Goal: Task Accomplishment & Management: Use online tool/utility

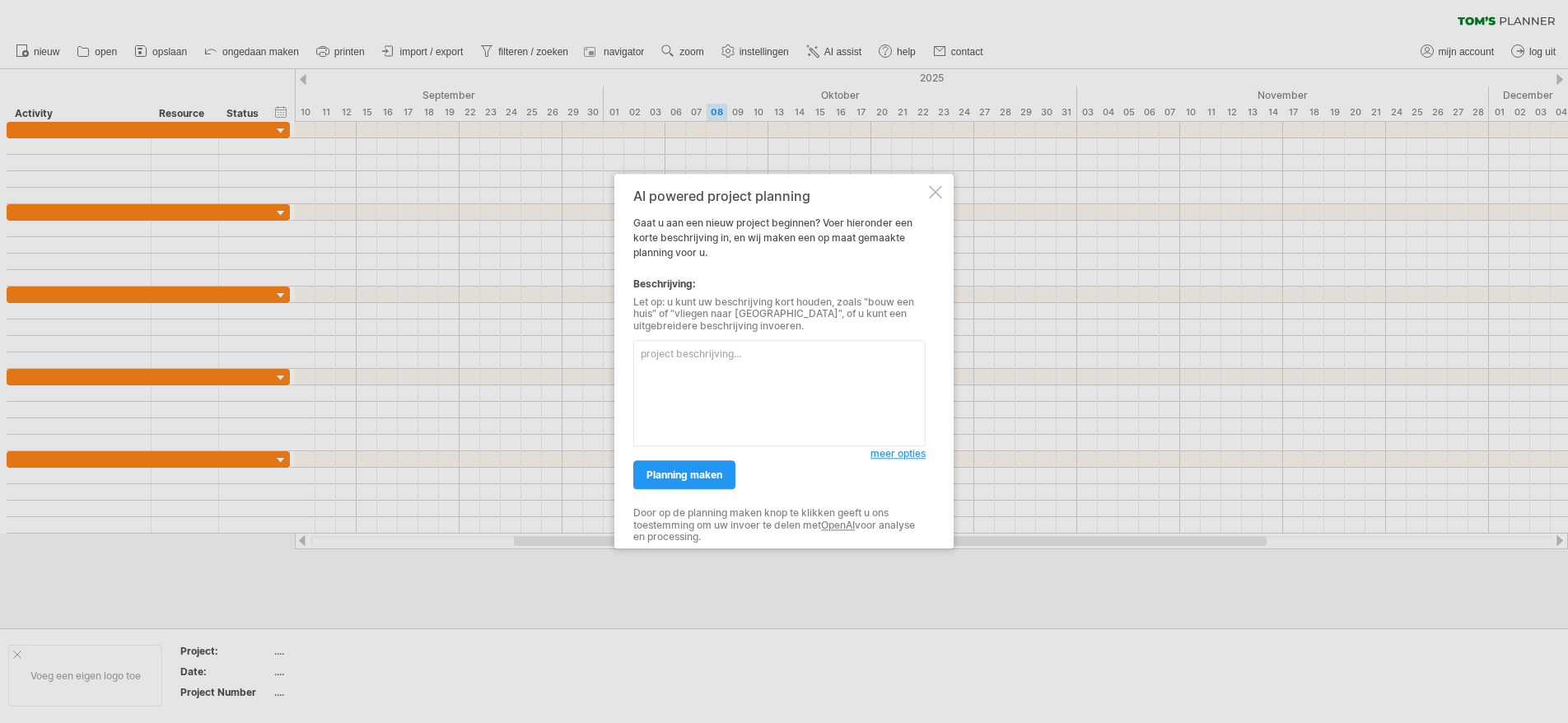
click at [927, 192] on div "AI powered project planning Gaat u aan een nieuw project beginnen? Voer hierond…" at bounding box center [784, 361] width 339 height 375
click at [936, 190] on div at bounding box center [936, 191] width 13 height 13
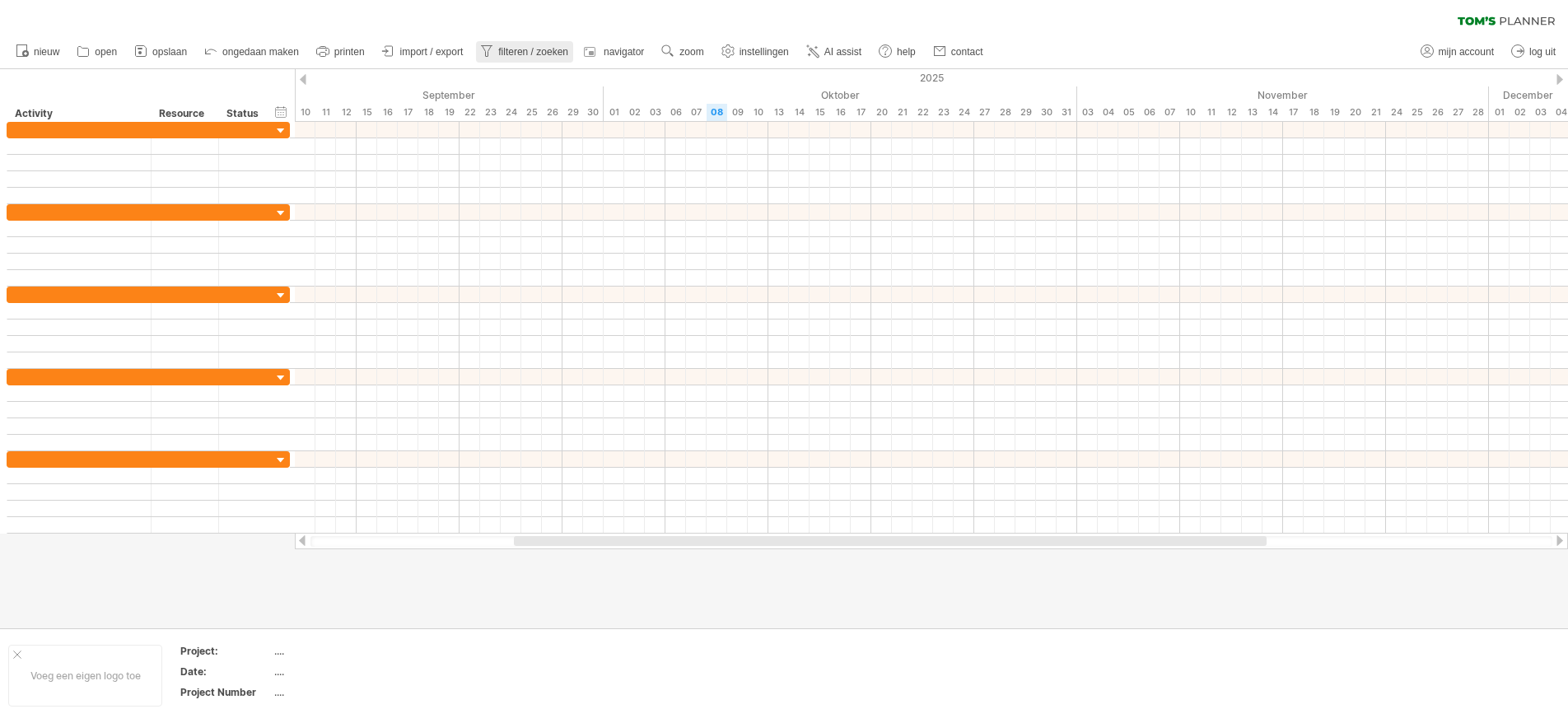
click at [527, 56] on span "filteren / zoeken" at bounding box center [533, 52] width 70 height 12
type input "**********"
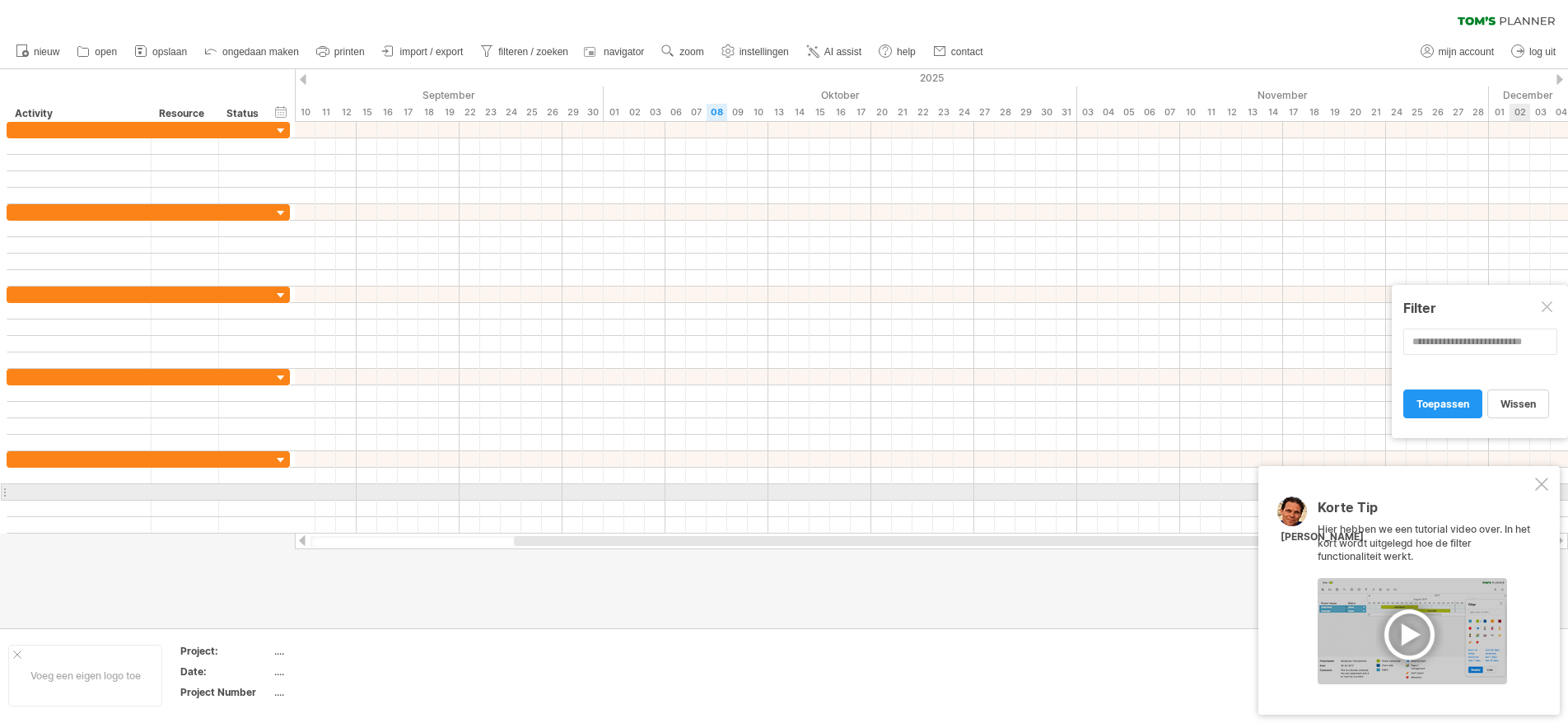
click at [1538, 489] on div at bounding box center [1542, 484] width 13 height 13
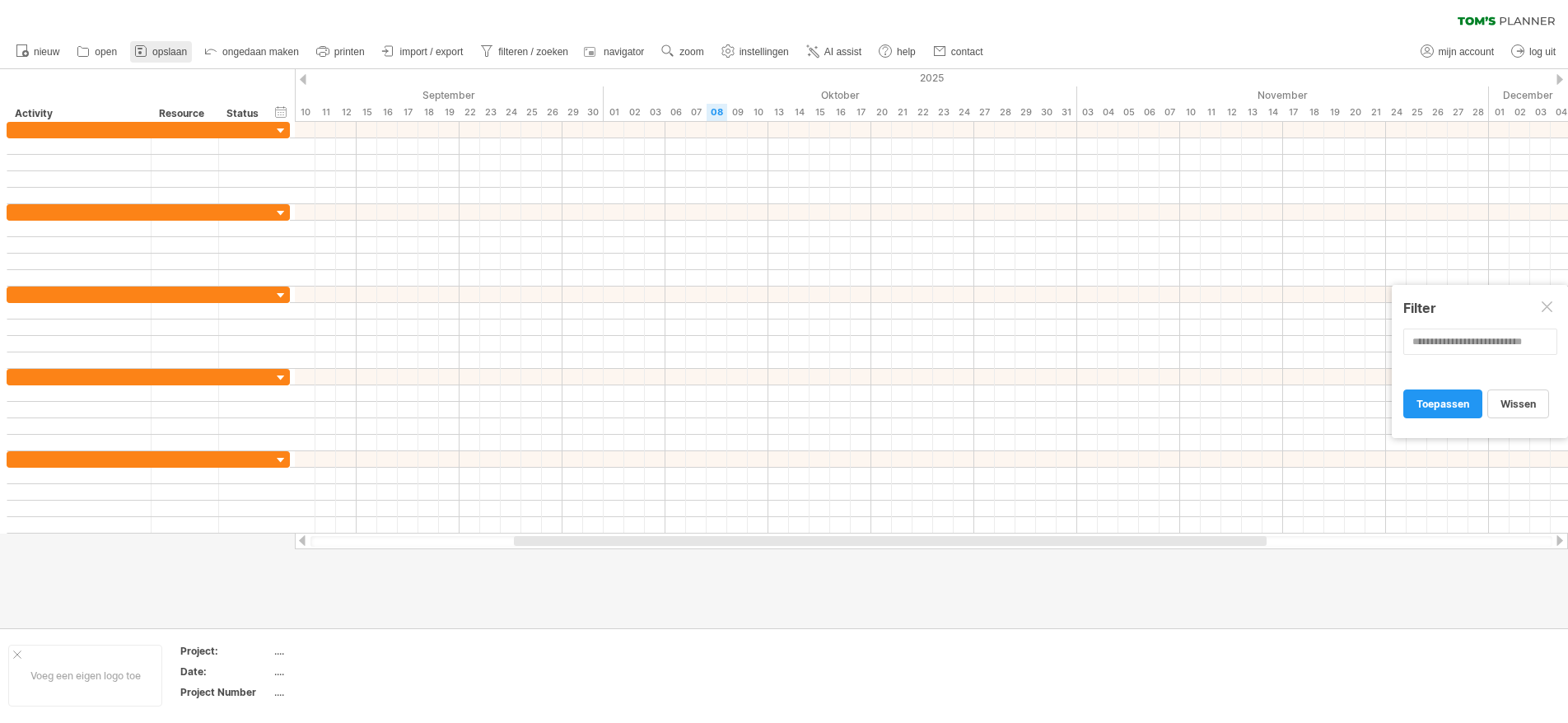
click at [152, 56] on link "opslaan" at bounding box center [161, 52] width 62 height 21
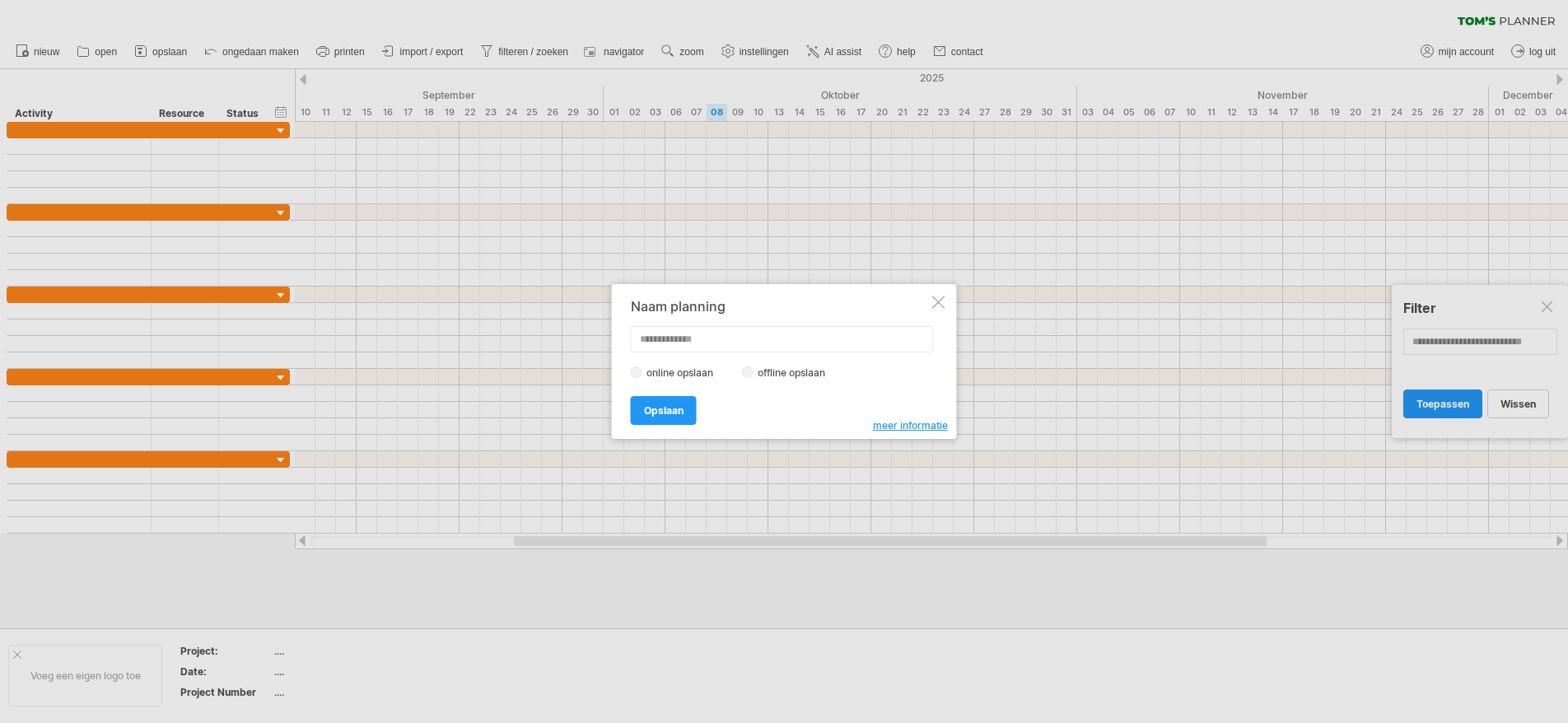
click at [928, 302] on div "Naam planning" at bounding box center [779, 306] width 298 height 15
click at [945, 291] on div "Naam planning online opslaan offline opslaan meer informatie Opslaan Opslaan Pl…" at bounding box center [784, 362] width 345 height 155
click at [945, 300] on div "Naam planning online opslaan offline opslaan meer informatie Opslaan Opslaan Pl…" at bounding box center [784, 362] width 345 height 155
click at [943, 302] on div "Naam planning online opslaan offline opslaan meer informatie Opslaan Opslaan Pl…" at bounding box center [784, 362] width 345 height 155
click at [940, 305] on div at bounding box center [939, 302] width 13 height 13
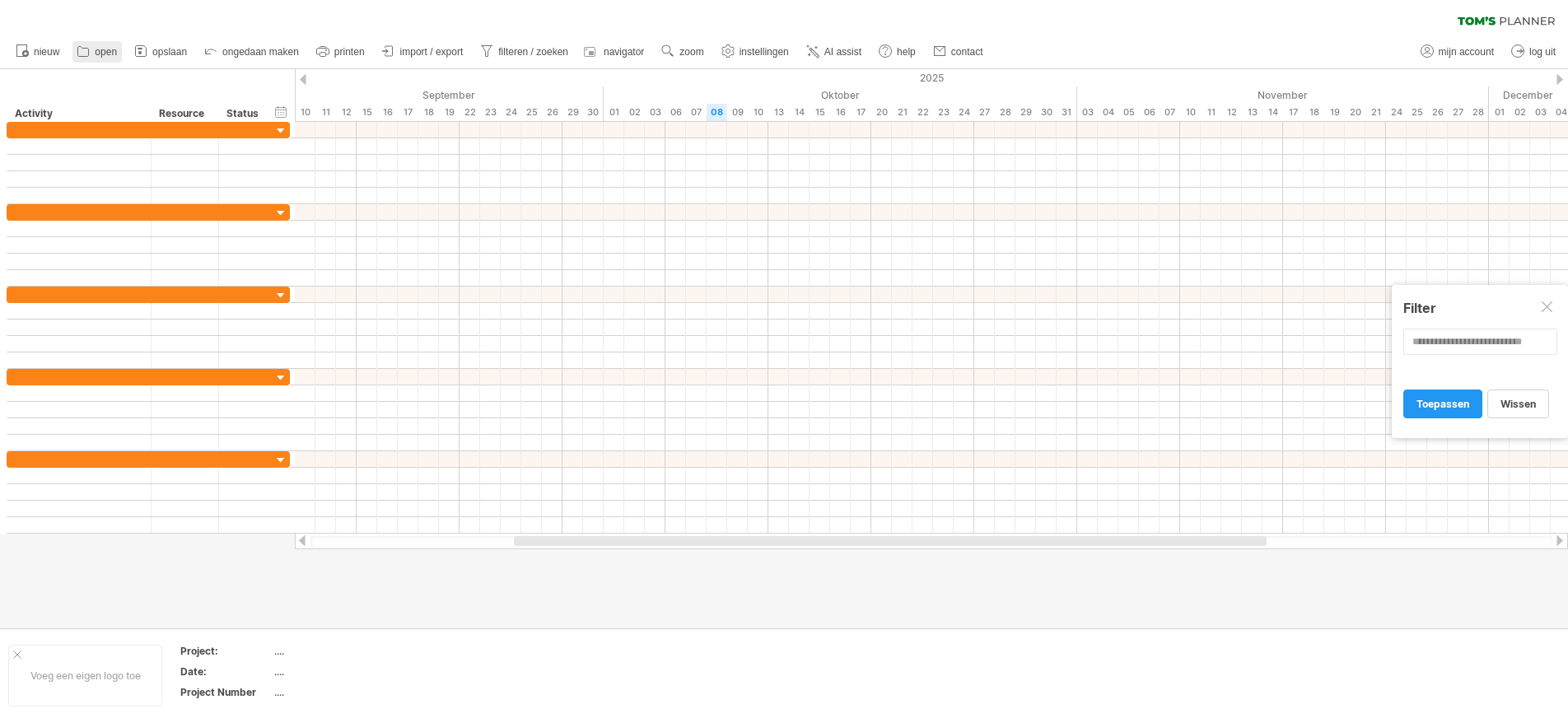
click at [81, 57] on icon at bounding box center [83, 51] width 17 height 17
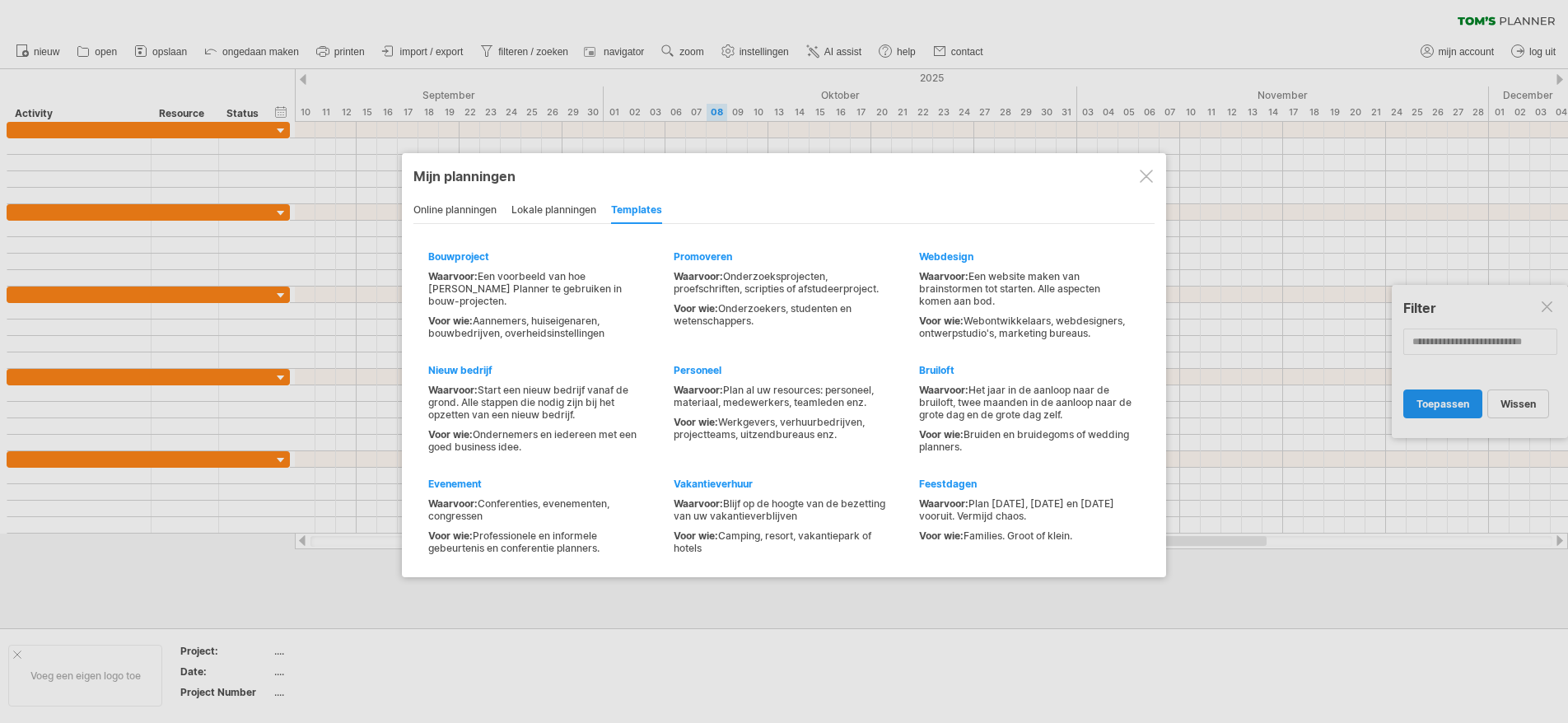
click at [472, 208] on div "online planningen" at bounding box center [455, 210] width 83 height 26
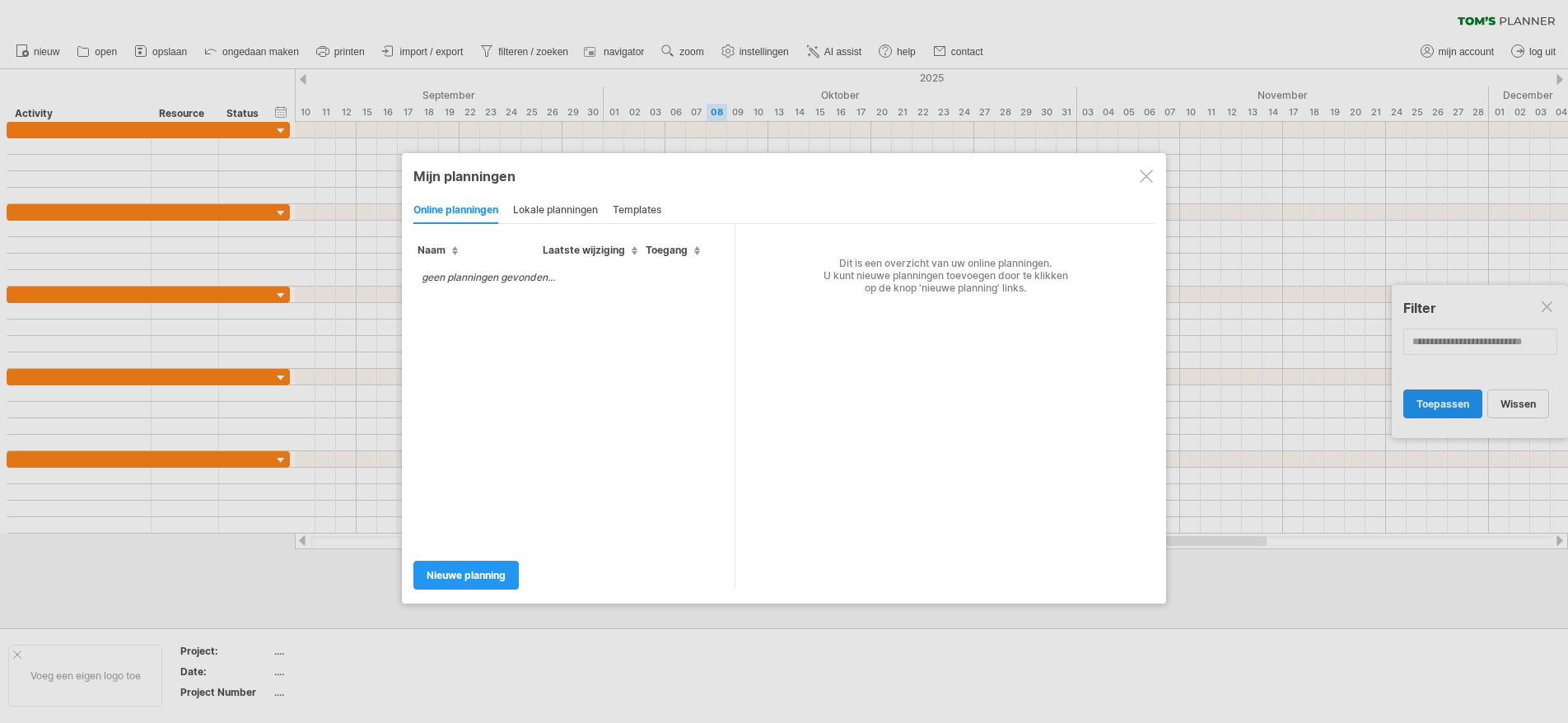
click at [561, 209] on div "lokale planningen" at bounding box center [555, 210] width 85 height 26
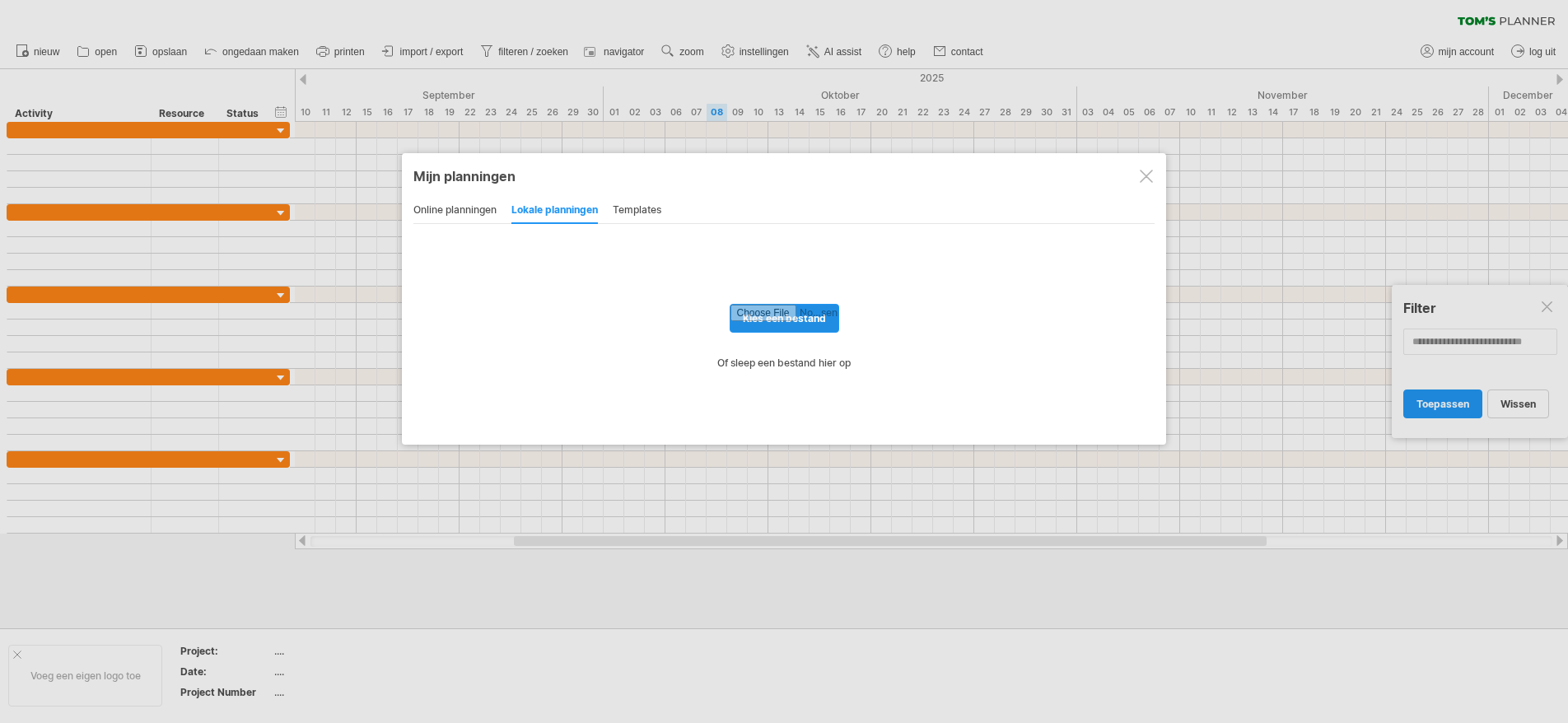
click at [814, 315] on input "file" at bounding box center [784, 318] width 108 height 27
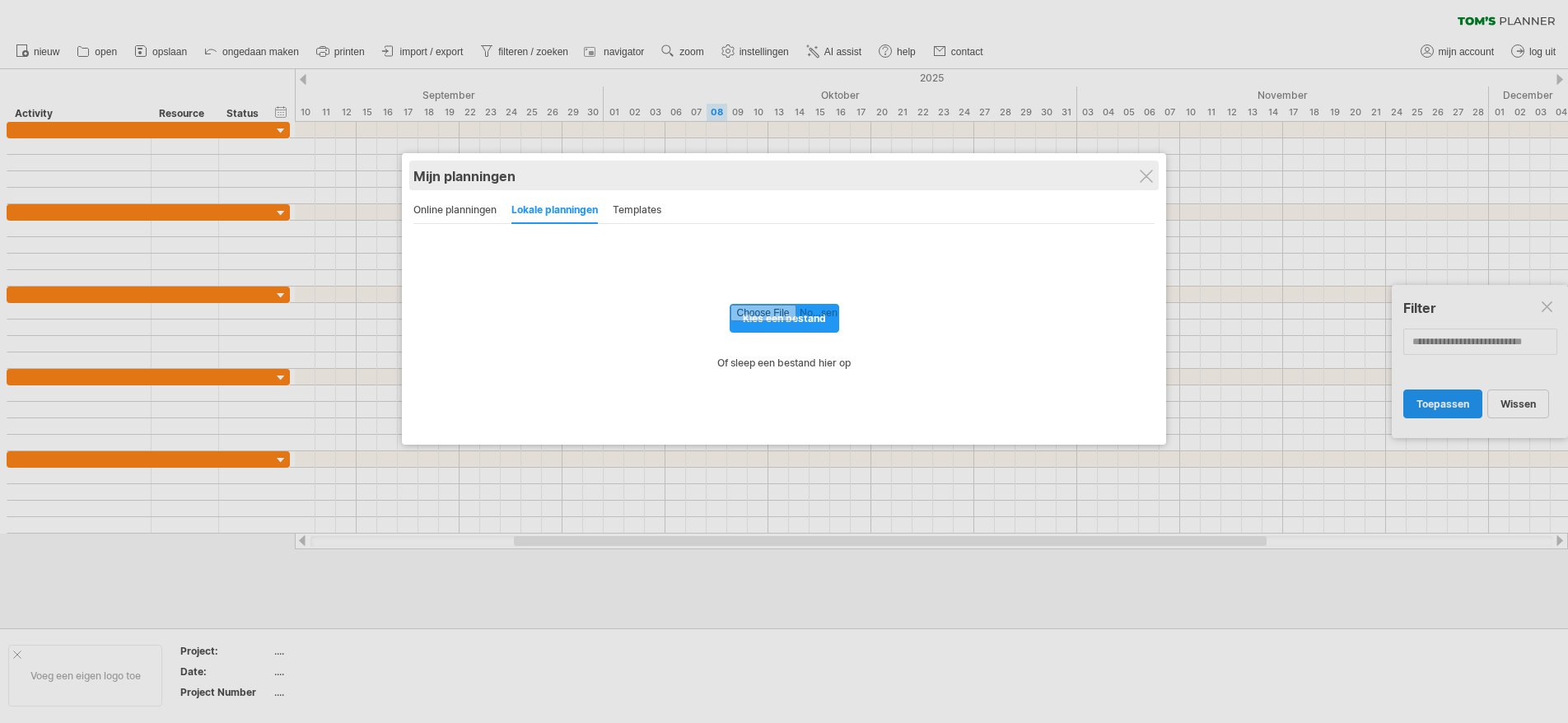
click at [1130, 177] on div "Mijn planningen" at bounding box center [784, 176] width 741 height 17
click at [1134, 174] on div "Mijn planningen" at bounding box center [788, 174] width 741 height 17
click at [1143, 168] on div "Mijn planningen" at bounding box center [792, 175] width 741 height 17
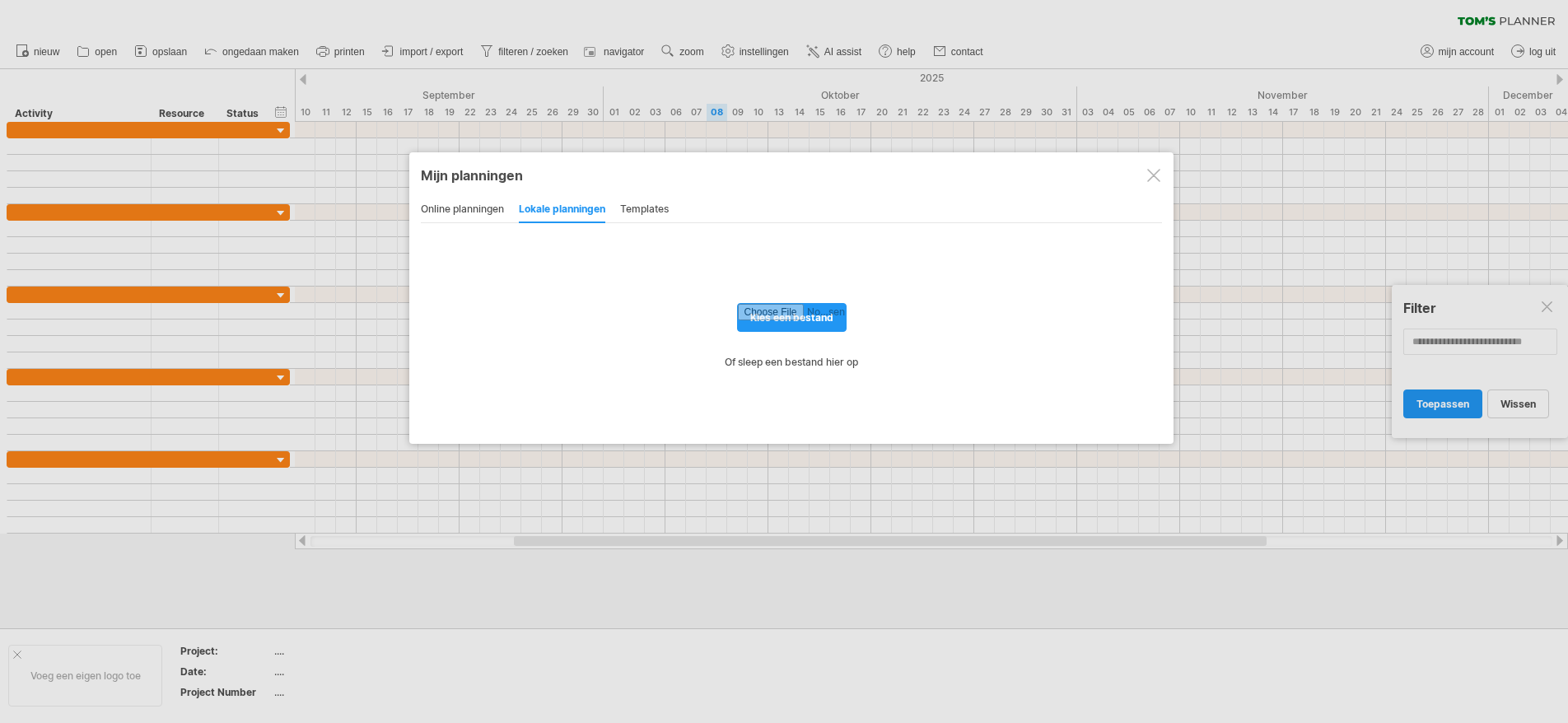
click at [1150, 175] on div at bounding box center [1153, 175] width 13 height 13
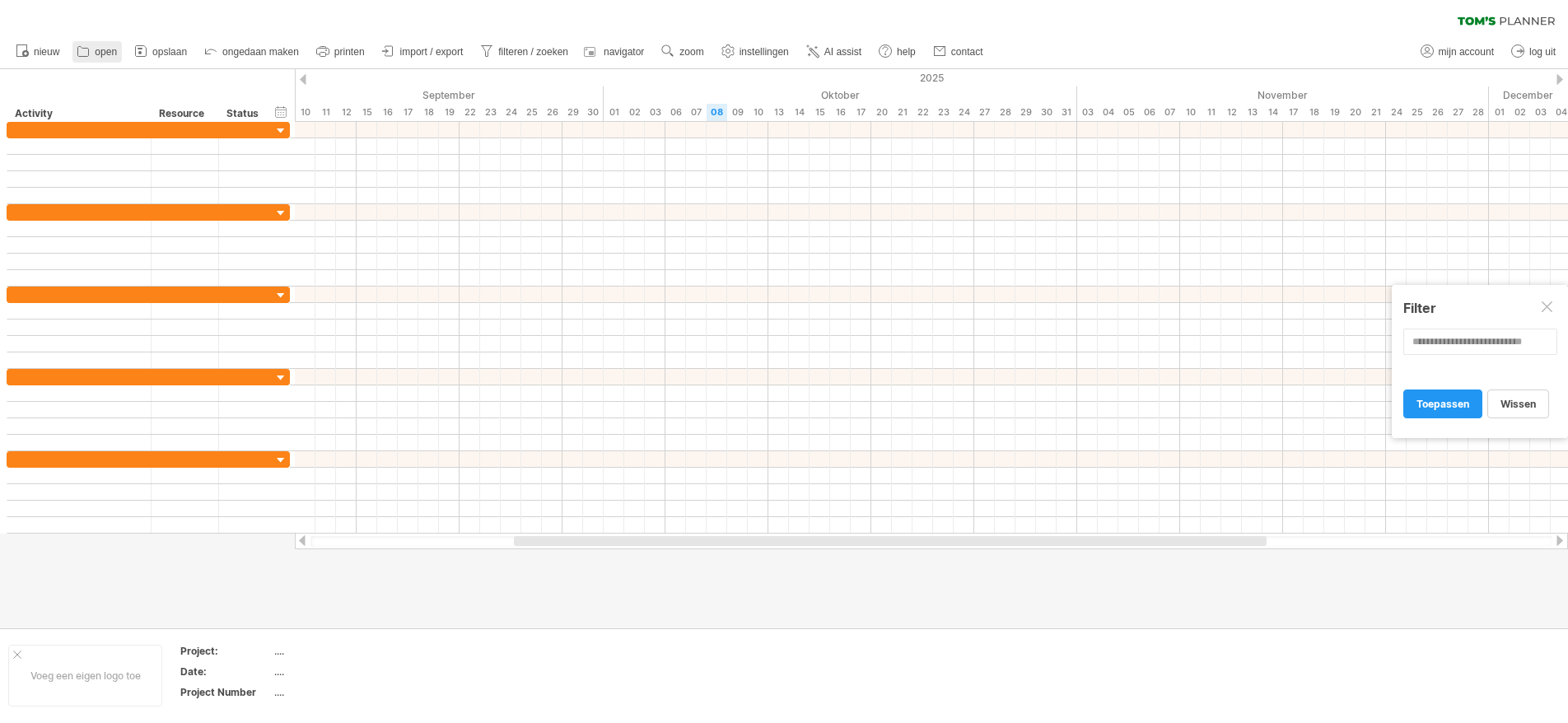
click at [90, 51] on icon at bounding box center [83, 51] width 17 height 17
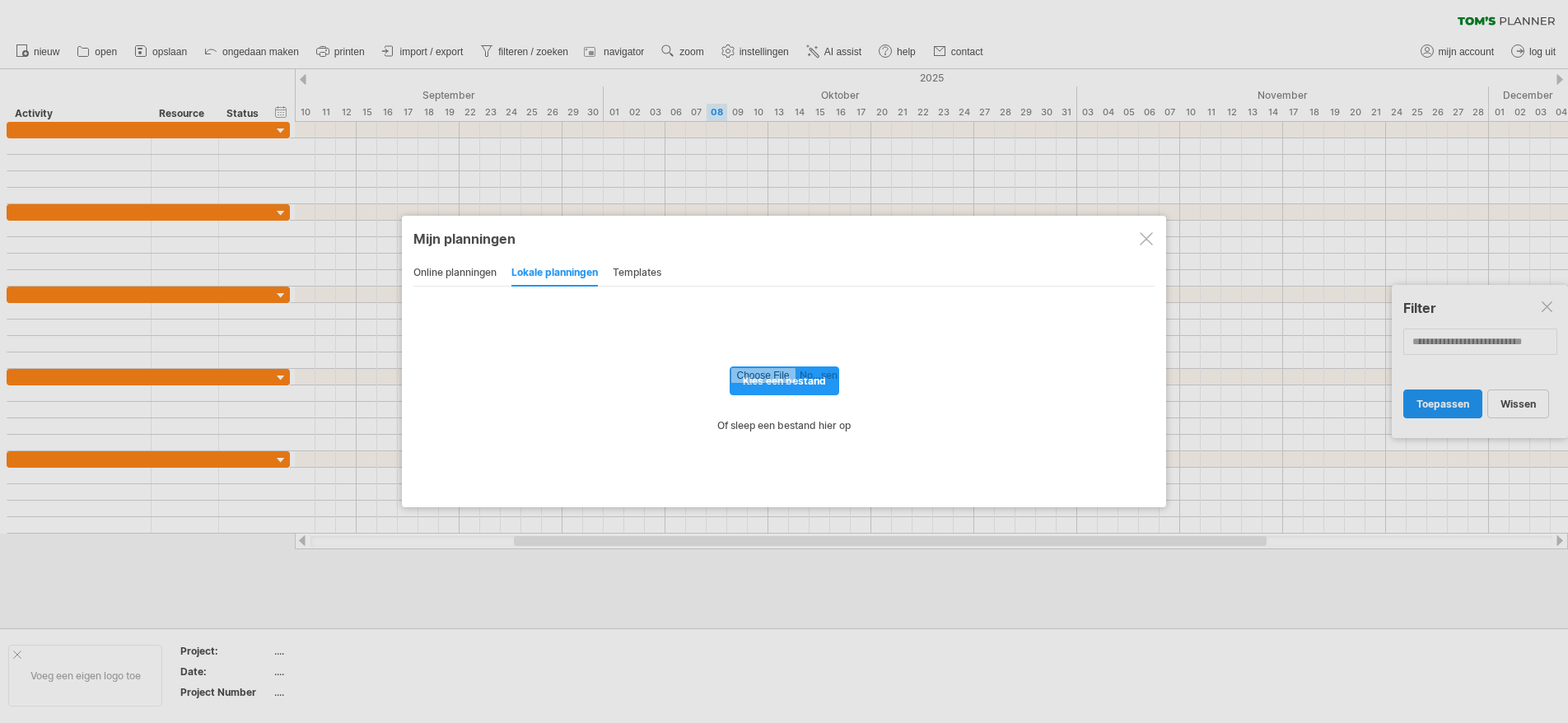
click at [637, 271] on div "templates" at bounding box center [637, 273] width 49 height 26
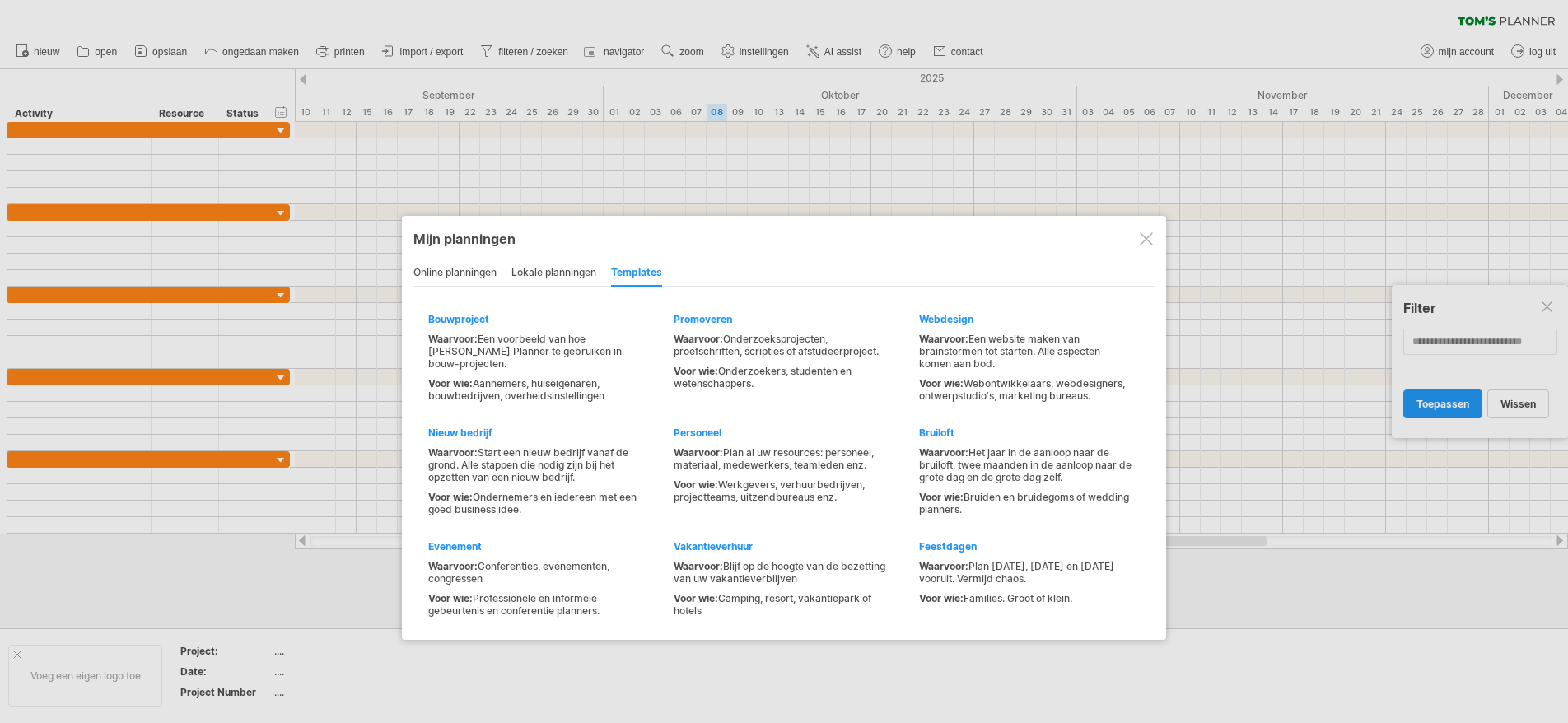
click at [433, 267] on div "online planningen" at bounding box center [455, 273] width 83 height 26
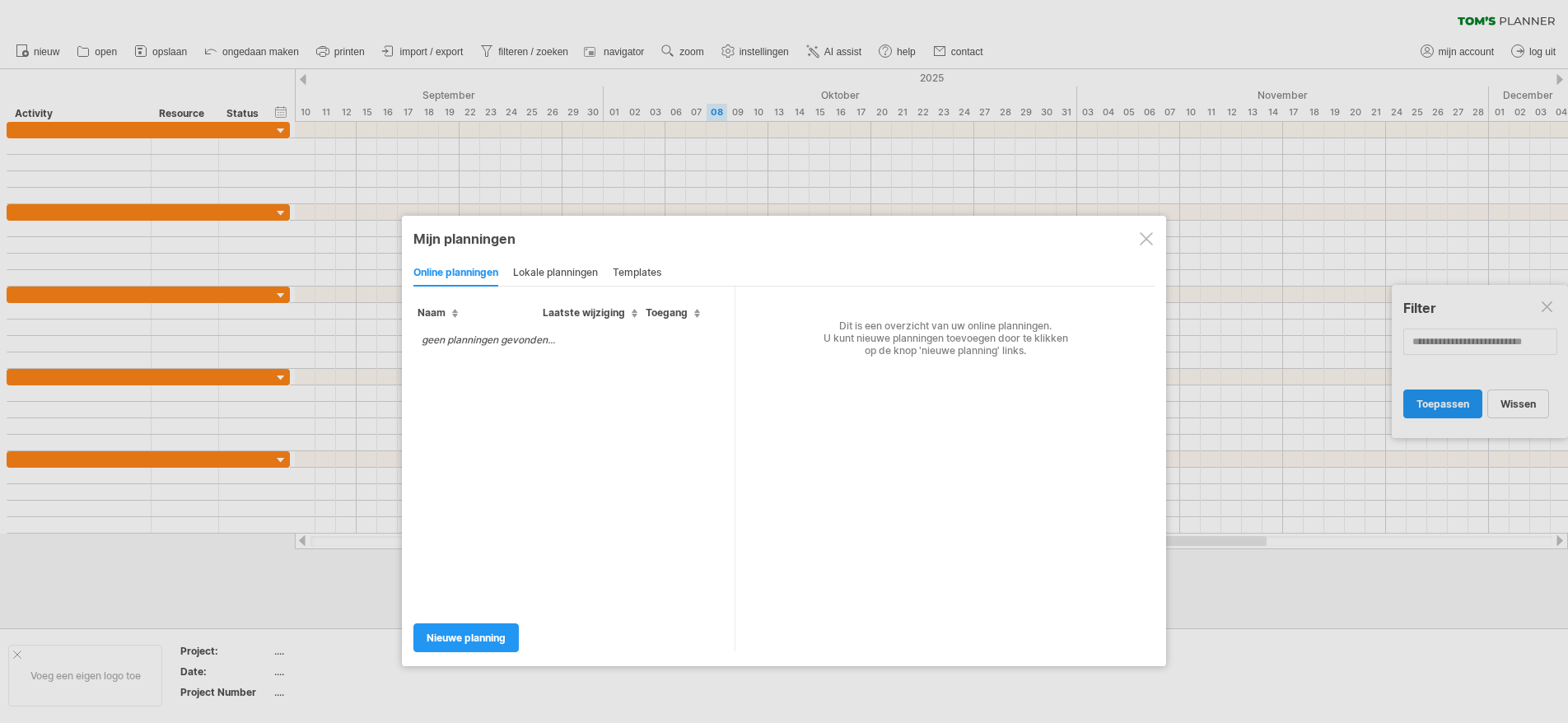
click at [447, 621] on div "Nieuwe planning" at bounding box center [574, 630] width 321 height 42
click at [445, 632] on span "Nieuwe planning" at bounding box center [467, 637] width 79 height 12
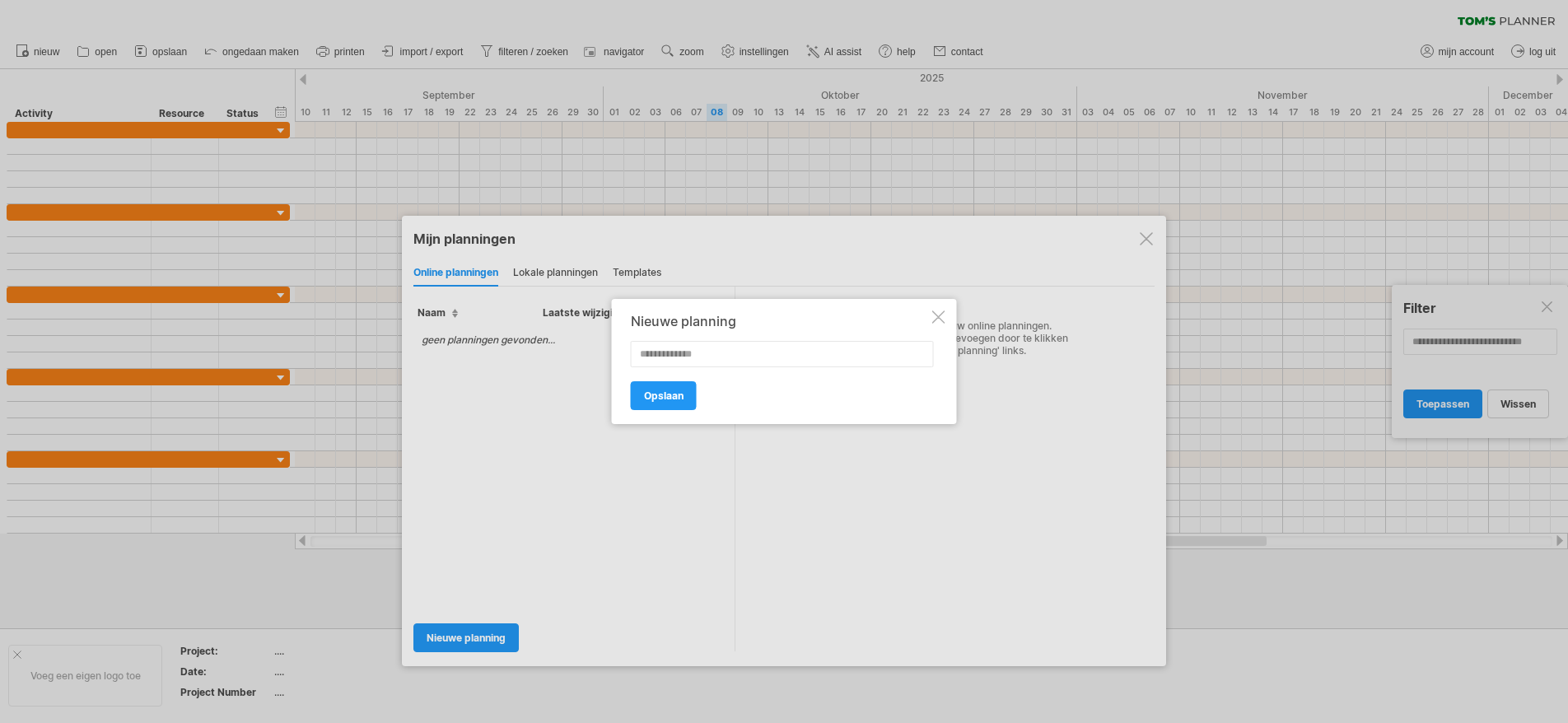
type input "*"
type input "**********"
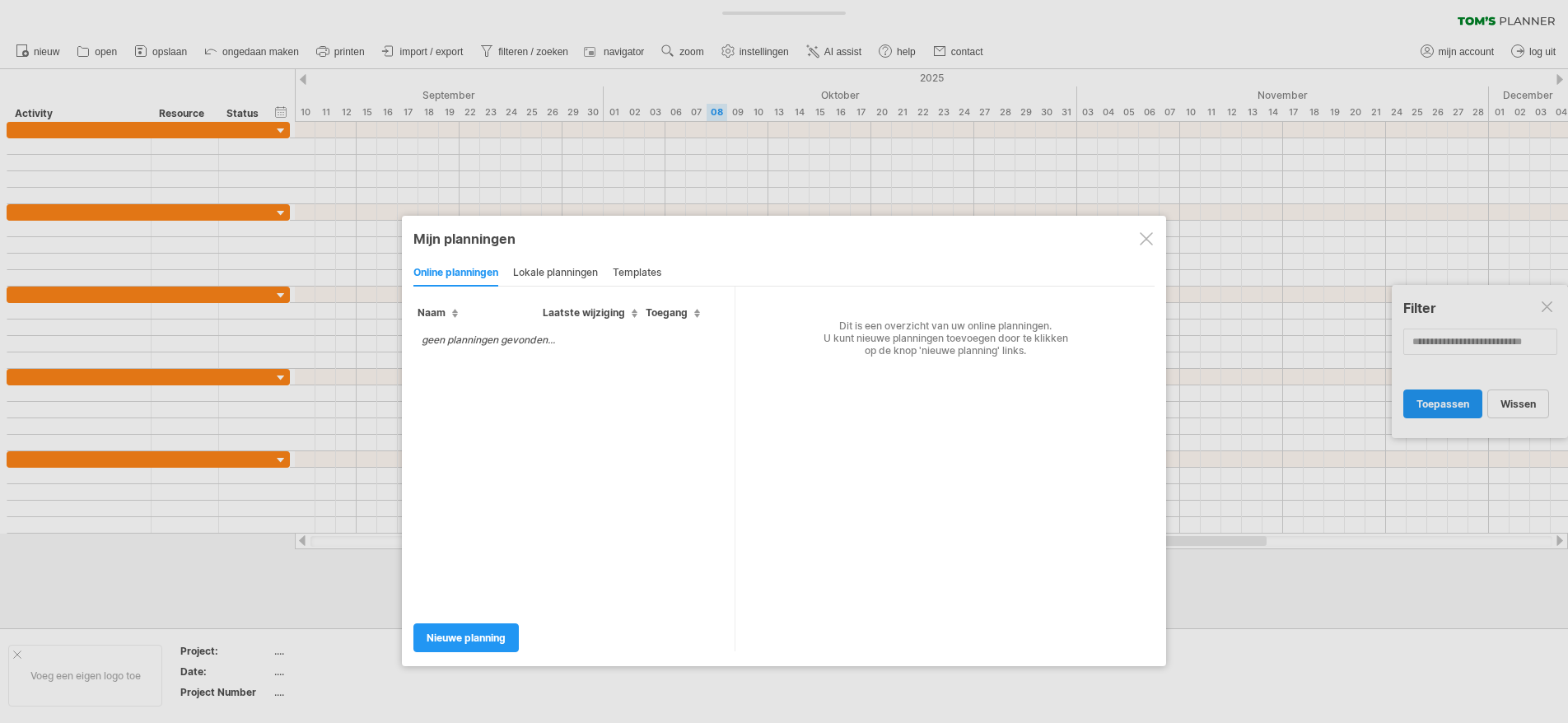
type input "**********"
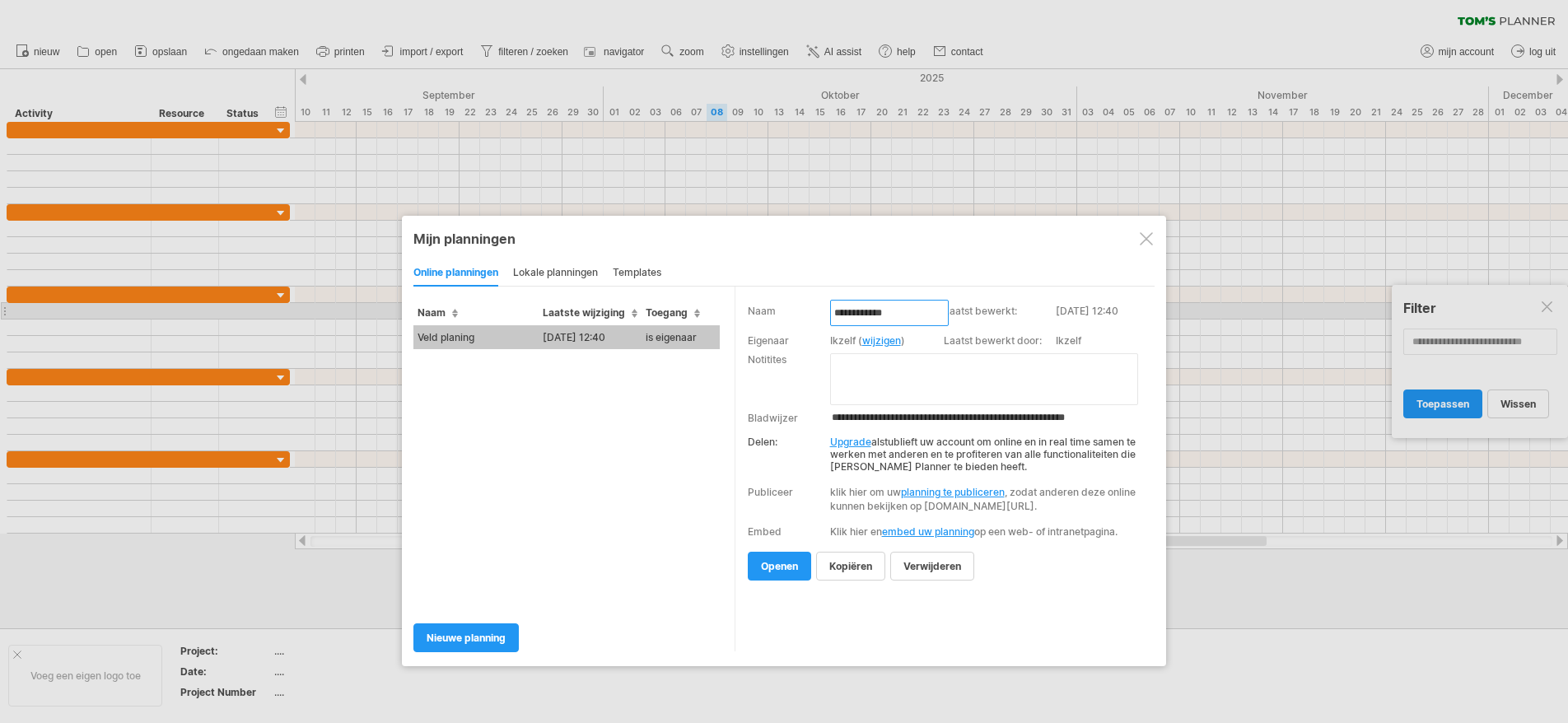
click at [870, 314] on input "**********" at bounding box center [889, 313] width 119 height 26
type input "**********"
click at [931, 376] on textarea at bounding box center [983, 379] width 308 height 52
click at [787, 580] on link "openen" at bounding box center [779, 565] width 64 height 29
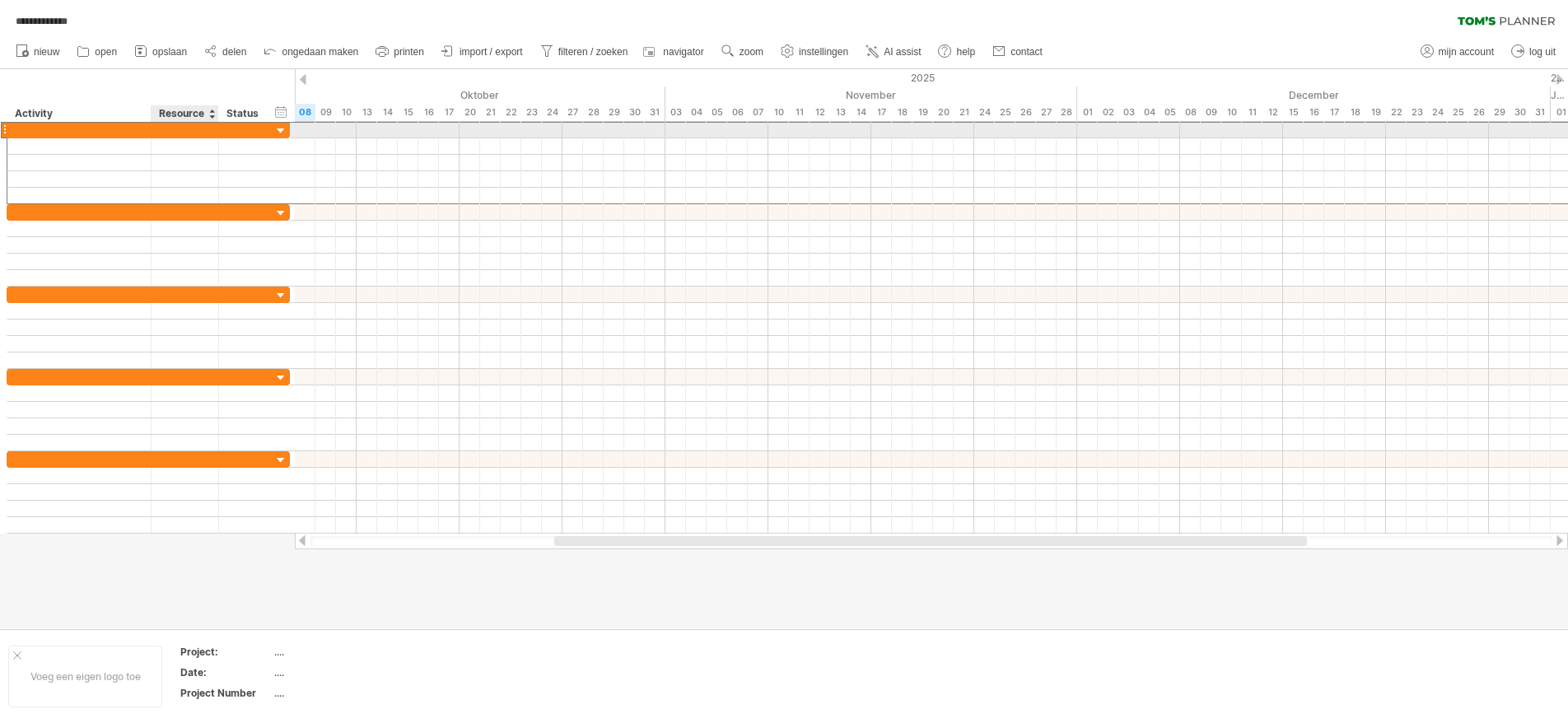
click at [192, 125] on div at bounding box center [184, 130] width 50 height 16
click at [102, 145] on div at bounding box center [79, 146] width 127 height 16
type input "*****"
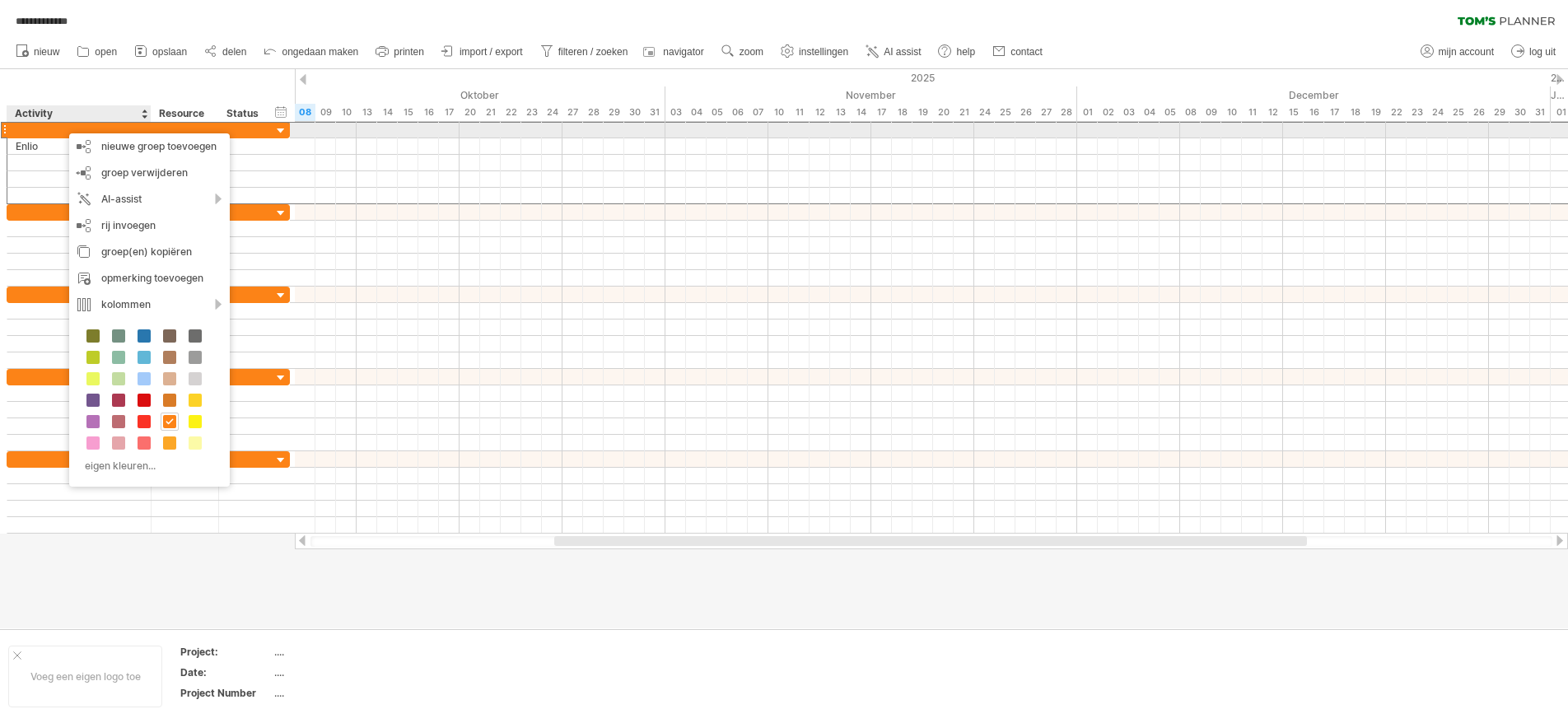
click at [67, 129] on div at bounding box center [79, 130] width 127 height 16
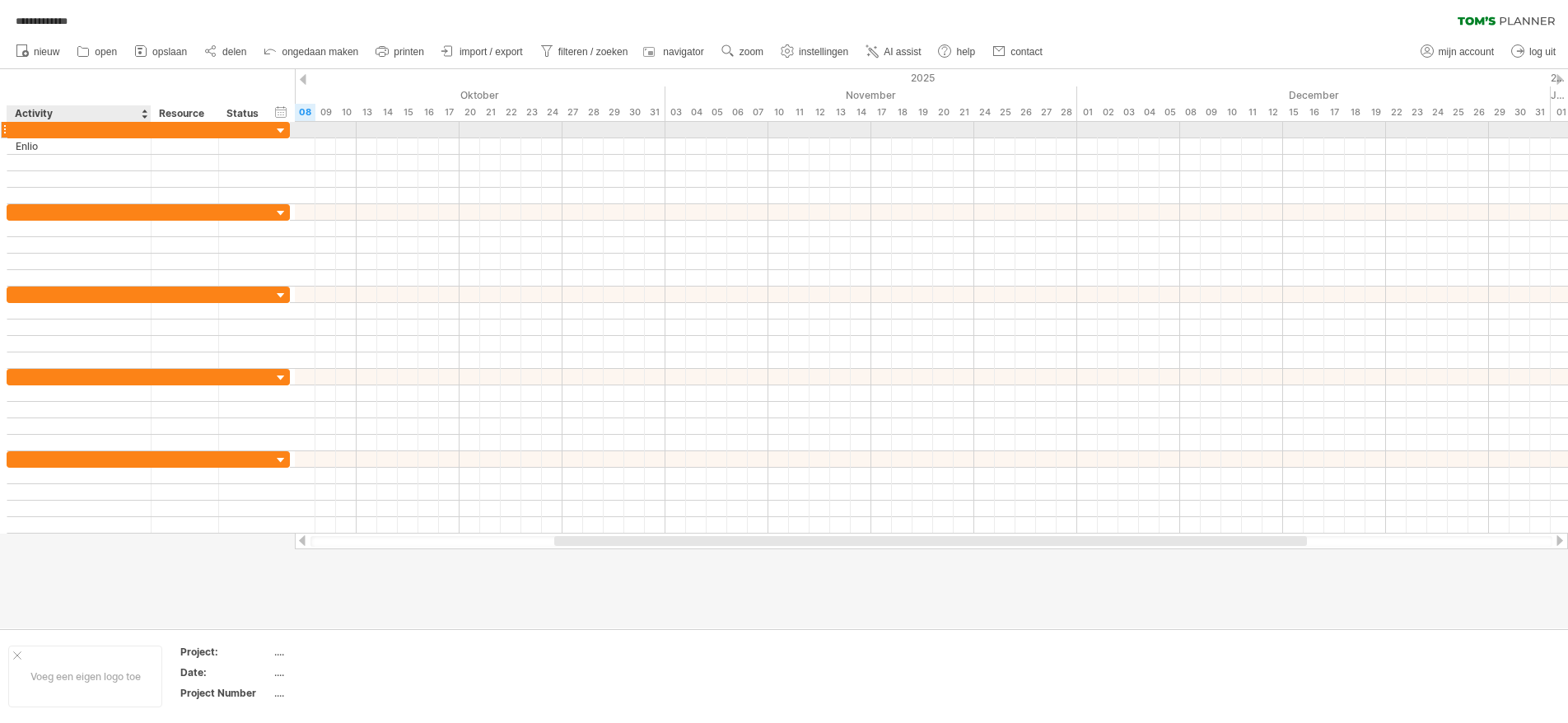
click at [67, 129] on input "text" at bounding box center [79, 130] width 127 height 16
type input "**********"
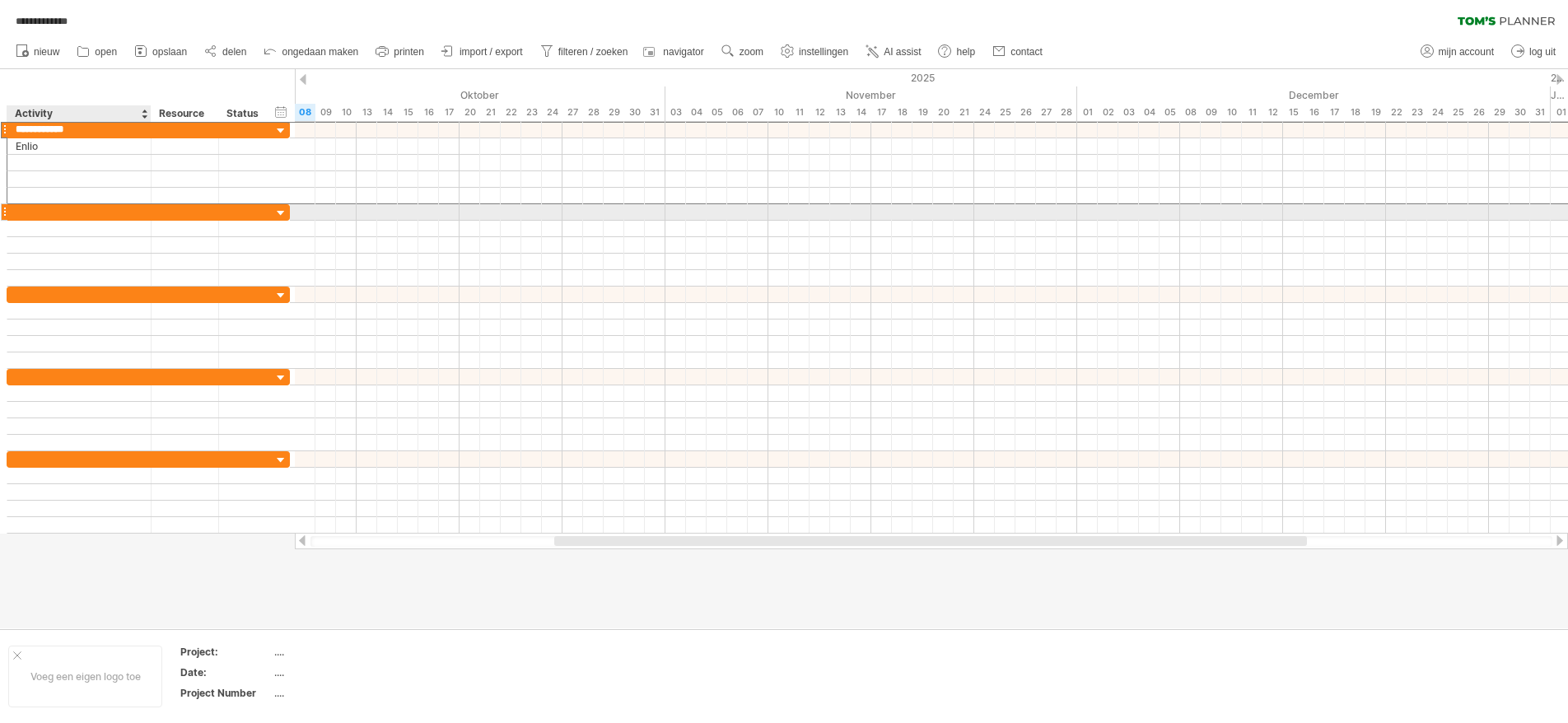
click at [60, 209] on div at bounding box center [79, 211] width 127 height 16
click at [60, 209] on input "text" at bounding box center [79, 211] width 127 height 16
type input "*"
type input "****"
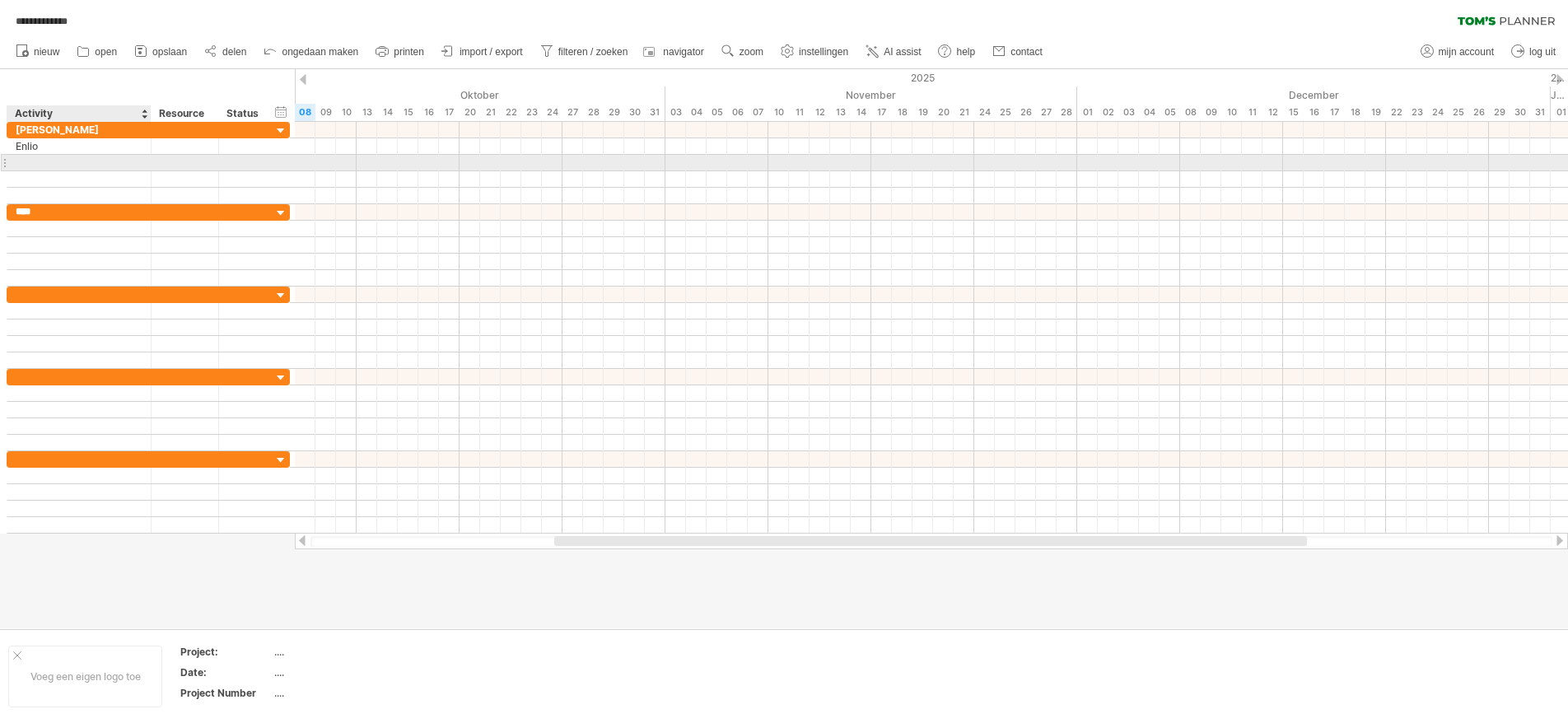
click at [71, 163] on div at bounding box center [79, 163] width 127 height 16
click at [71, 163] on input "text" at bounding box center [79, 163] width 127 height 16
type input "*"
type input "*******"
type input "**********"
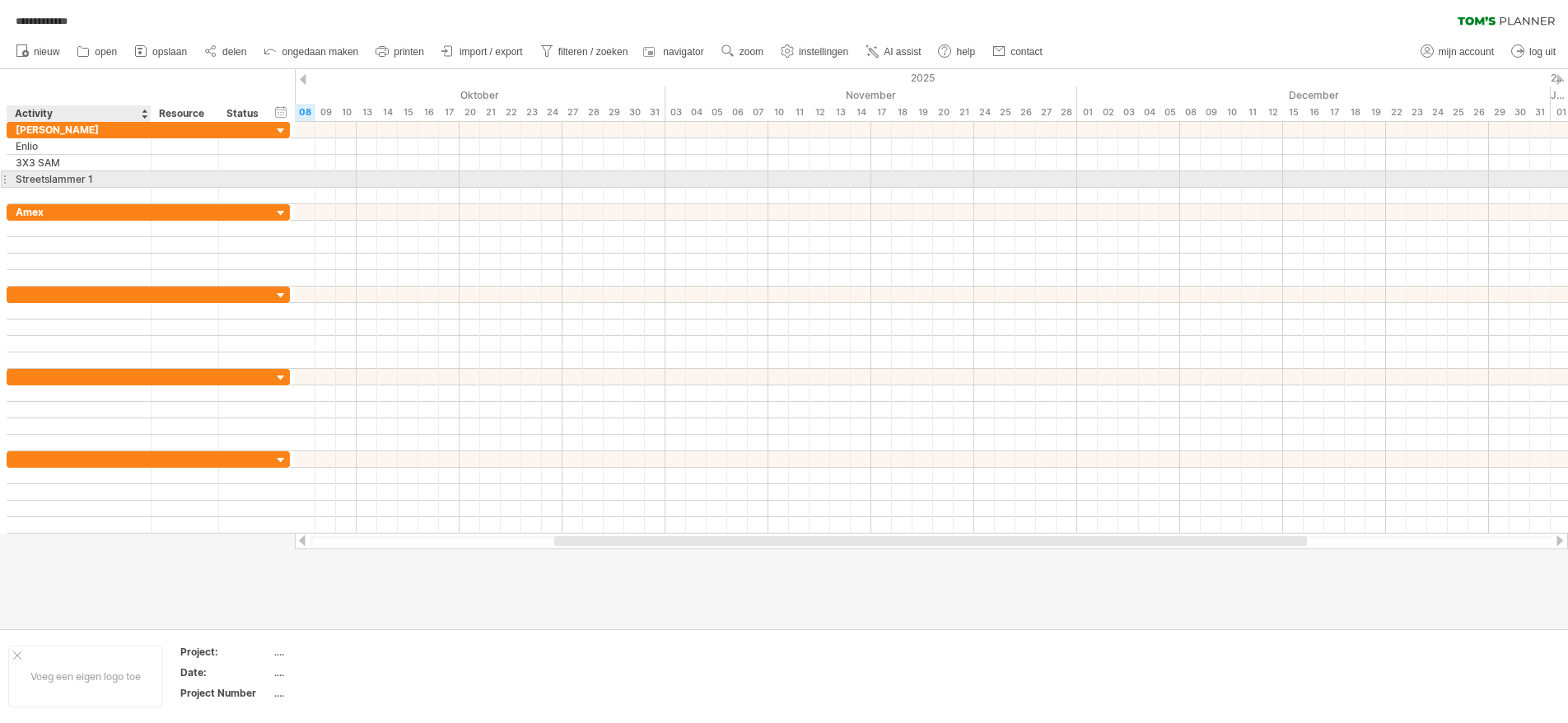
click at [78, 173] on div "Streetslammer 1" at bounding box center [79, 178] width 127 height 16
click at [76, 187] on div at bounding box center [79, 195] width 127 height 16
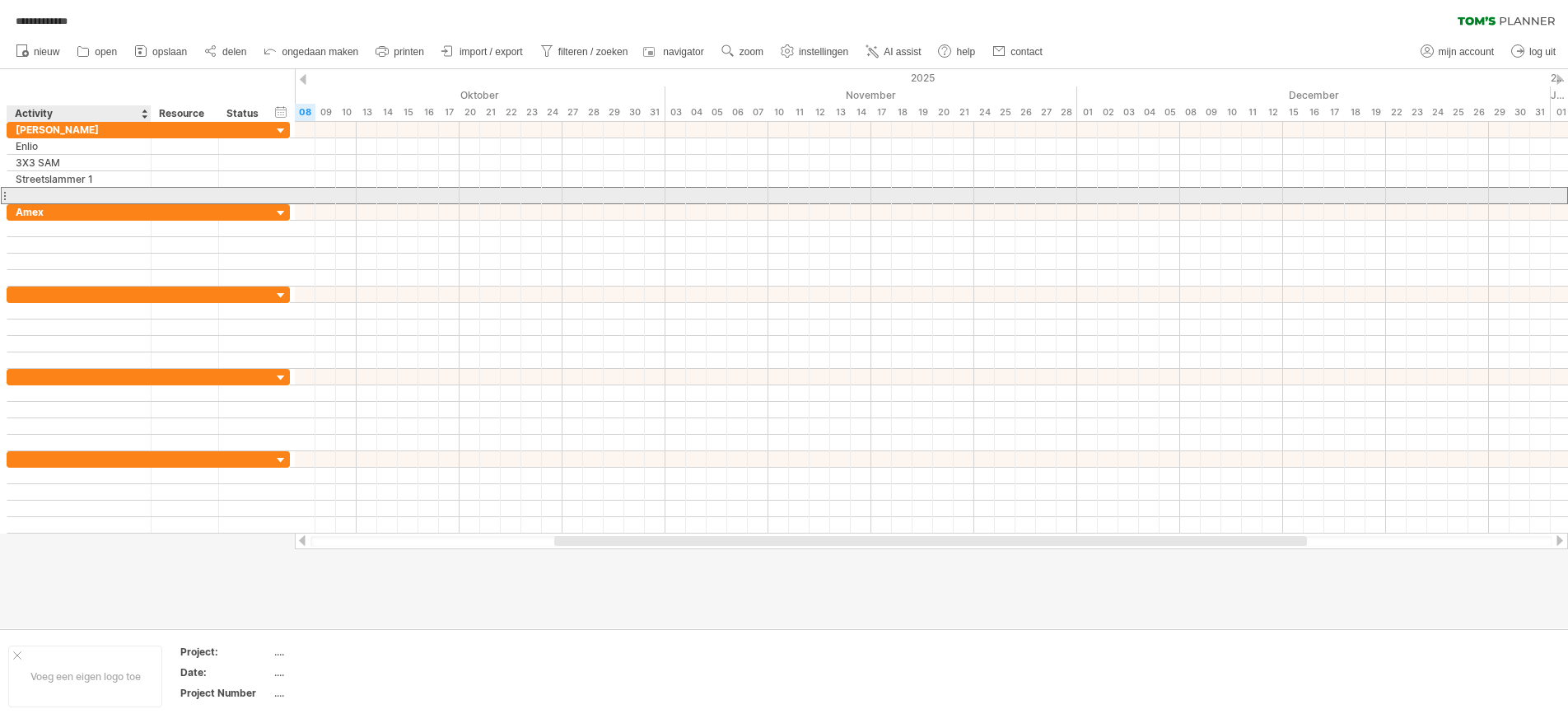
click at [55, 194] on input "text" at bounding box center [79, 195] width 127 height 16
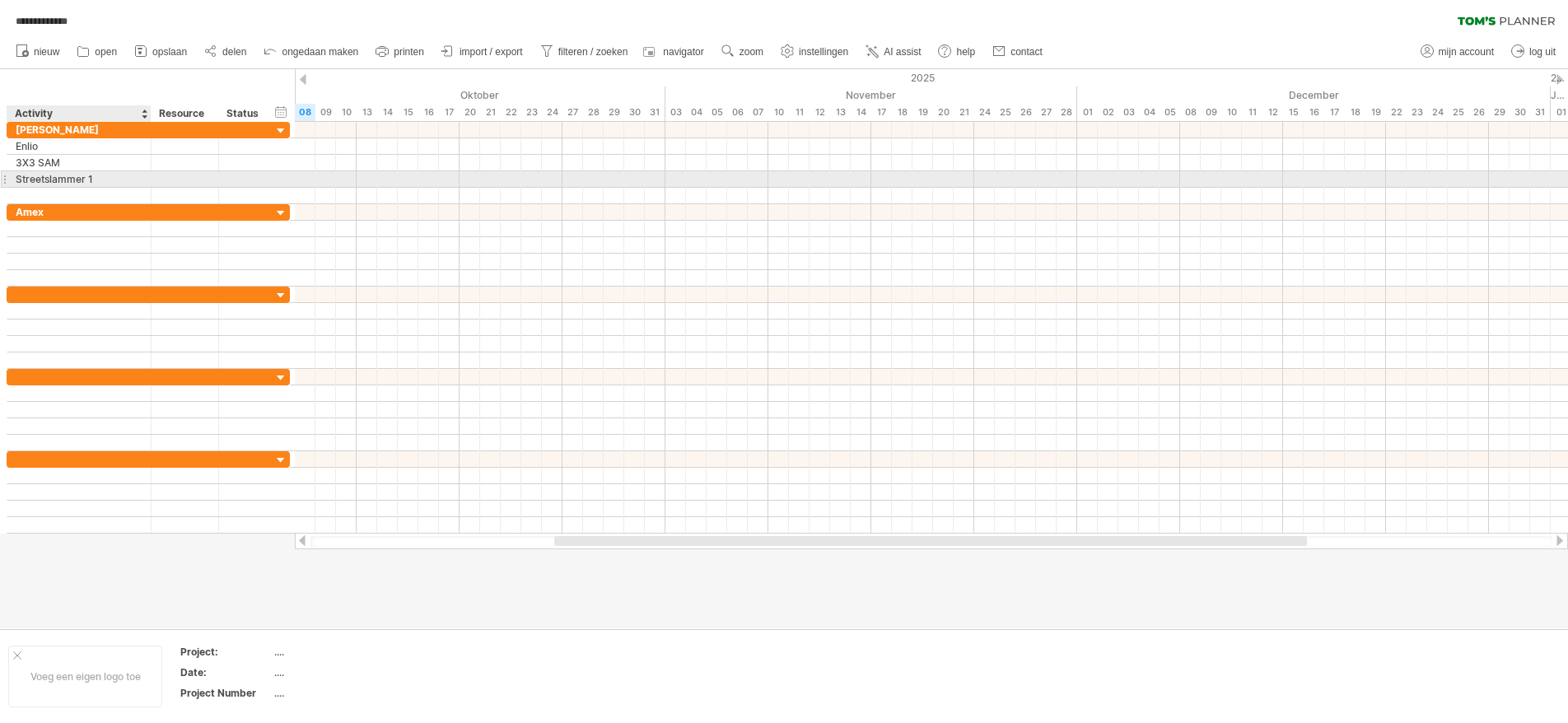
click at [88, 177] on div "Streetslammer 1" at bounding box center [79, 178] width 127 height 16
click at [88, 177] on input "**********" at bounding box center [79, 178] width 127 height 16
drag, startPoint x: 97, startPoint y: 178, endPoint x: 2, endPoint y: 176, distance: 95.0
click at [7, 176] on div "**********" at bounding box center [148, 178] width 283 height 17
click at [21, 187] on div "**********" at bounding box center [148, 163] width 283 height 83
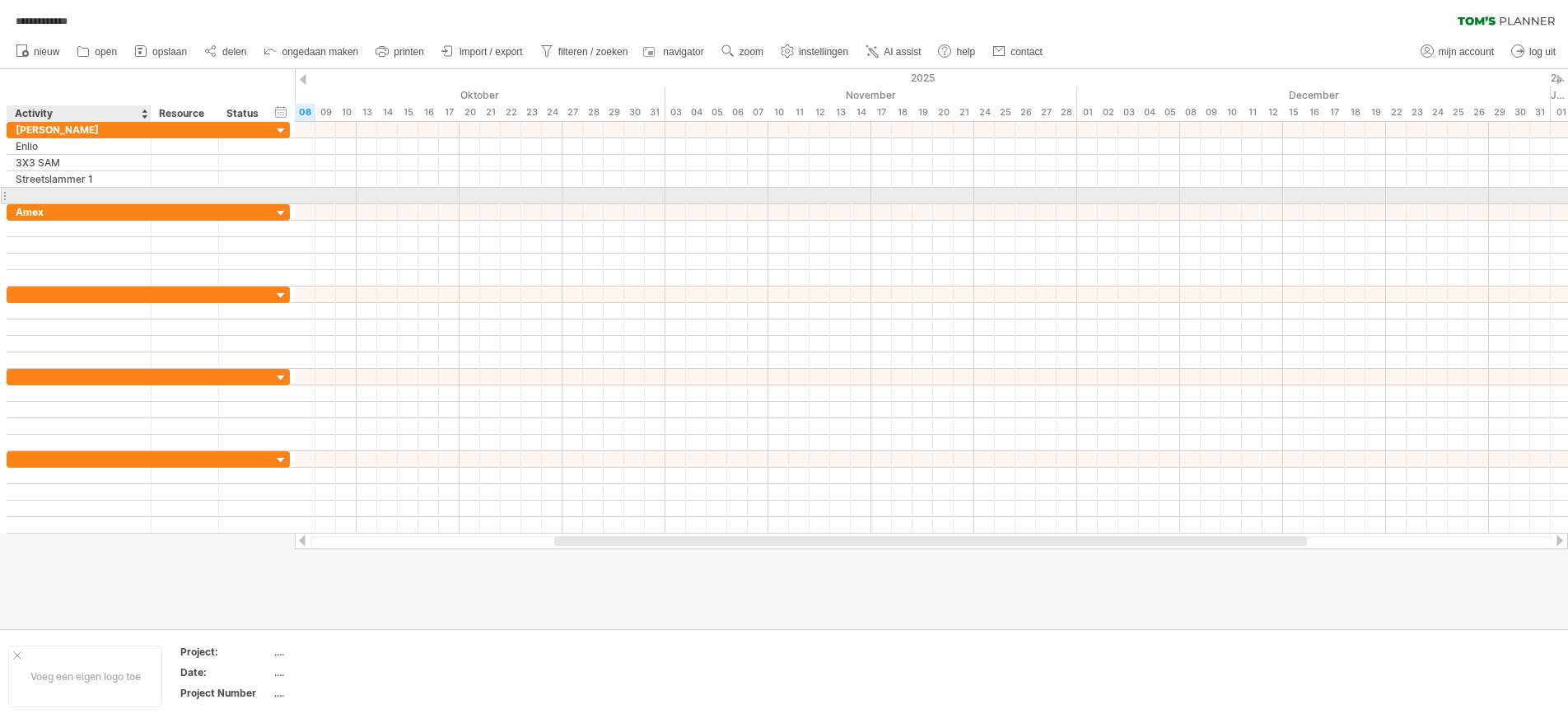
paste input "**********"
type input "**********"
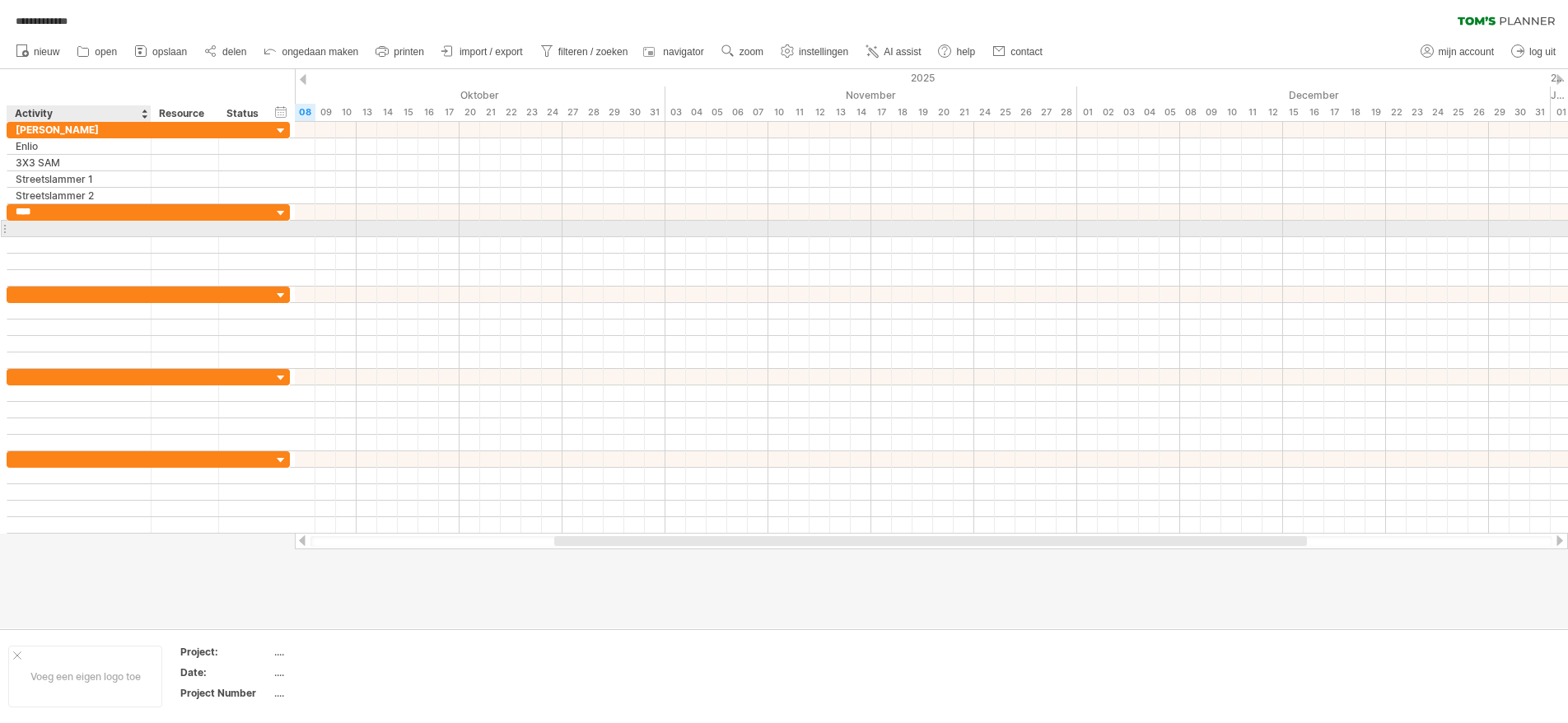
click at [21, 230] on div at bounding box center [79, 228] width 127 height 16
type input "**********"
type input "*********"
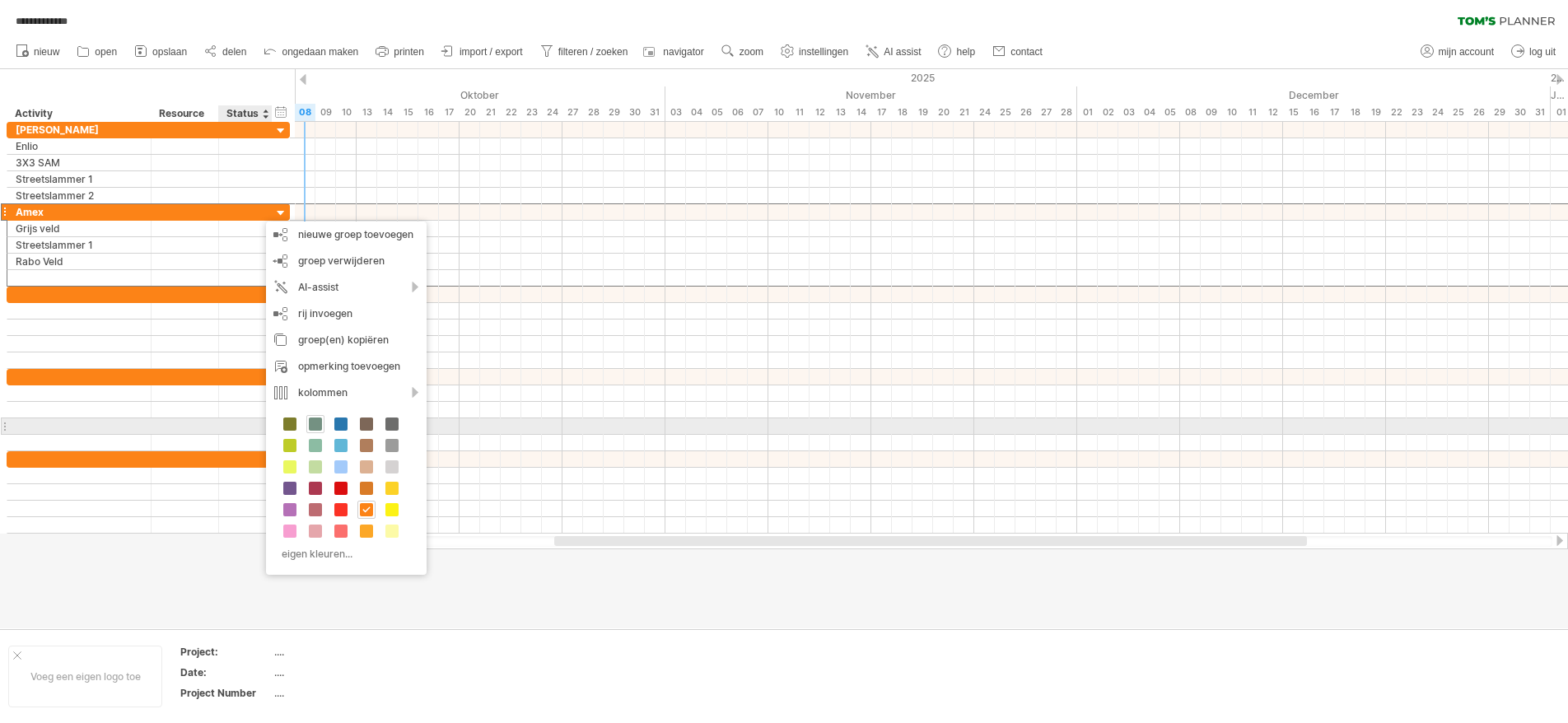
click at [314, 421] on span at bounding box center [315, 424] width 13 height 13
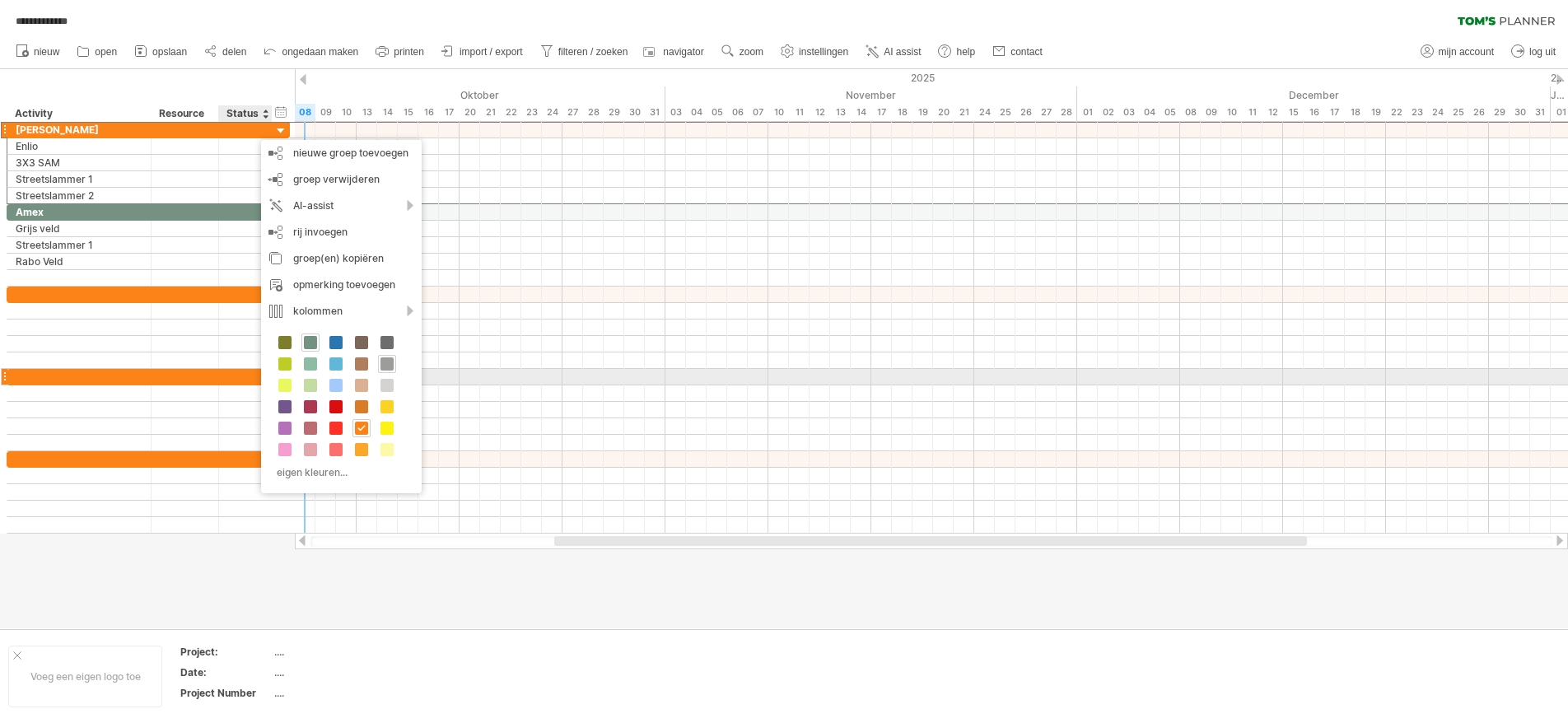
click at [387, 369] on span at bounding box center [387, 364] width 13 height 13
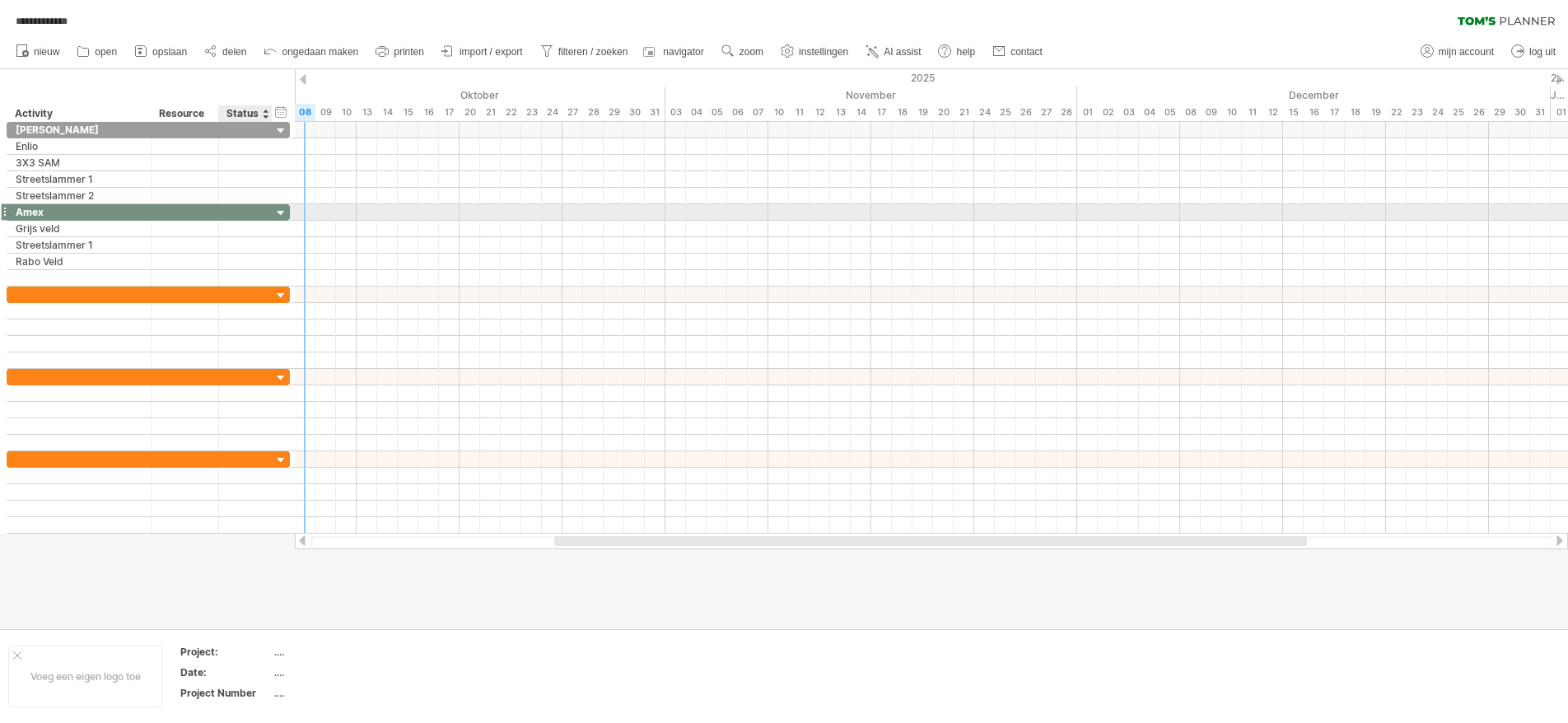
click at [257, 204] on div at bounding box center [245, 211] width 36 height 16
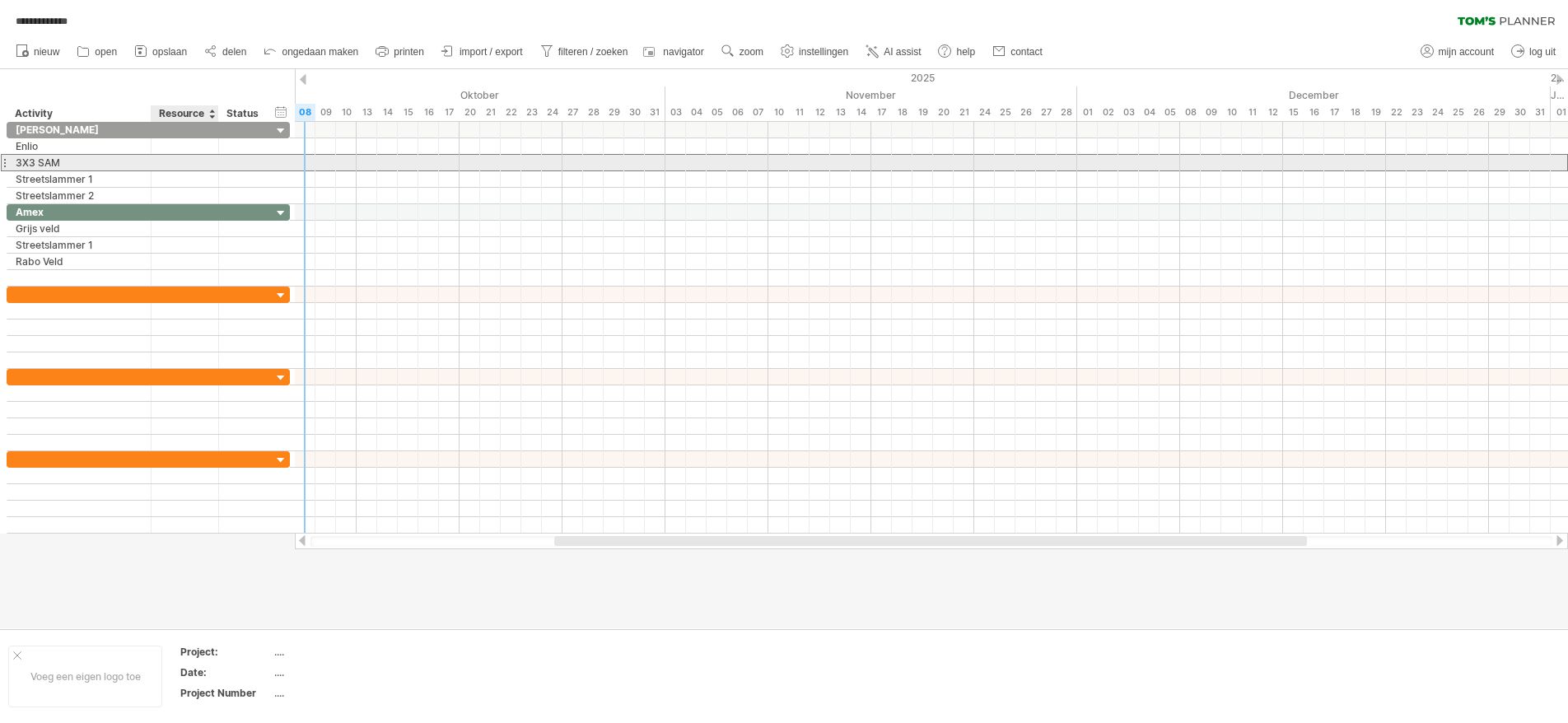
click at [161, 164] on div at bounding box center [184, 163] width 50 height 16
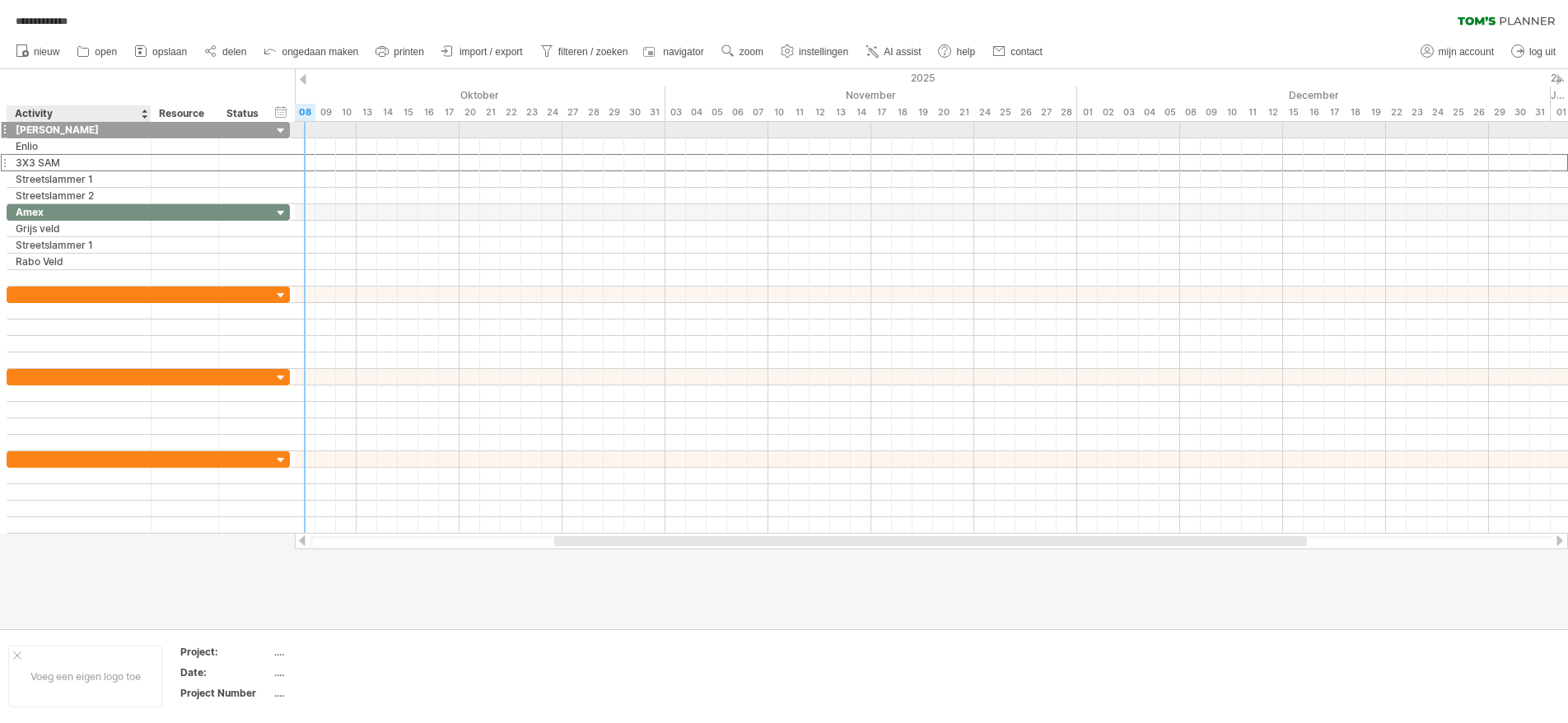
click at [128, 131] on div "[PERSON_NAME]" at bounding box center [79, 130] width 127 height 16
type input "**********"
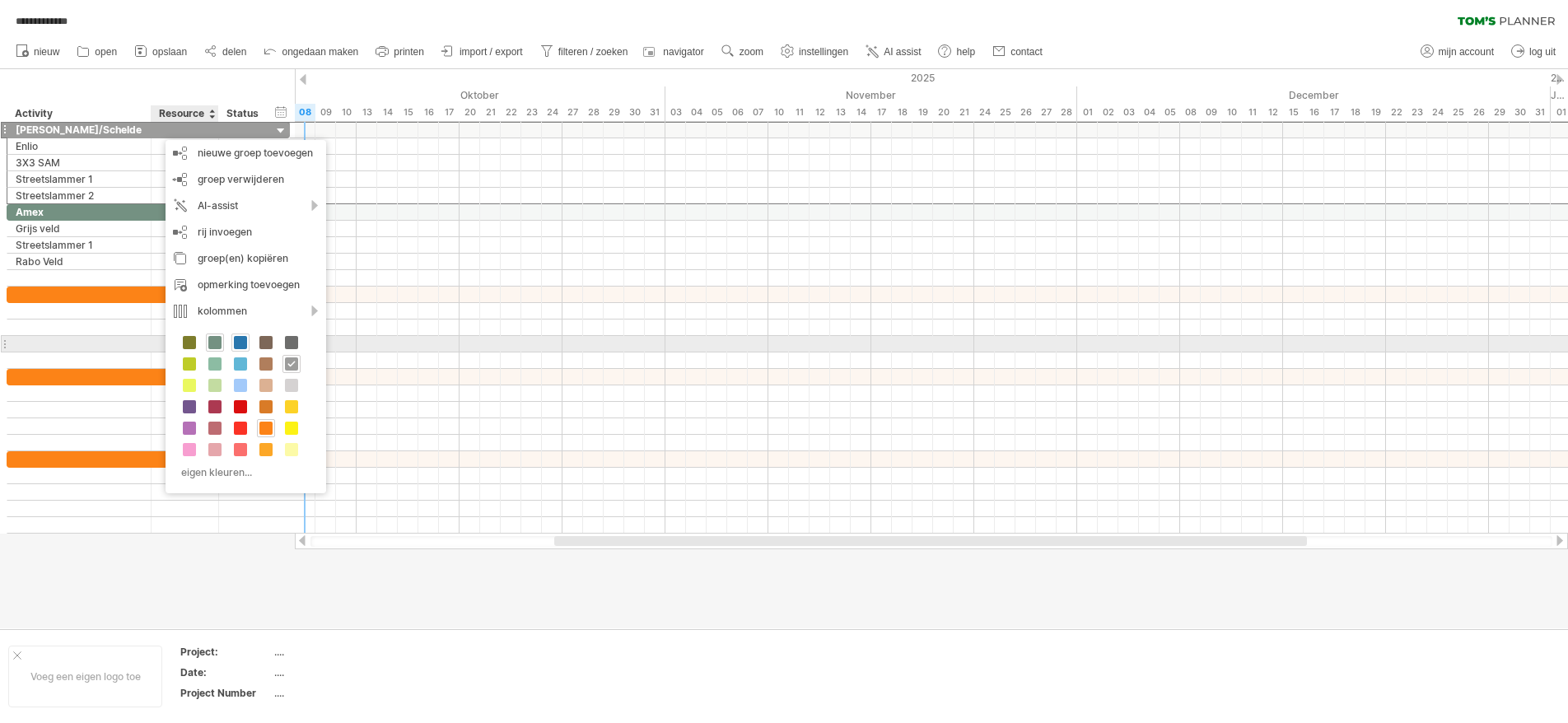
click at [244, 348] on span at bounding box center [240, 343] width 13 height 13
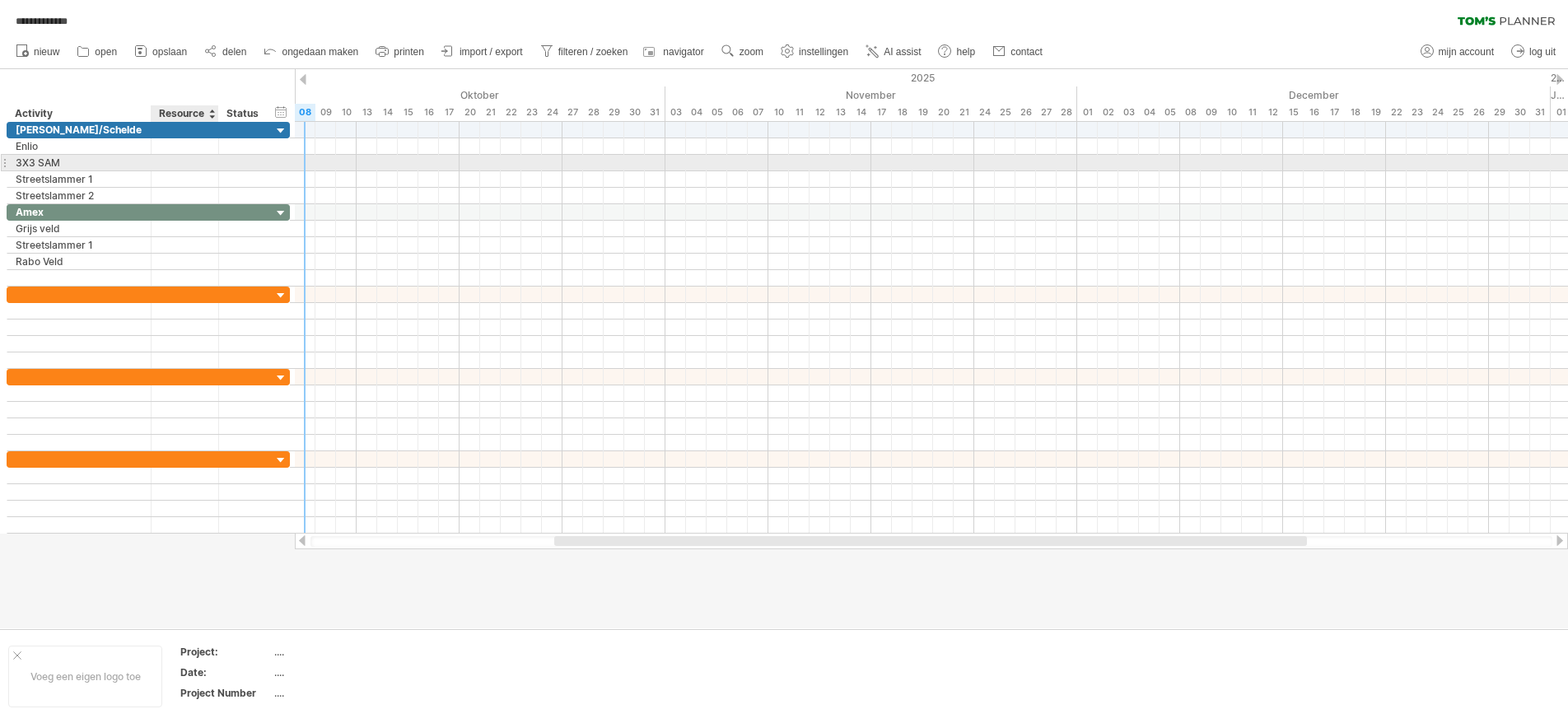
click at [206, 156] on div at bounding box center [184, 163] width 50 height 16
click at [104, 154] on div "Enlio" at bounding box center [79, 146] width 127 height 16
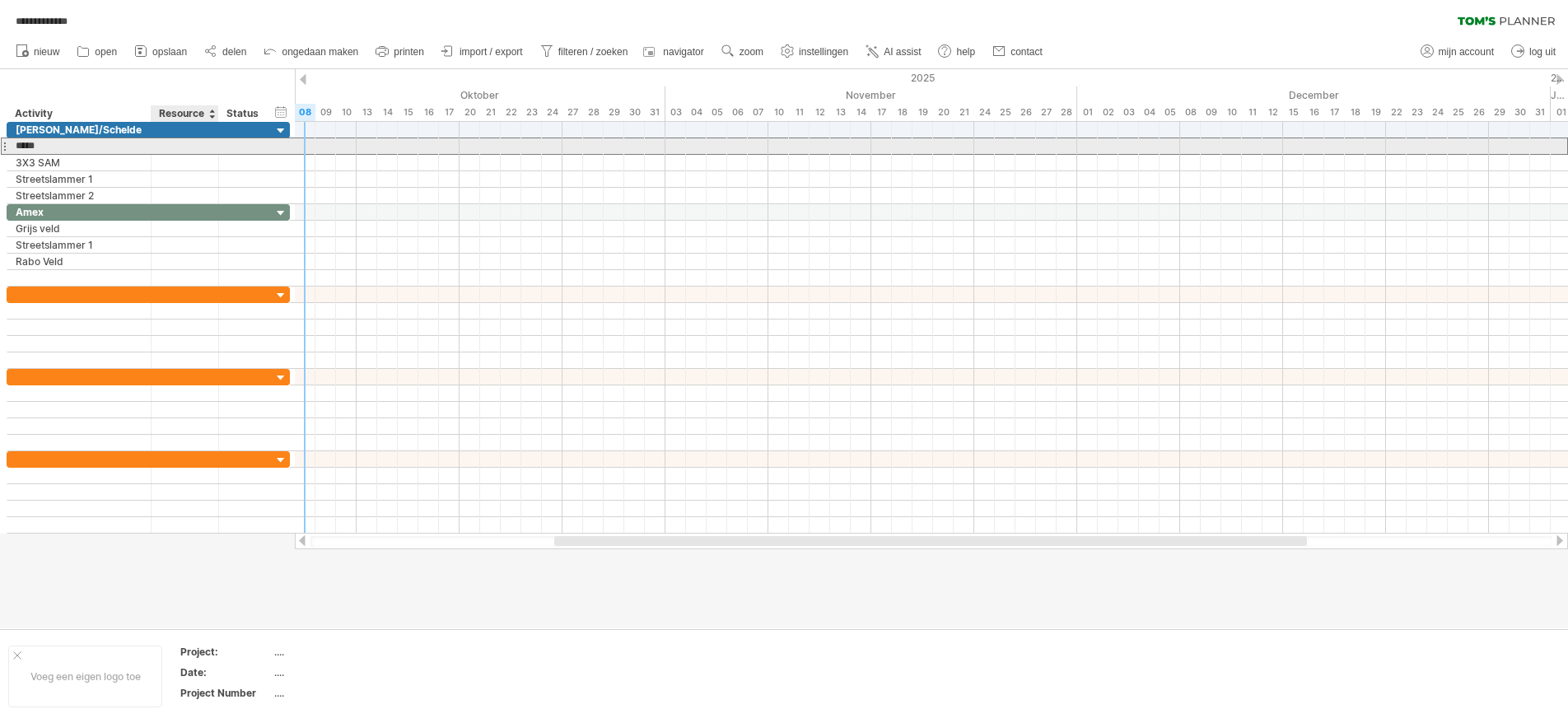
click at [220, 144] on div at bounding box center [216, 147] width 8 height 17
click at [274, 145] on div at bounding box center [278, 147] width 8 height 17
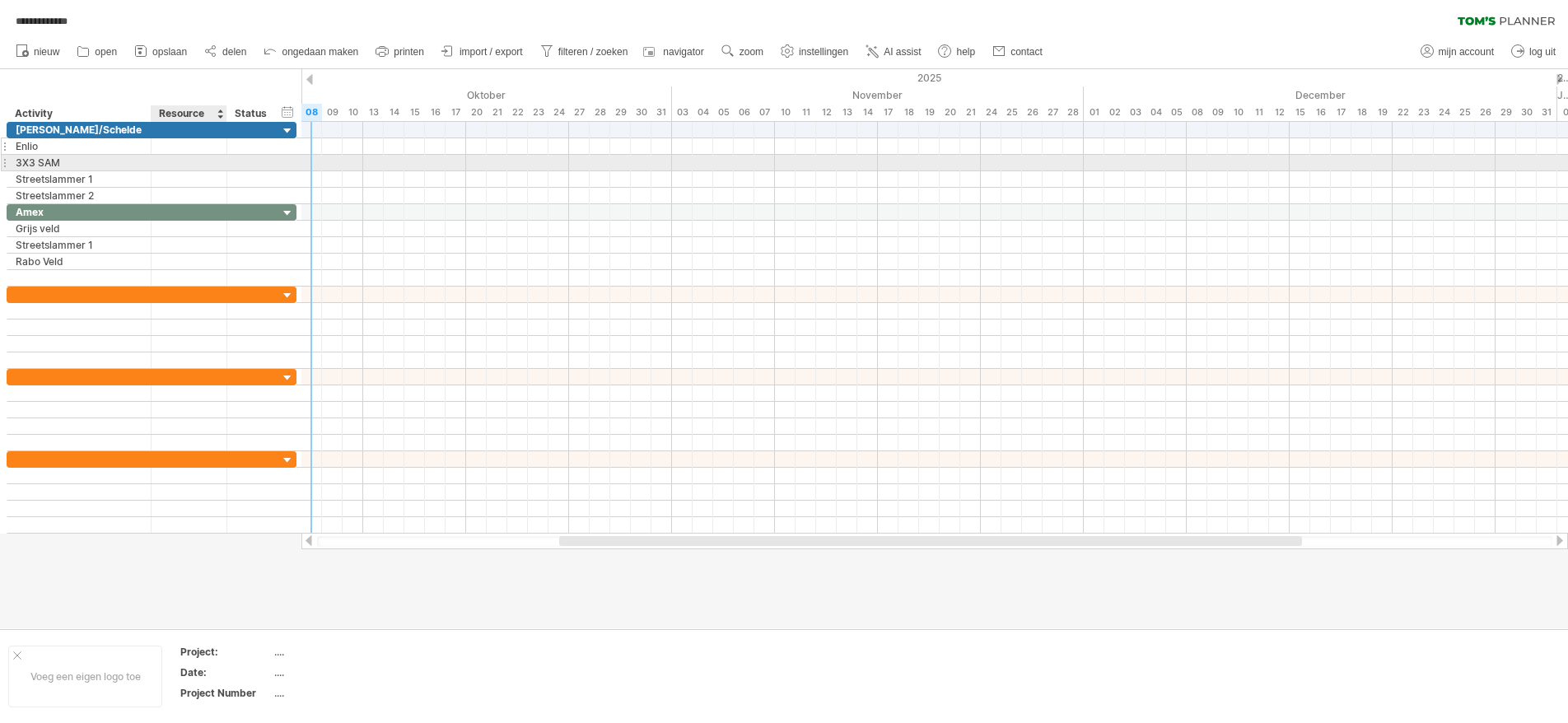
click at [179, 152] on div "**********" at bounding box center [151, 163] width 290 height 83
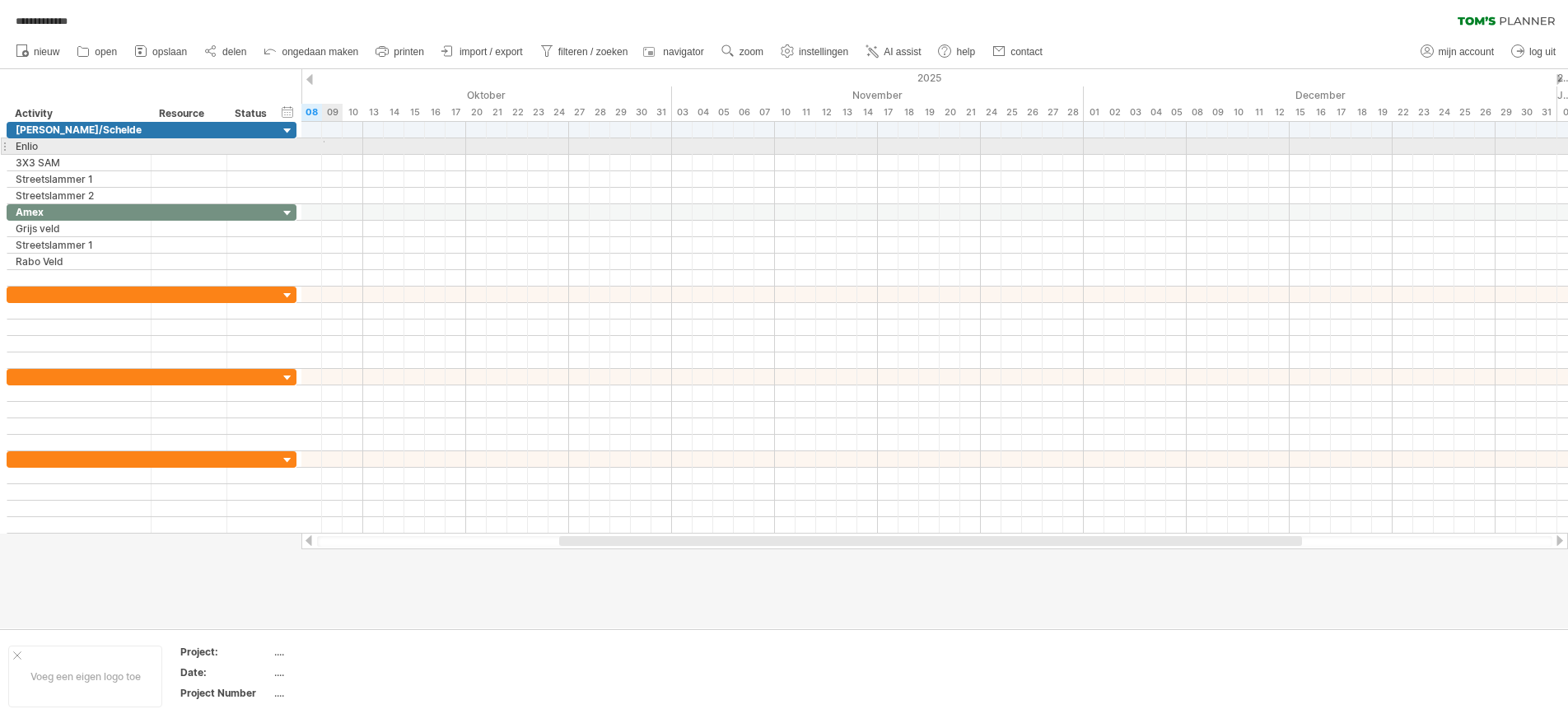
click at [324, 141] on div at bounding box center [935, 147] width 1267 height 17
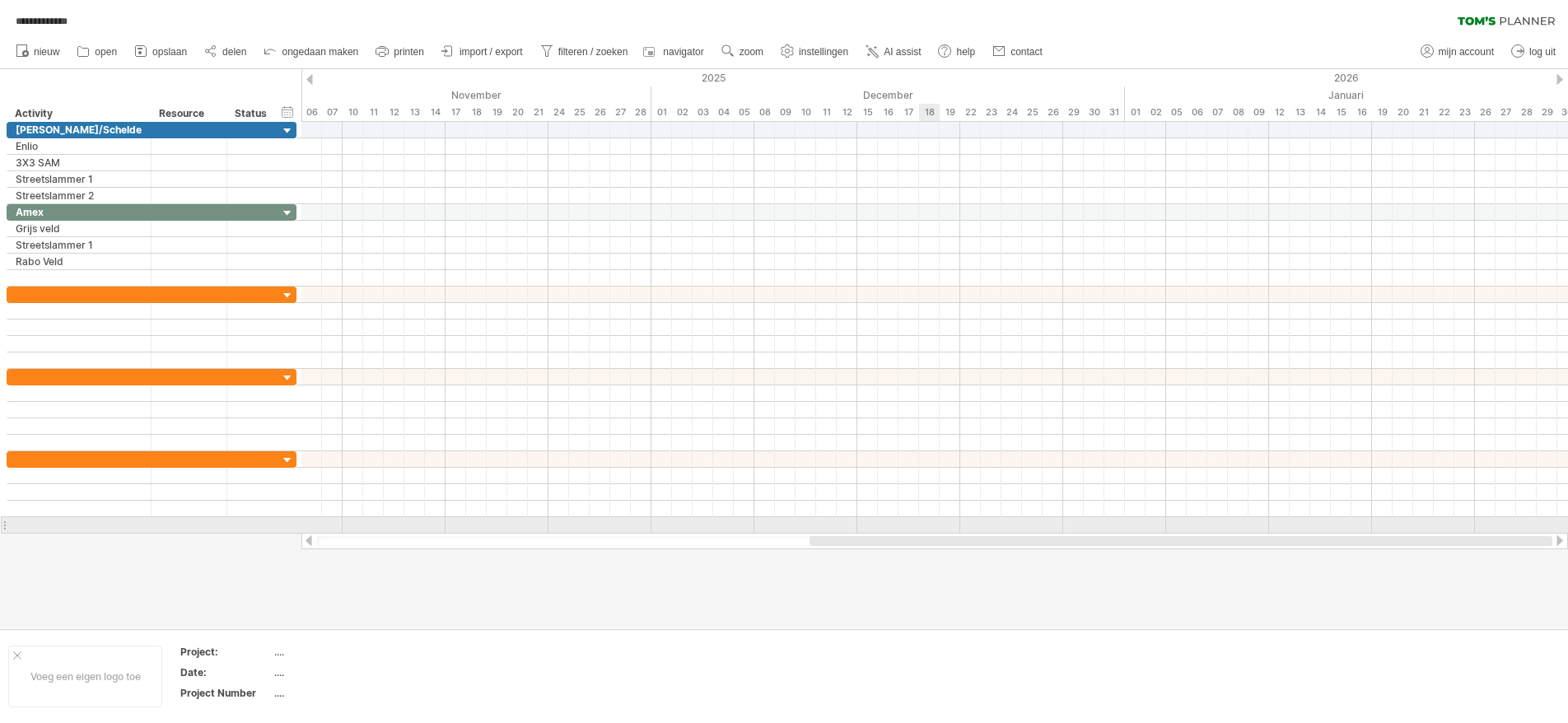
drag, startPoint x: 593, startPoint y: 538, endPoint x: 931, endPoint y: 522, distance: 338.4
click at [931, 522] on div "**********" at bounding box center [784, 362] width 1568 height 723
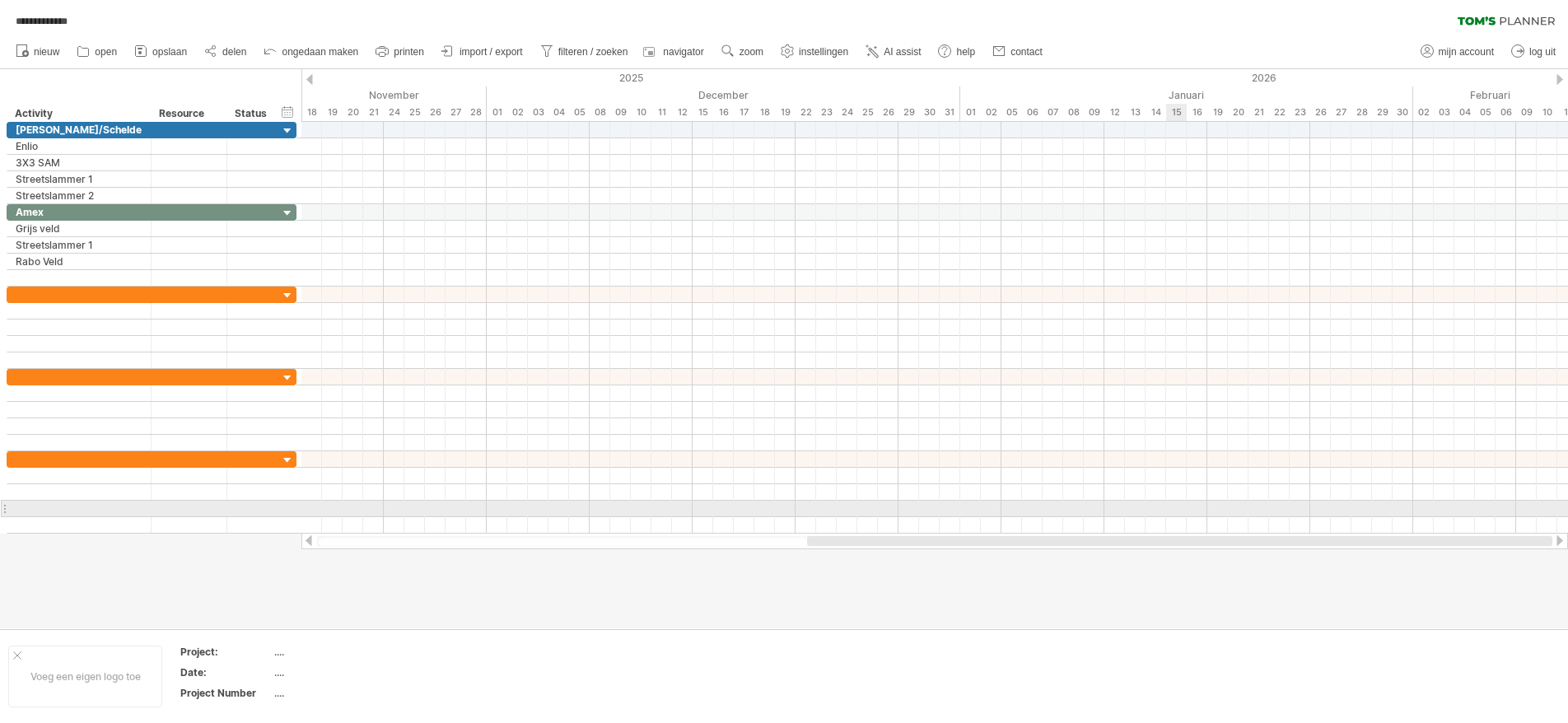
drag, startPoint x: 831, startPoint y: 538, endPoint x: 1186, endPoint y: 507, distance: 356.4
click at [1186, 507] on div "**********" at bounding box center [784, 362] width 1568 height 723
drag, startPoint x: 1016, startPoint y: 538, endPoint x: 1439, endPoint y: 513, distance: 423.7
click at [1439, 513] on div "**********" at bounding box center [784, 362] width 1568 height 723
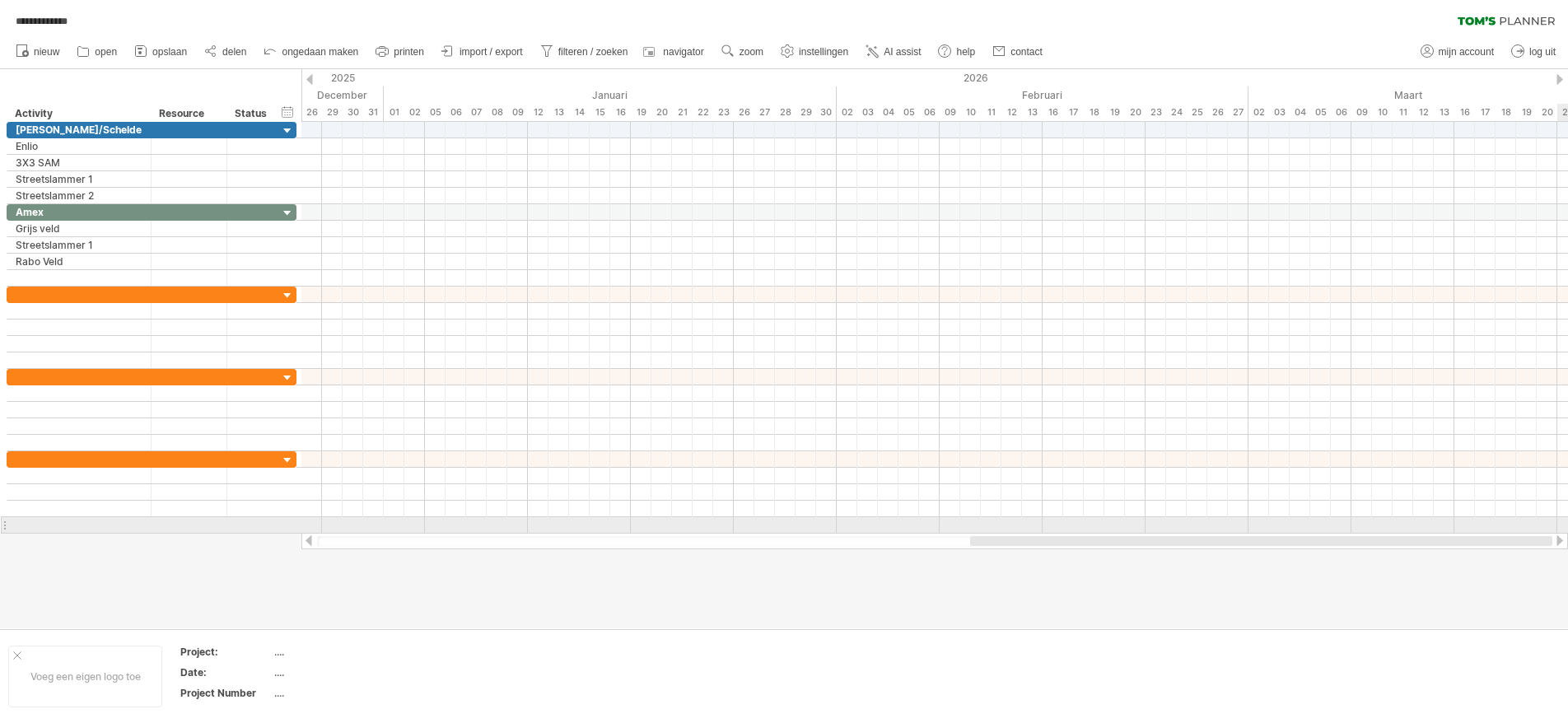
drag, startPoint x: 1311, startPoint y: 543, endPoint x: 1745, endPoint y: 533, distance: 434.1
click at [1567, 533] on html "**********" at bounding box center [784, 363] width 1568 height 726
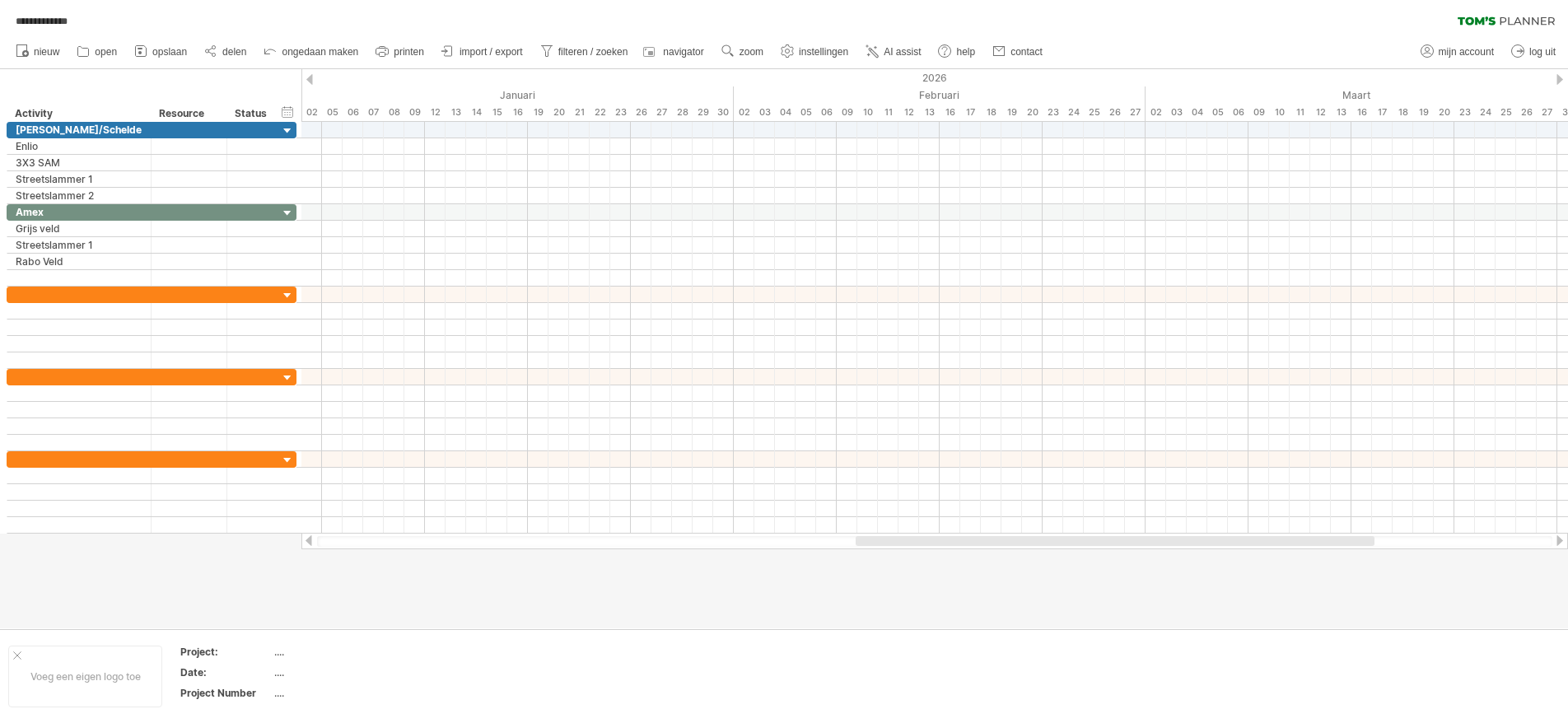
drag, startPoint x: 1297, startPoint y: 536, endPoint x: 1603, endPoint y: 542, distance: 306.1
click at [1567, 542] on html "**********" at bounding box center [784, 363] width 1568 height 726
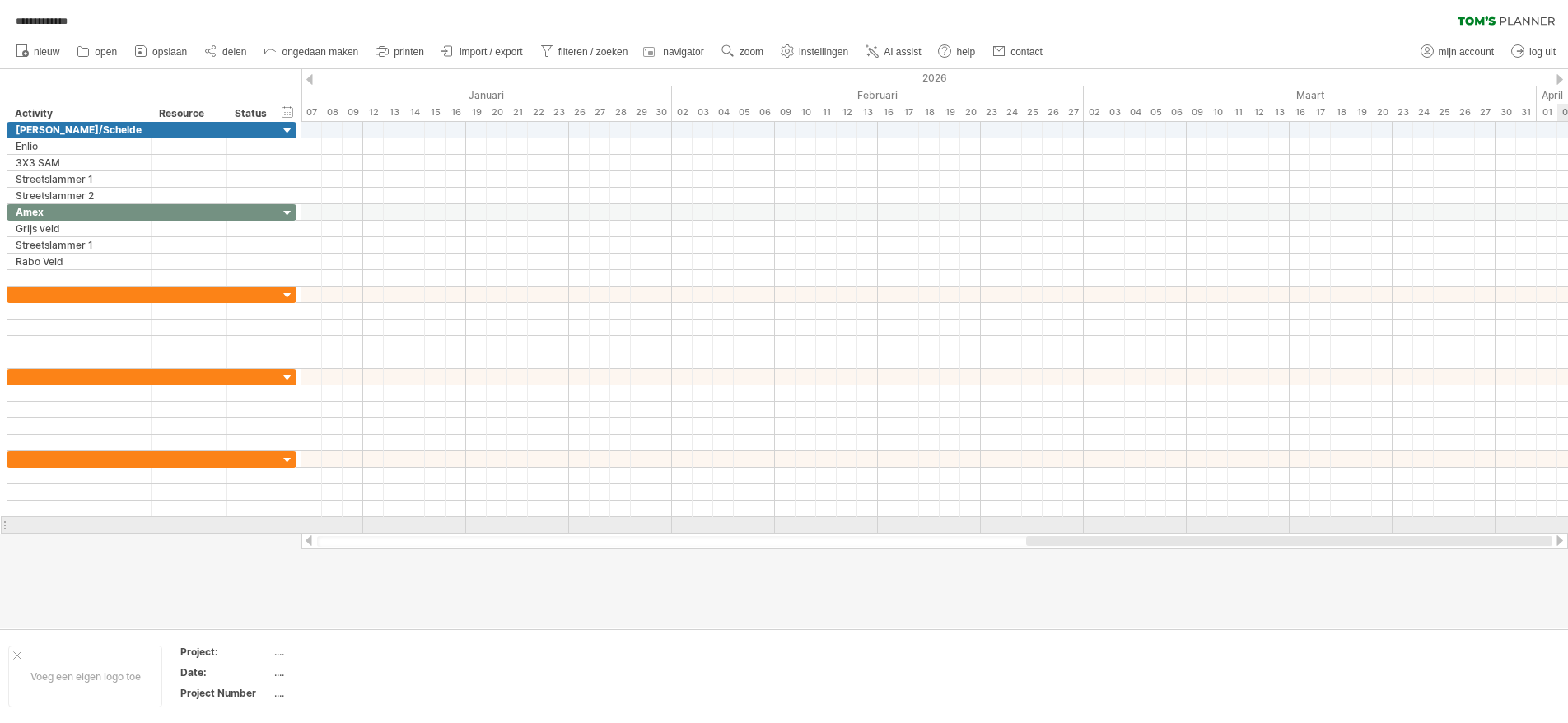
drag, startPoint x: 1333, startPoint y: 543, endPoint x: 1608, endPoint y: 525, distance: 275.6
click at [1567, 525] on html "**********" at bounding box center [784, 363] width 1568 height 726
drag, startPoint x: 1243, startPoint y: 537, endPoint x: 1501, endPoint y: 518, distance: 258.7
click at [1501, 518] on div "**********" at bounding box center [784, 362] width 1568 height 723
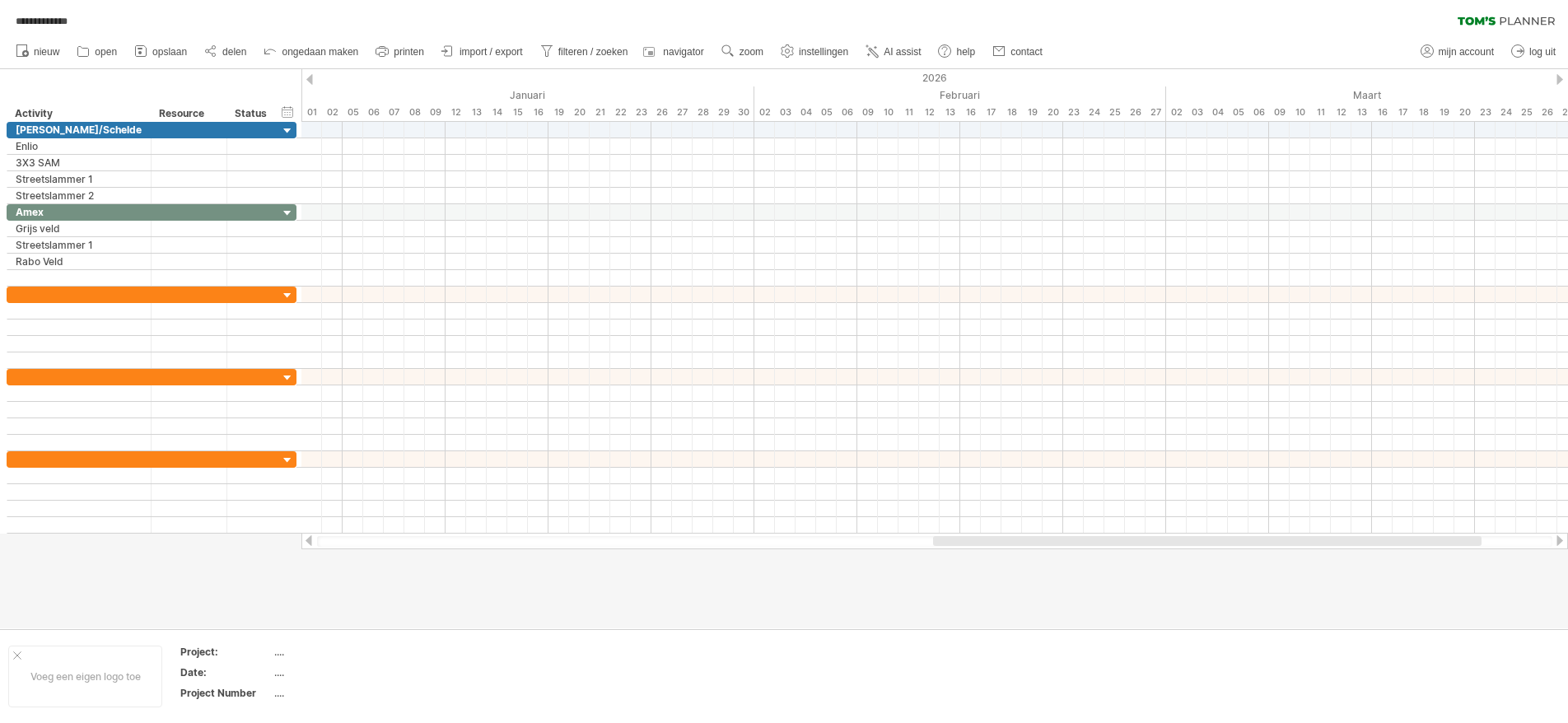
click at [1511, 547] on div at bounding box center [935, 541] width 1267 height 17
click at [1514, 539] on div at bounding box center [935, 541] width 1235 height 11
click at [1517, 544] on div at bounding box center [935, 541] width 1235 height 11
click at [1561, 540] on div at bounding box center [1560, 540] width 13 height 11
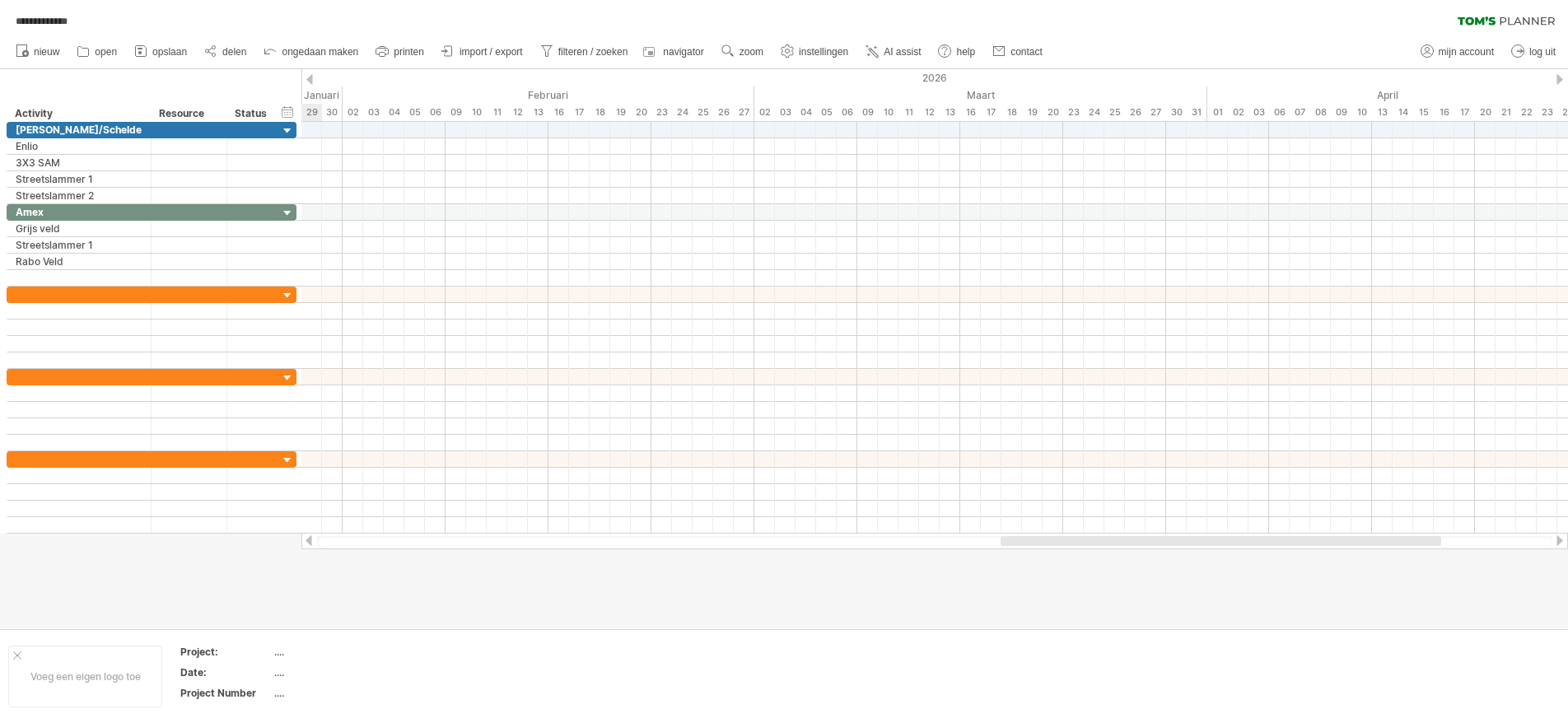
click at [1561, 540] on div at bounding box center [1560, 540] width 13 height 11
click at [893, 121] on div "verberg dag" at bounding box center [910, 125] width 129 height 26
click at [867, 109] on div "07" at bounding box center [867, 112] width 21 height 17
click at [848, 108] on div "06" at bounding box center [846, 112] width 21 height 17
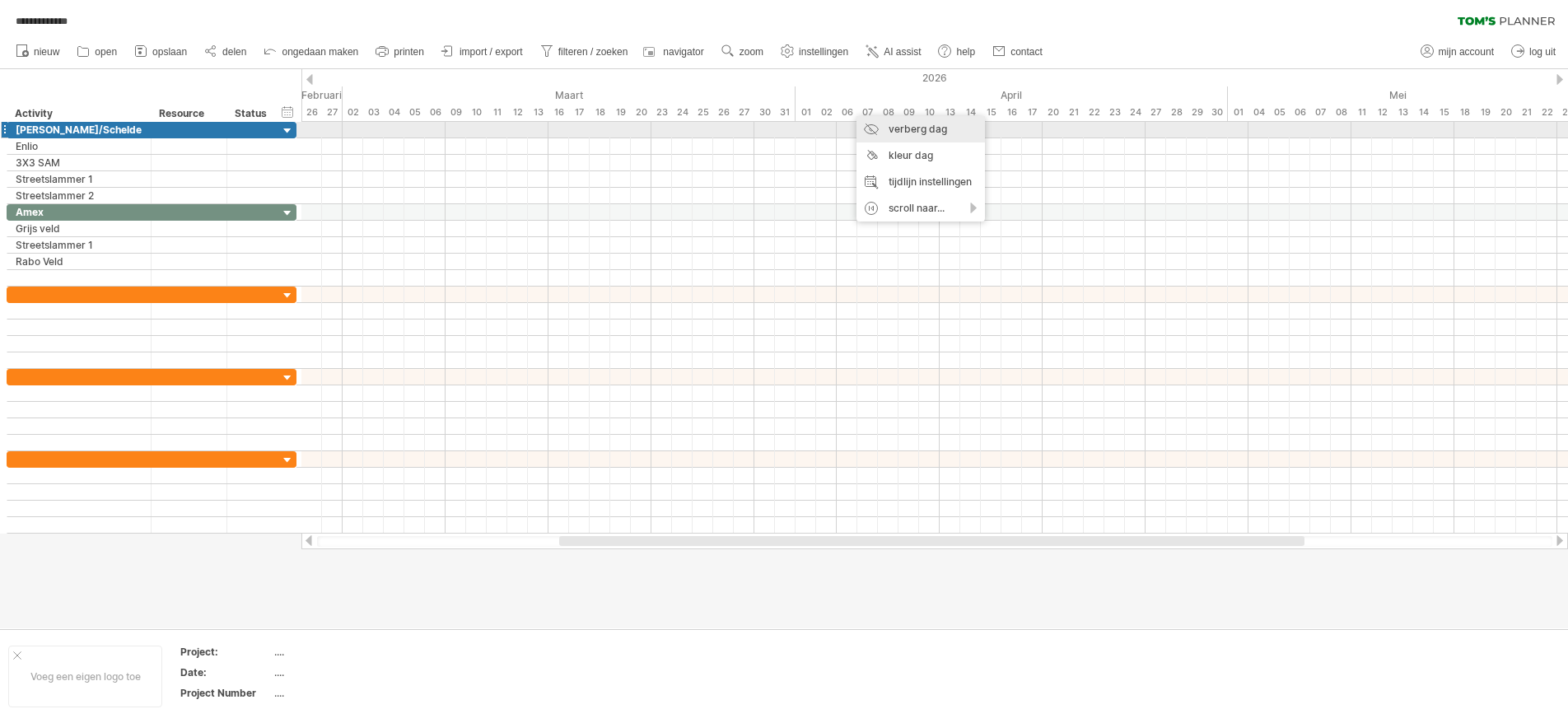
click at [872, 125] on div "verberg dag" at bounding box center [921, 130] width 129 height 26
click at [787, 133] on div at bounding box center [935, 130] width 1267 height 17
click at [785, 151] on div at bounding box center [935, 147] width 1267 height 17
click at [783, 150] on div at bounding box center [935, 147] width 1267 height 17
click at [786, 151] on div at bounding box center [935, 147] width 1267 height 17
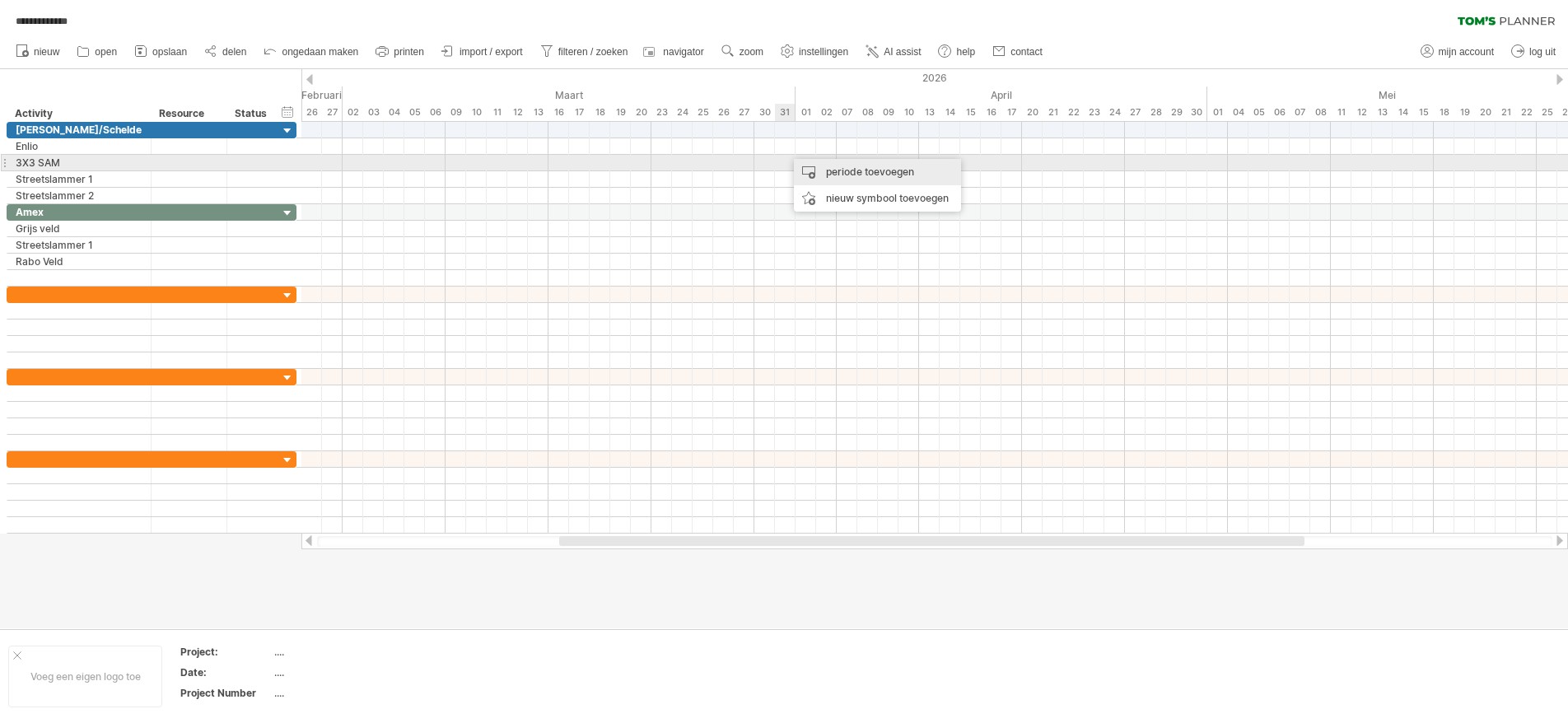
click at [821, 170] on div "periode toevoegen" at bounding box center [877, 172] width 167 height 26
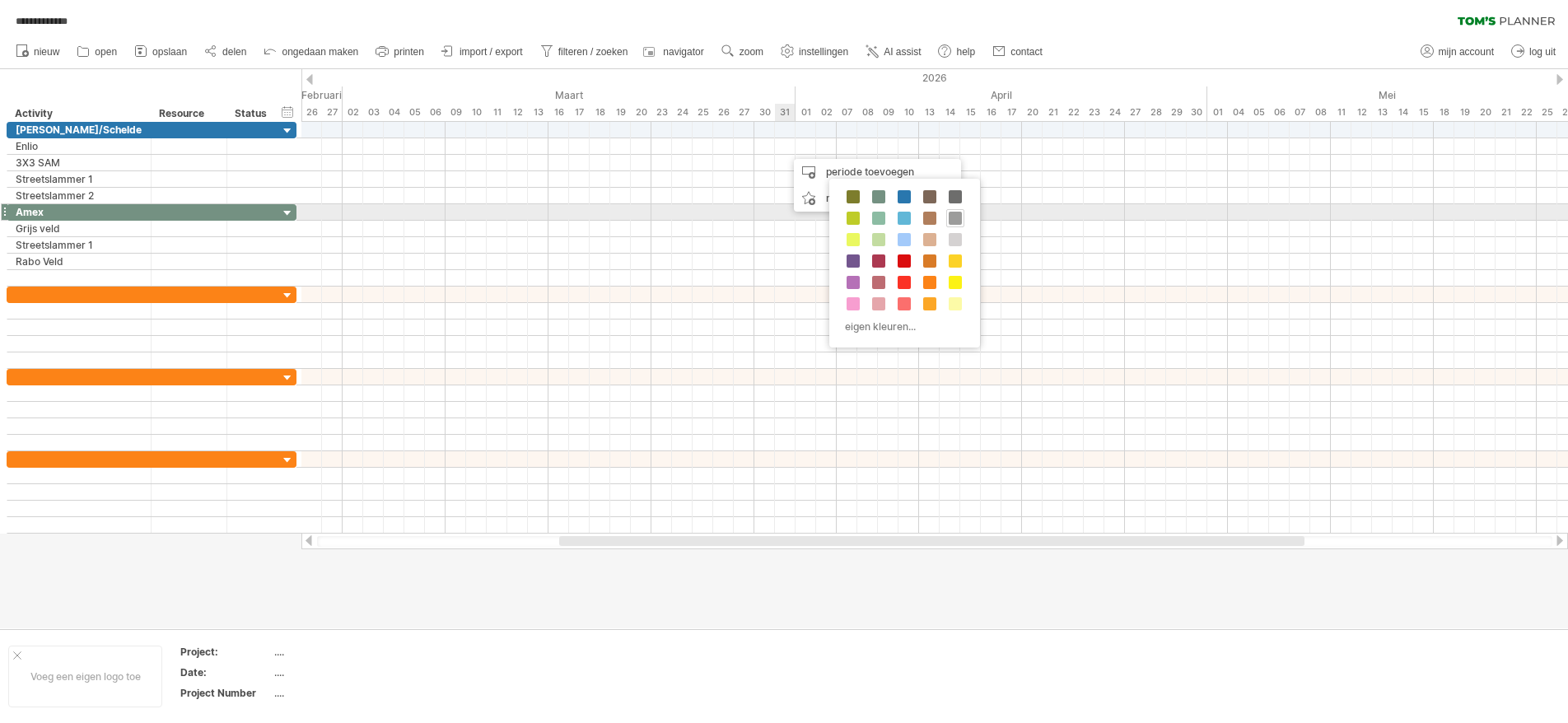
click at [957, 217] on span at bounding box center [955, 218] width 13 height 13
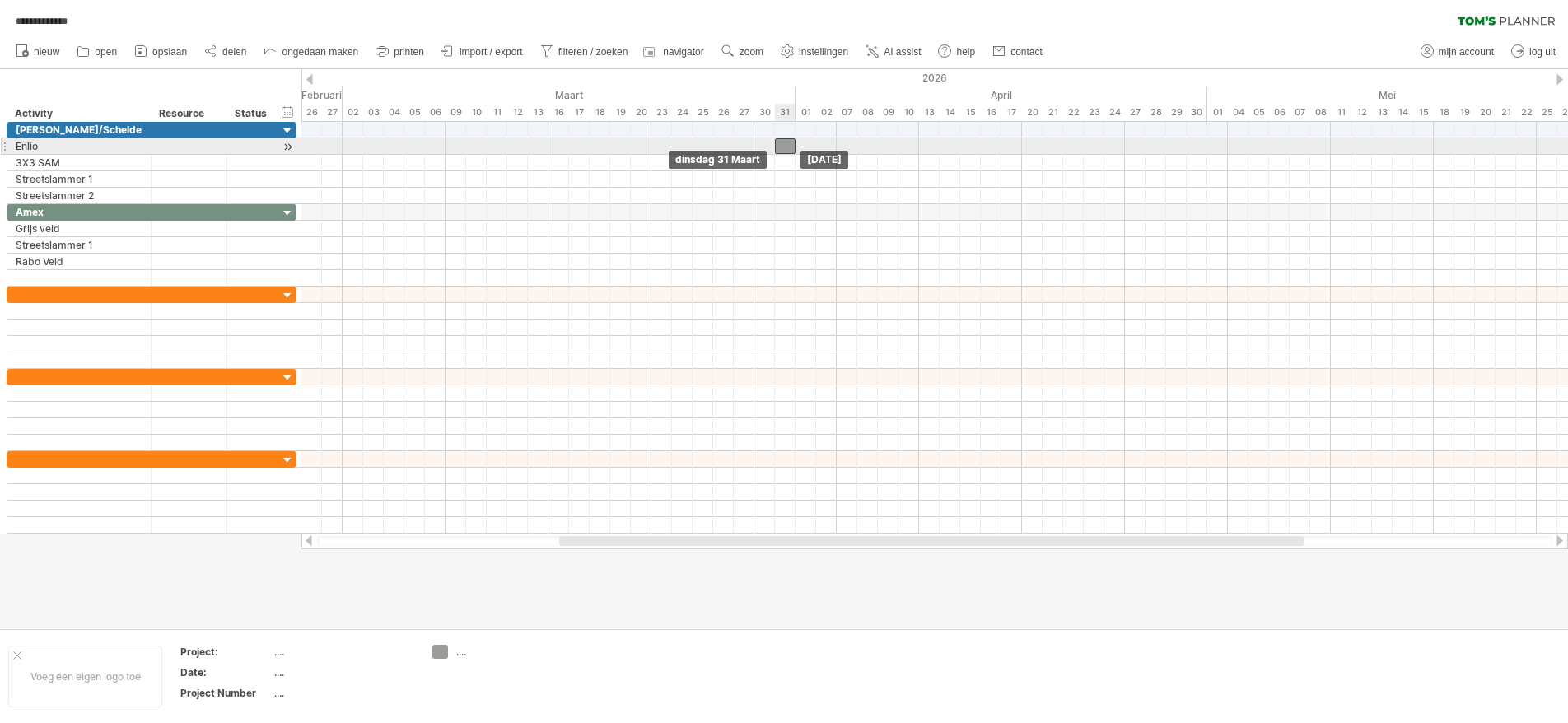
click at [784, 144] on div at bounding box center [785, 146] width 21 height 16
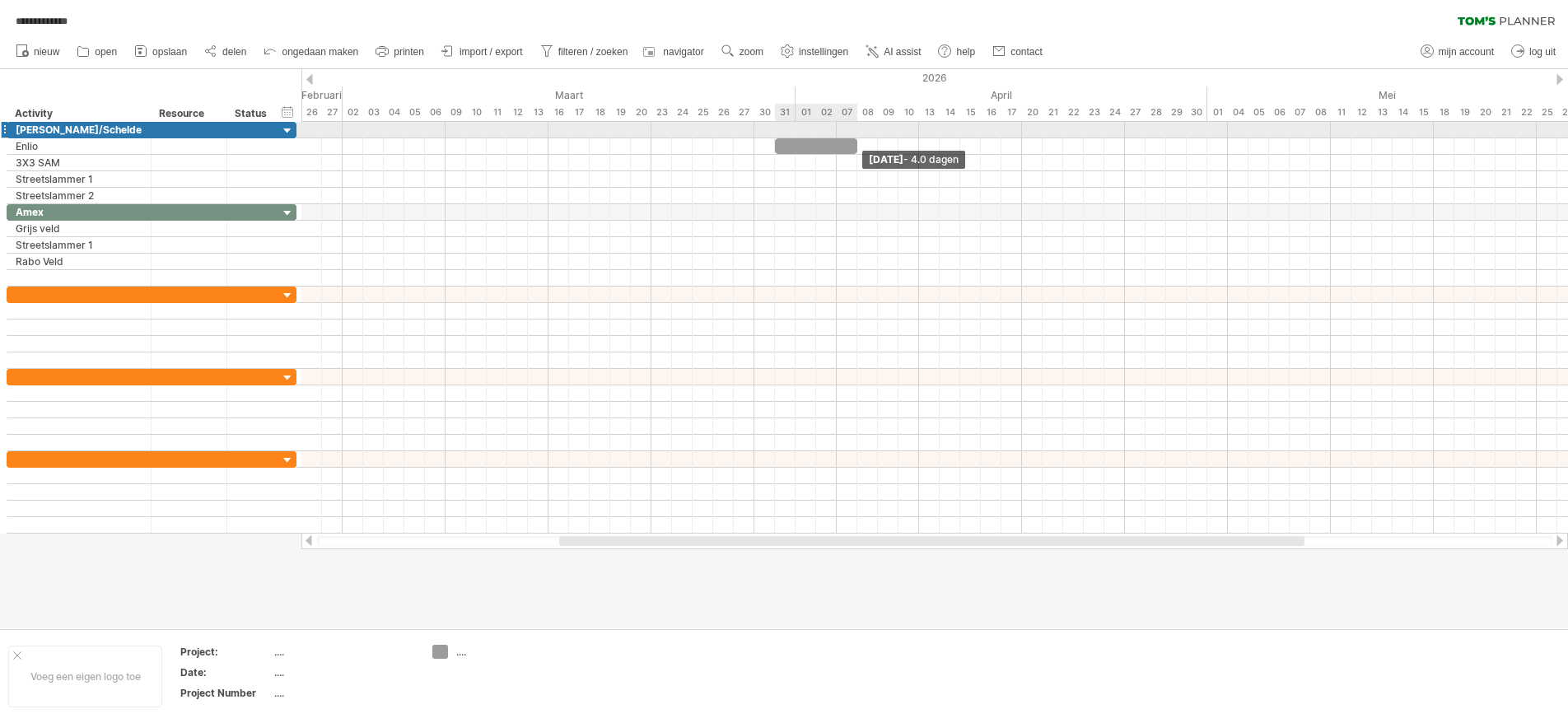
drag, startPoint x: 795, startPoint y: 144, endPoint x: 854, endPoint y: 139, distance: 59.2
click at [855, 138] on div "[DATE] - 4.0 dagen [DATE]" at bounding box center [935, 328] width 1267 height 412
click at [827, 129] on div "verberg dag" at bounding box center [879, 132] width 129 height 26
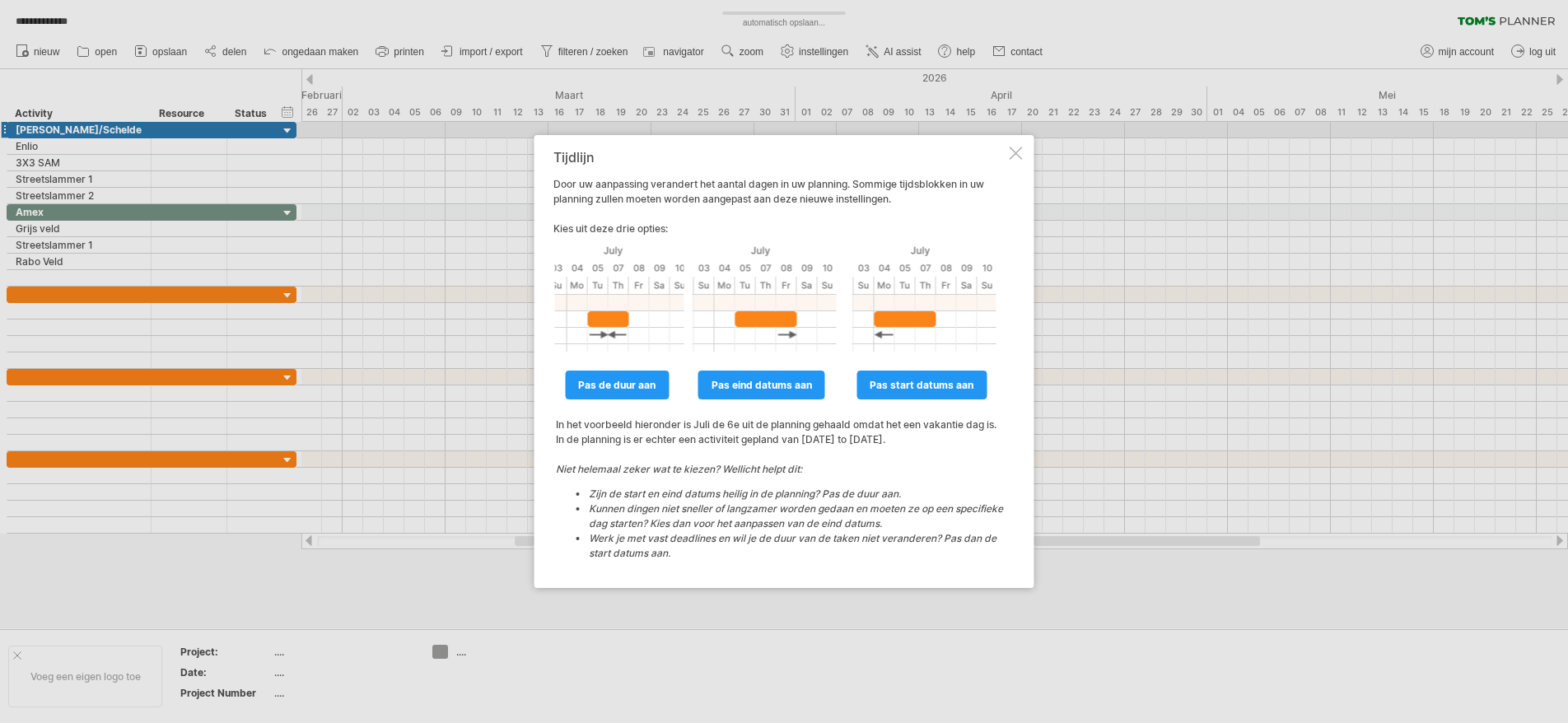
click at [1011, 151] on div at bounding box center [1016, 154] width 13 height 13
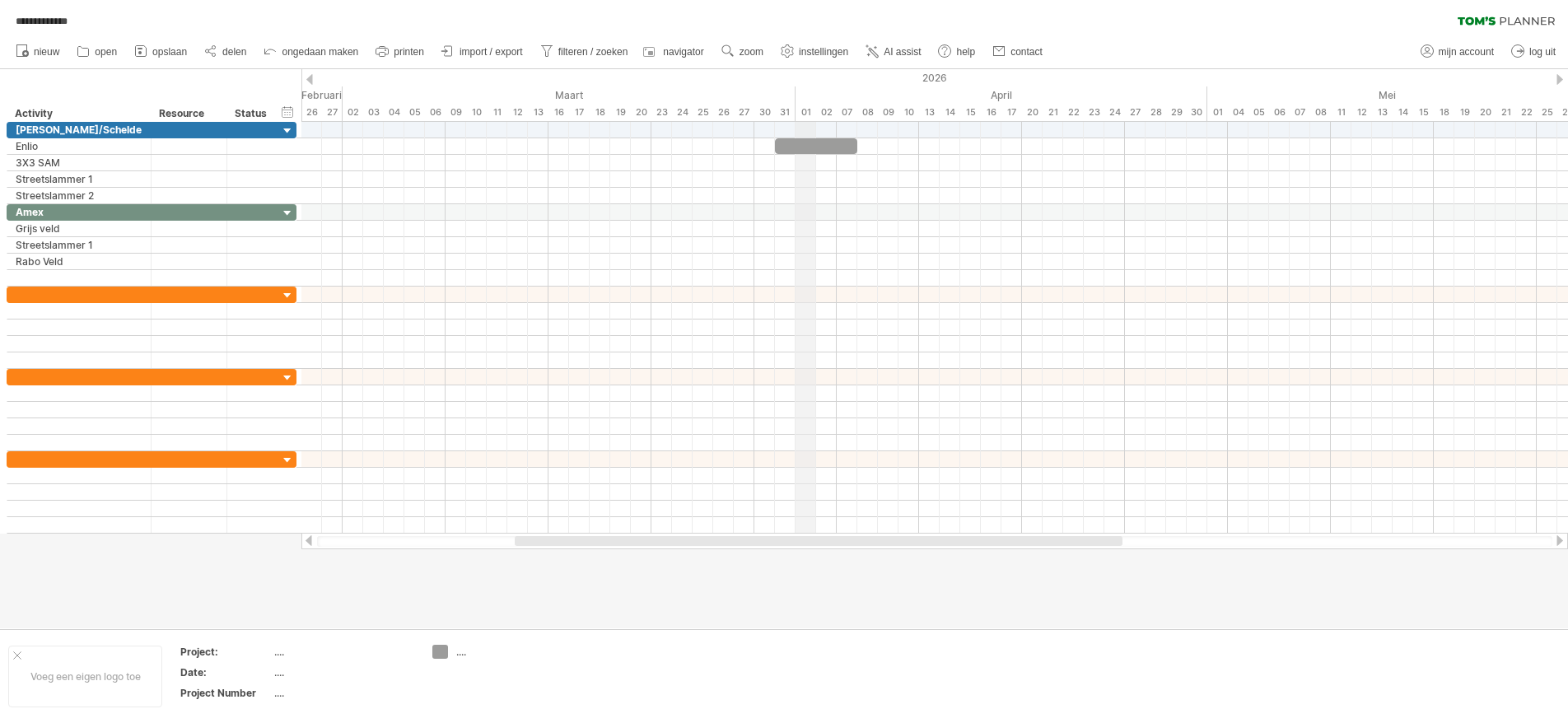
click at [806, 99] on div "April" at bounding box center [1001, 95] width 412 height 17
click at [839, 110] on div "07" at bounding box center [846, 112] width 21 height 17
click at [882, 126] on div "verberg dag" at bounding box center [907, 130] width 129 height 26
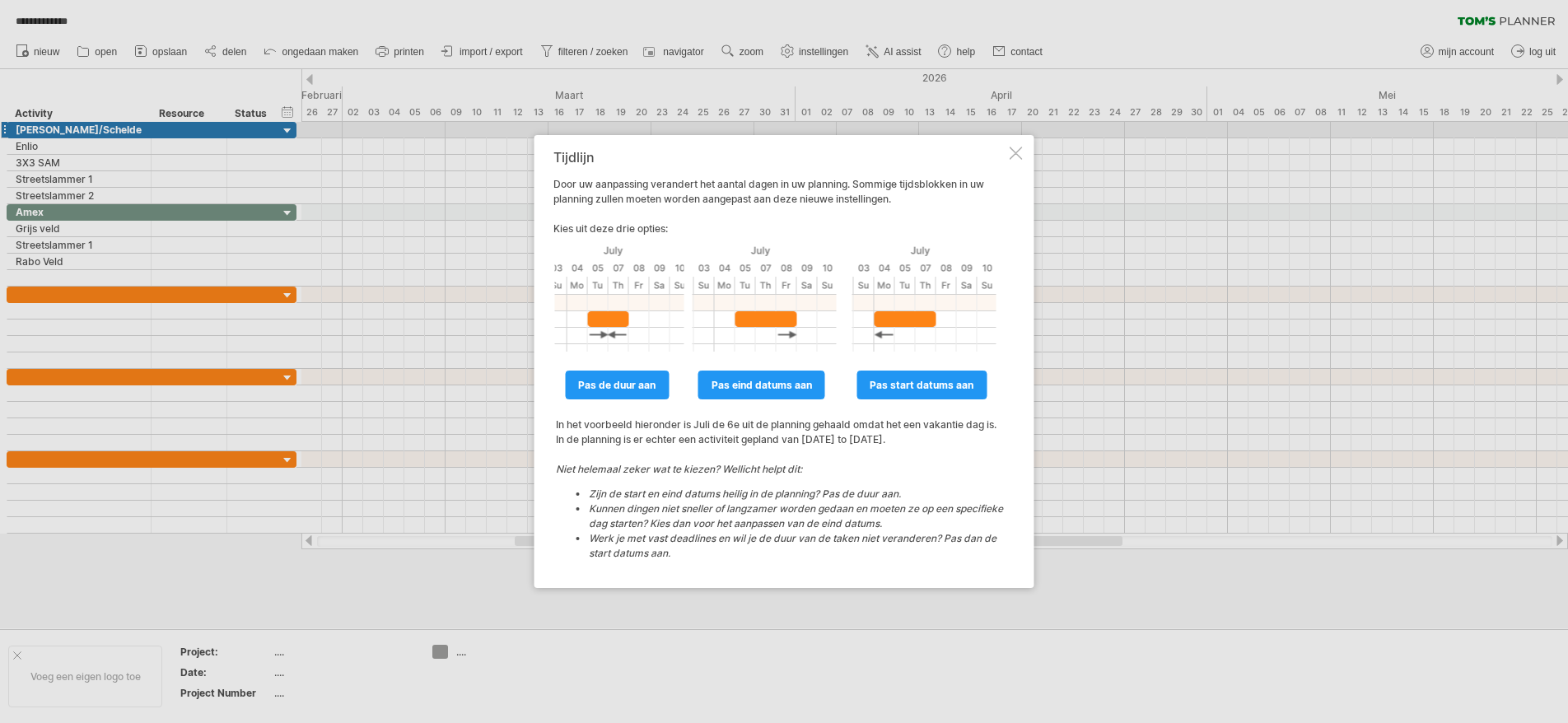
click at [1015, 156] on div at bounding box center [1016, 154] width 13 height 13
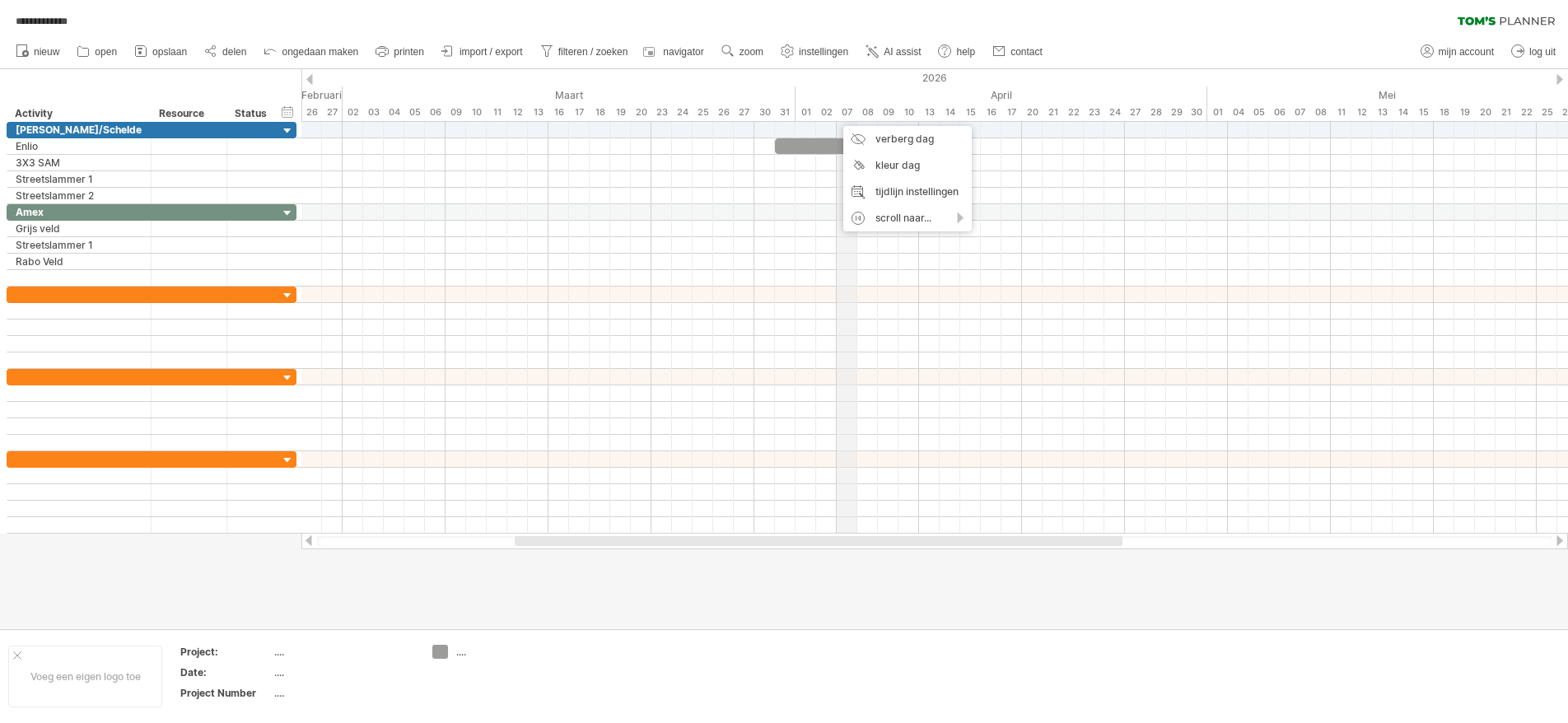
click at [839, 113] on div "07" at bounding box center [846, 112] width 21 height 17
drag, startPoint x: 854, startPoint y: 80, endPoint x: 855, endPoint y: 91, distance: 11.0
click at [854, 80] on div "2026" at bounding box center [1485, 78] width 4015 height 17
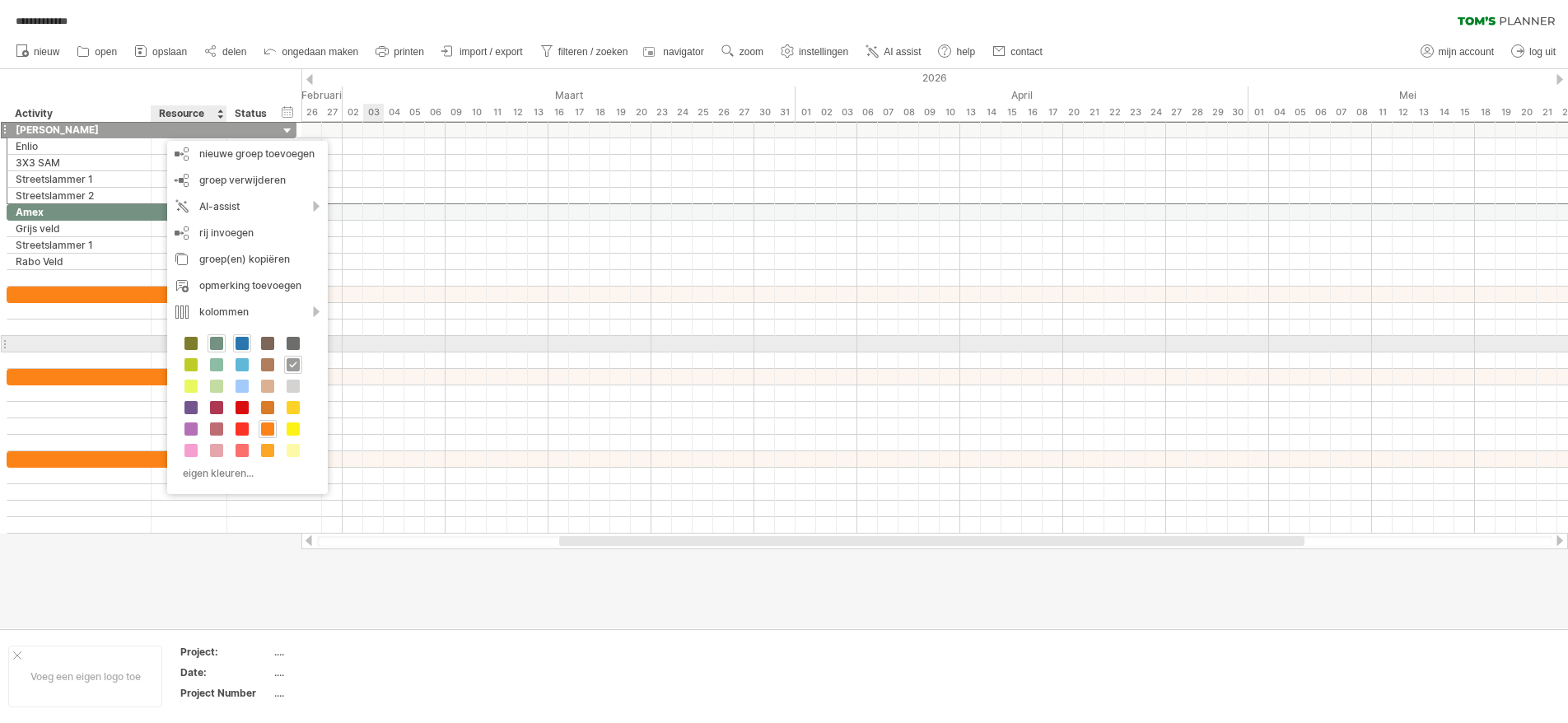
click at [238, 340] on span at bounding box center [242, 343] width 13 height 13
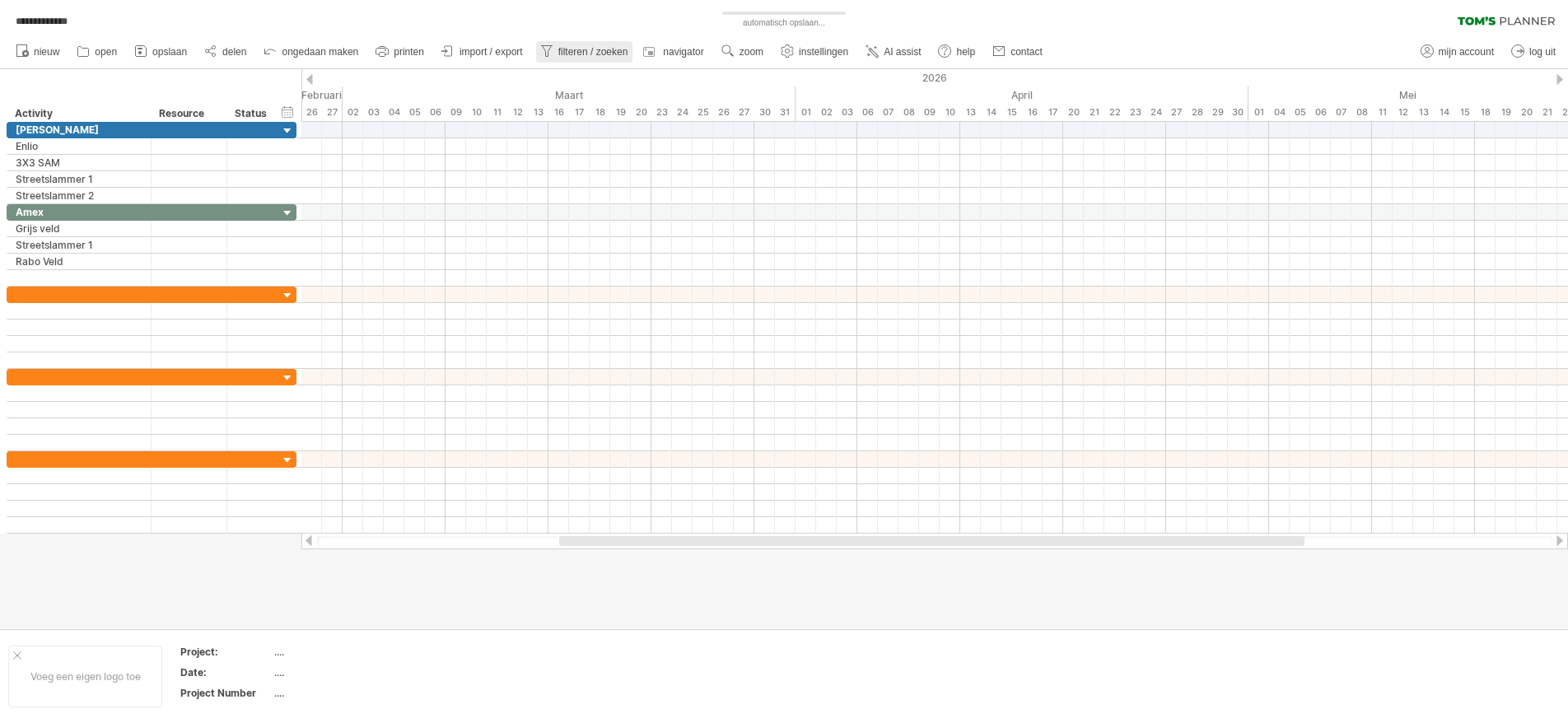
click at [599, 41] on link "filteren / zoeken" at bounding box center [585, 52] width 97 height 21
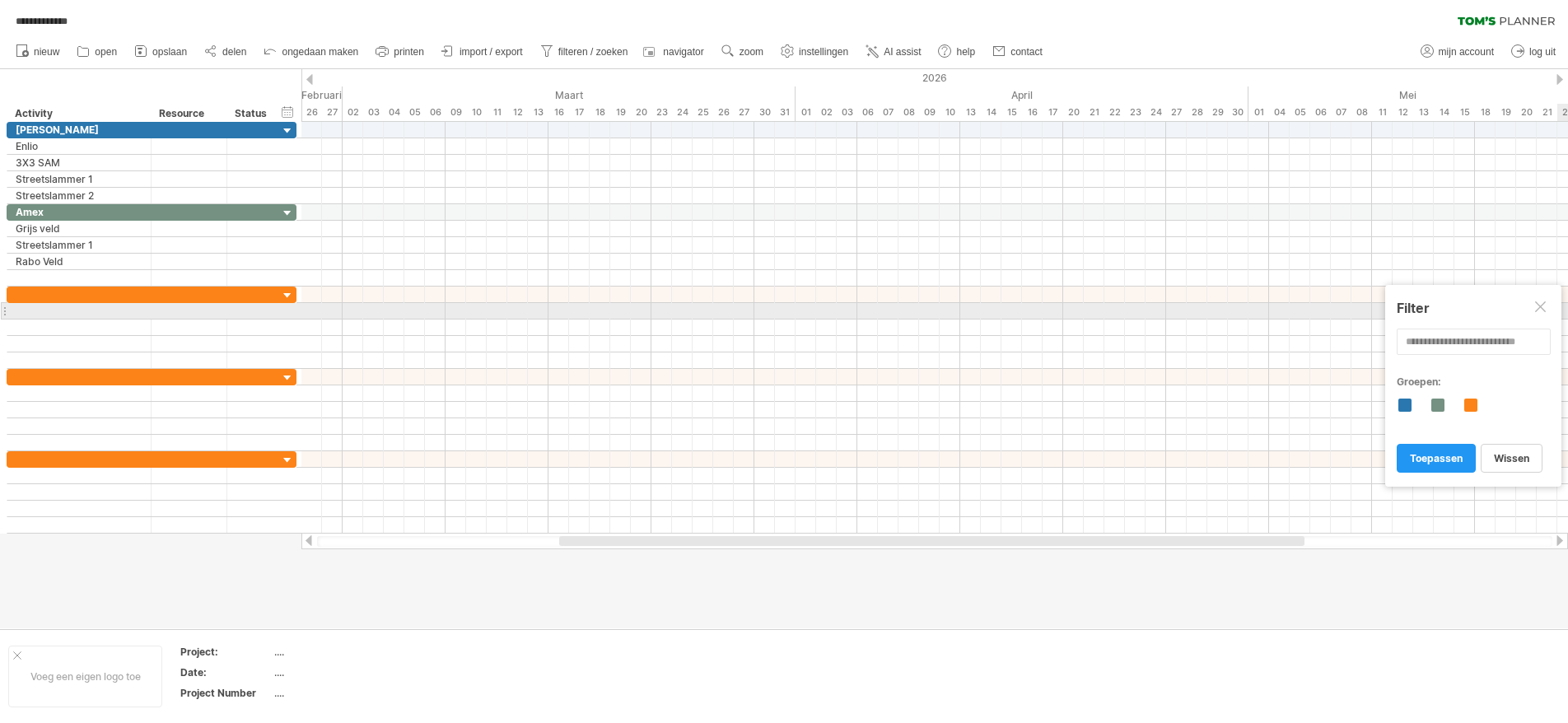
click at [1547, 309] on div at bounding box center [1542, 308] width 13 height 13
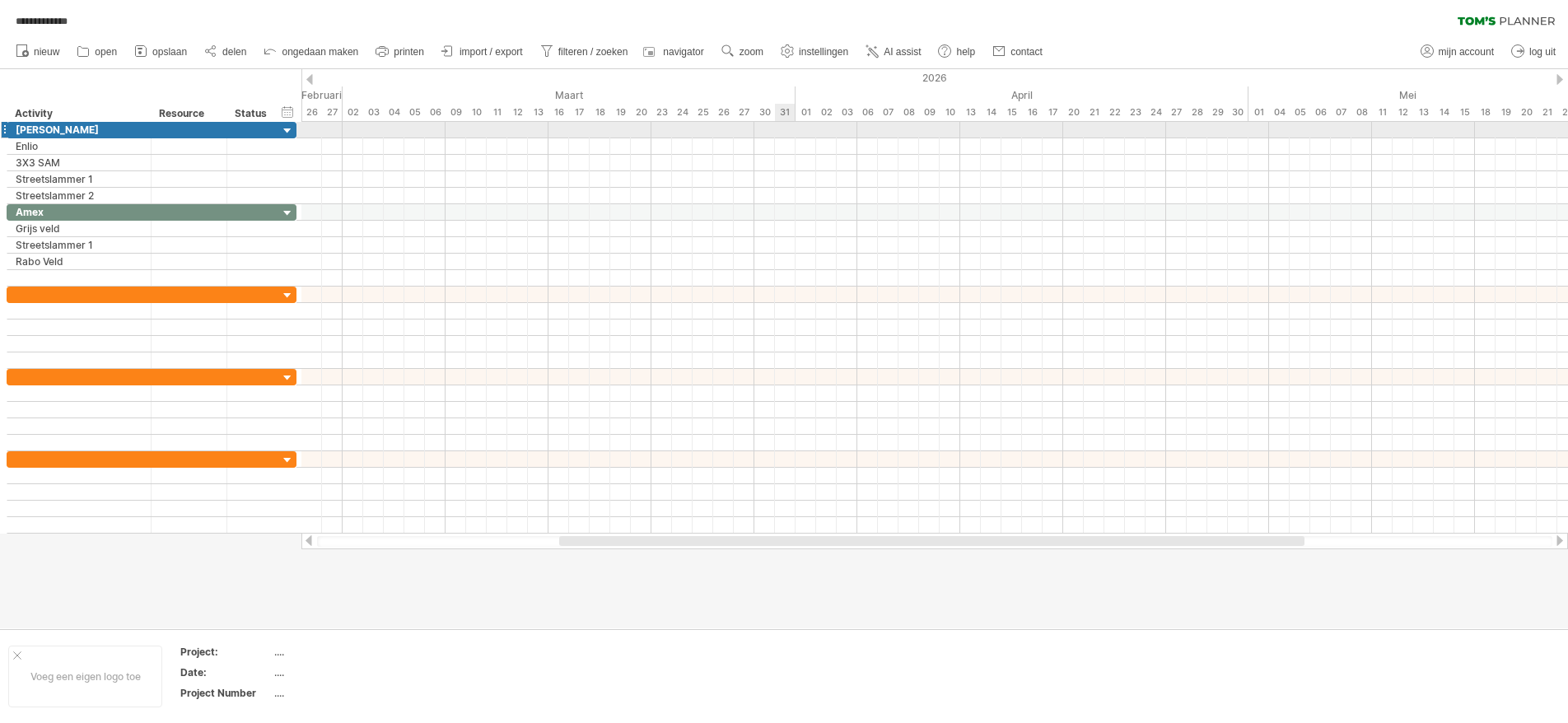
click at [784, 127] on div at bounding box center [935, 130] width 1267 height 17
click at [781, 153] on div at bounding box center [935, 147] width 1267 height 17
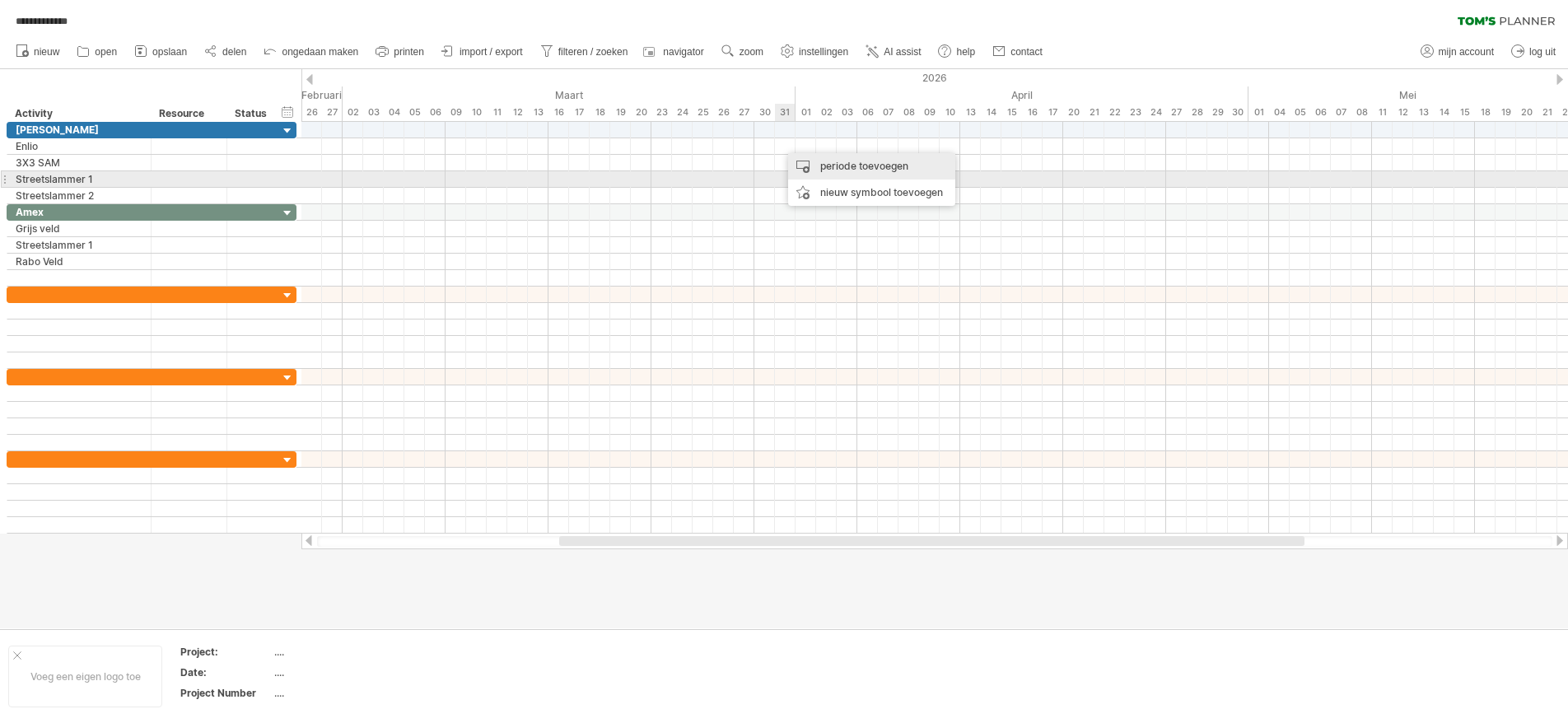
click at [810, 168] on div "periode toevoegen" at bounding box center [871, 167] width 167 height 26
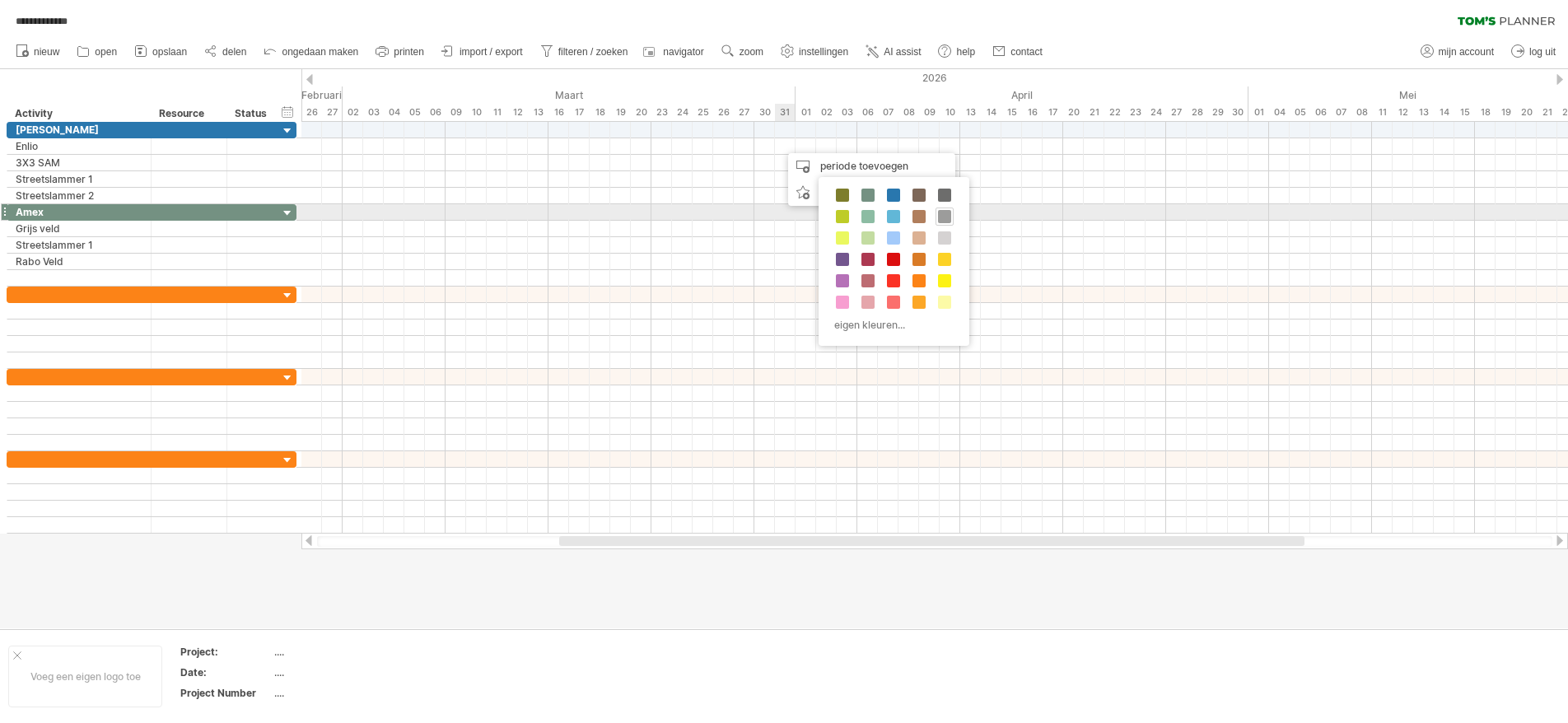
click at [944, 214] on span at bounding box center [945, 216] width 13 height 13
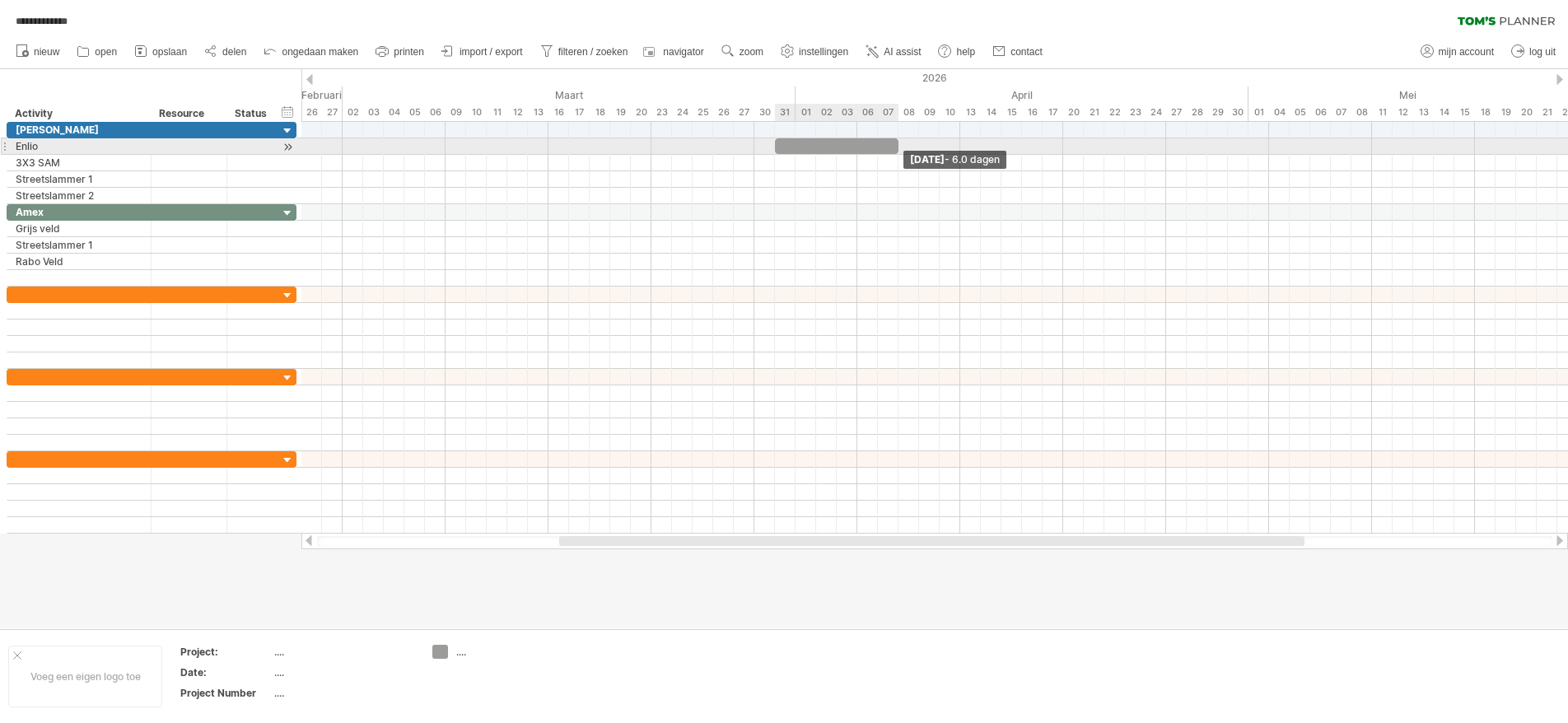
drag, startPoint x: 794, startPoint y: 146, endPoint x: 892, endPoint y: 147, distance: 98.0
click at [892, 147] on div "[DATE] - 6.0 dagen [DATE]" at bounding box center [935, 328] width 1267 height 412
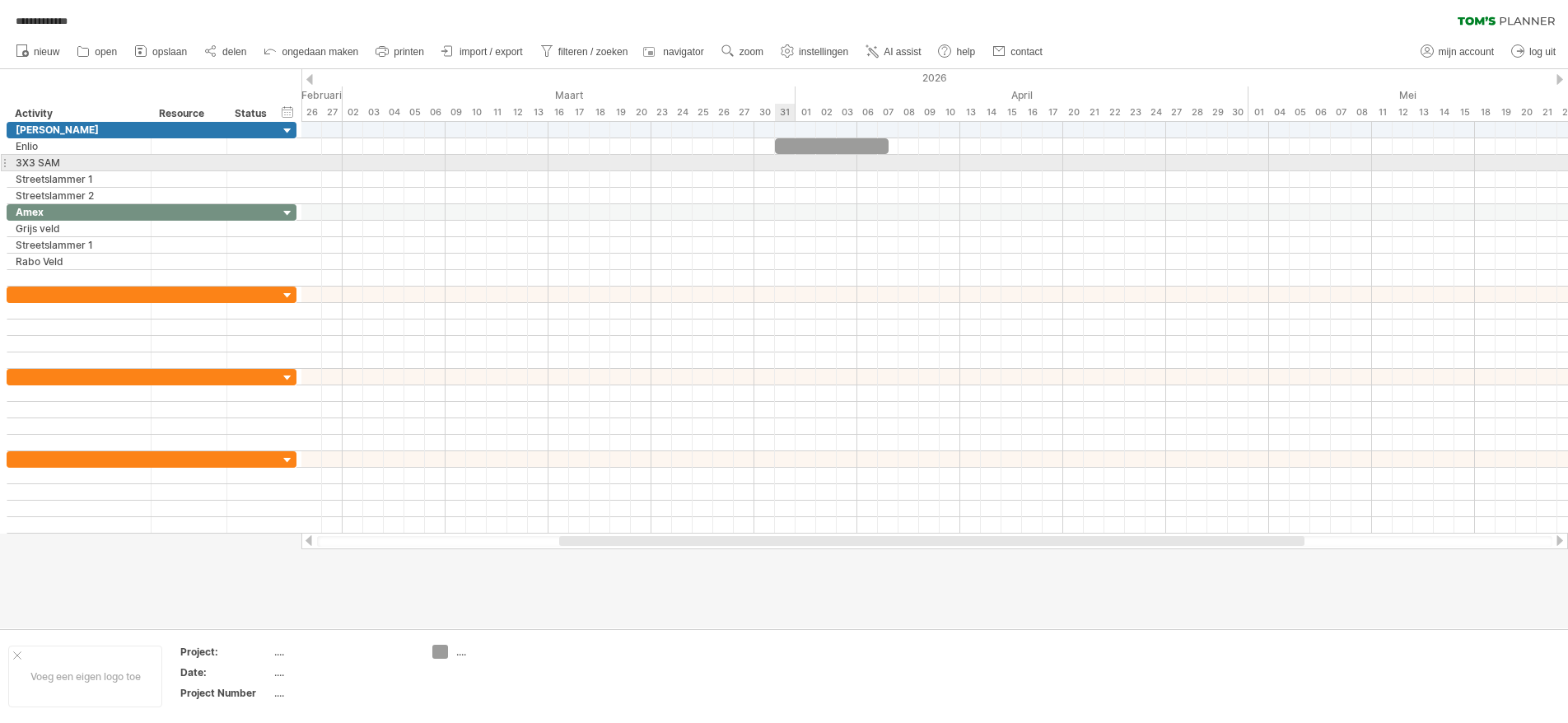
click at [779, 162] on div at bounding box center [935, 163] width 1267 height 17
click at [781, 162] on div at bounding box center [935, 163] width 1267 height 17
click at [786, 163] on div at bounding box center [935, 163] width 1267 height 17
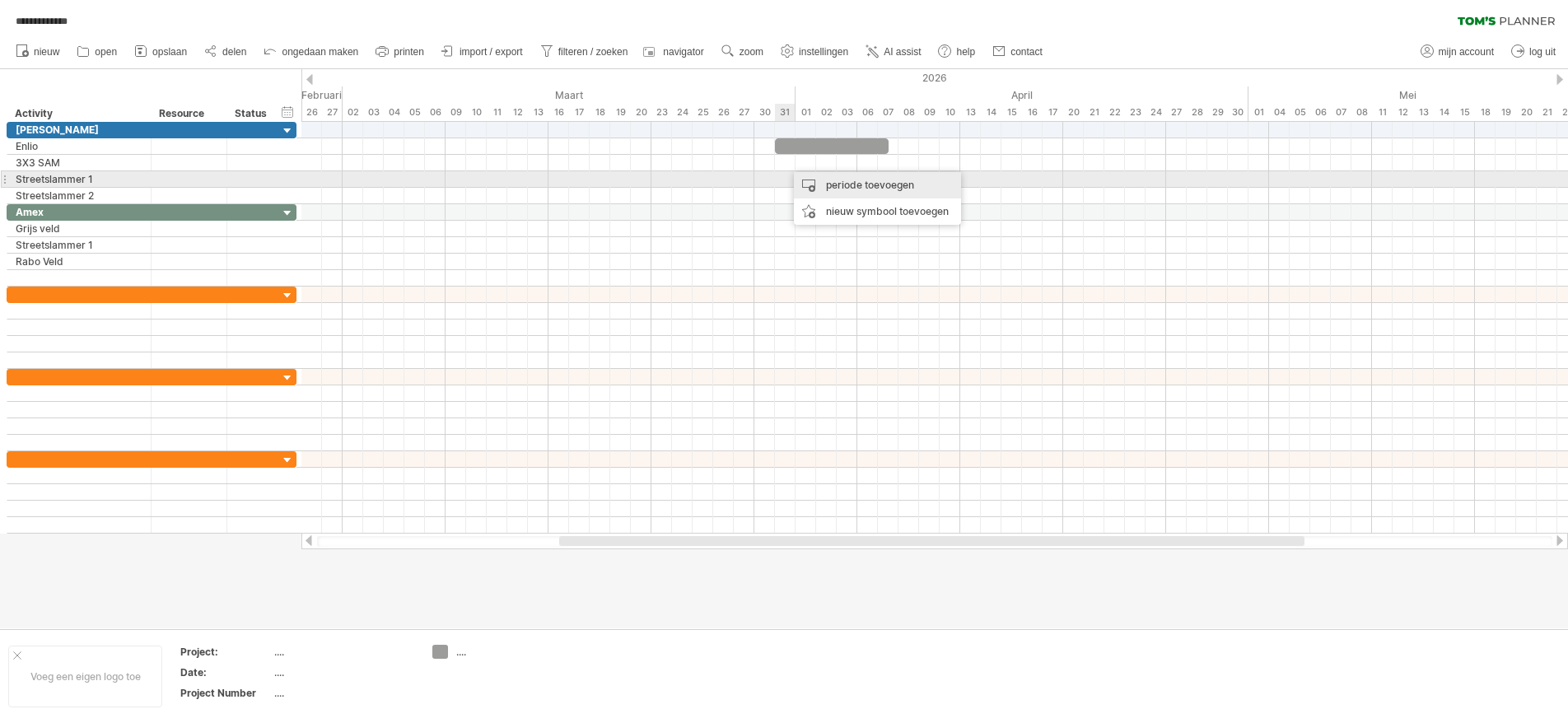
click at [810, 179] on div "periode toevoegen" at bounding box center [877, 185] width 167 height 26
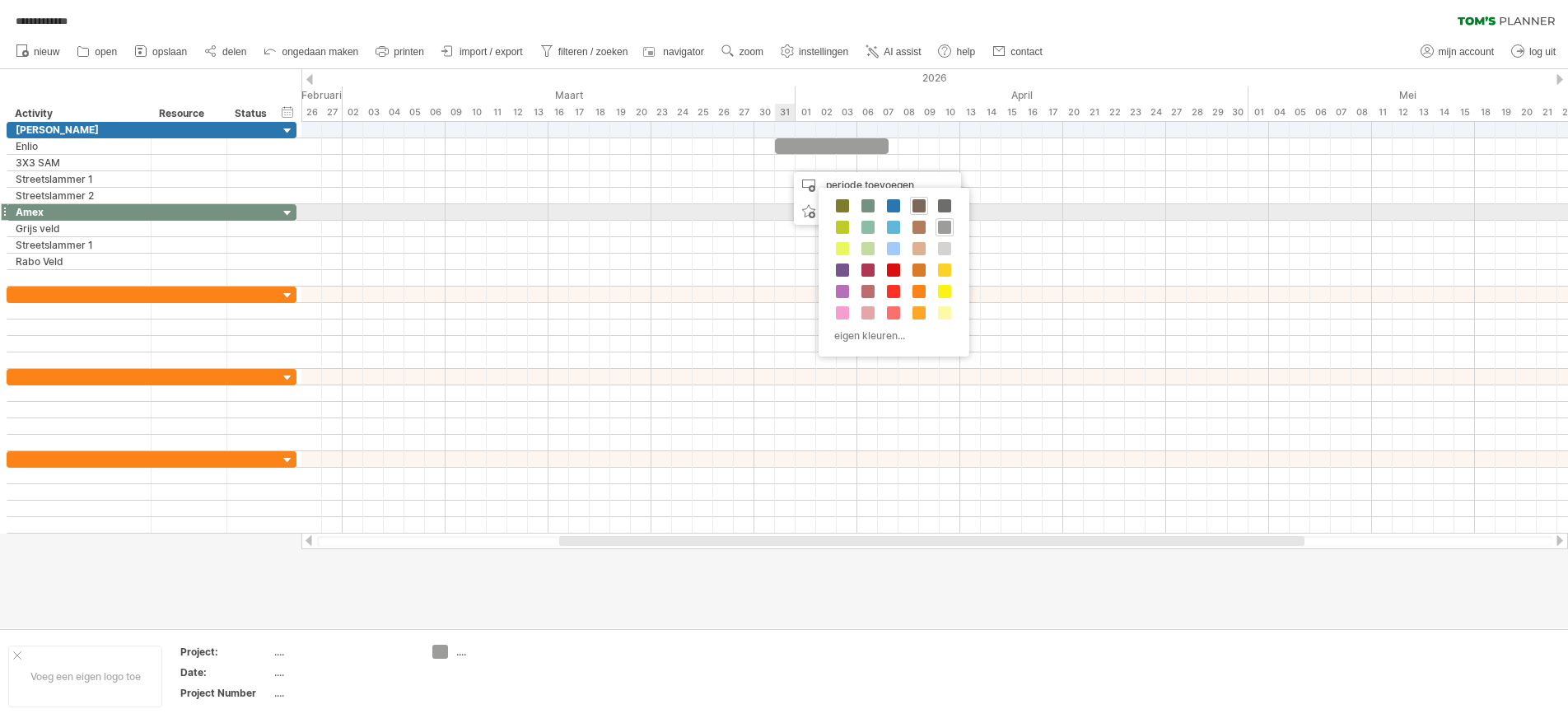
click at [918, 206] on span at bounding box center [919, 206] width 13 height 13
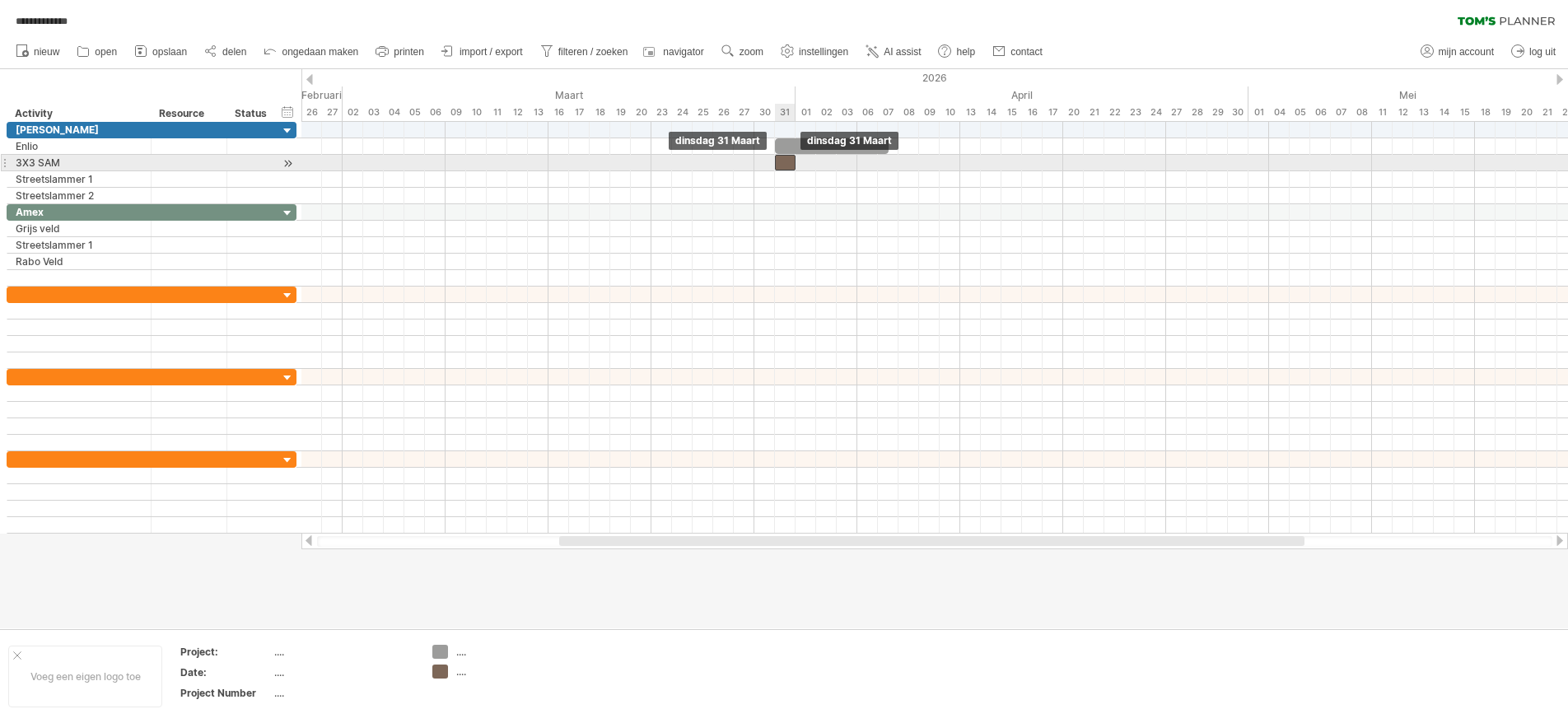
drag, startPoint x: 794, startPoint y: 163, endPoint x: 785, endPoint y: 165, distance: 9.2
click at [787, 164] on div at bounding box center [785, 163] width 21 height 16
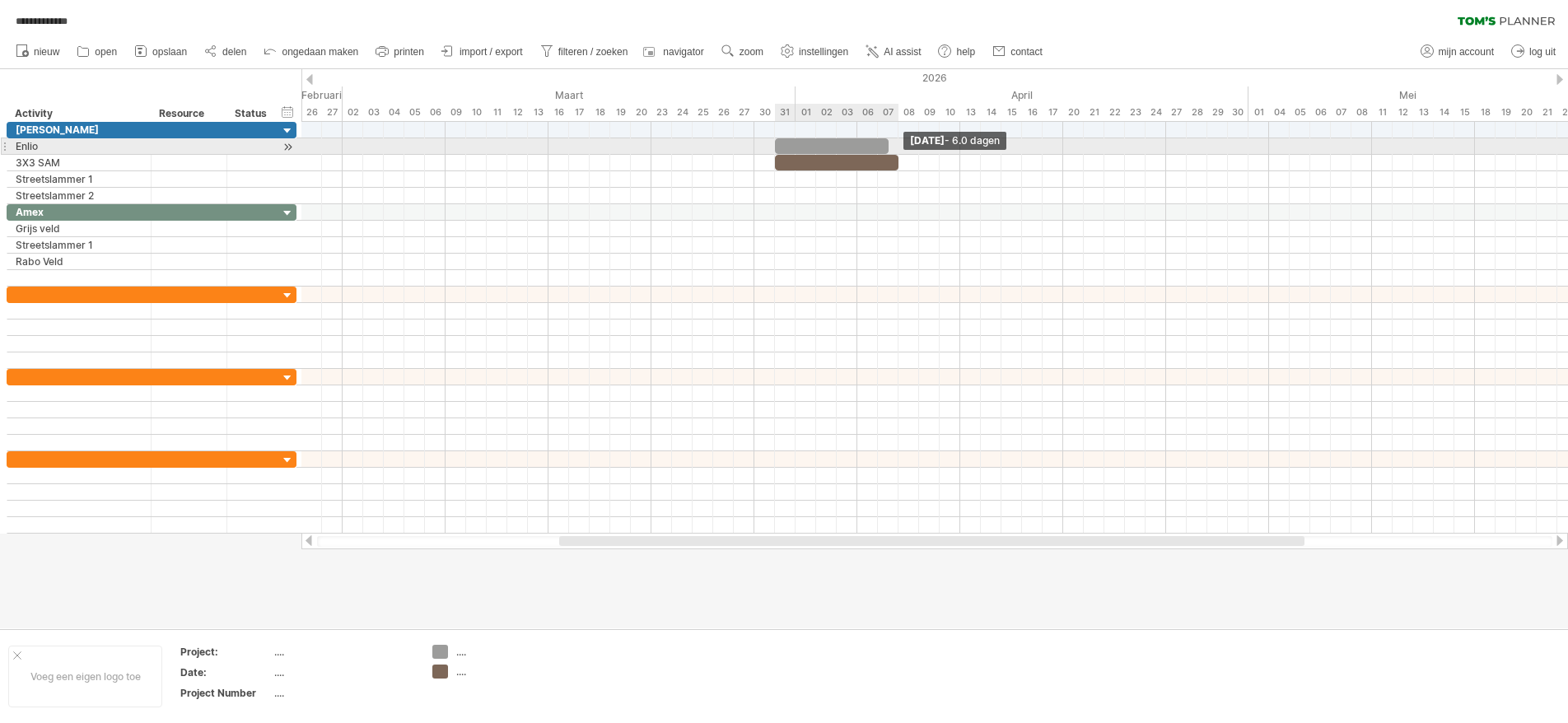
drag, startPoint x: 793, startPoint y: 160, endPoint x: 895, endPoint y: 152, distance: 102.3
click at [895, 152] on div "[DATE] - 6.0 dagen [DATE]" at bounding box center [935, 328] width 1267 height 412
click at [893, 143] on div at bounding box center [837, 146] width 124 height 16
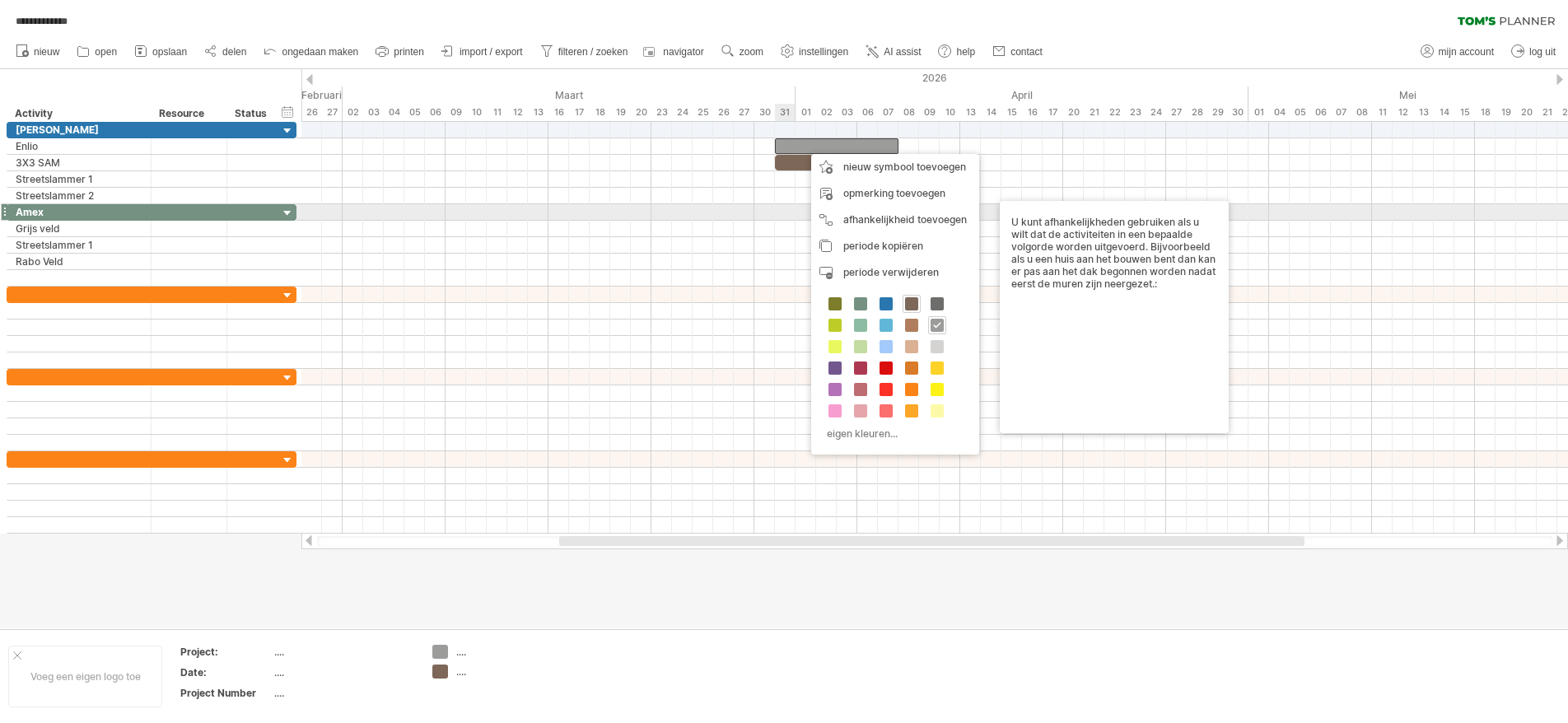
click at [779, 206] on div at bounding box center [935, 212] width 1267 height 17
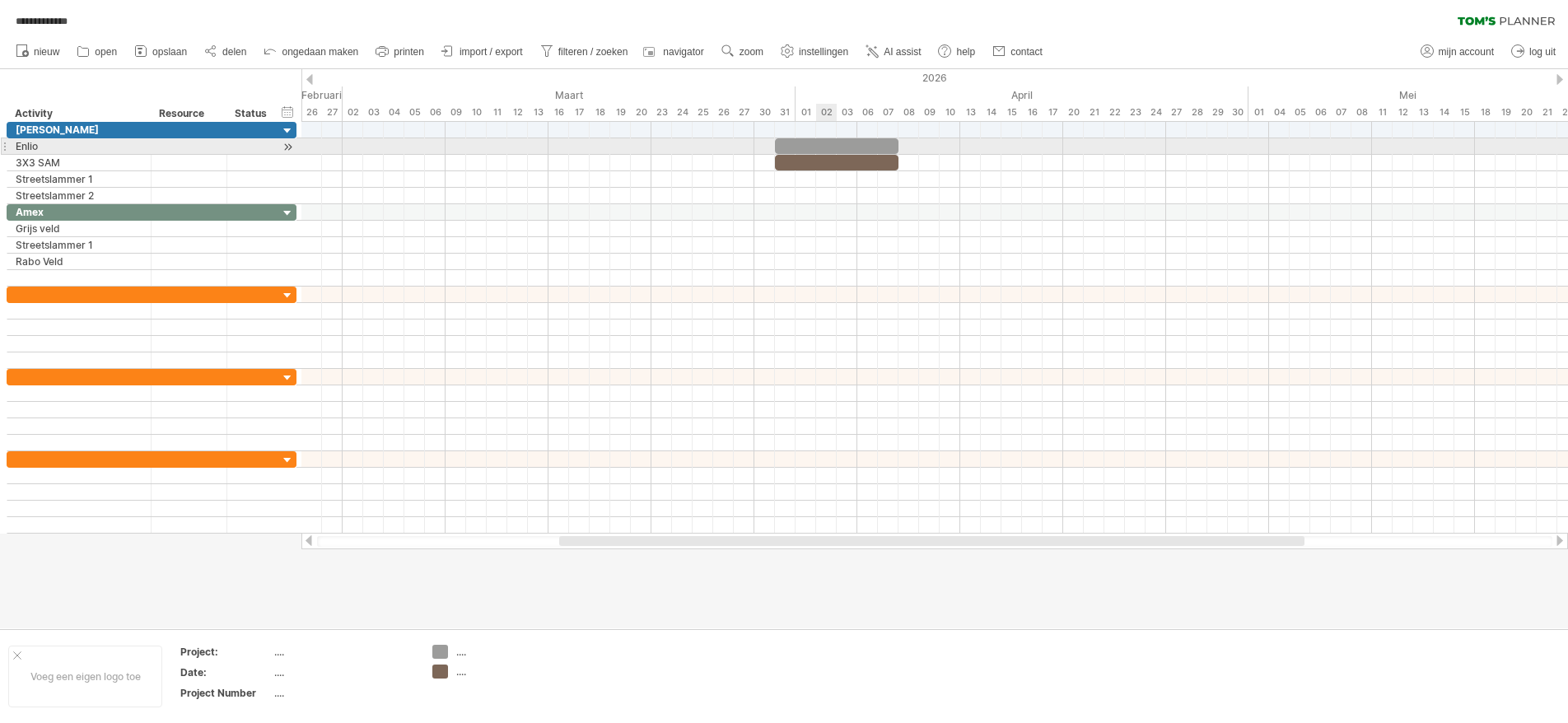
click at [819, 146] on div at bounding box center [837, 146] width 124 height 16
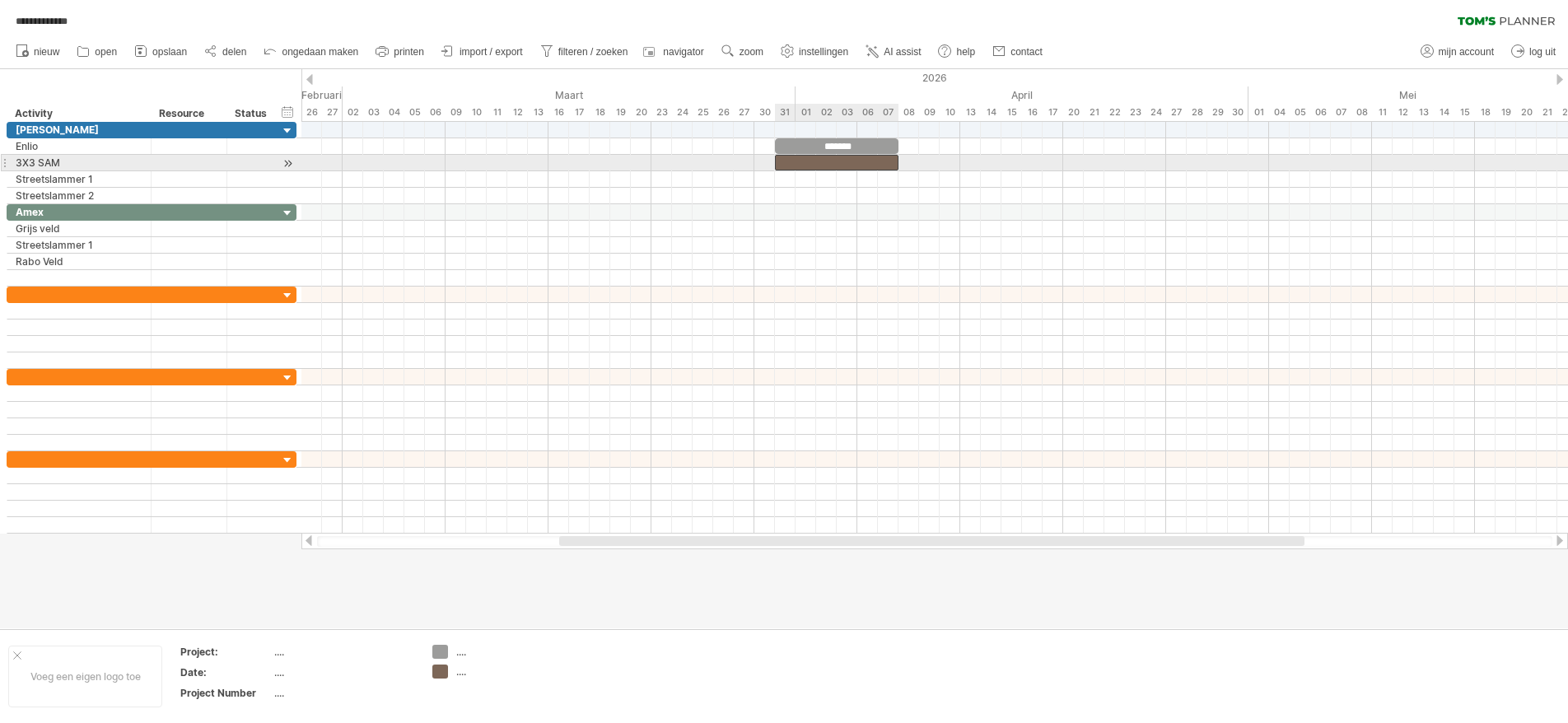
click at [860, 158] on div at bounding box center [837, 163] width 124 height 16
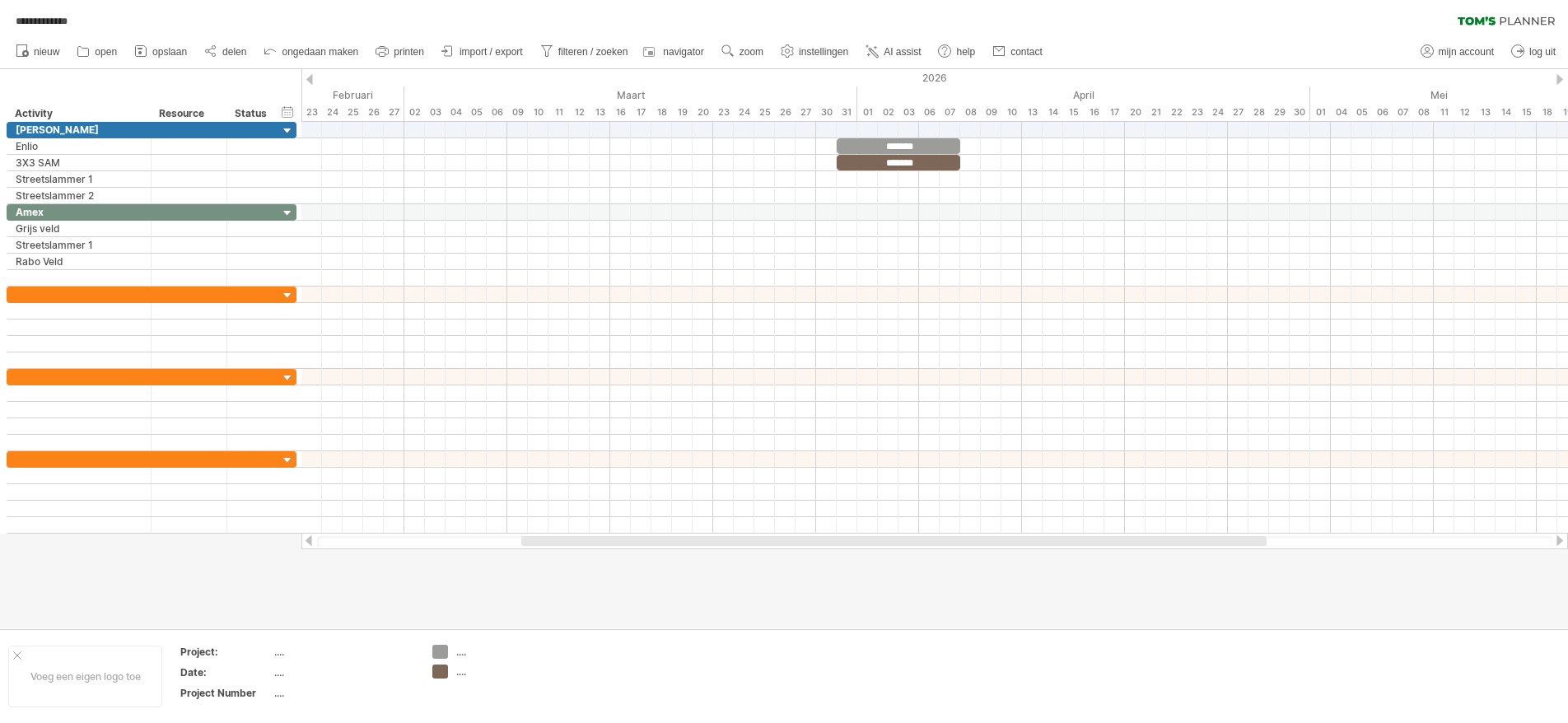
drag, startPoint x: 927, startPoint y: 538, endPoint x: 850, endPoint y: 544, distance: 77.2
click at [850, 544] on div at bounding box center [893, 541] width 746 height 10
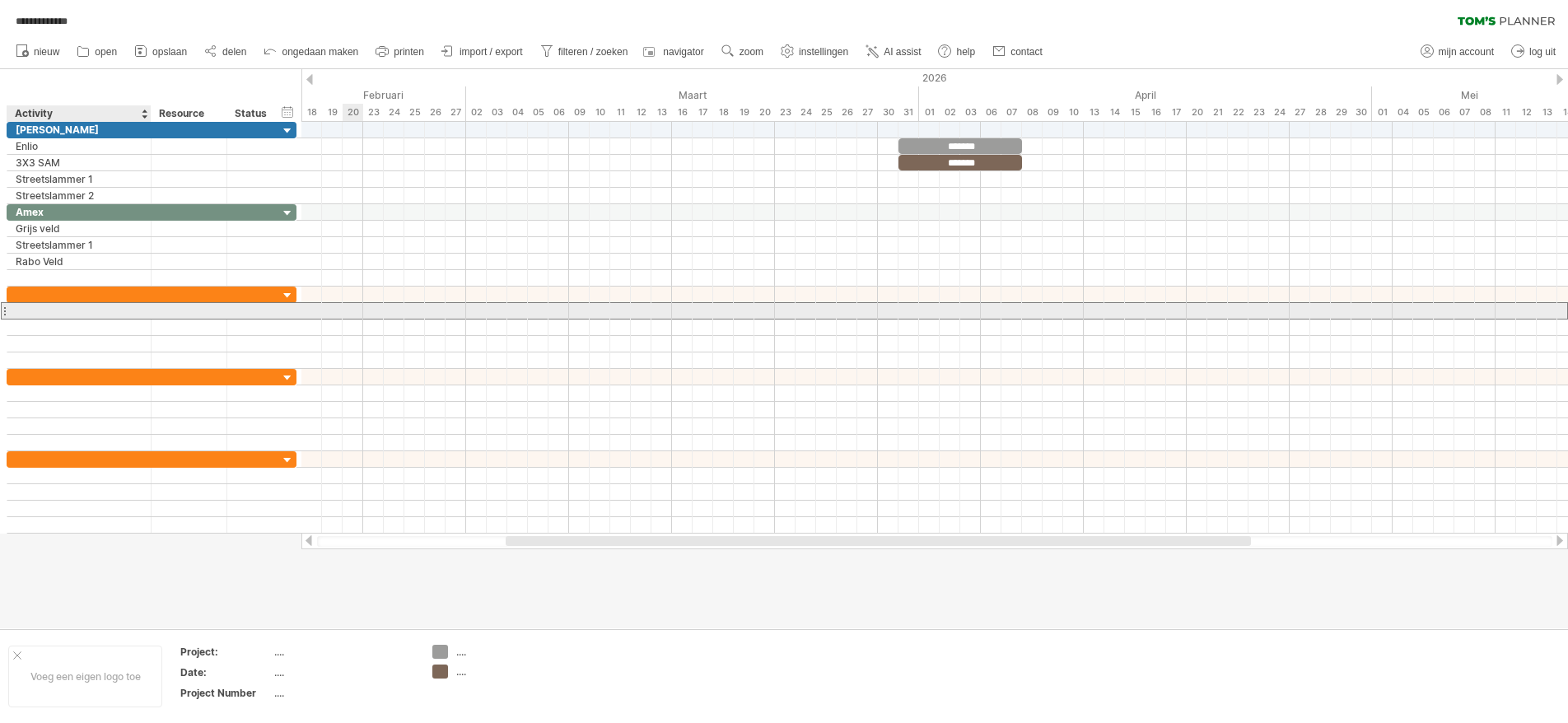
click at [51, 308] on div at bounding box center [79, 310] width 127 height 16
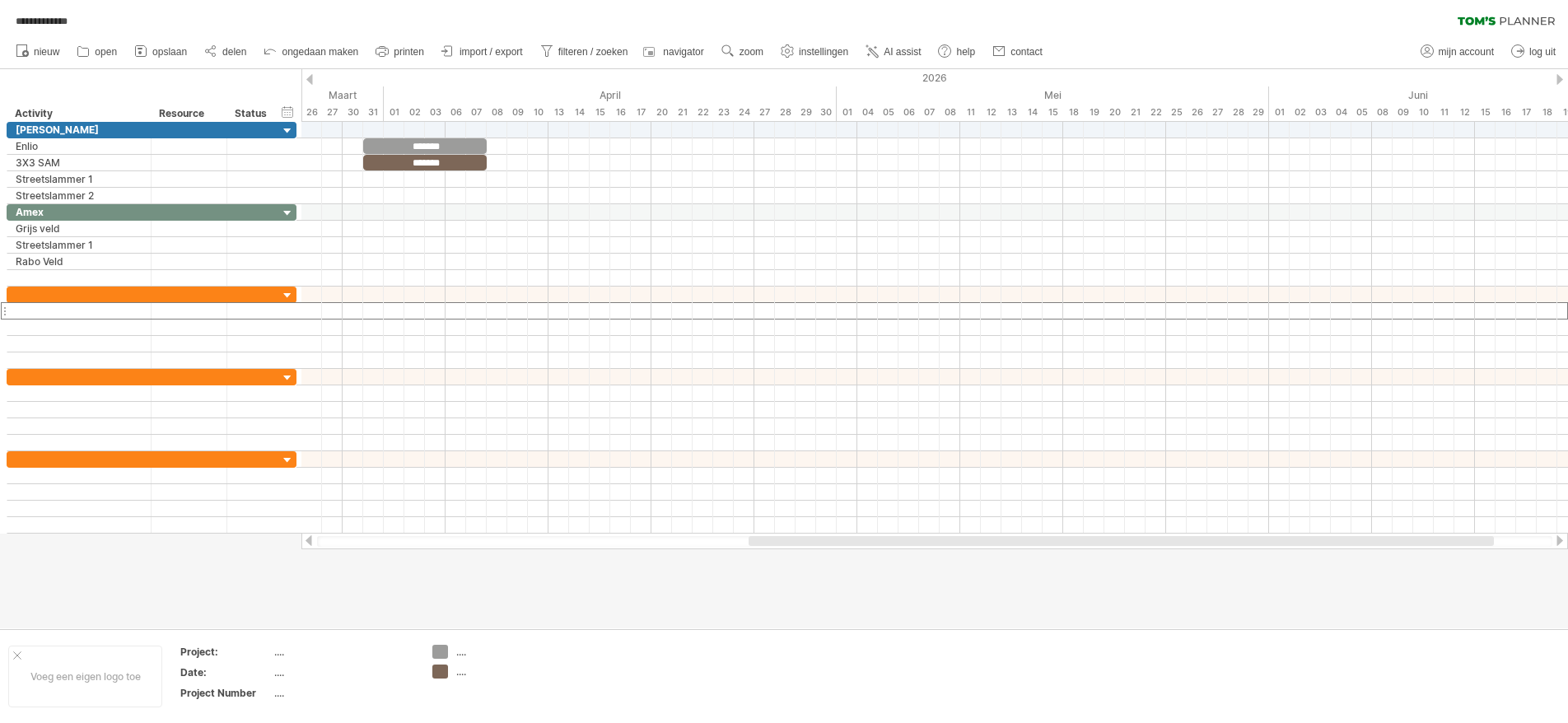
drag, startPoint x: 798, startPoint y: 544, endPoint x: 1041, endPoint y: 547, distance: 243.0
click at [1041, 547] on div at bounding box center [935, 541] width 1267 height 17
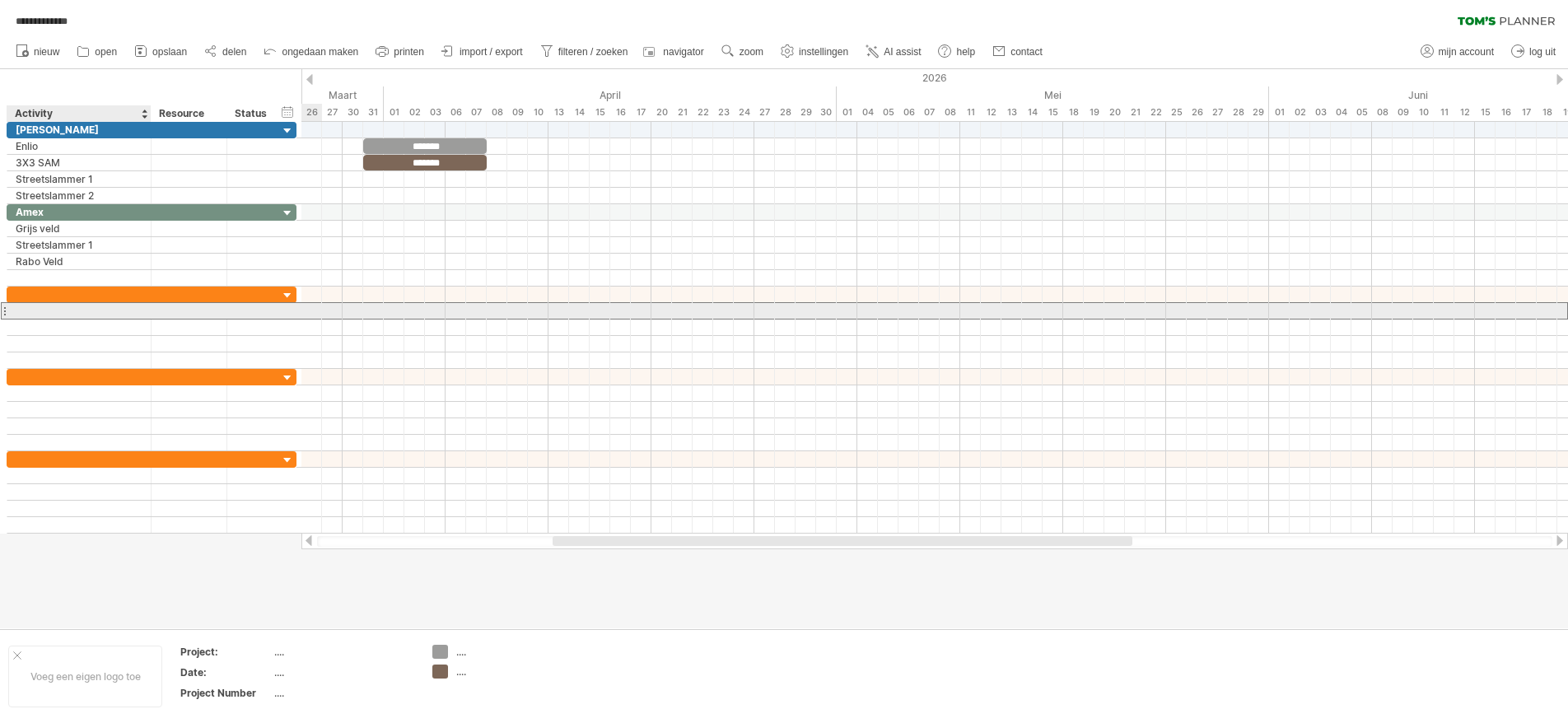
click at [26, 308] on div at bounding box center [79, 310] width 127 height 16
type input "**********"
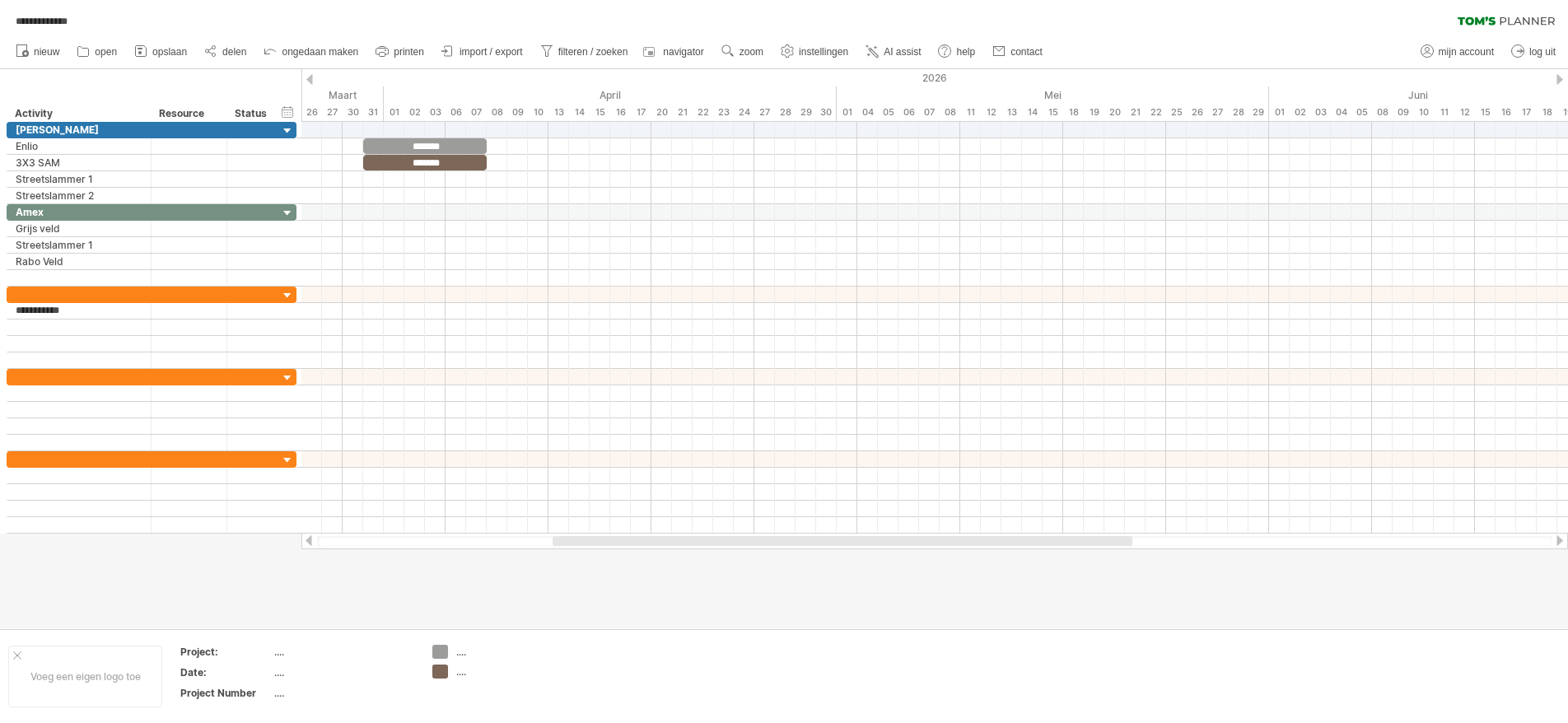
click at [822, 542] on div at bounding box center [842, 541] width 580 height 10
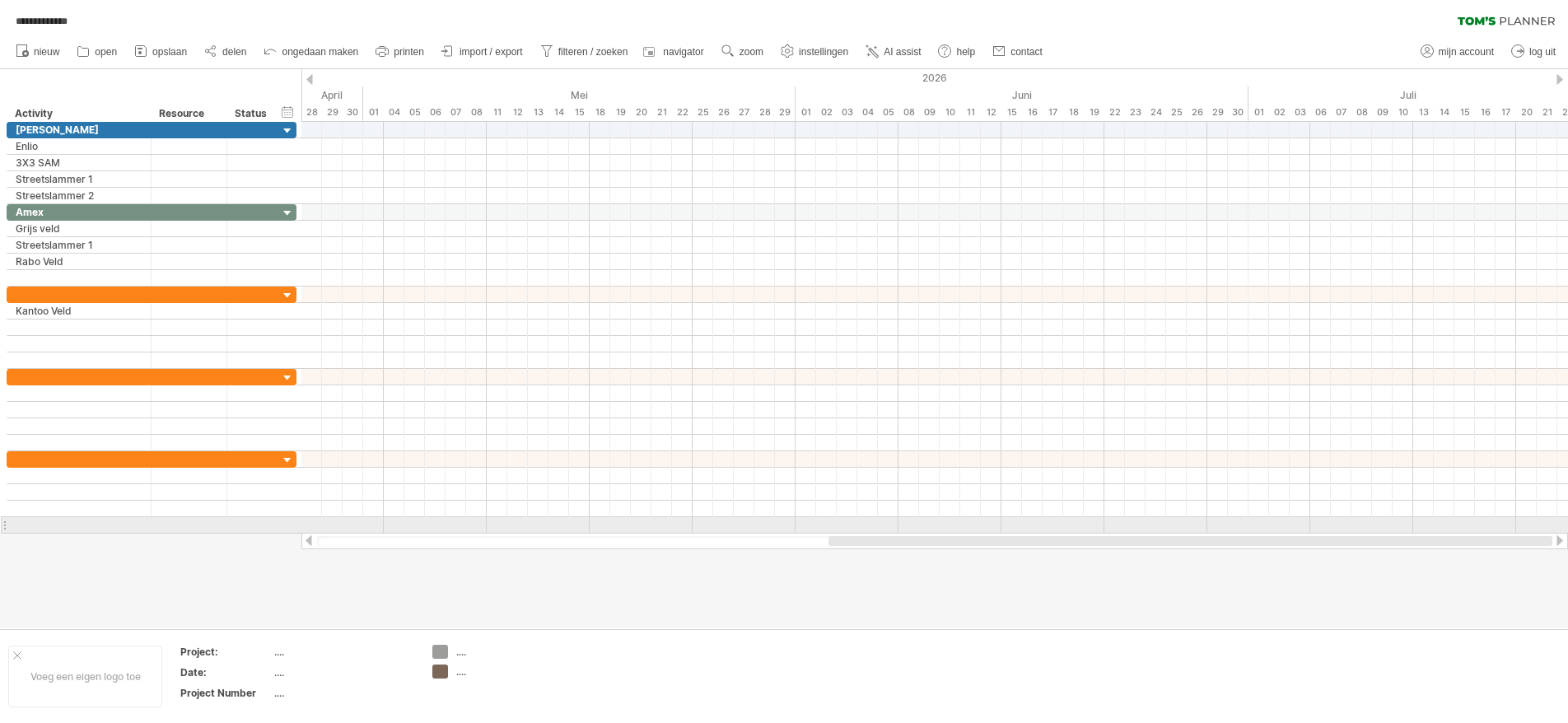
drag, startPoint x: 822, startPoint y: 538, endPoint x: 1194, endPoint y: 532, distance: 372.0
click at [1194, 532] on div at bounding box center [935, 541] width 1267 height 17
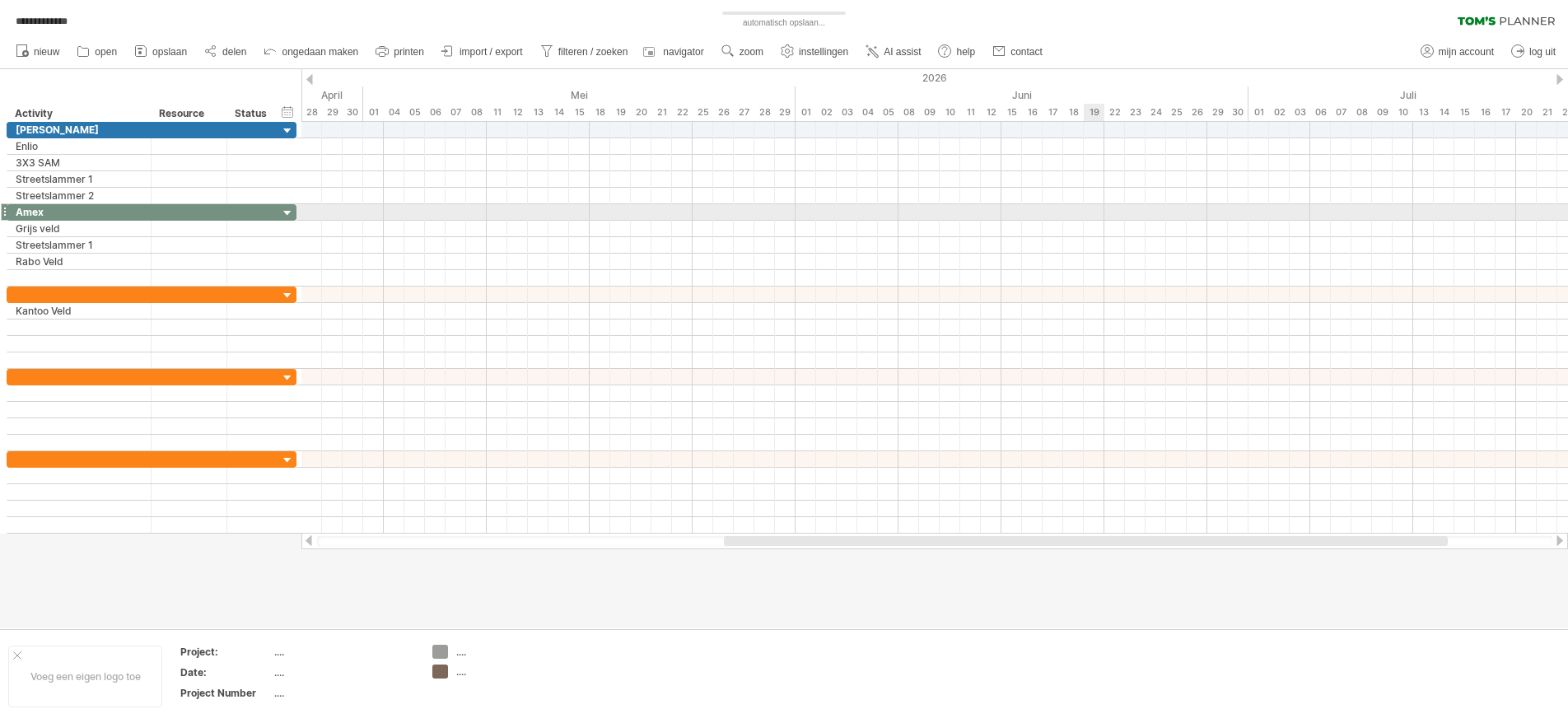
click at [1089, 210] on div at bounding box center [935, 212] width 1267 height 17
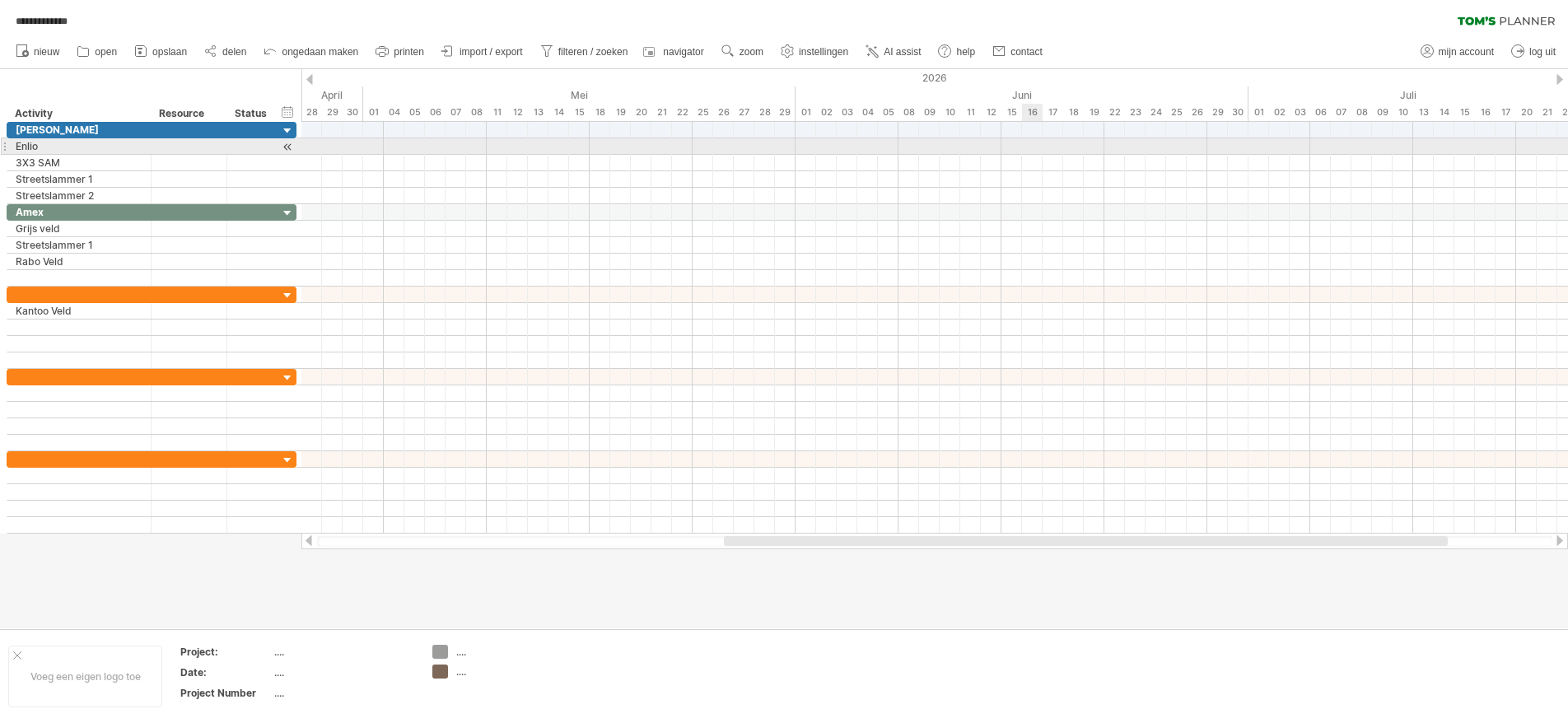
click at [1029, 147] on div at bounding box center [935, 147] width 1267 height 17
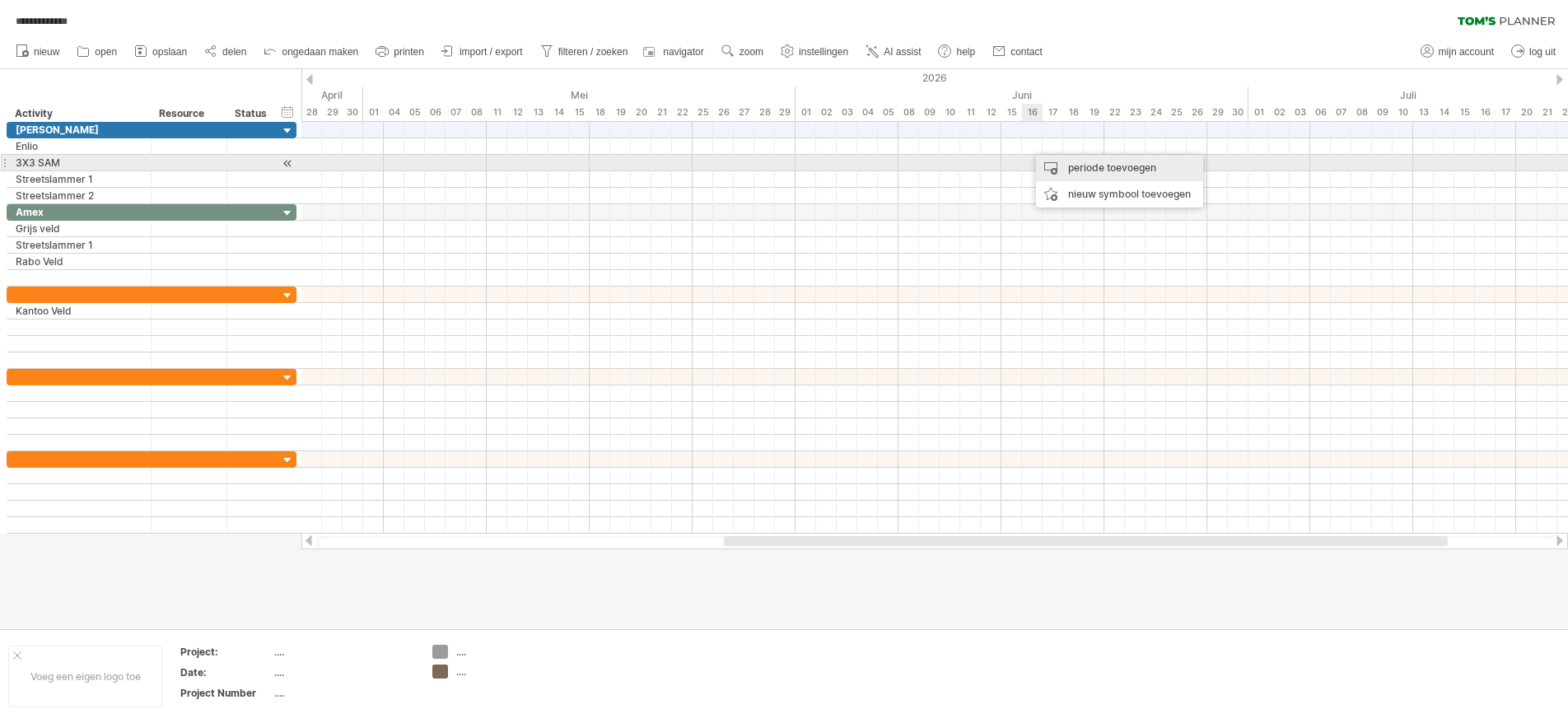
click at [1049, 165] on div "periode toevoegen" at bounding box center [1120, 168] width 167 height 26
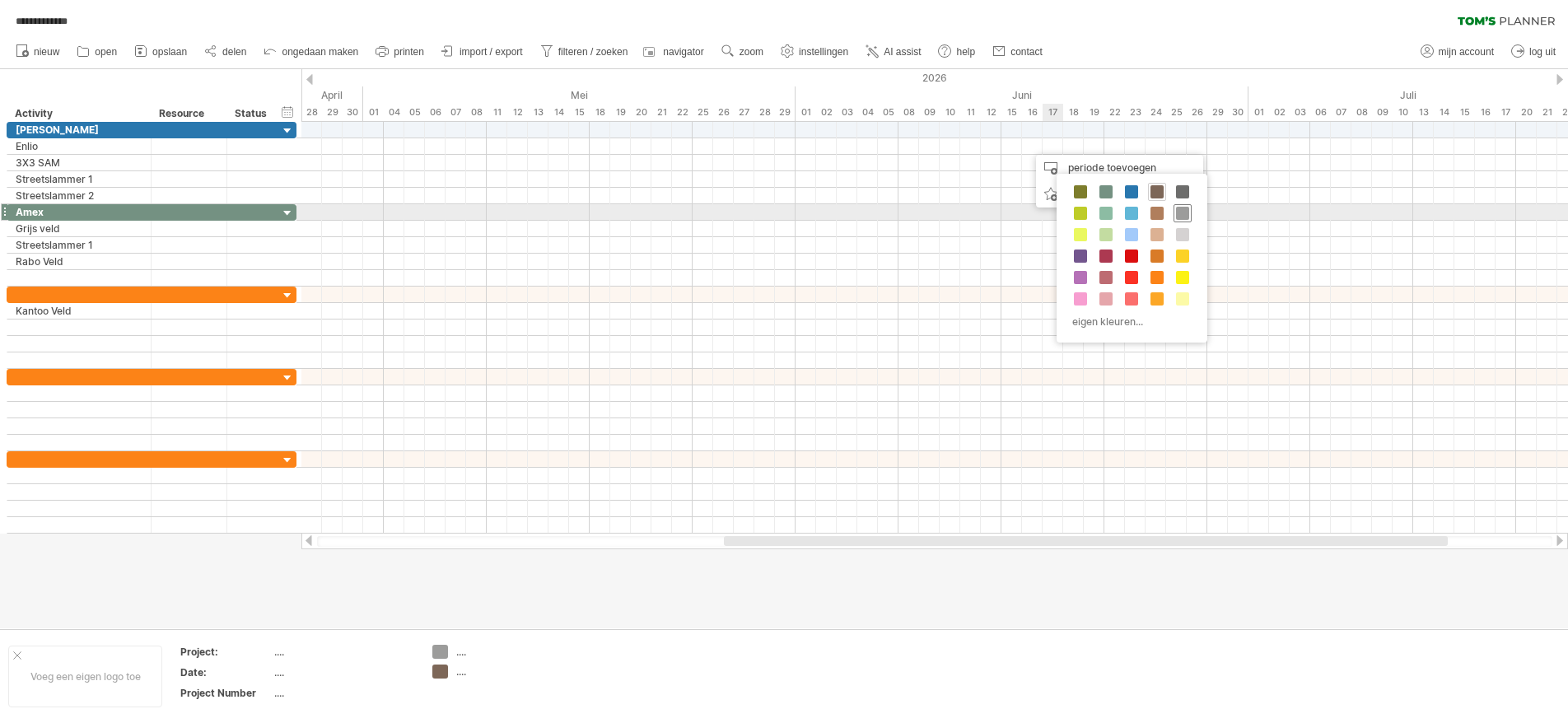
drag, startPoint x: 1182, startPoint y: 212, endPoint x: 1168, endPoint y: 197, distance: 20.5
click at [1182, 211] on span at bounding box center [1182, 213] width 13 height 13
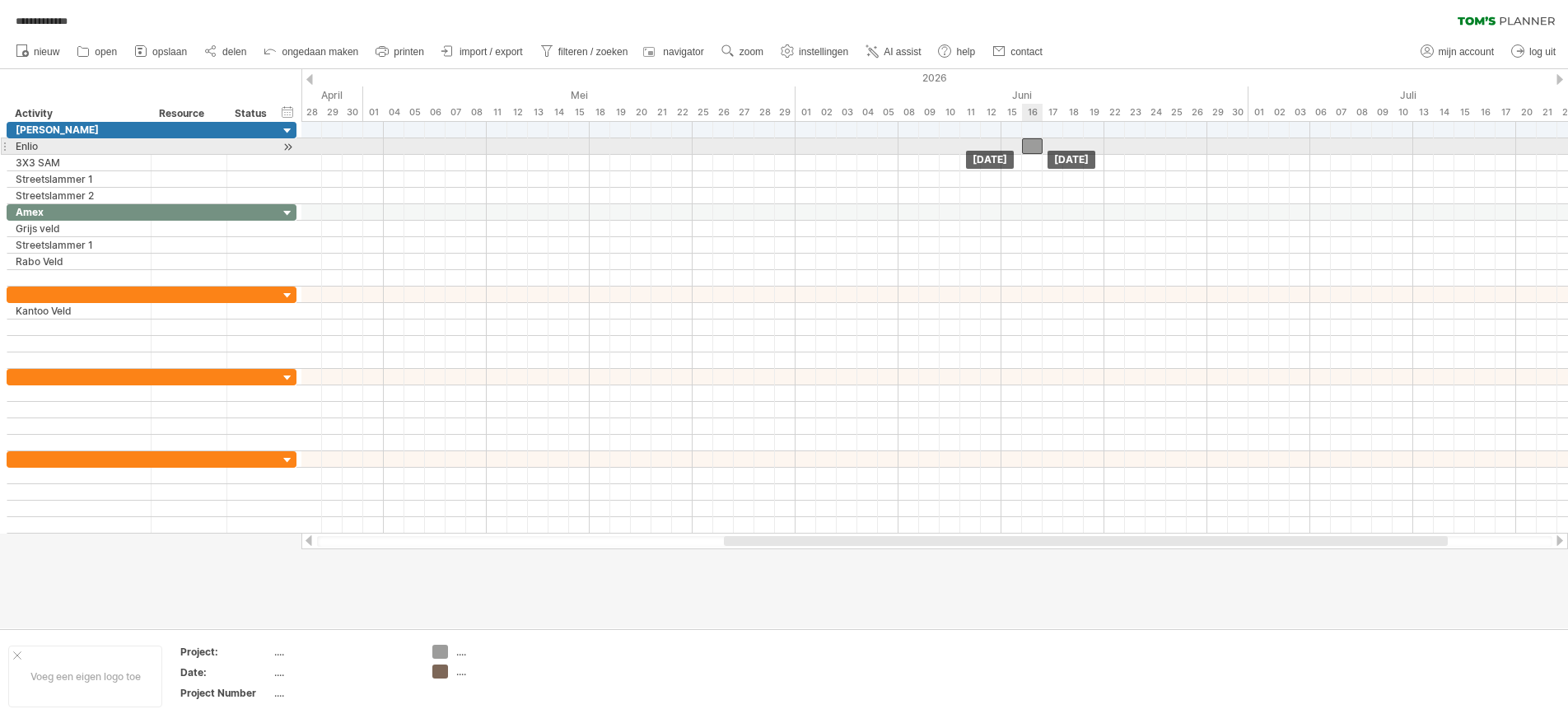
click at [1030, 141] on div at bounding box center [1032, 146] width 21 height 16
drag, startPoint x: 1040, startPoint y: 144, endPoint x: 1141, endPoint y: 153, distance: 101.4
click at [1142, 153] on span at bounding box center [1145, 146] width 7 height 16
click at [1038, 149] on div at bounding box center [1084, 146] width 124 height 16
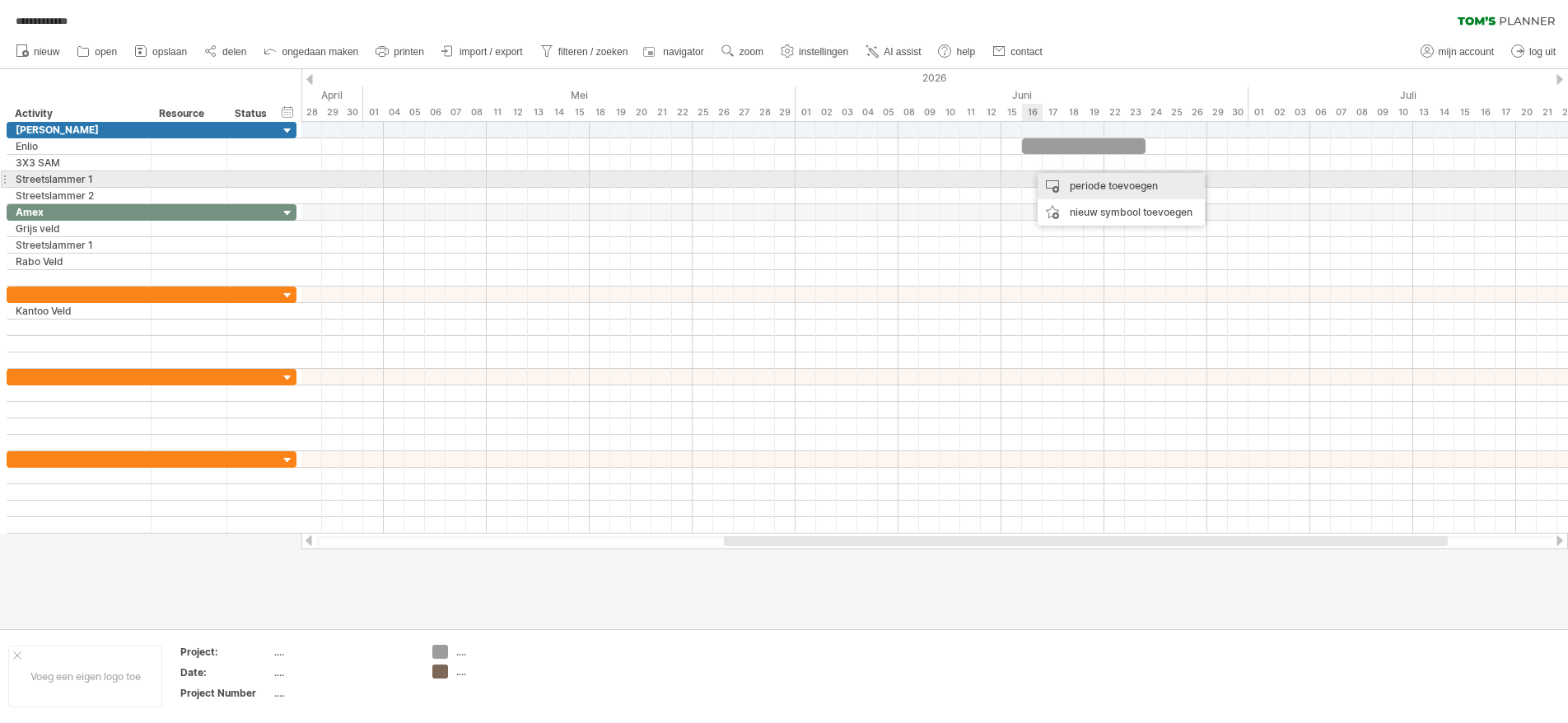
click at [1049, 183] on div "periode toevoegen" at bounding box center [1121, 186] width 167 height 26
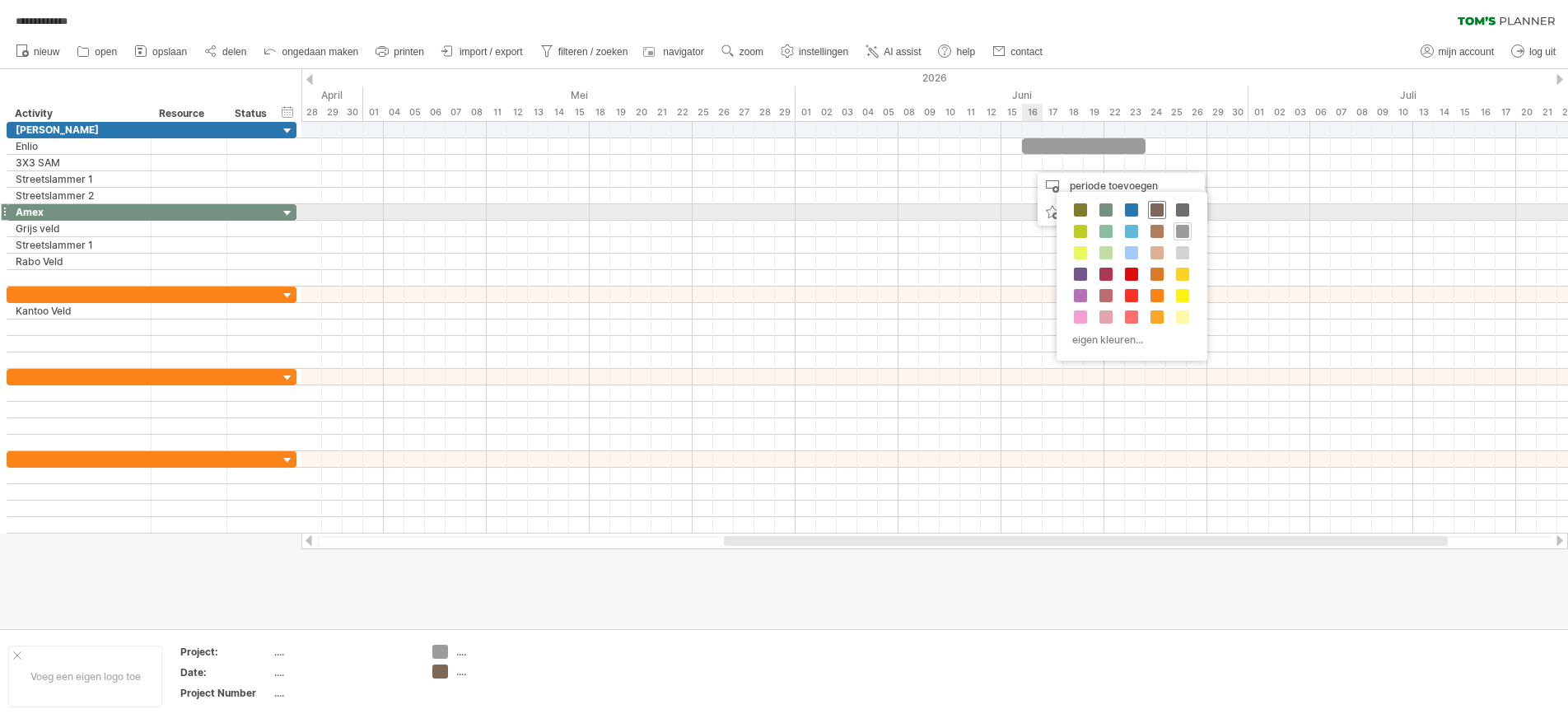
click at [1152, 210] on span at bounding box center [1157, 210] width 13 height 13
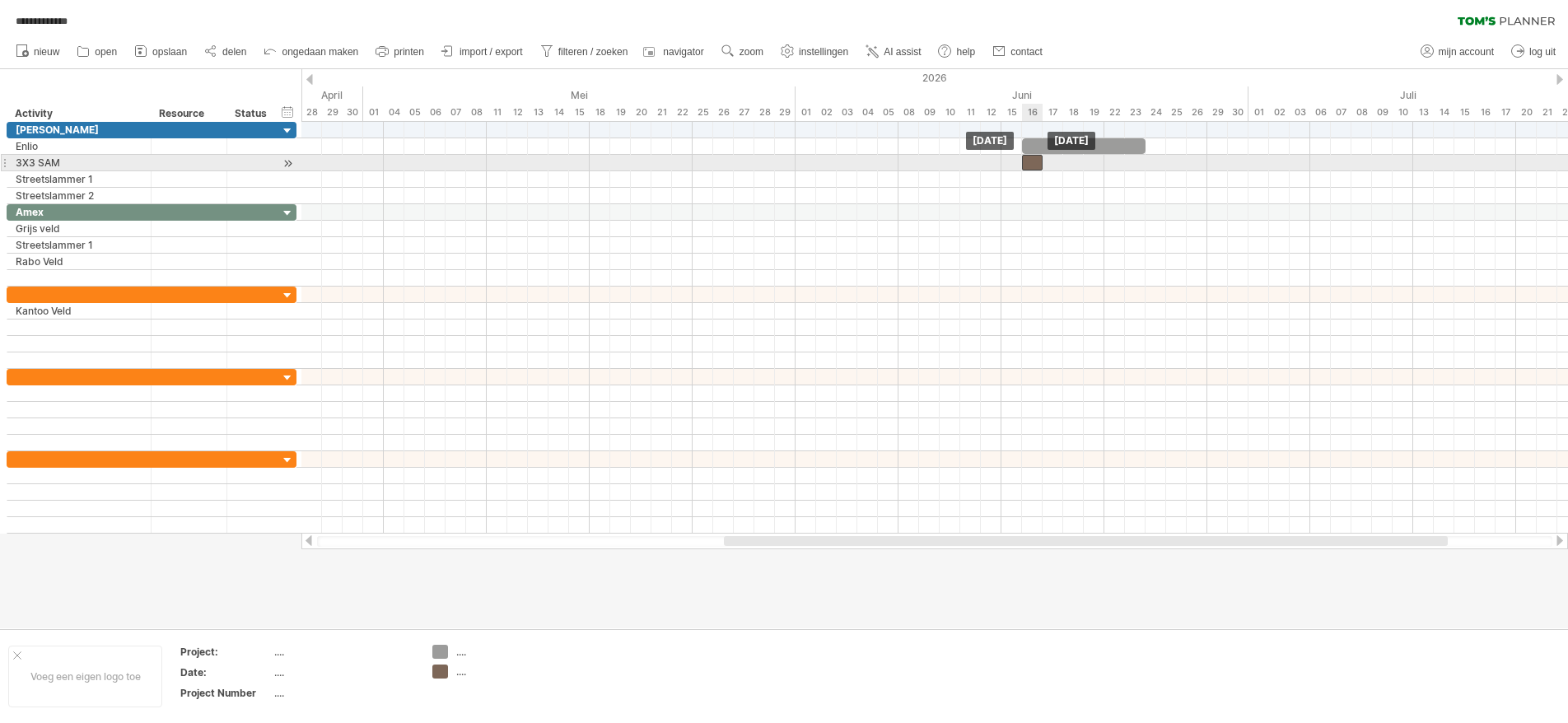
click at [1033, 159] on div at bounding box center [1032, 163] width 21 height 16
drag, startPoint x: 1040, startPoint y: 162, endPoint x: 1139, endPoint y: 157, distance: 99.1
click at [1139, 157] on div at bounding box center [1084, 163] width 124 height 16
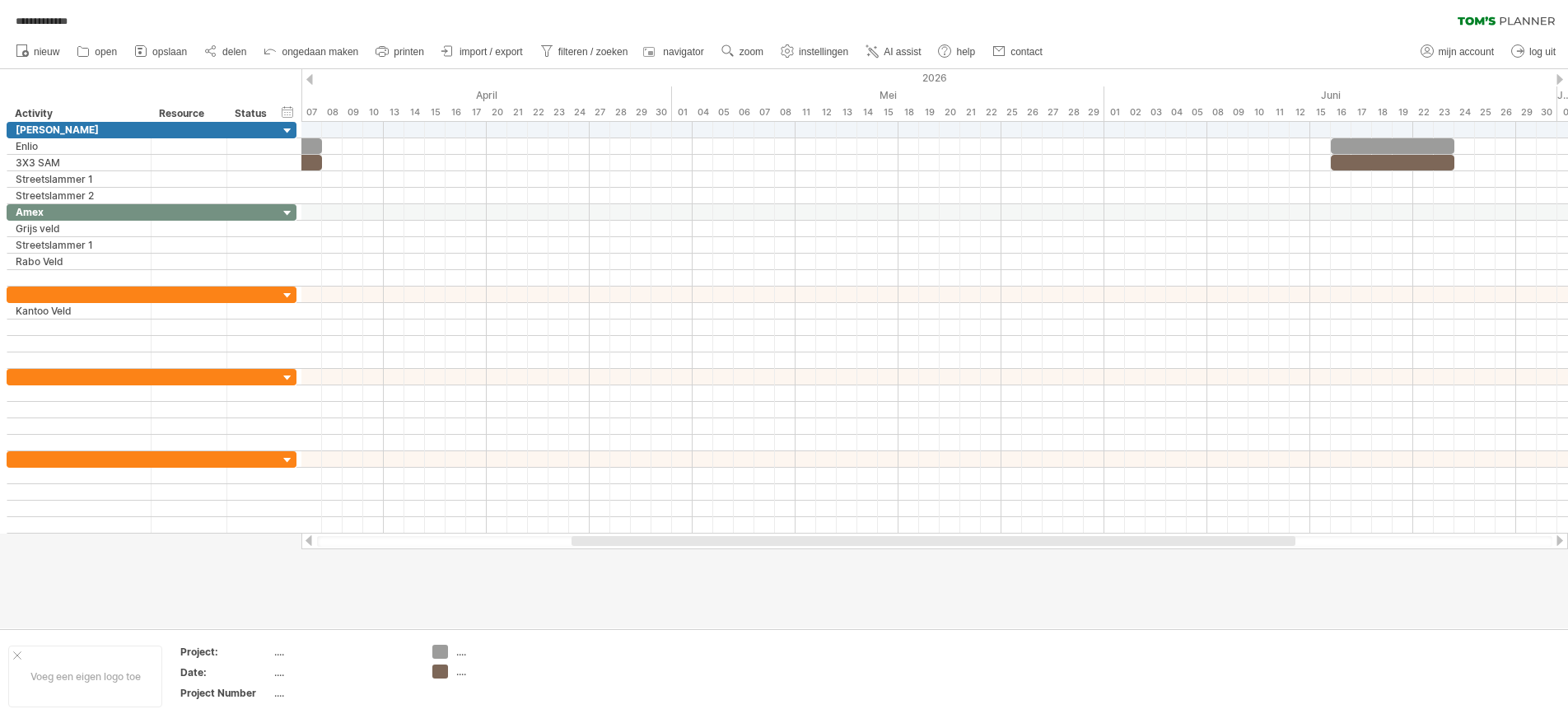
drag, startPoint x: 784, startPoint y: 541, endPoint x: 608, endPoint y: 535, distance: 176.1
click at [608, 536] on div at bounding box center [933, 541] width 724 height 10
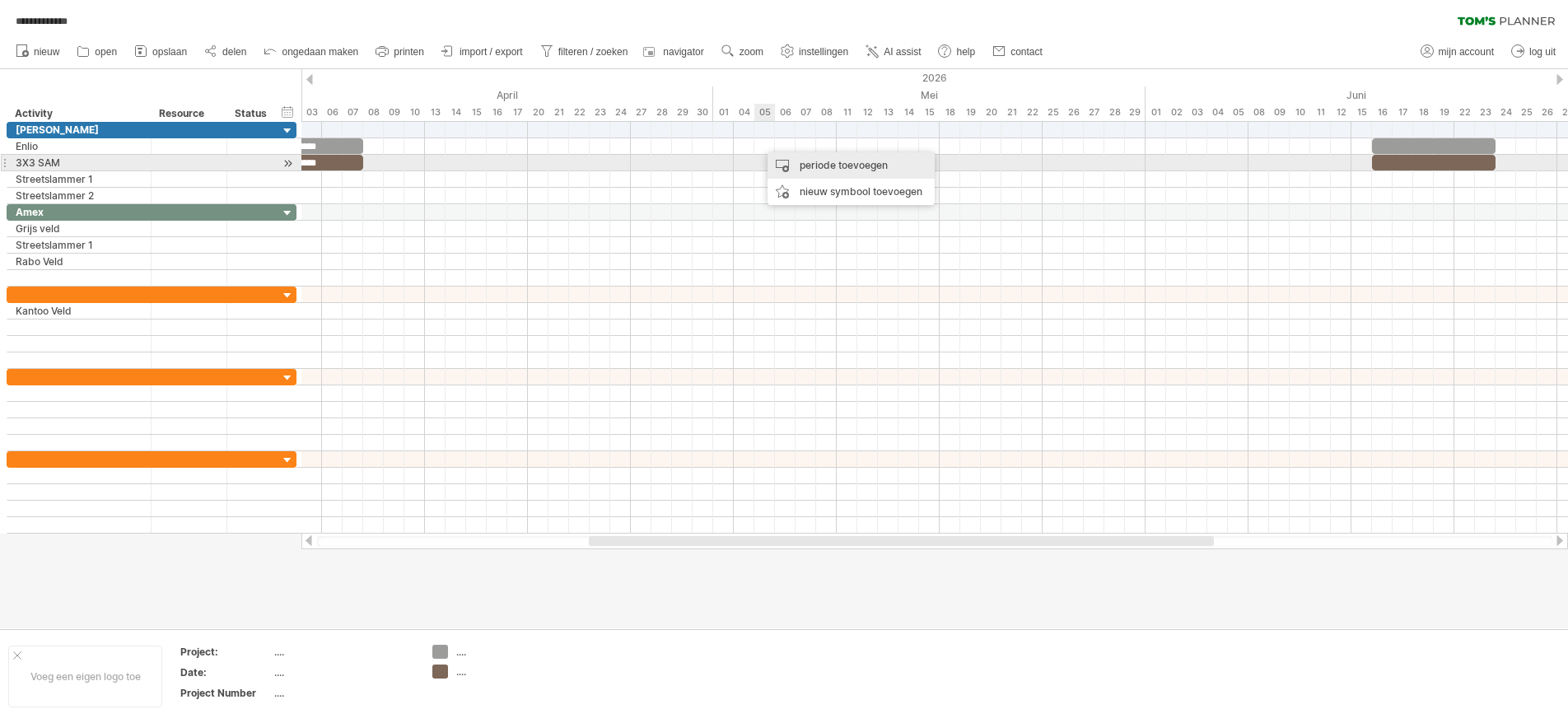
click at [778, 164] on div "periode toevoegen" at bounding box center [851, 166] width 167 height 26
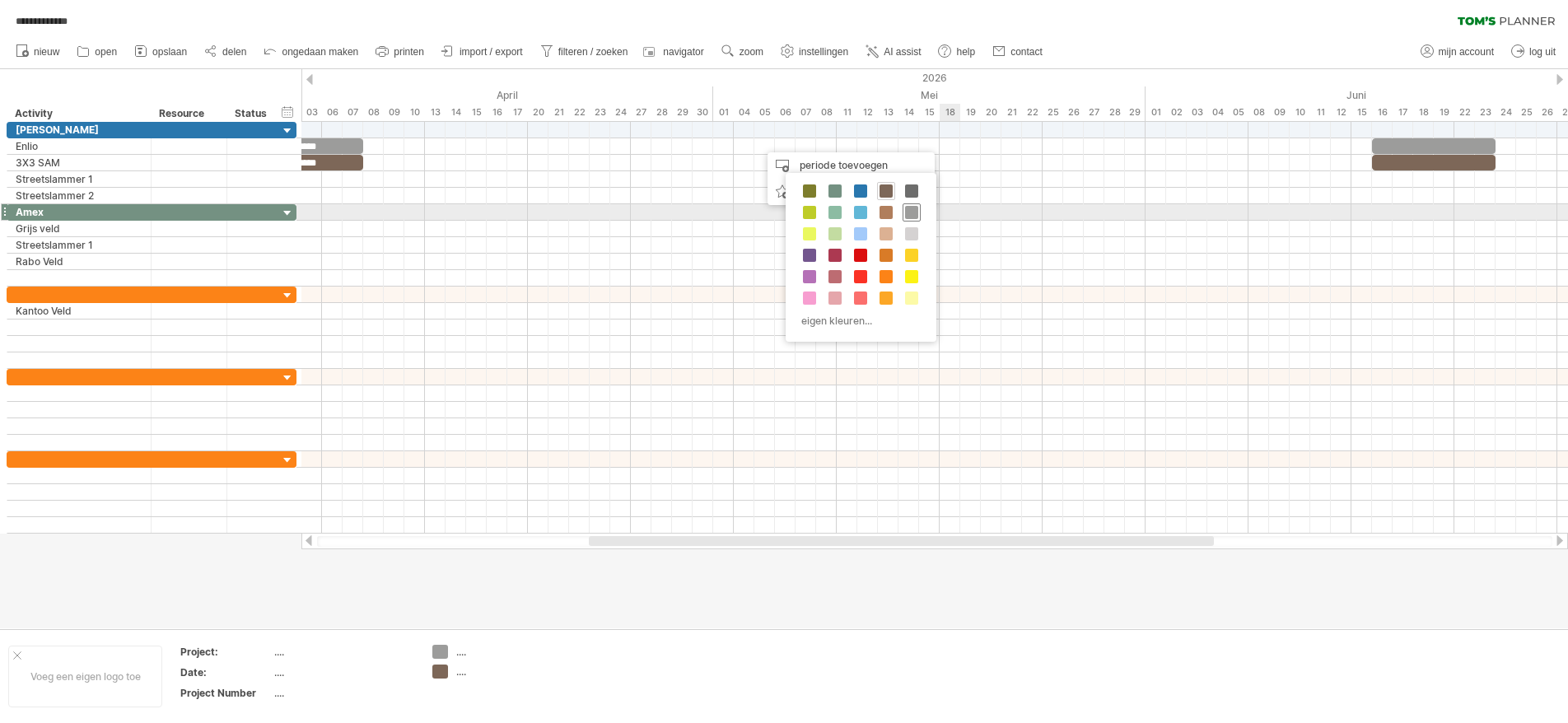
click at [912, 211] on span at bounding box center [912, 212] width 13 height 13
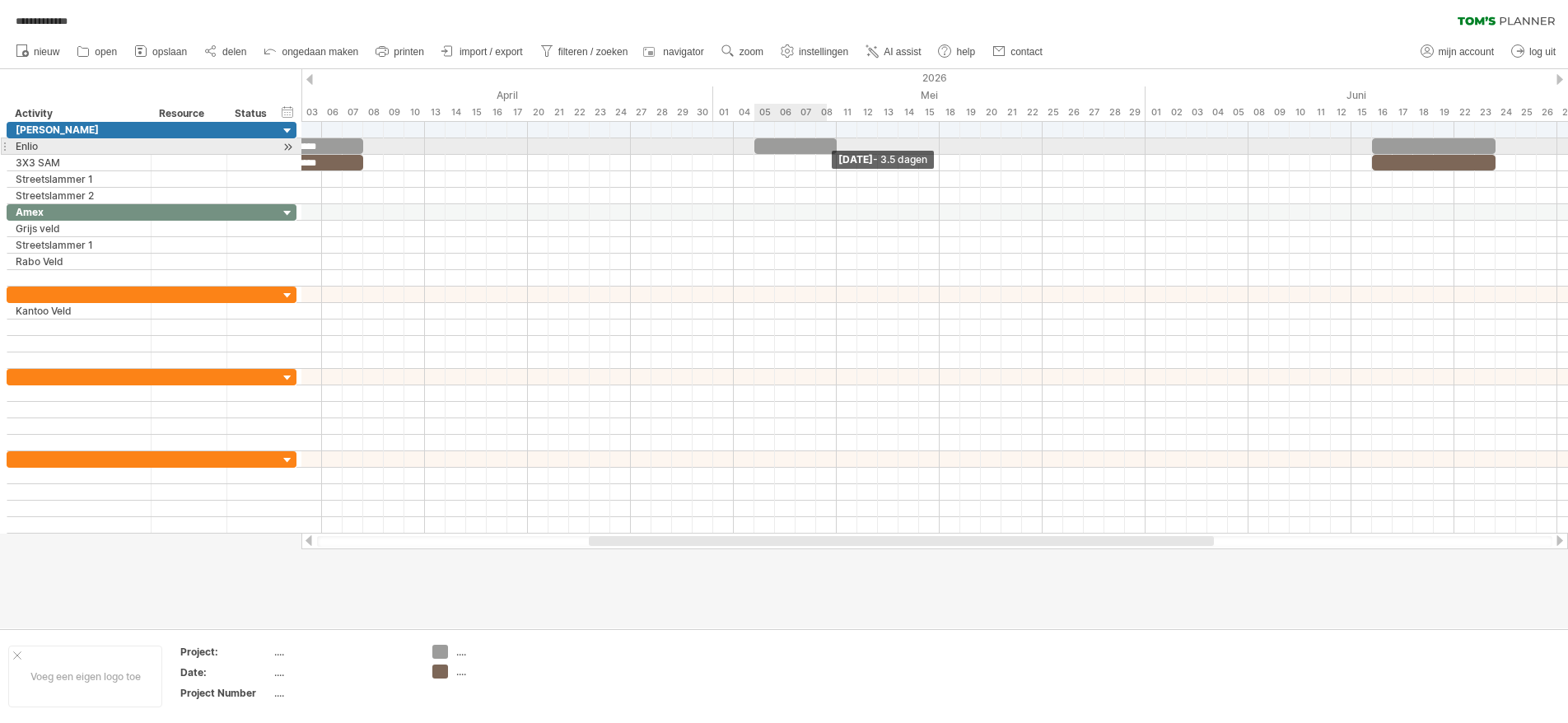
drag, startPoint x: 772, startPoint y: 142, endPoint x: 874, endPoint y: 142, distance: 102.0
click at [840, 142] on span at bounding box center [836, 146] width 7 height 16
click at [1439, 137] on div at bounding box center [935, 130] width 1267 height 17
click at [1441, 148] on div at bounding box center [1434, 146] width 124 height 16
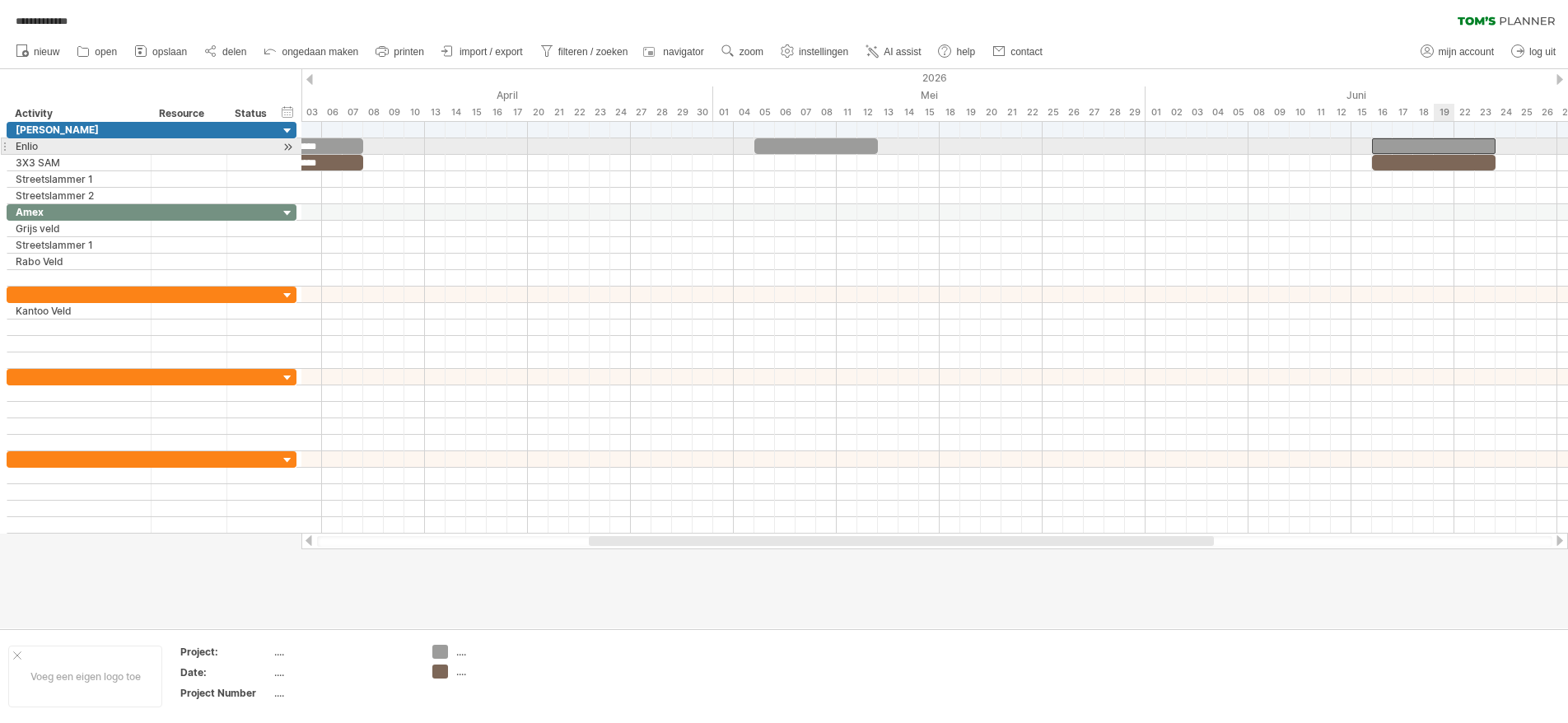
click at [1441, 148] on div at bounding box center [1434, 146] width 124 height 16
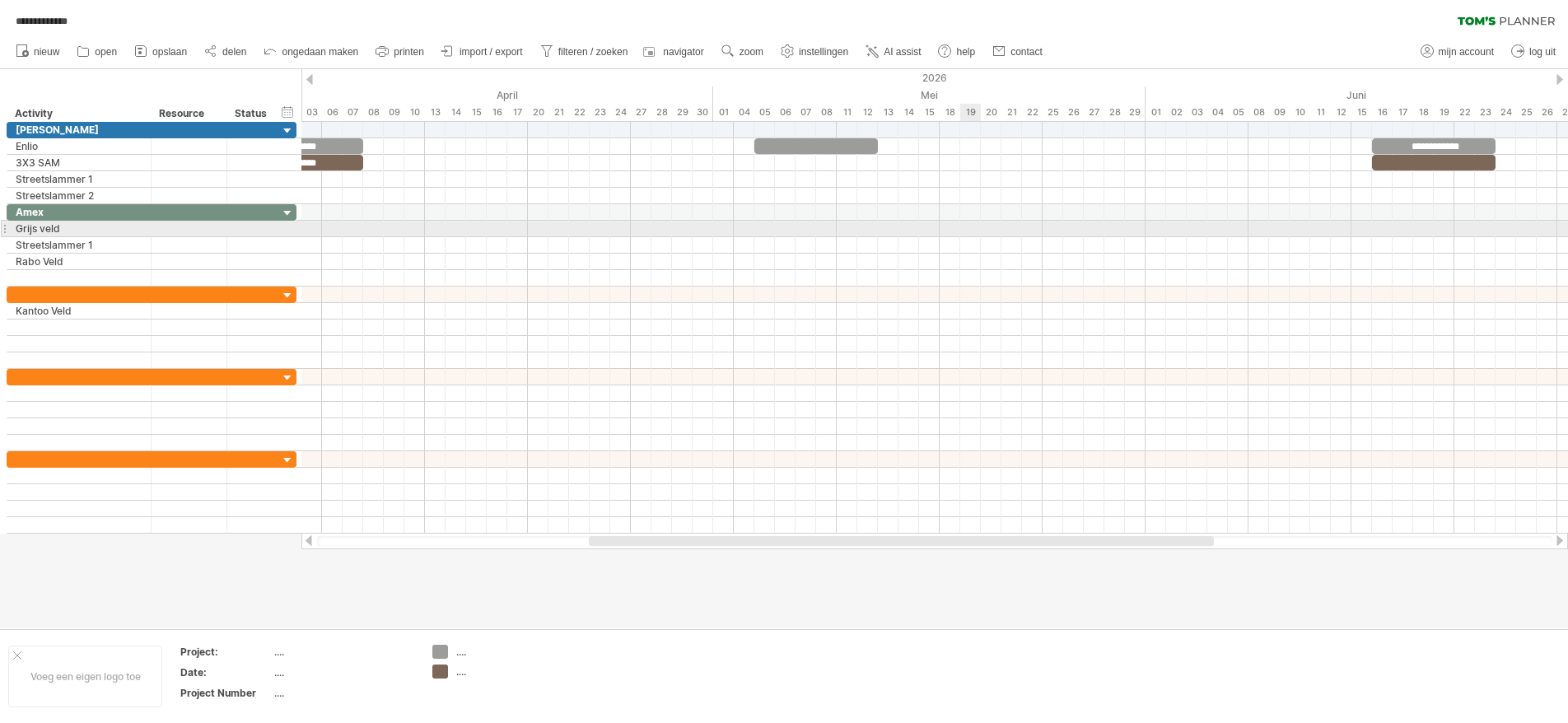
click at [978, 224] on div at bounding box center [935, 229] width 1267 height 17
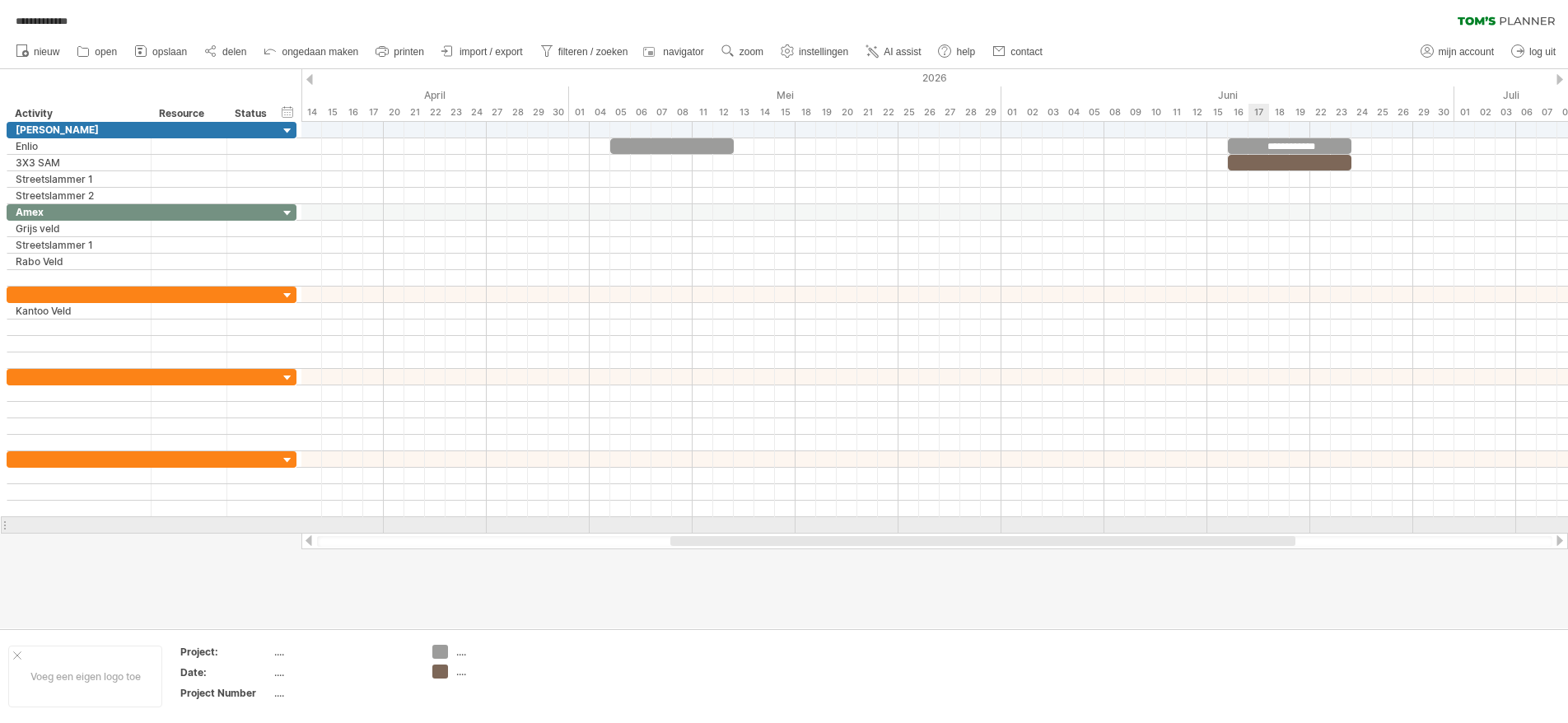
drag, startPoint x: 1185, startPoint y: 538, endPoint x: 1321, endPoint y: 532, distance: 136.1
click at [1321, 532] on div at bounding box center [935, 541] width 1267 height 17
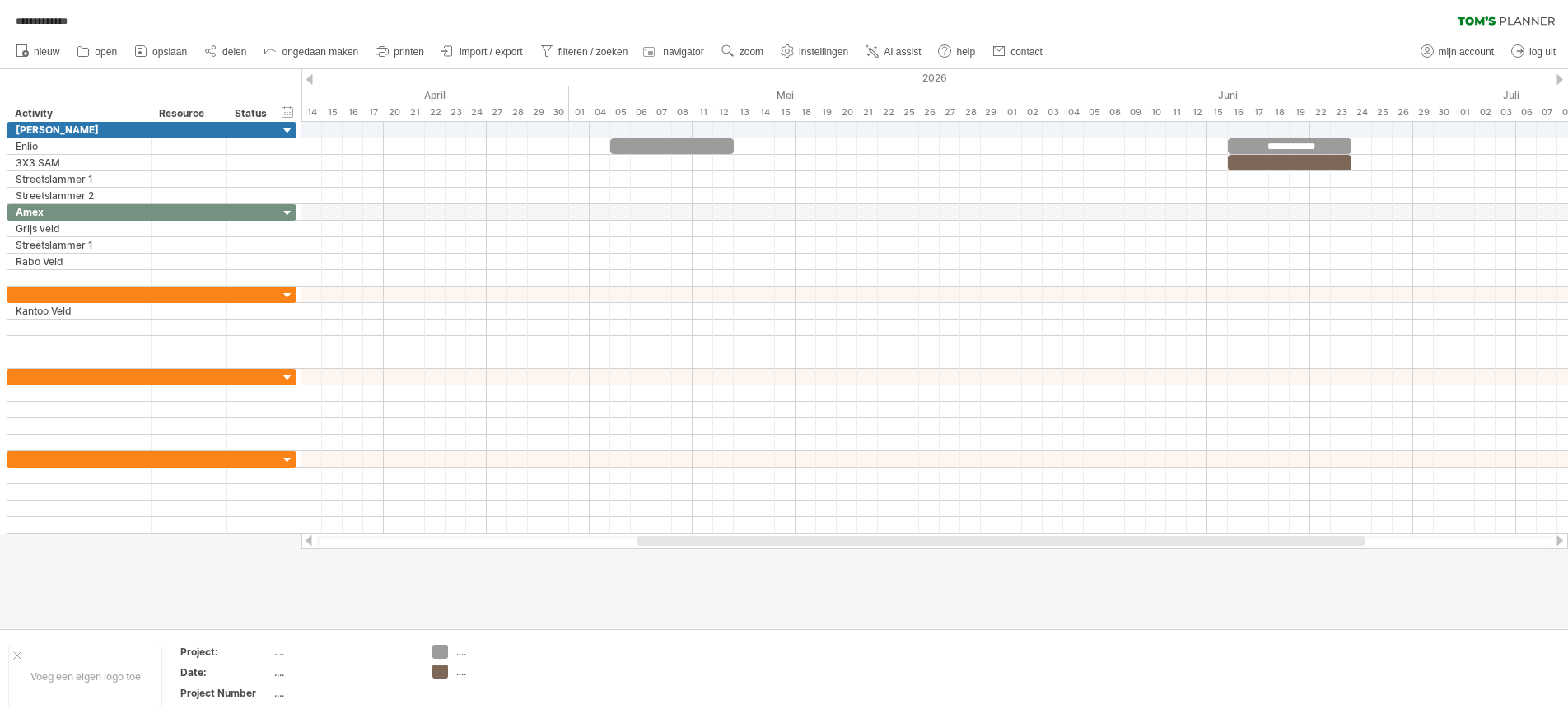
drag, startPoint x: 1024, startPoint y: 541, endPoint x: 981, endPoint y: 539, distance: 43.0
click at [981, 539] on div at bounding box center [1001, 541] width 727 height 10
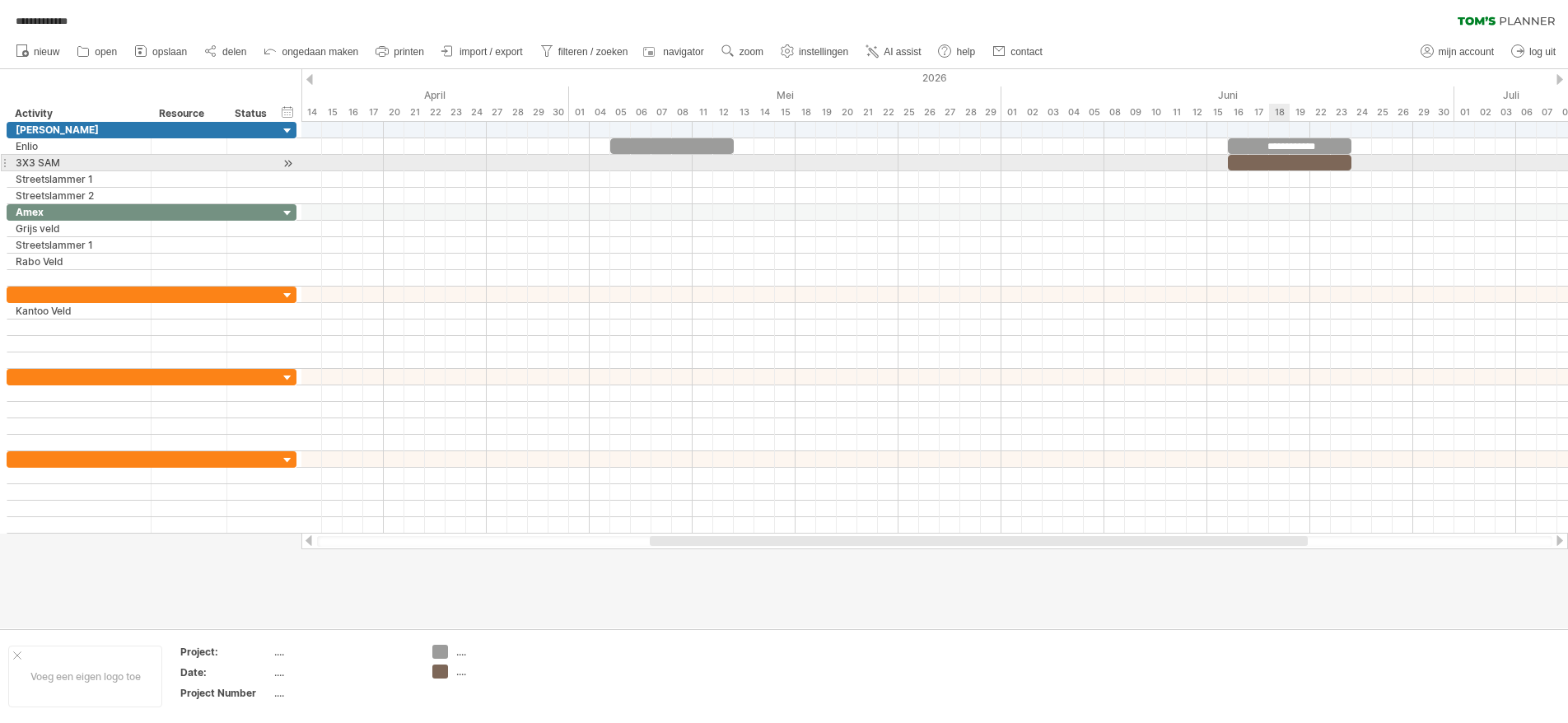
click at [1273, 160] on div at bounding box center [1290, 163] width 124 height 16
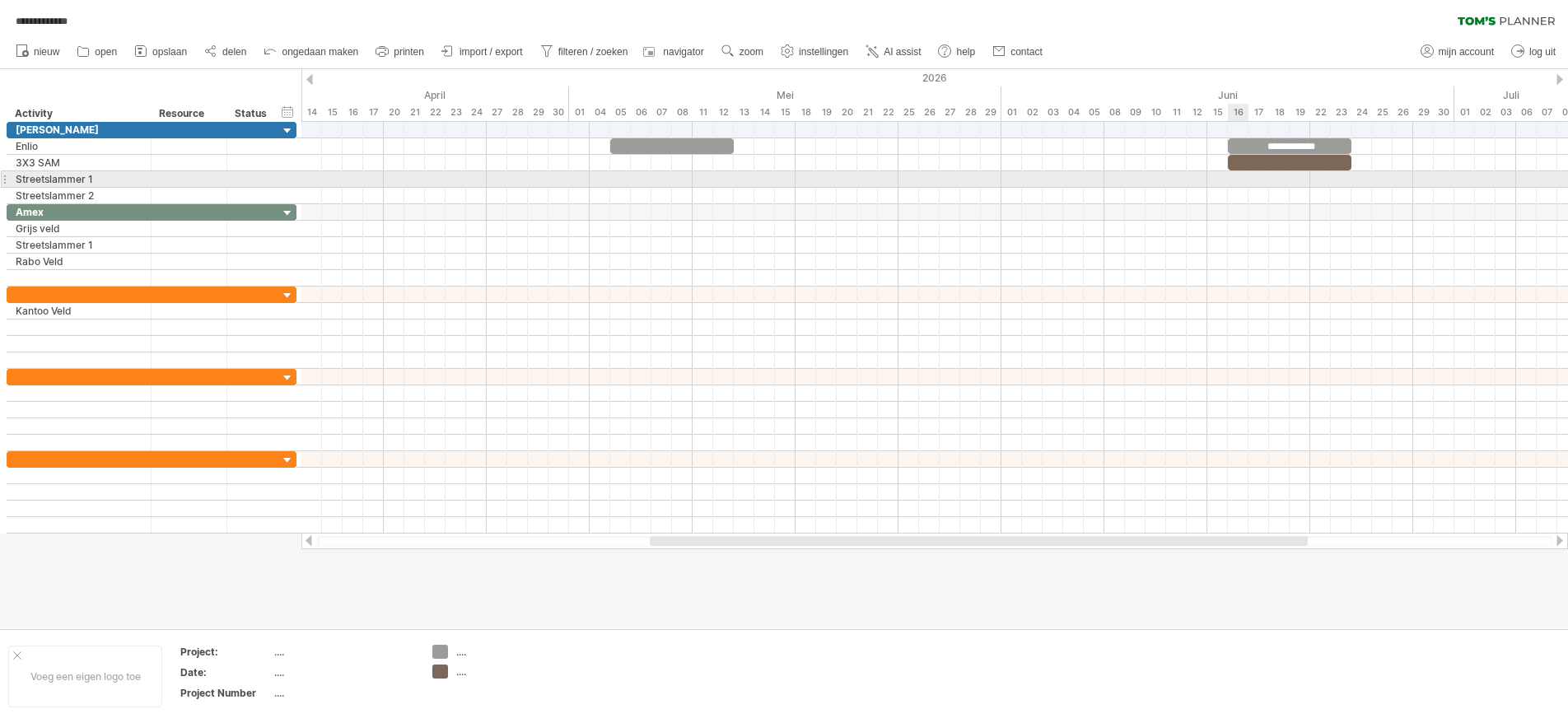
click at [1238, 174] on div at bounding box center [935, 179] width 1267 height 17
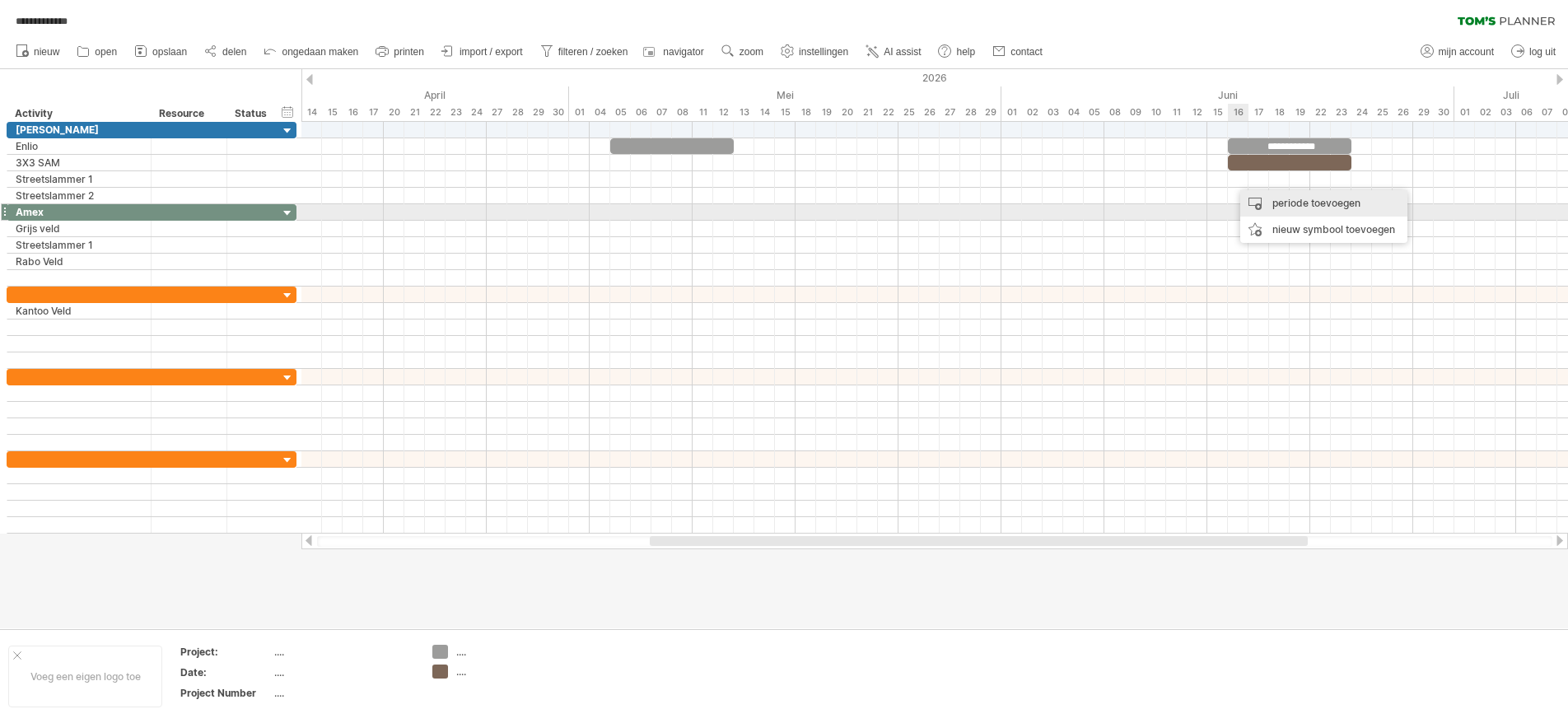
click at [1264, 209] on div "periode toevoegen" at bounding box center [1324, 203] width 167 height 26
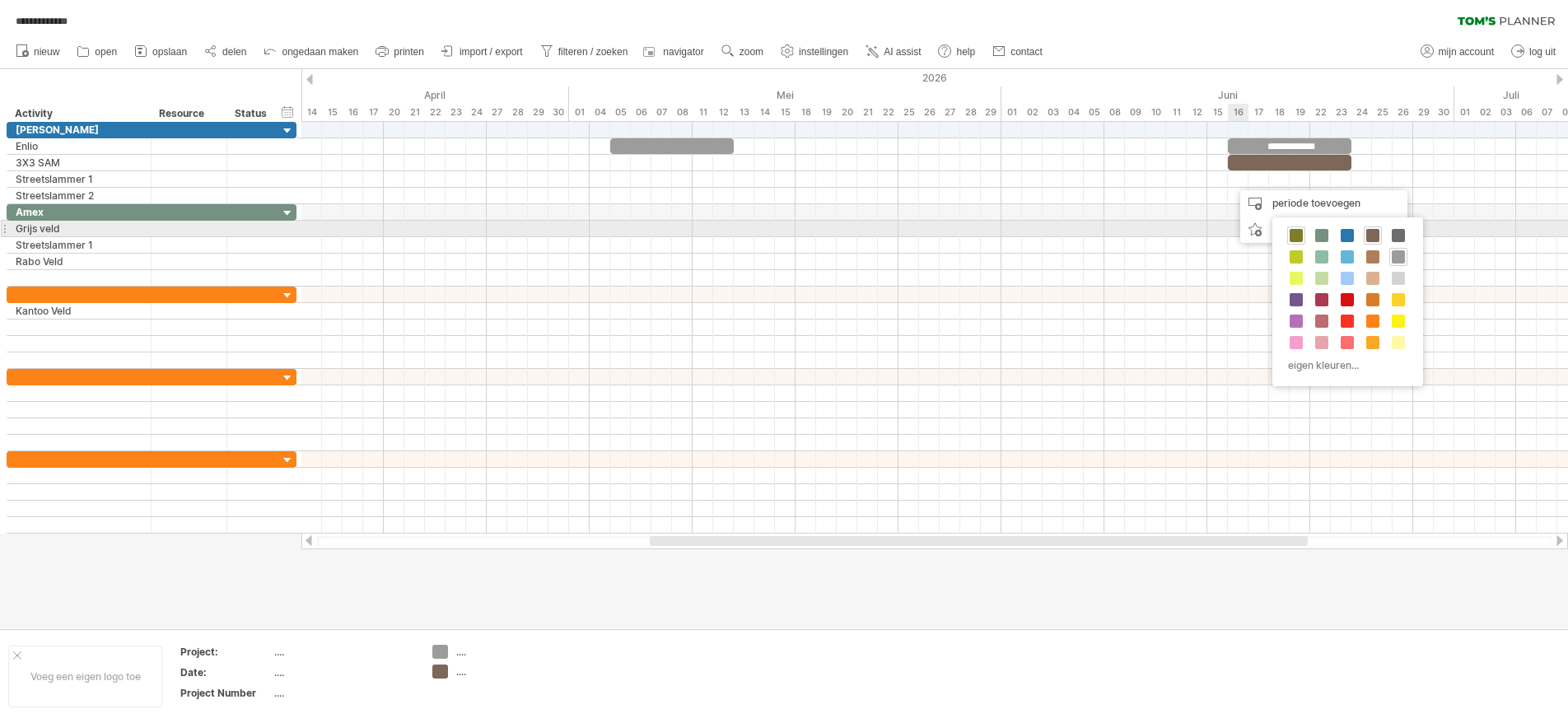
click at [1290, 229] on div at bounding box center [1296, 235] width 18 height 18
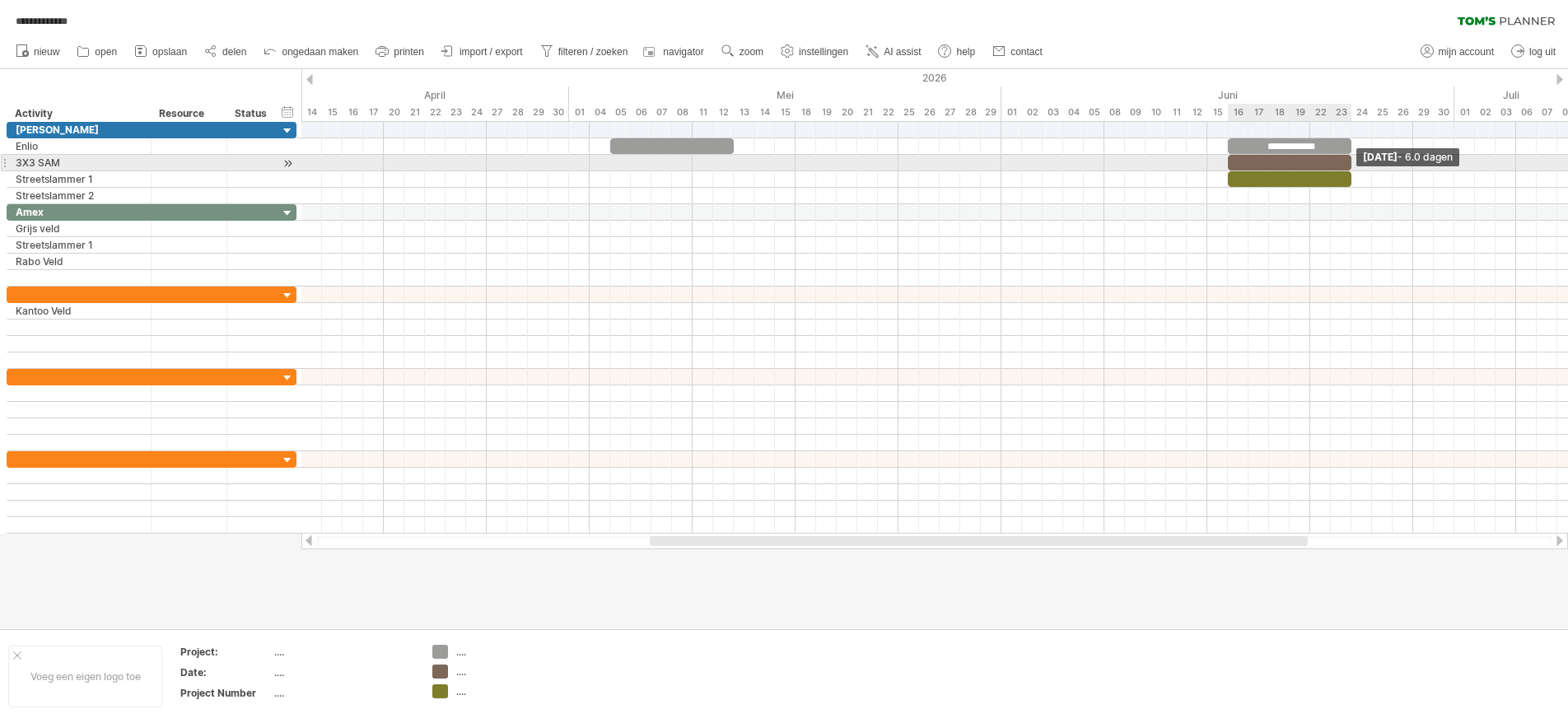
drag, startPoint x: 1246, startPoint y: 179, endPoint x: 1345, endPoint y: 170, distance: 99.4
click at [1345, 171] on div at bounding box center [1290, 178] width 124 height 16
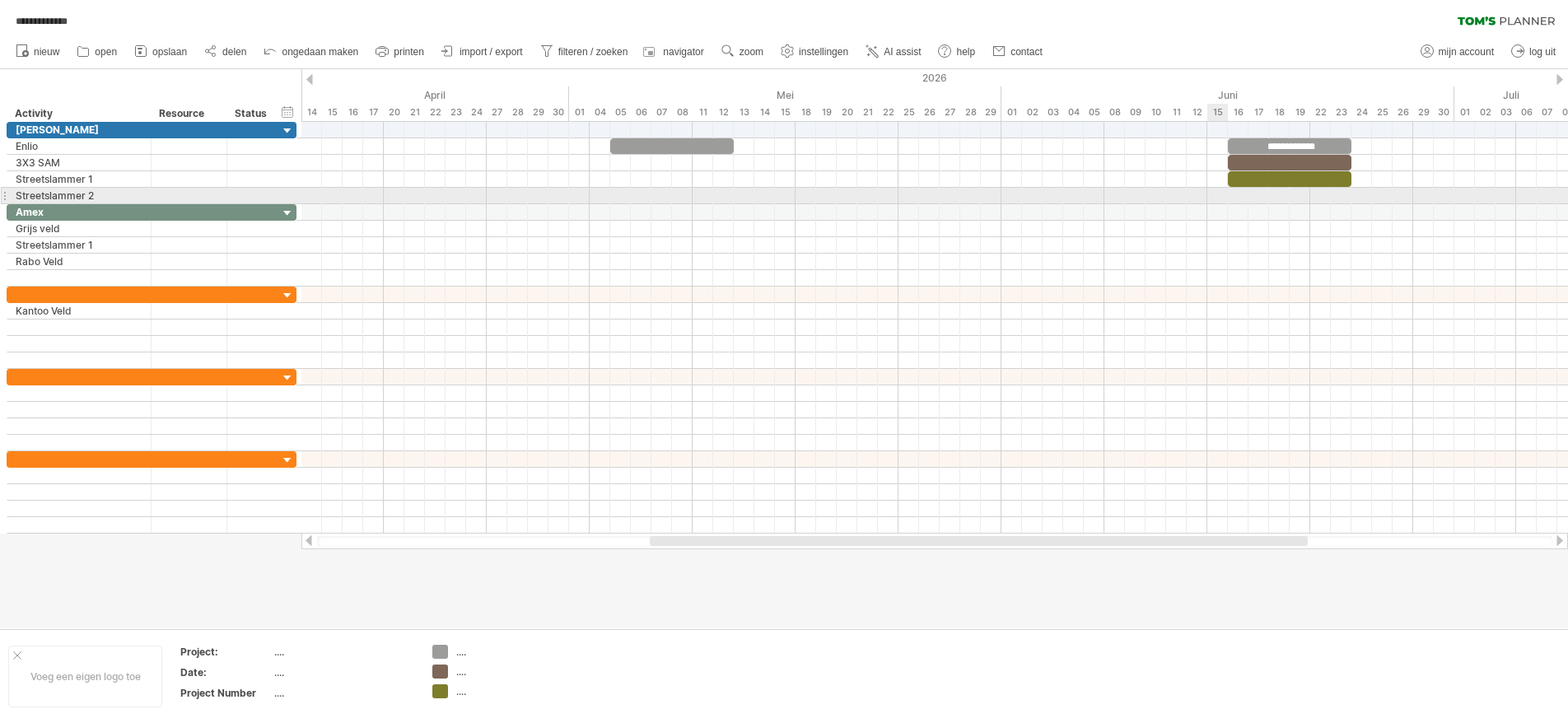
click at [1226, 195] on div at bounding box center [935, 196] width 1267 height 17
click at [1238, 196] on div at bounding box center [935, 196] width 1267 height 17
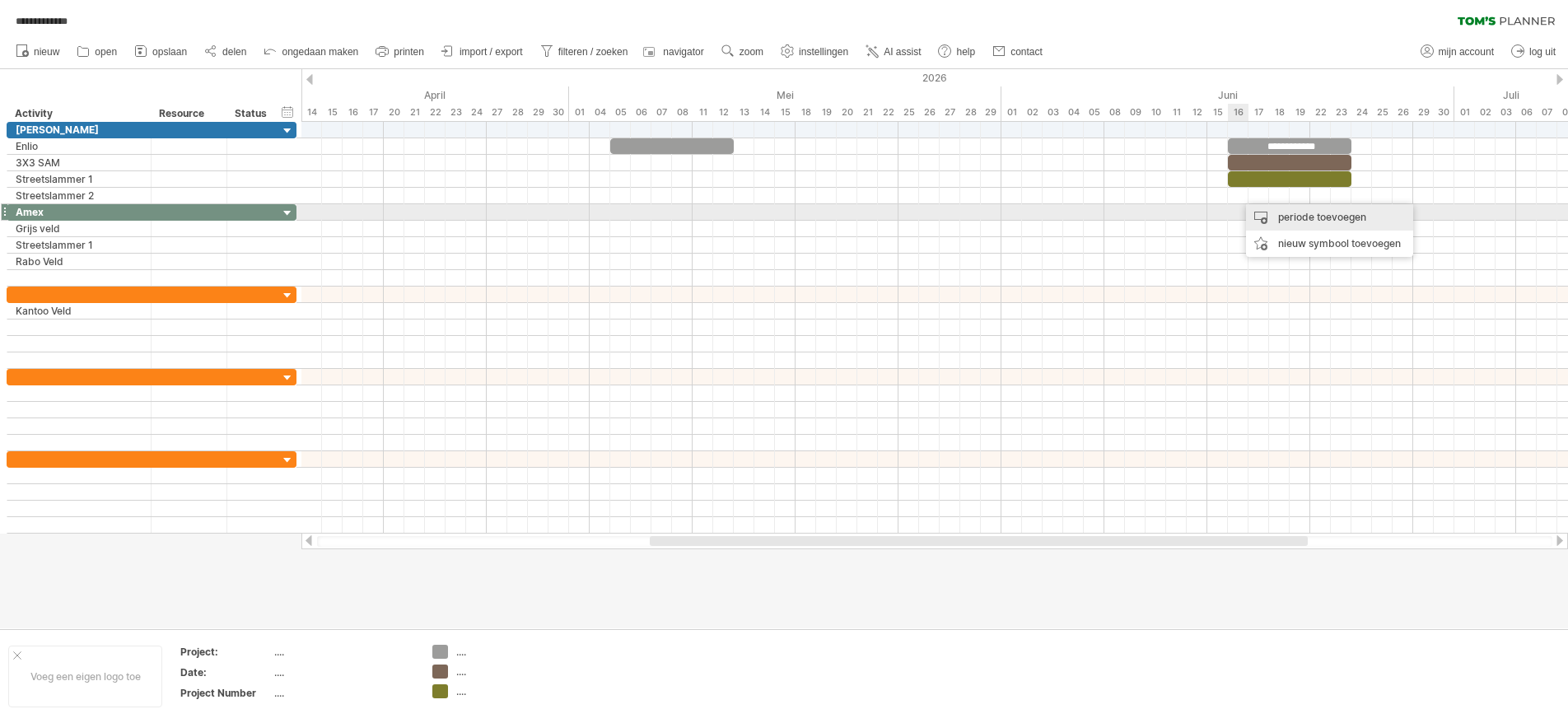
click at [1261, 211] on div "periode toevoegen" at bounding box center [1329, 217] width 167 height 26
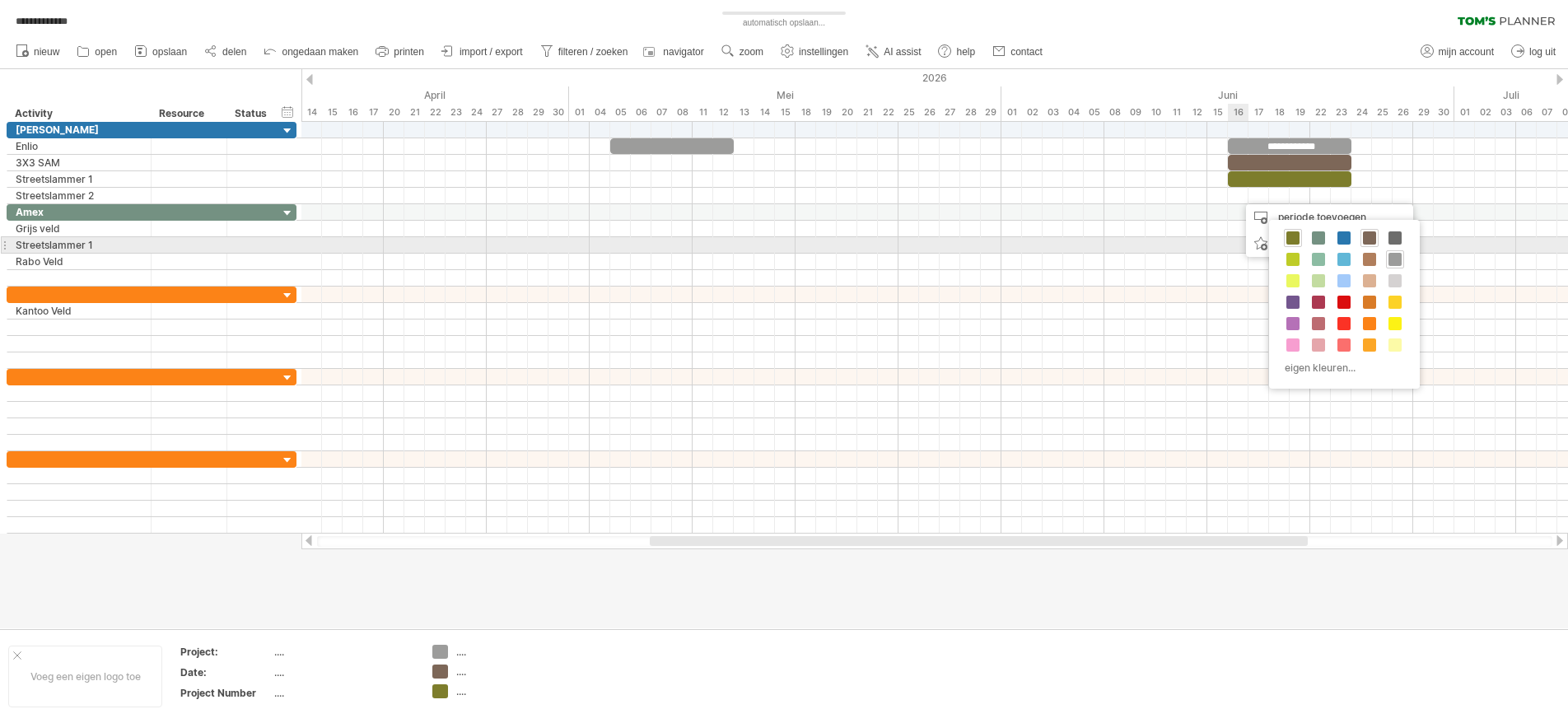
click at [1298, 239] on span at bounding box center [1293, 238] width 13 height 13
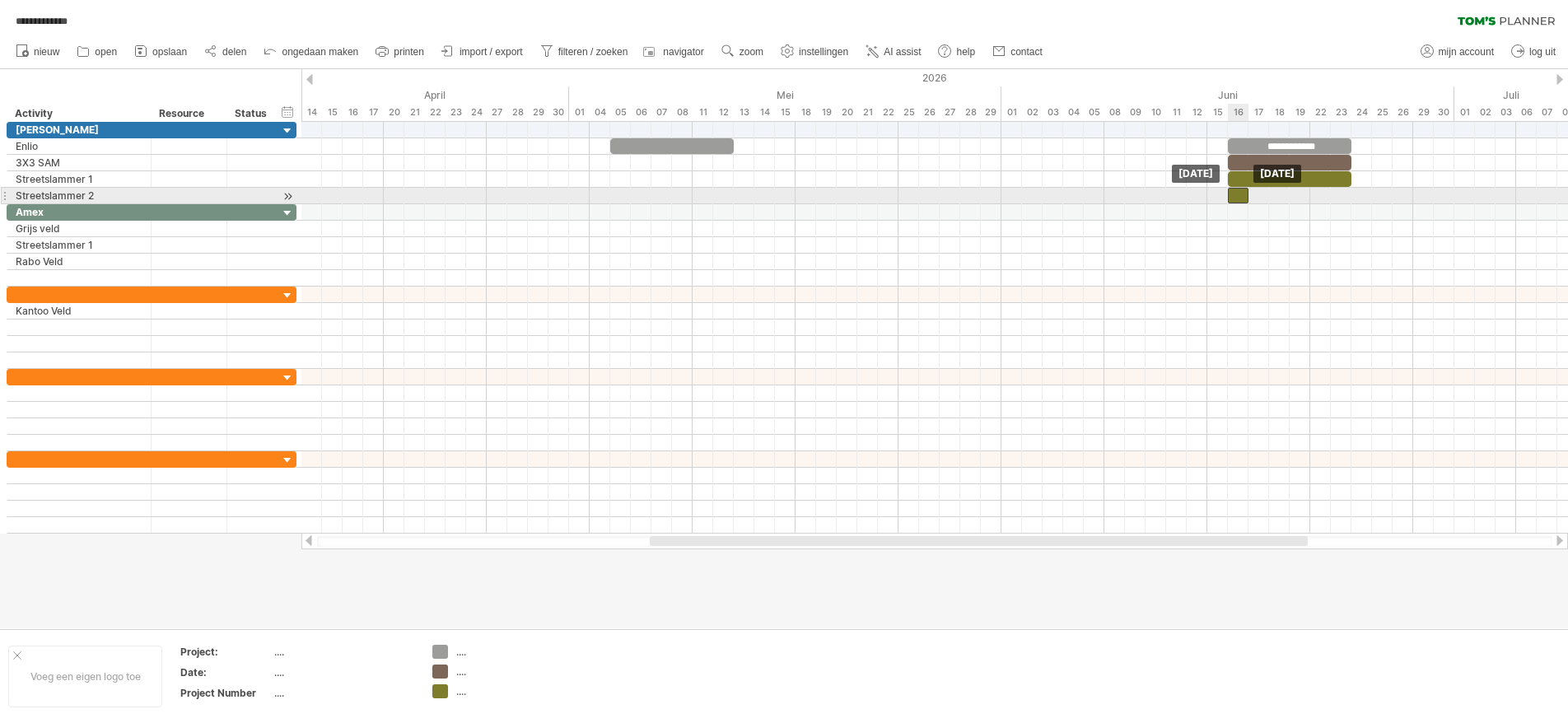
drag, startPoint x: 1248, startPoint y: 192, endPoint x: 1238, endPoint y: 191, distance: 10.0
click at [1238, 191] on div at bounding box center [1238, 195] width 21 height 16
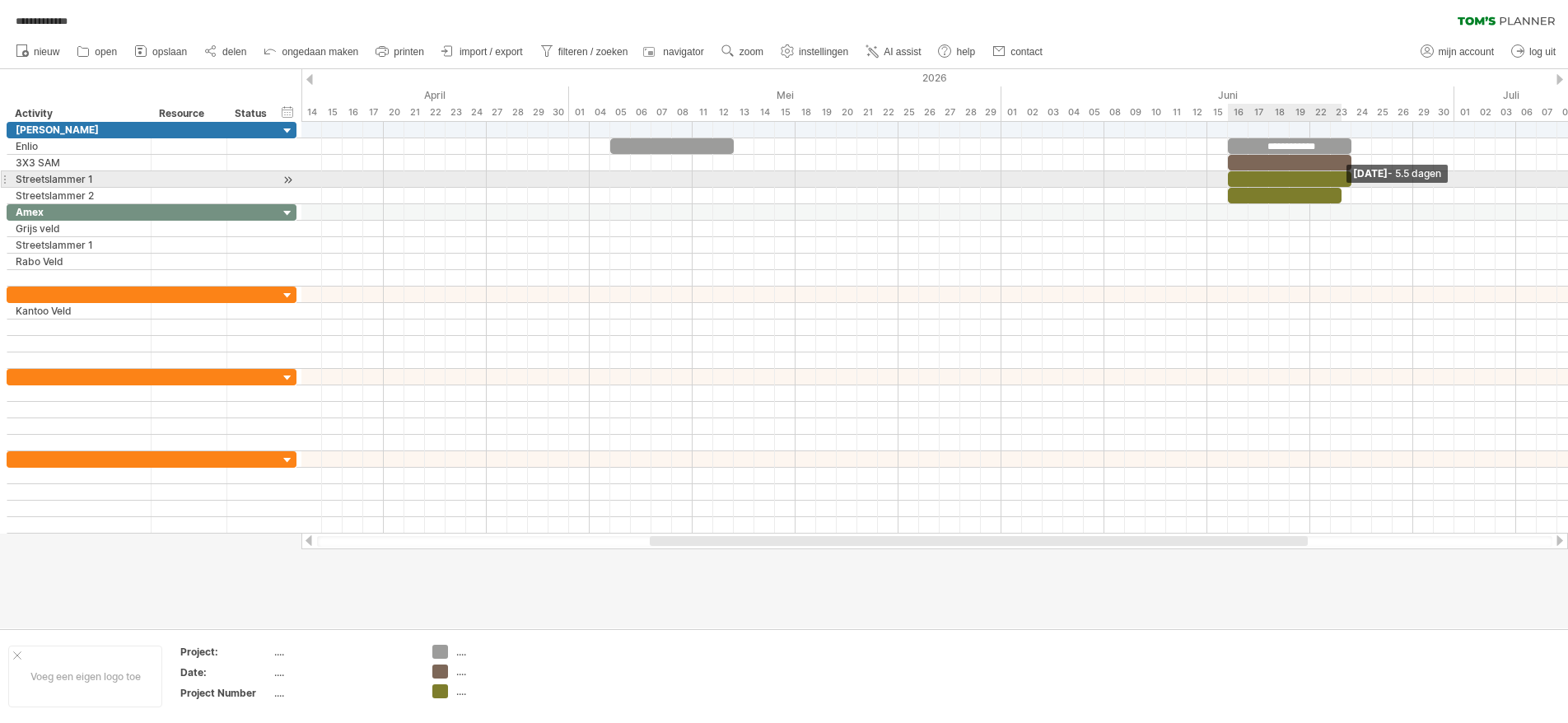
drag, startPoint x: 1246, startPoint y: 193, endPoint x: 1343, endPoint y: 187, distance: 97.2
click at [1343, 187] on div "**********" at bounding box center [935, 328] width 1267 height 412
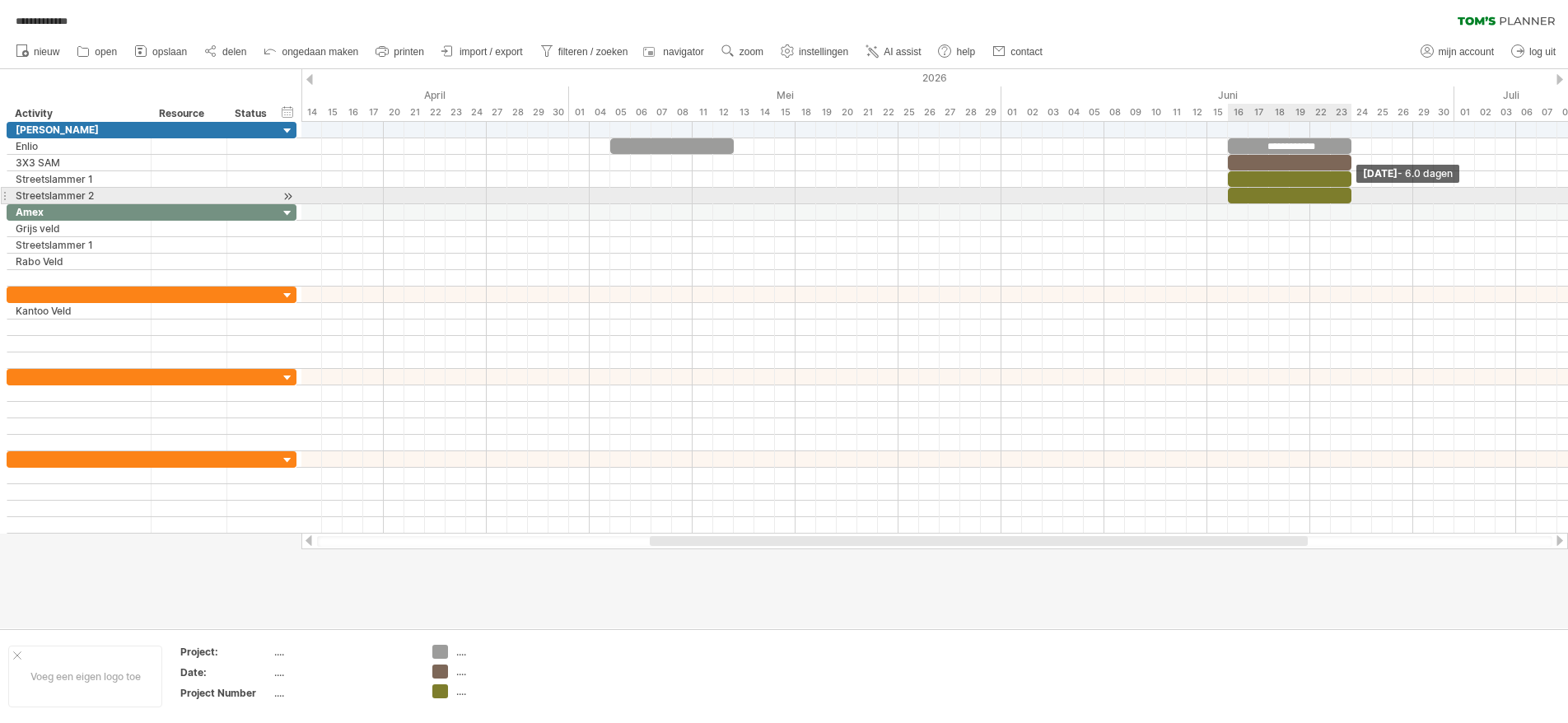
drag, startPoint x: 1342, startPoint y: 193, endPoint x: 1352, endPoint y: 191, distance: 10.2
click at [1352, 191] on span at bounding box center [1352, 195] width 7 height 16
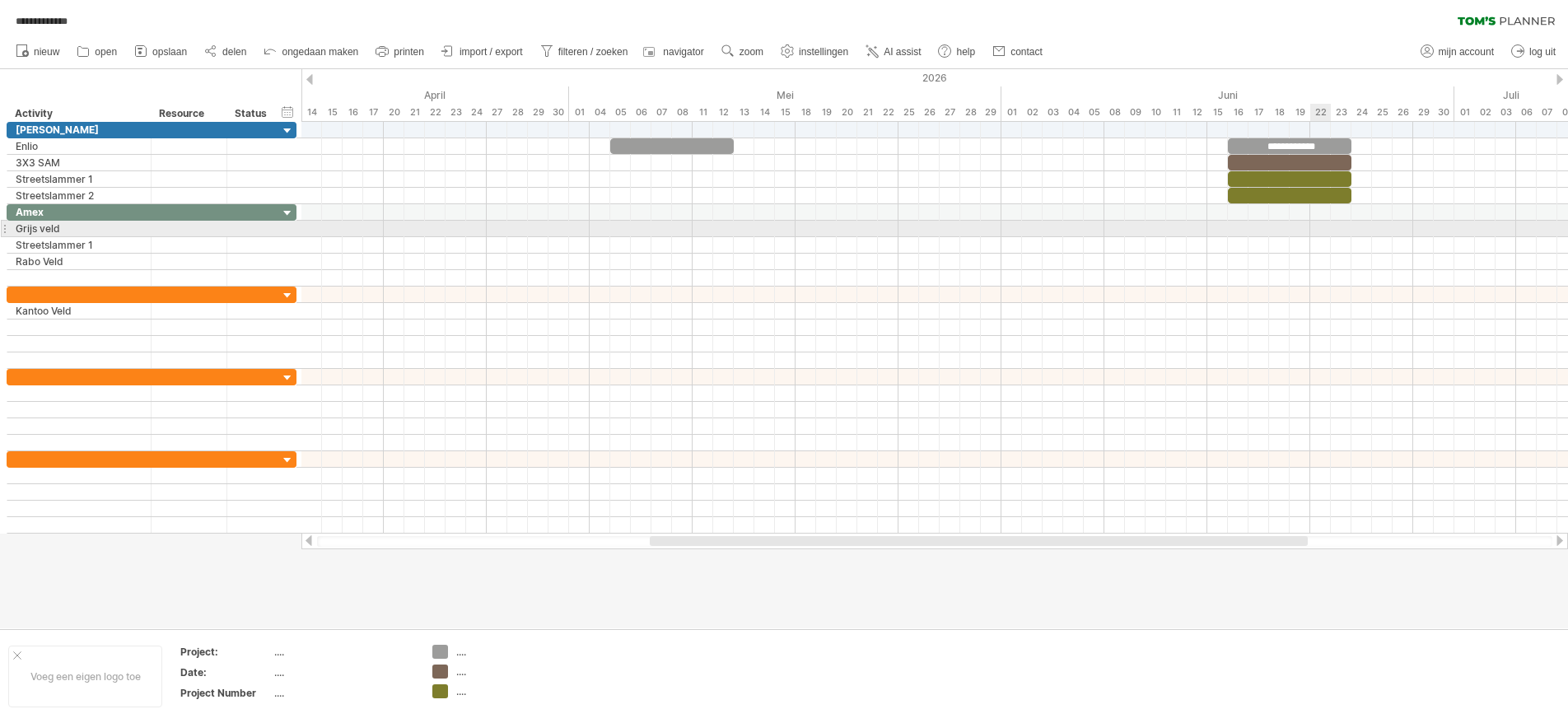
drag, startPoint x: 1316, startPoint y: 221, endPoint x: 1310, endPoint y: 215, distance: 8.5
click at [1243, 226] on div at bounding box center [935, 229] width 1267 height 17
click at [1232, 229] on div at bounding box center [935, 229] width 1267 height 17
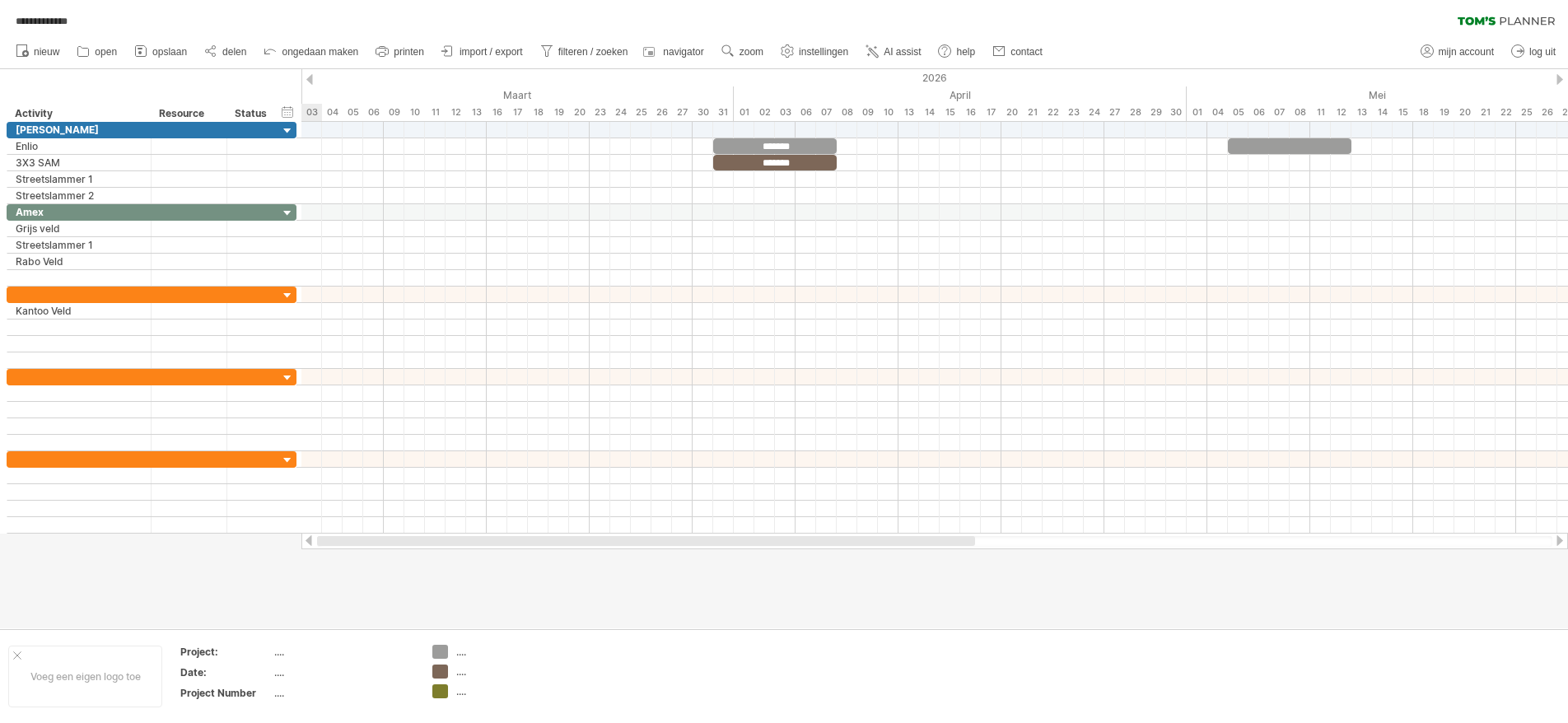
drag, startPoint x: 1251, startPoint y: 541, endPoint x: 452, endPoint y: 577, distance: 799.8
click at [452, 577] on div "**********" at bounding box center [784, 362] width 1568 height 723
click at [106, 49] on span "open" at bounding box center [106, 52] width 22 height 12
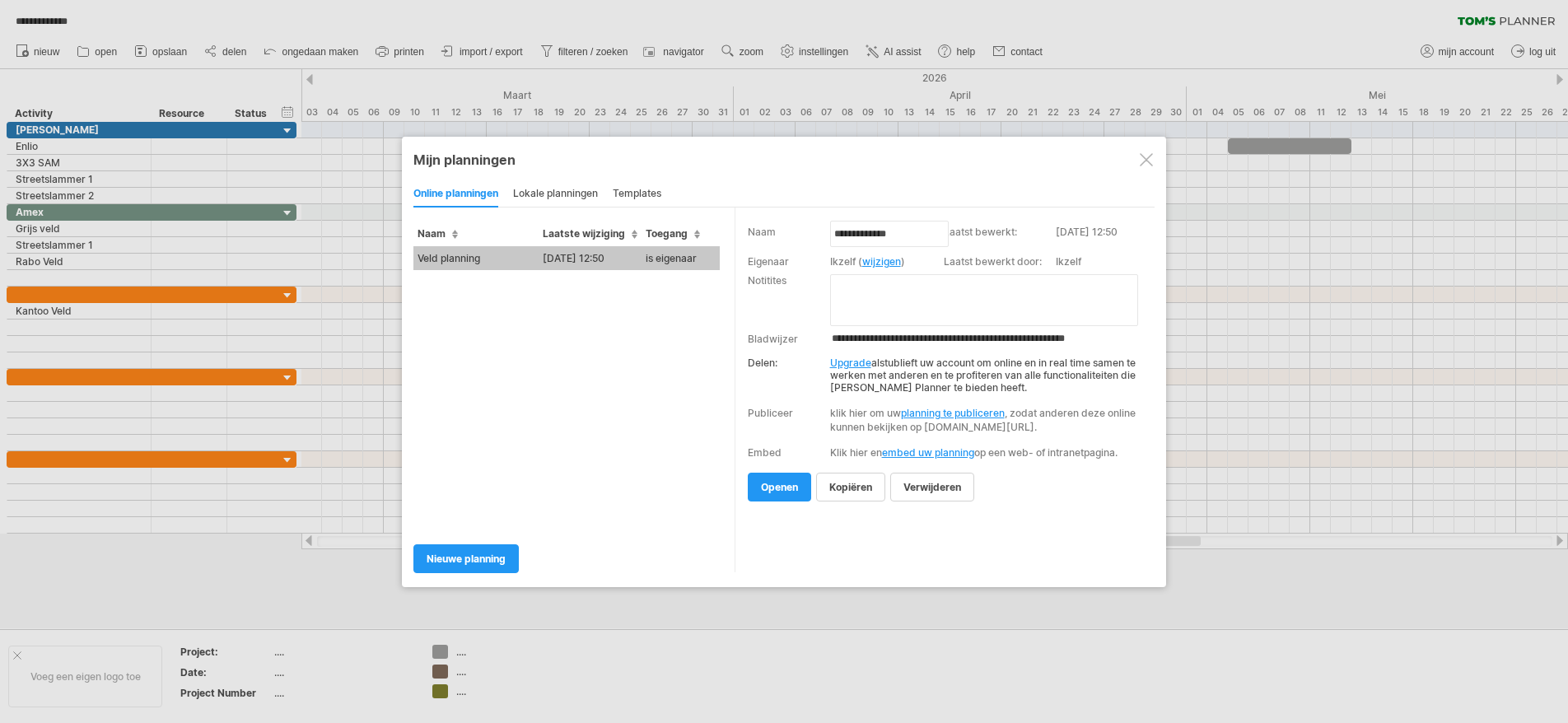
click at [570, 184] on div "lokale planningen" at bounding box center [555, 194] width 85 height 26
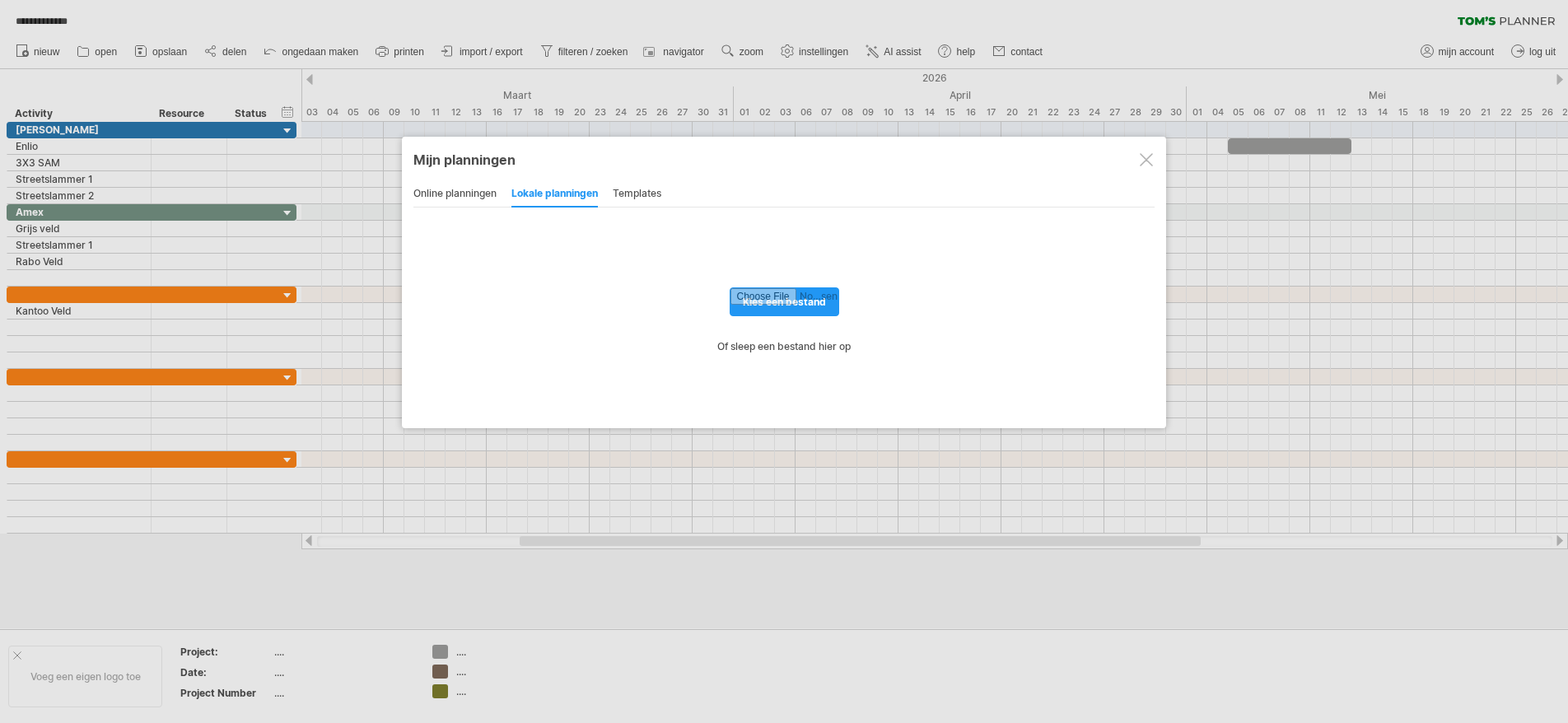
click at [666, 202] on div "online planningen lokale planningen templates" at bounding box center [784, 193] width 741 height 27
click at [651, 188] on div "templates" at bounding box center [637, 194] width 49 height 26
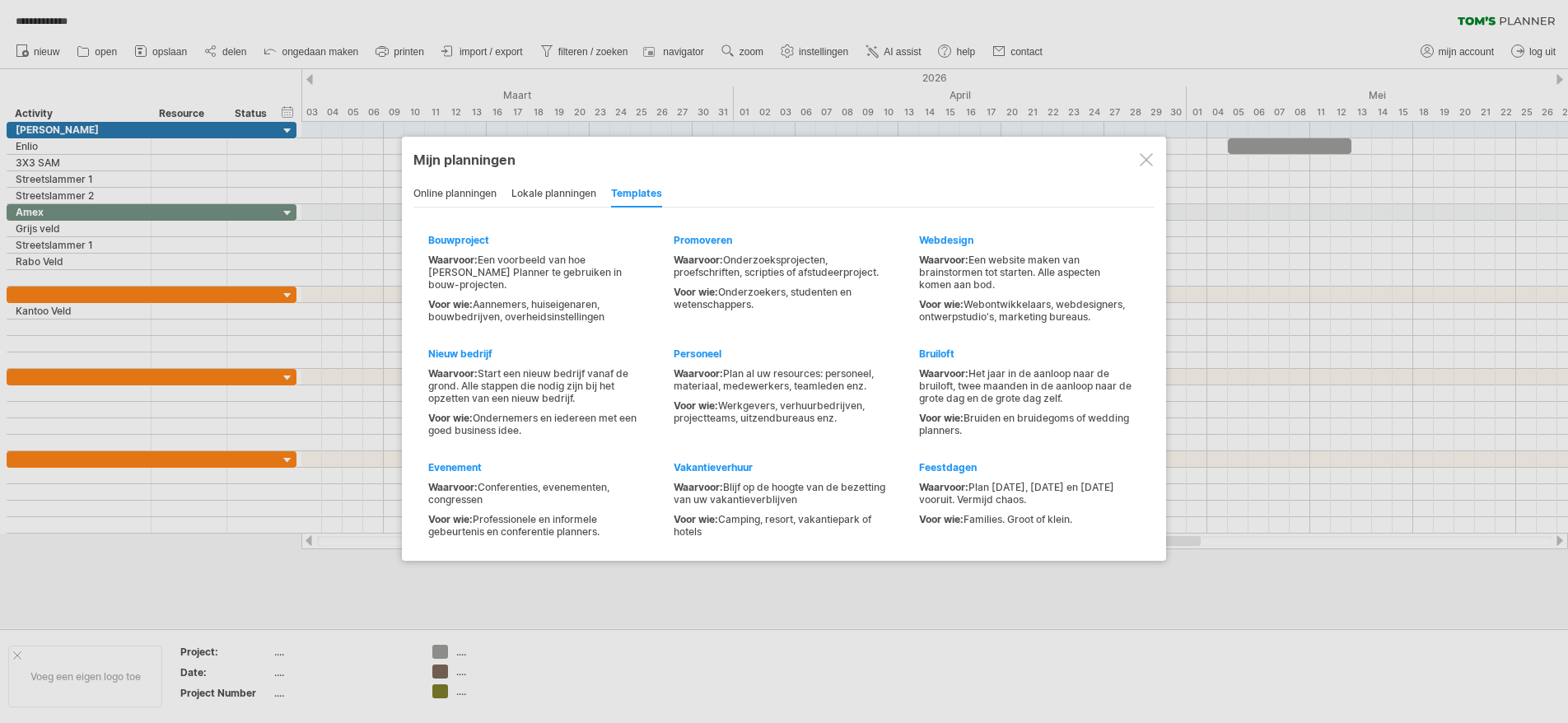
click at [456, 185] on div "online planningen" at bounding box center [455, 194] width 83 height 26
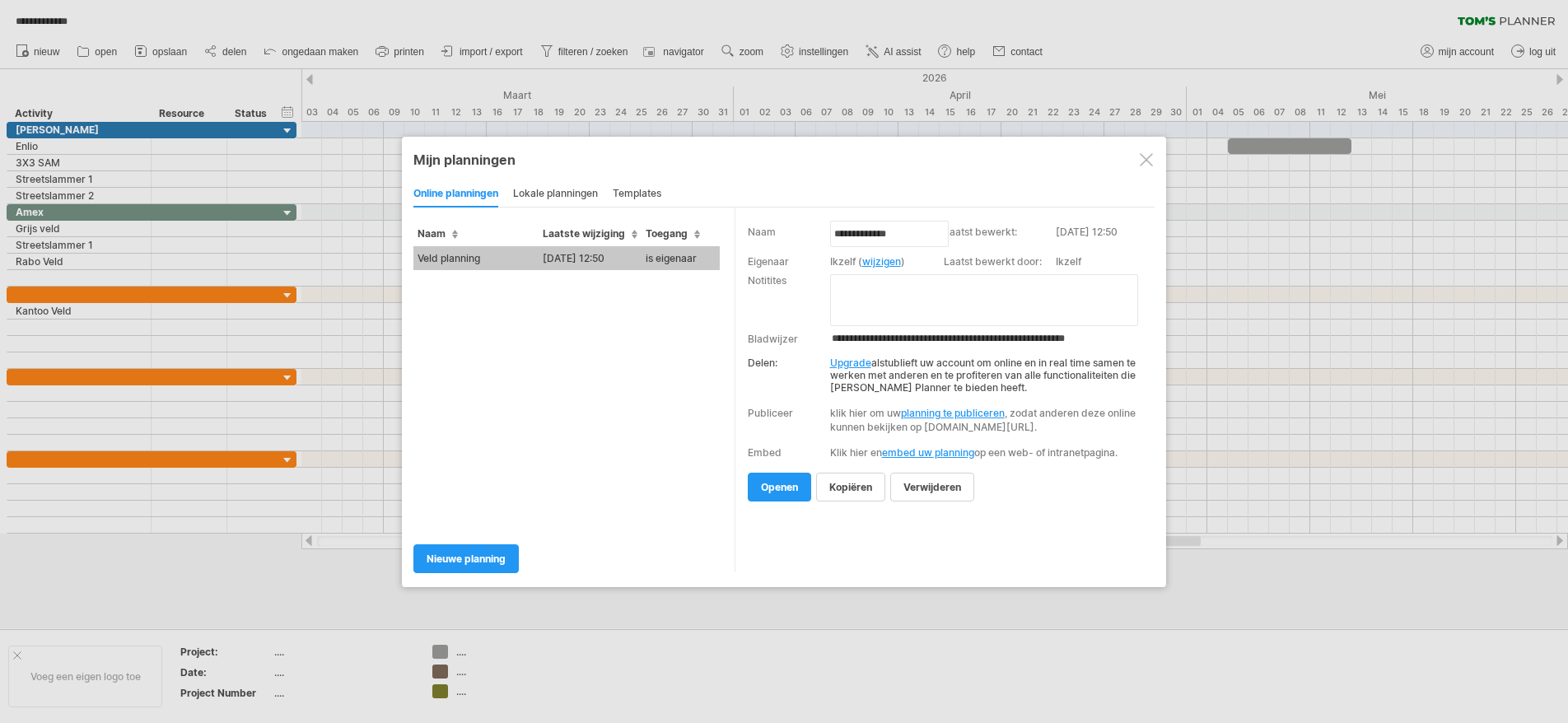
click at [1148, 159] on div at bounding box center [1146, 160] width 13 height 13
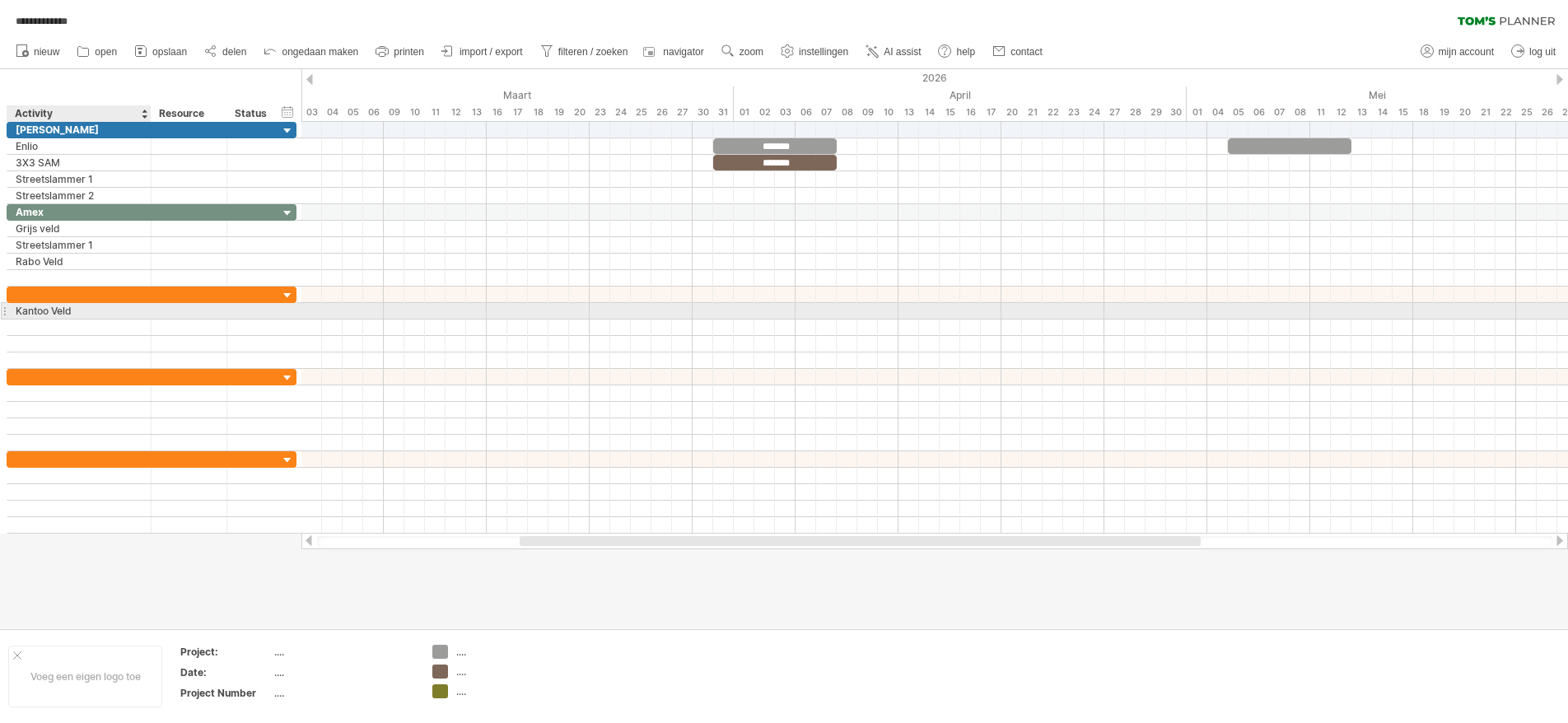
click at [50, 309] on div "Kantoo Veld" at bounding box center [79, 310] width 127 height 16
click at [50, 309] on input "**********" at bounding box center [79, 310] width 127 height 16
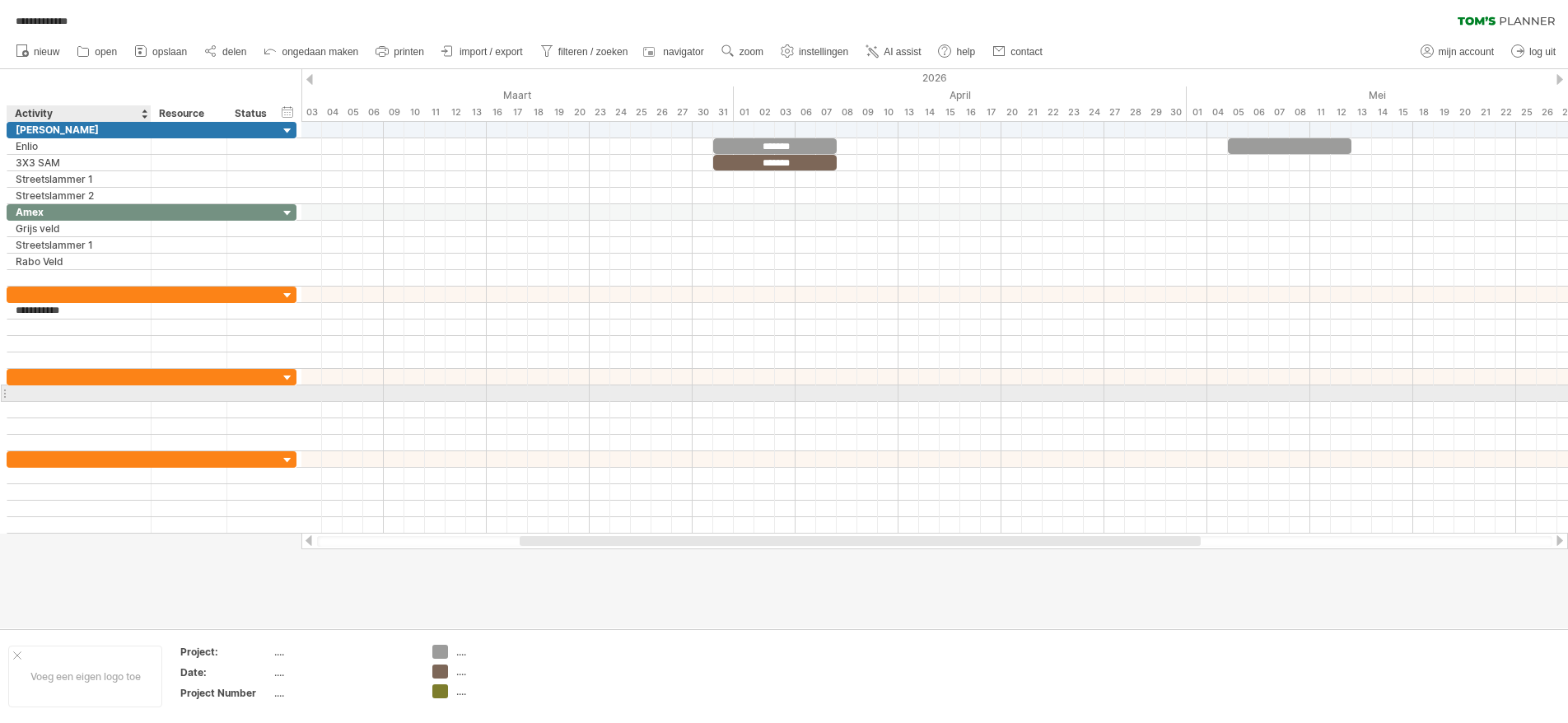
type input "**********"
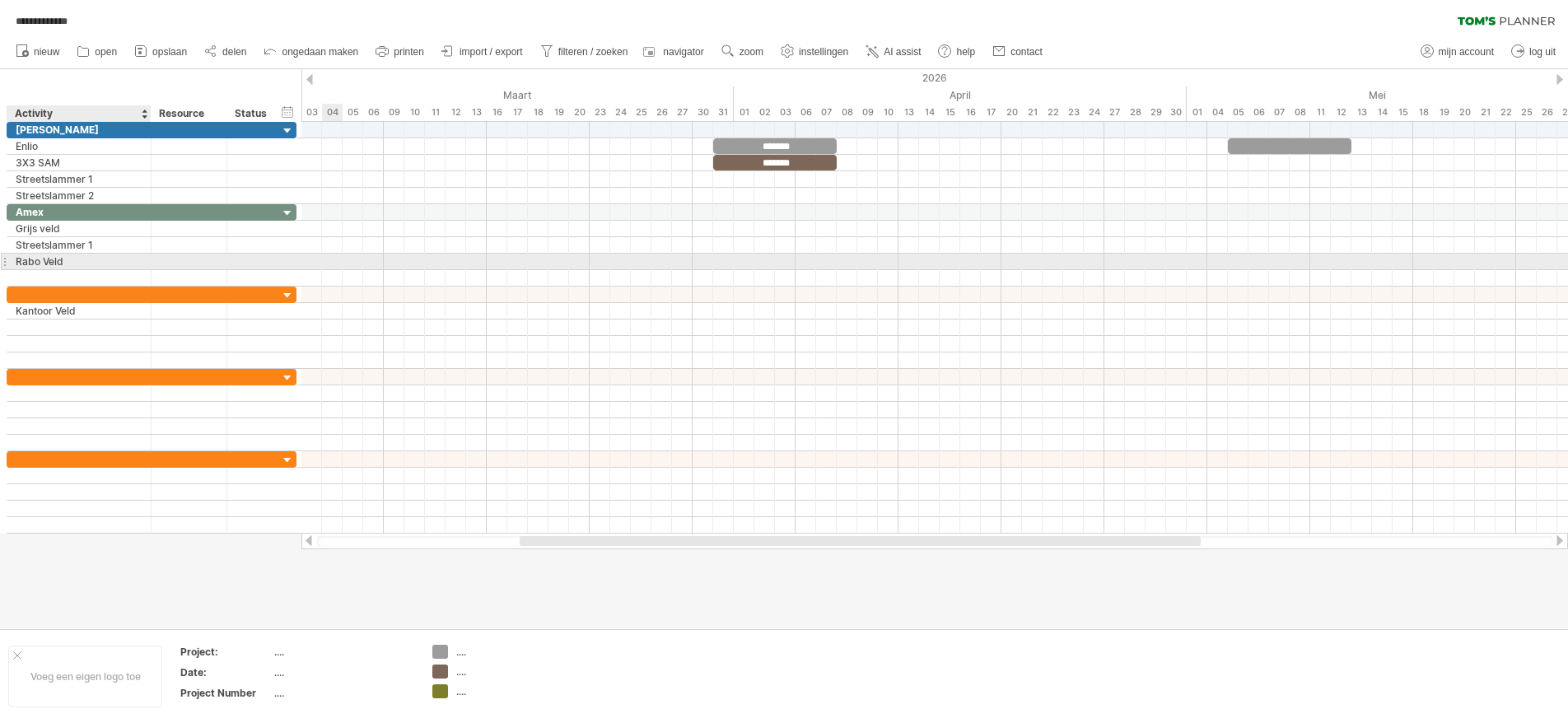
click at [40, 259] on div "Rabo Veld" at bounding box center [79, 261] width 127 height 16
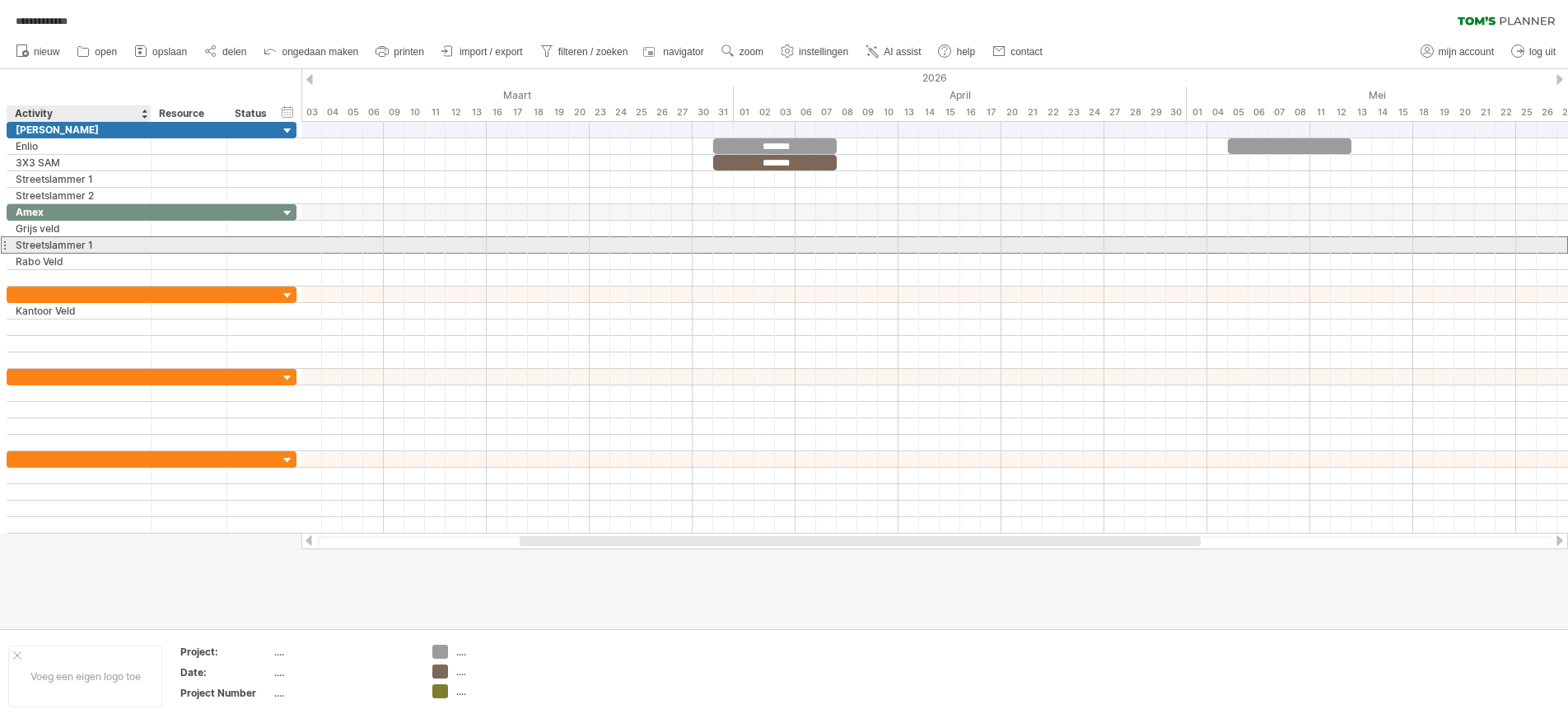
click at [127, 248] on div "Streetslammer 1" at bounding box center [79, 244] width 127 height 16
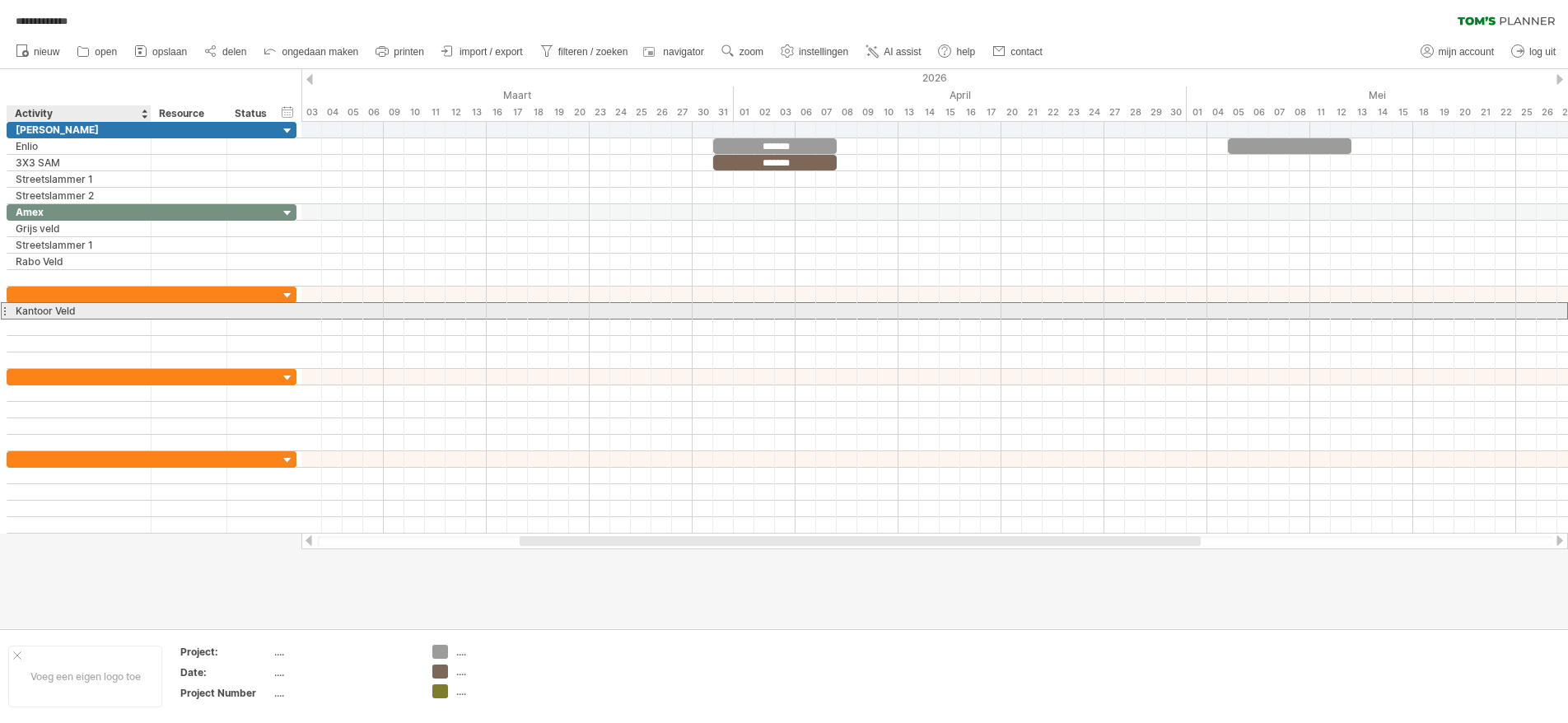
click at [116, 310] on div "Kantoor Veld" at bounding box center [79, 310] width 127 height 16
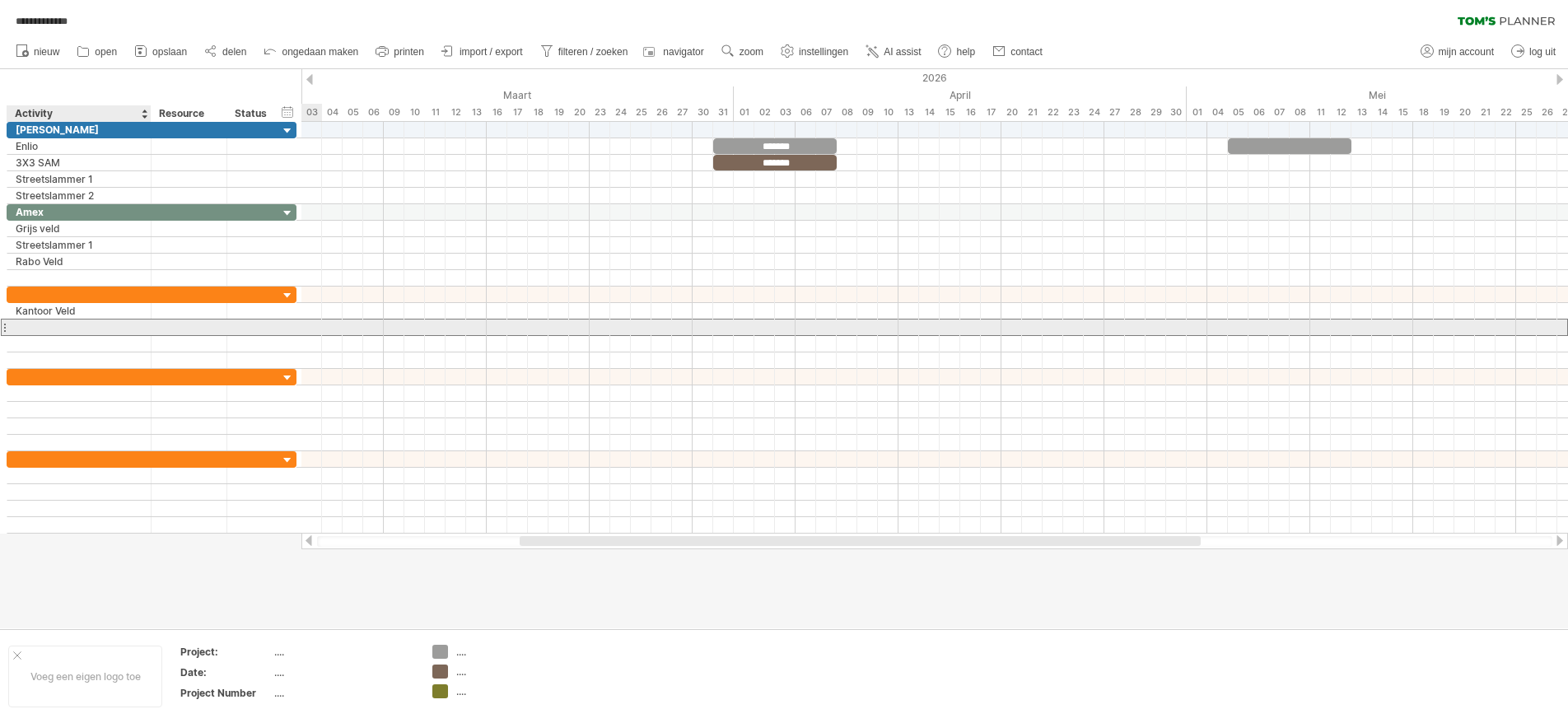
click at [118, 324] on div at bounding box center [79, 327] width 127 height 16
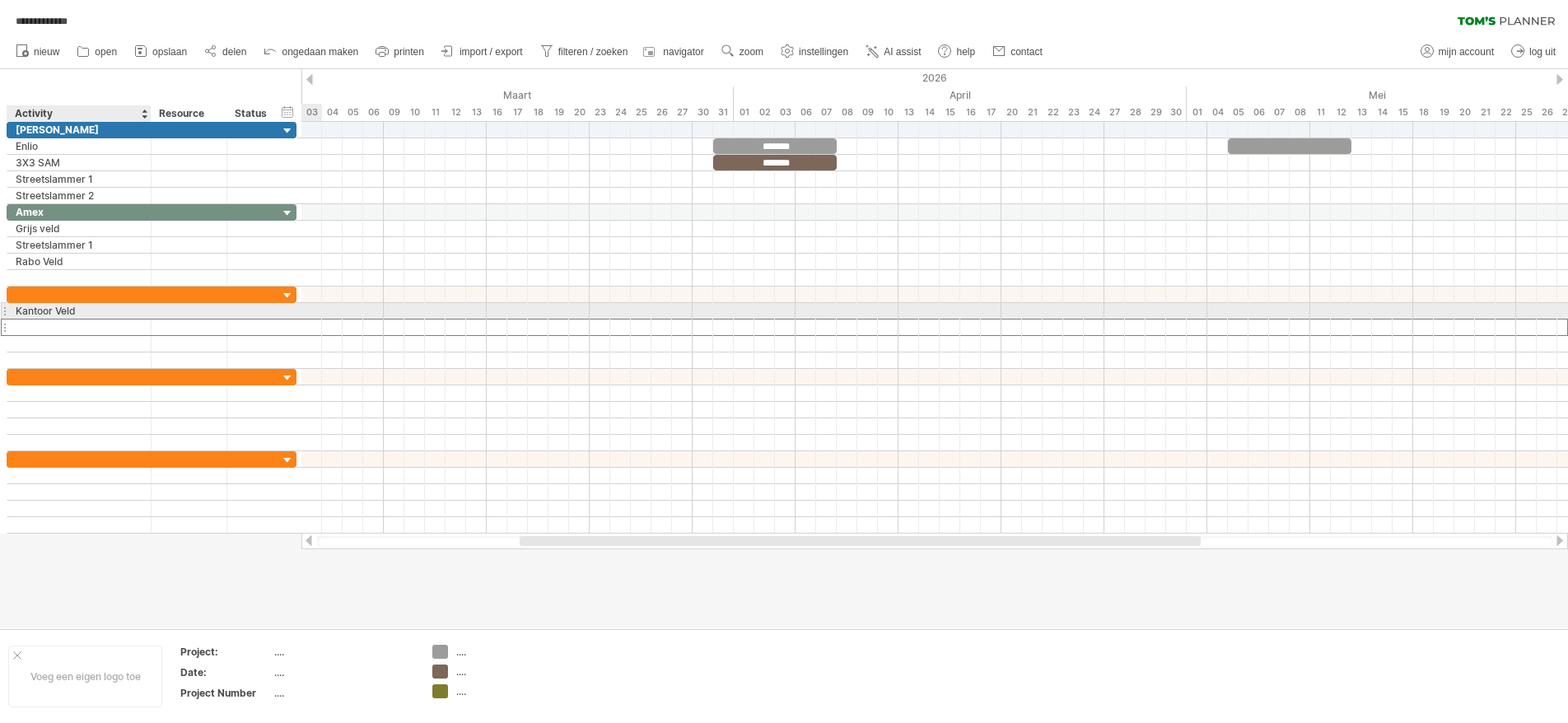
click at [70, 307] on div "Kantoor Veld" at bounding box center [79, 310] width 127 height 16
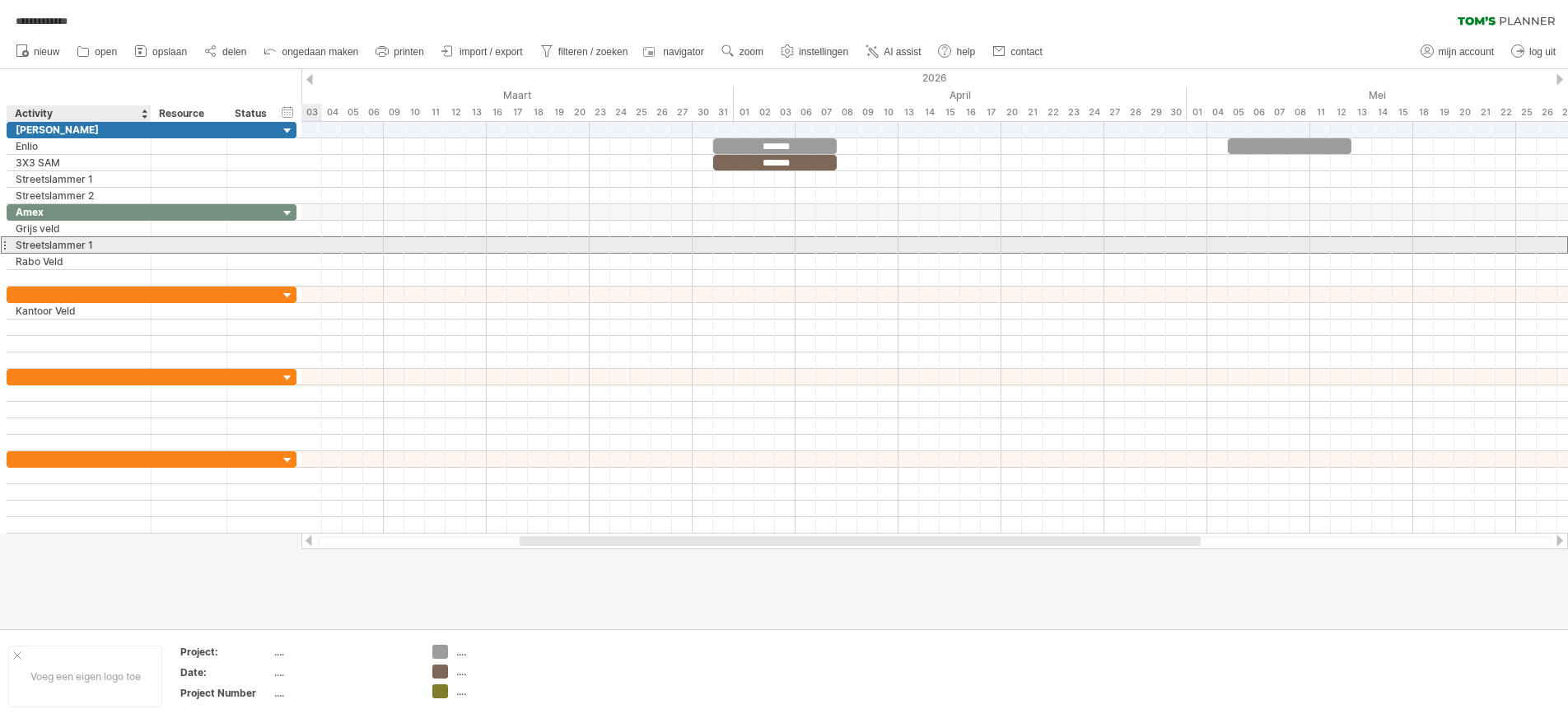
click at [67, 250] on div "Streetslammer 1" at bounding box center [79, 244] width 127 height 16
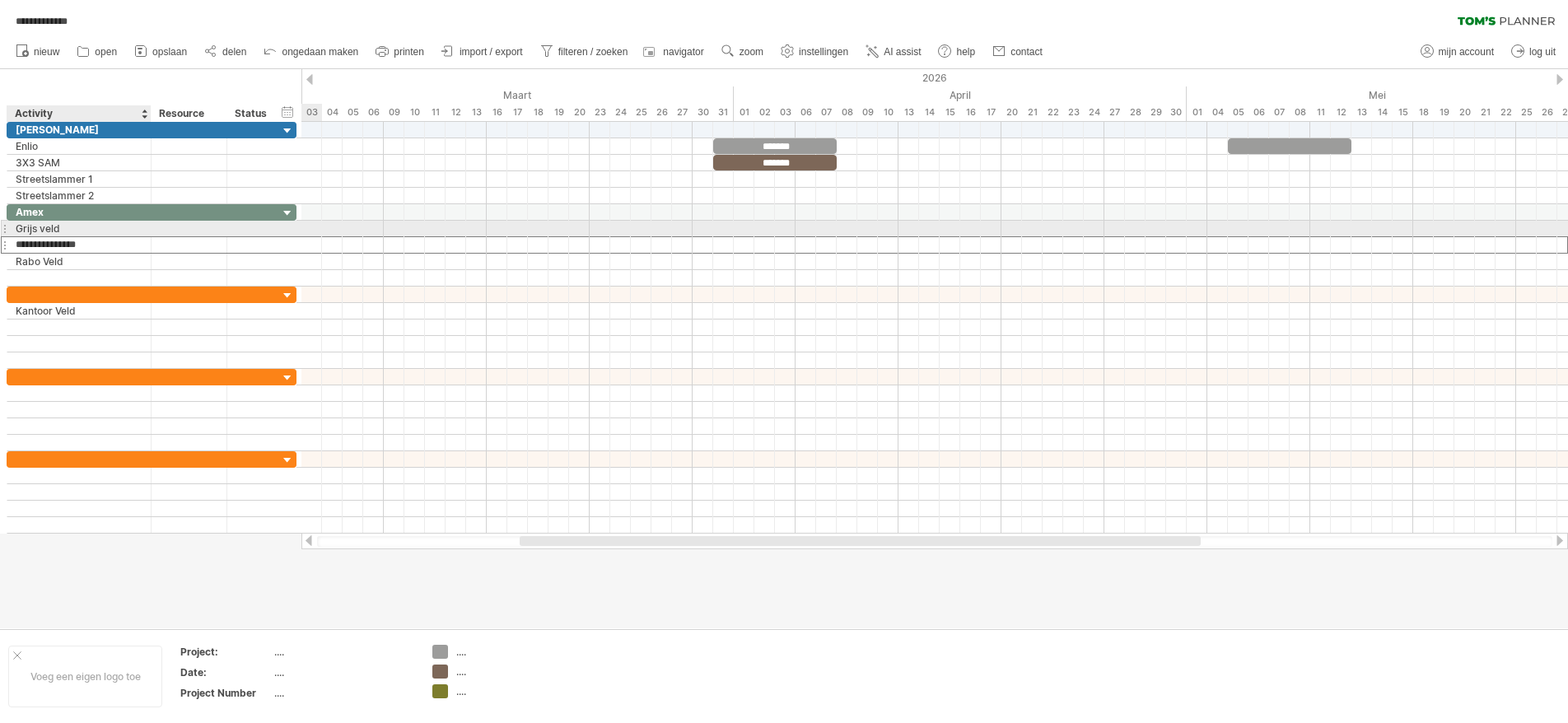
click at [54, 230] on div "Grijs veld" at bounding box center [79, 228] width 127 height 16
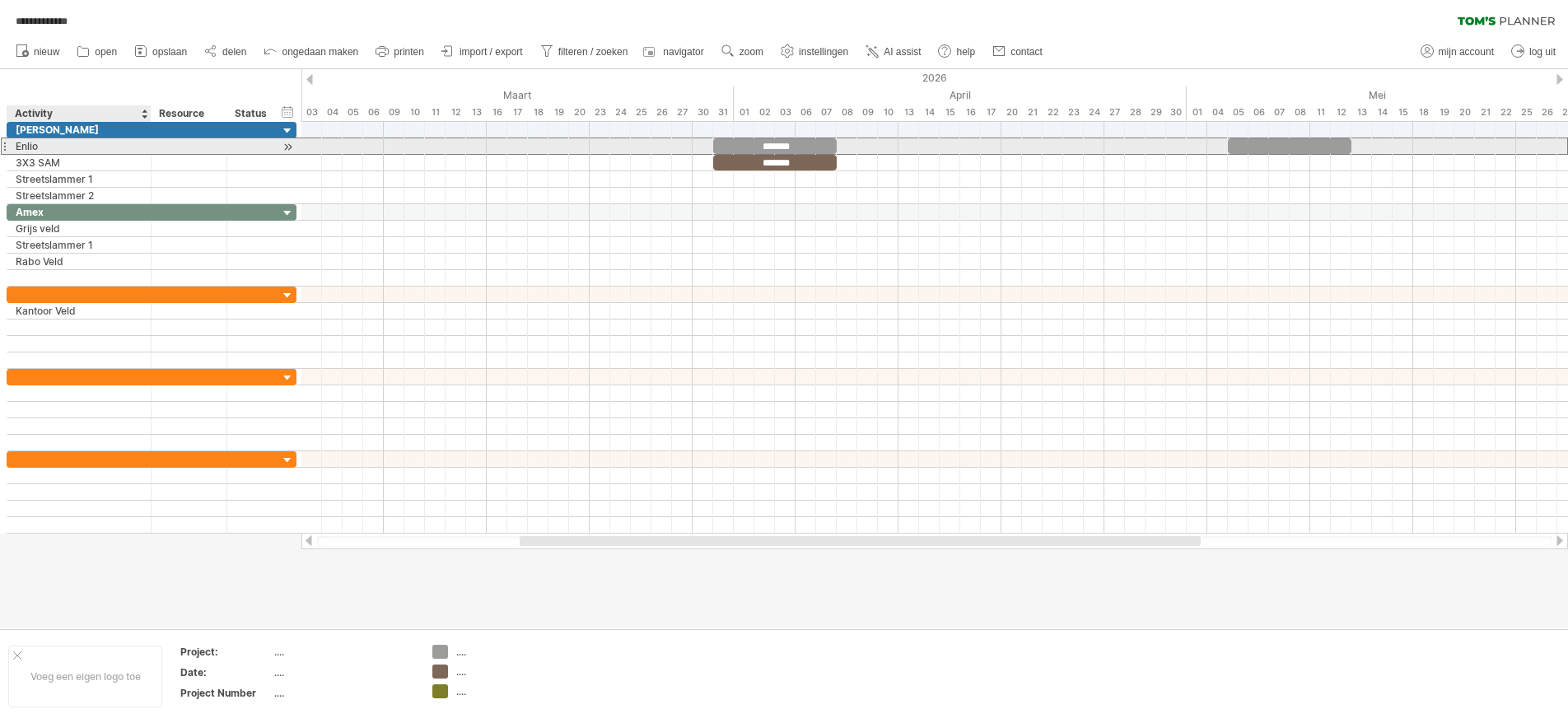
click at [28, 144] on div "Enlio" at bounding box center [79, 146] width 127 height 16
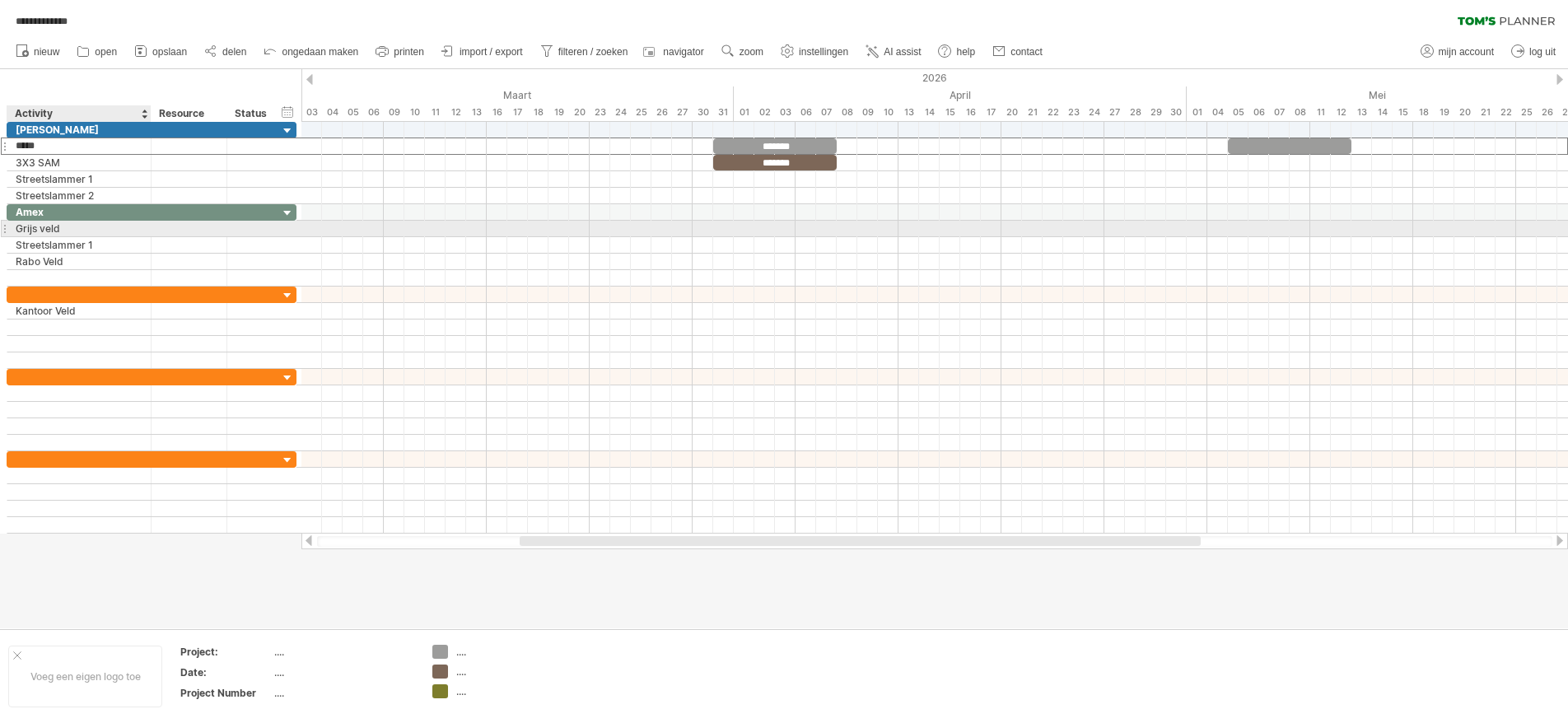
click at [56, 234] on div "Grijs veld" at bounding box center [79, 228] width 127 height 16
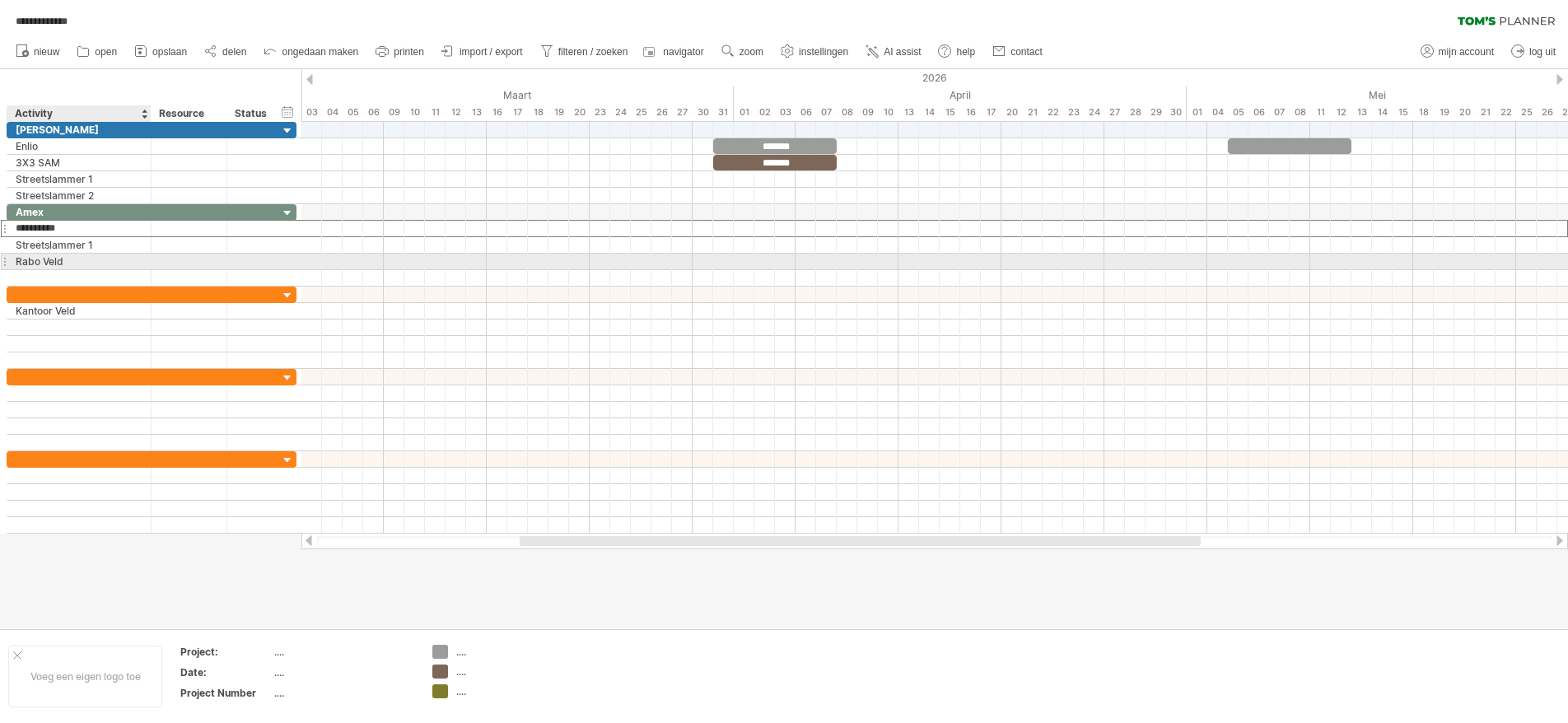
click at [97, 259] on div "Rabo Veld" at bounding box center [79, 261] width 127 height 16
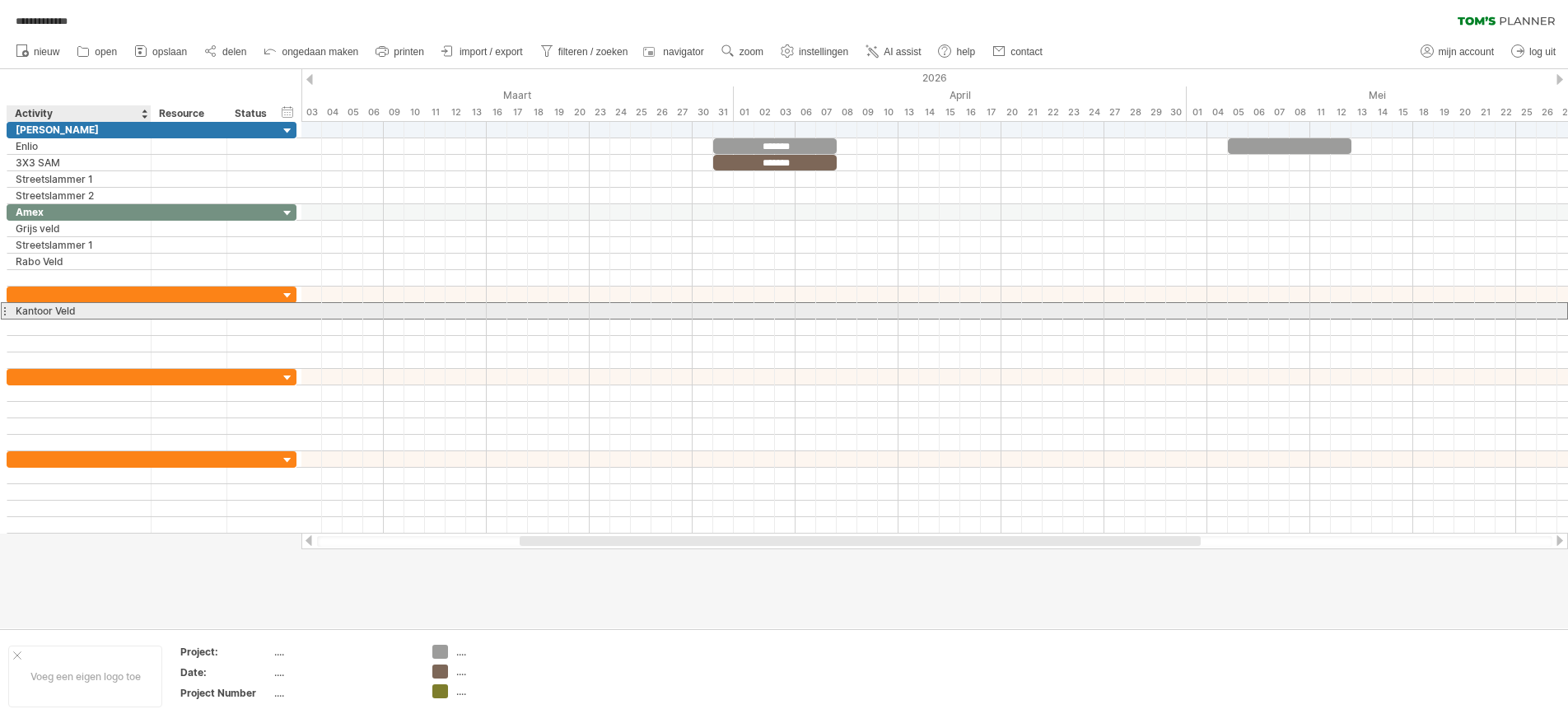
click at [107, 313] on div "Kantoor Veld" at bounding box center [79, 310] width 127 height 16
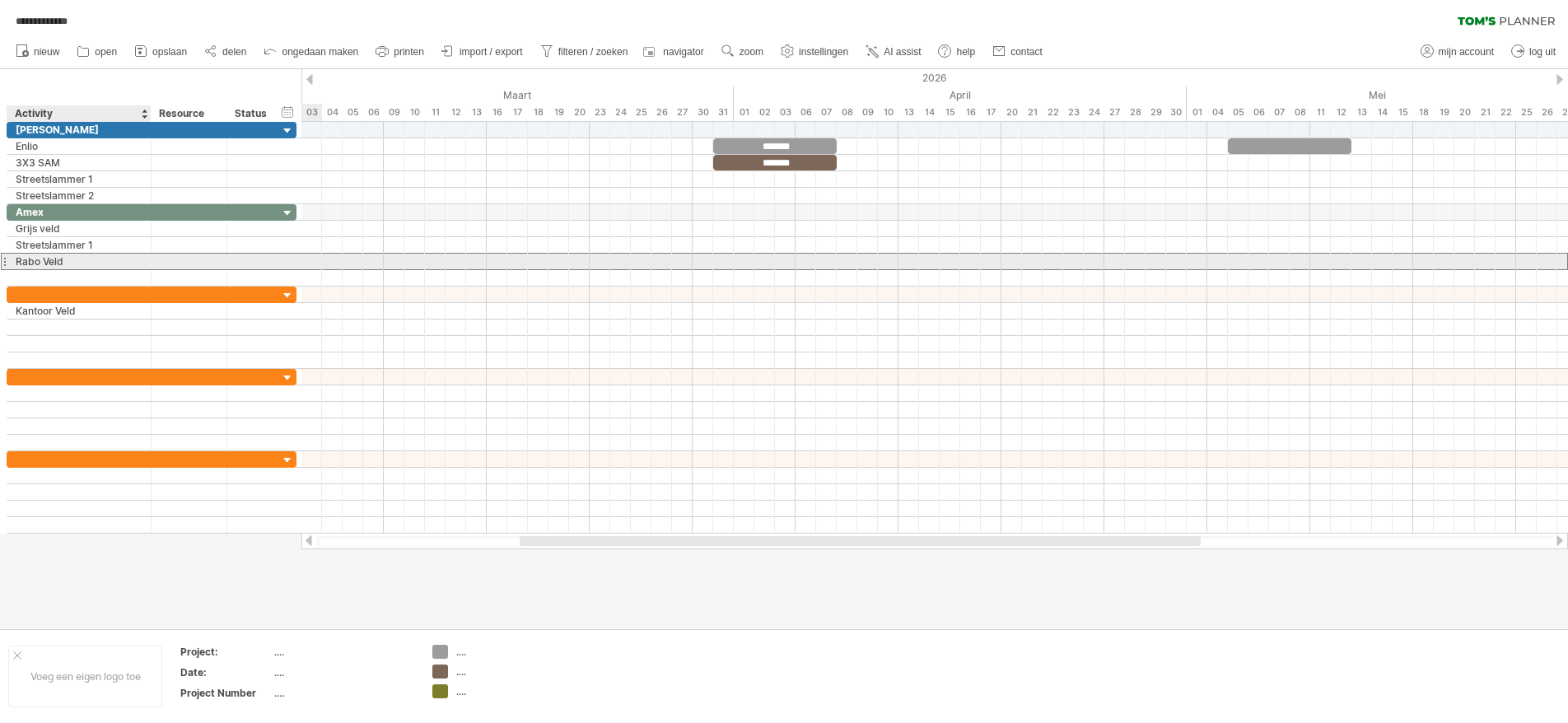
click at [43, 262] on div "Rabo Veld" at bounding box center [79, 261] width 127 height 16
click at [97, 262] on input "*********" at bounding box center [79, 261] width 127 height 16
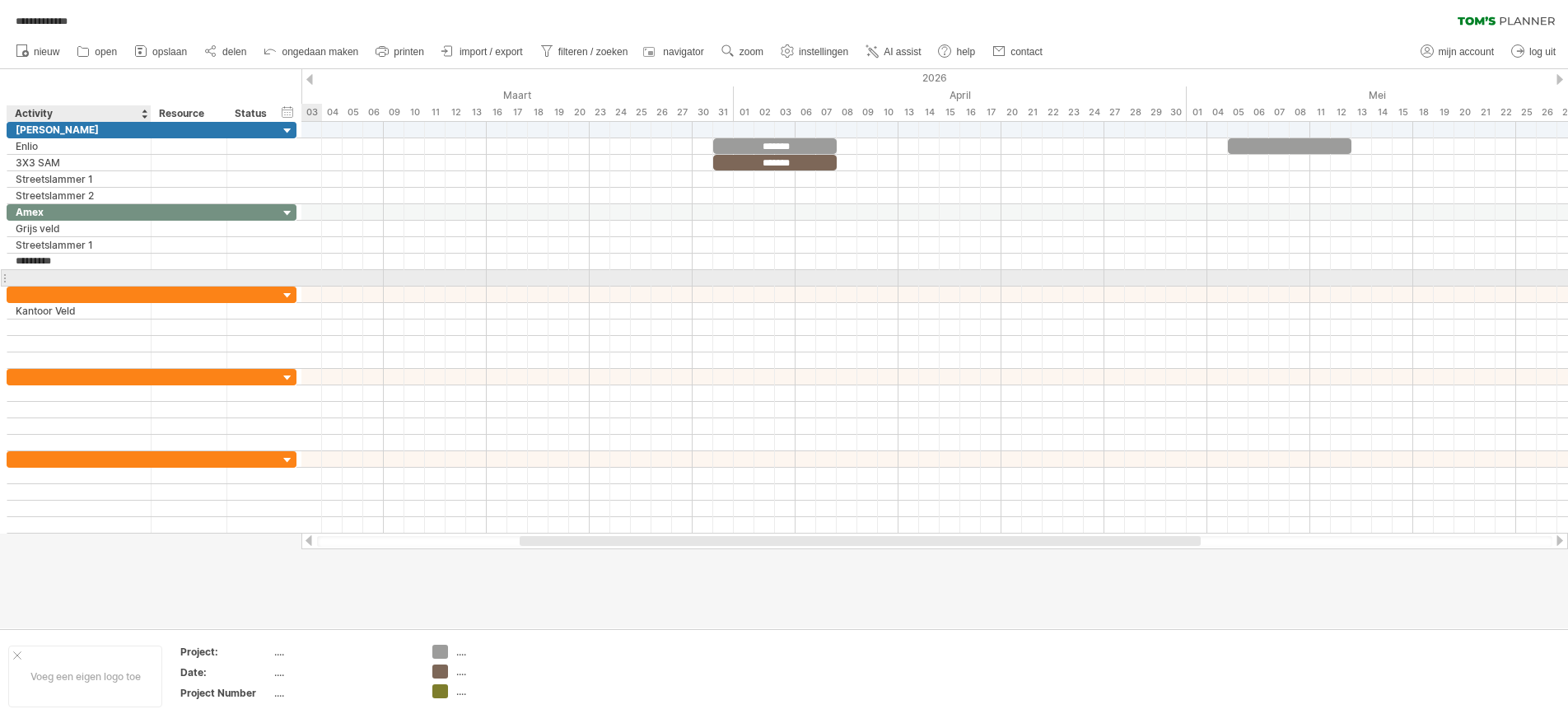
click at [95, 273] on div at bounding box center [79, 277] width 127 height 16
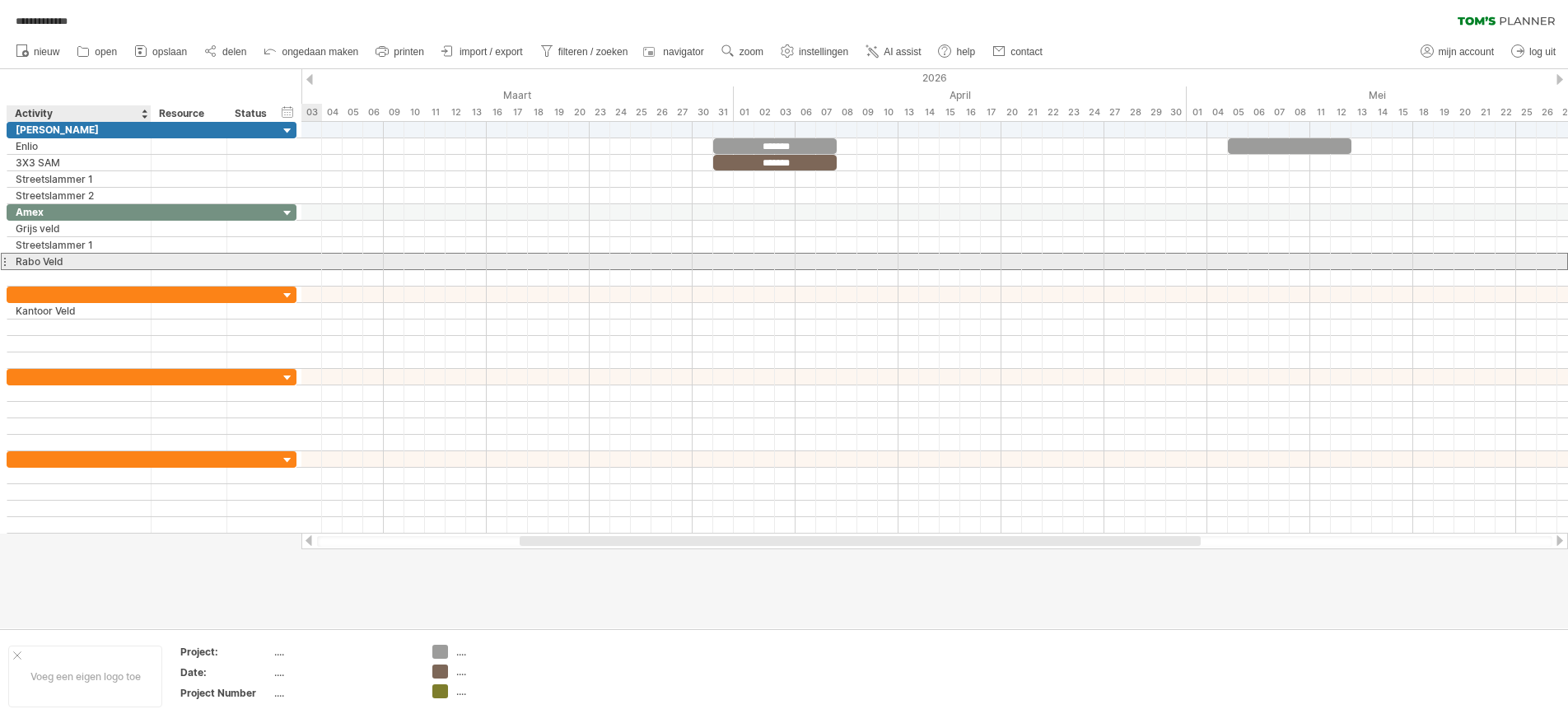
click at [107, 257] on div "Rabo Veld" at bounding box center [79, 261] width 127 height 16
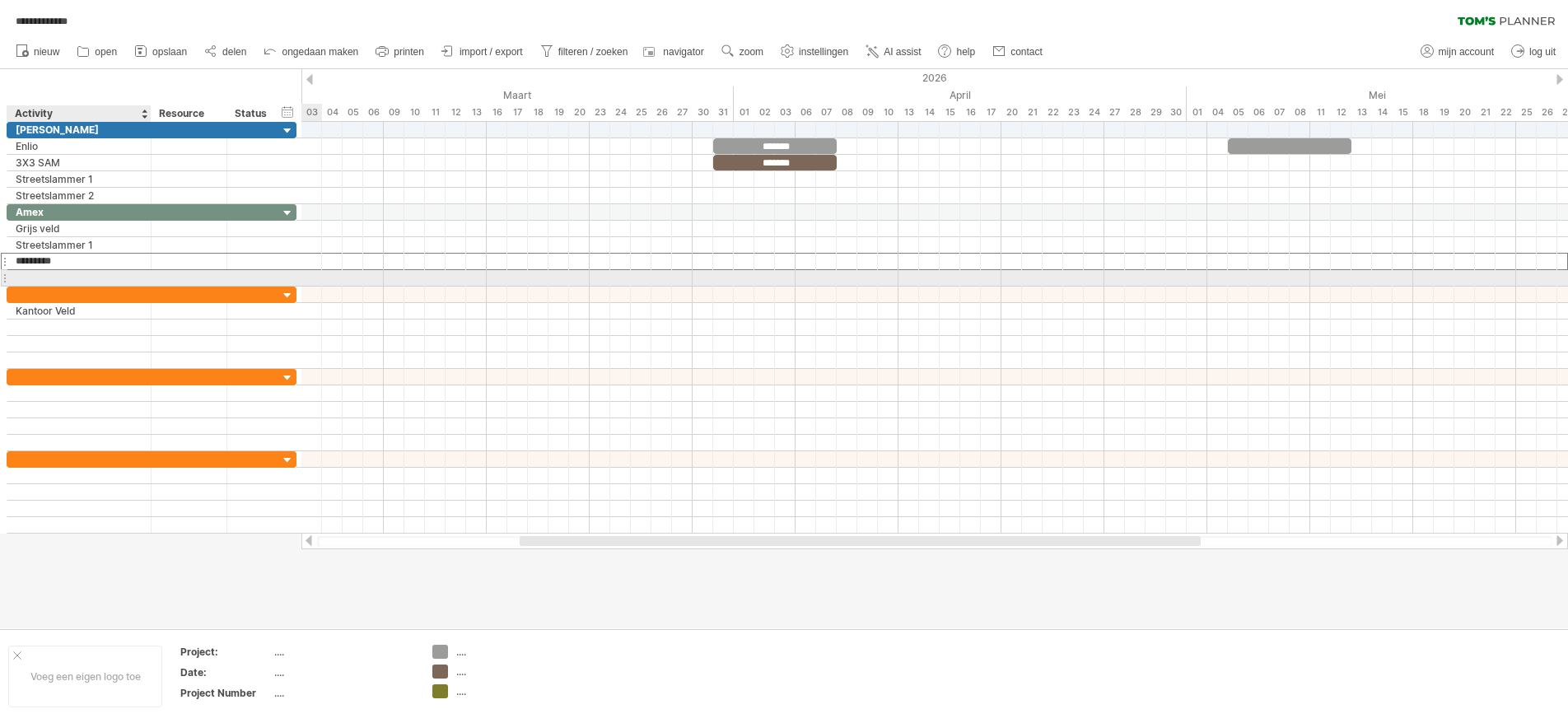
click at [111, 276] on div at bounding box center [79, 277] width 127 height 16
click at [111, 266] on div "Rabo Veld" at bounding box center [79, 261] width 127 height 16
